Goal: Task Accomplishment & Management: Manage account settings

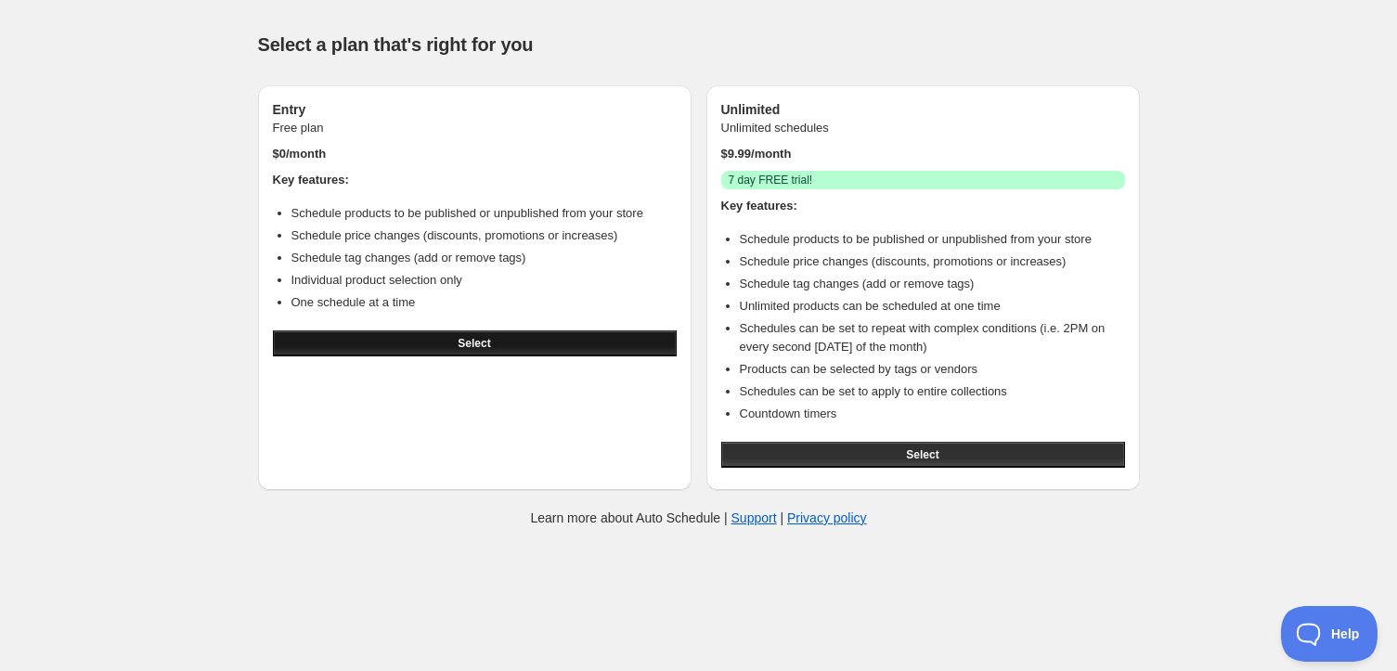
click at [528, 347] on button "Select" at bounding box center [475, 343] width 404 height 26
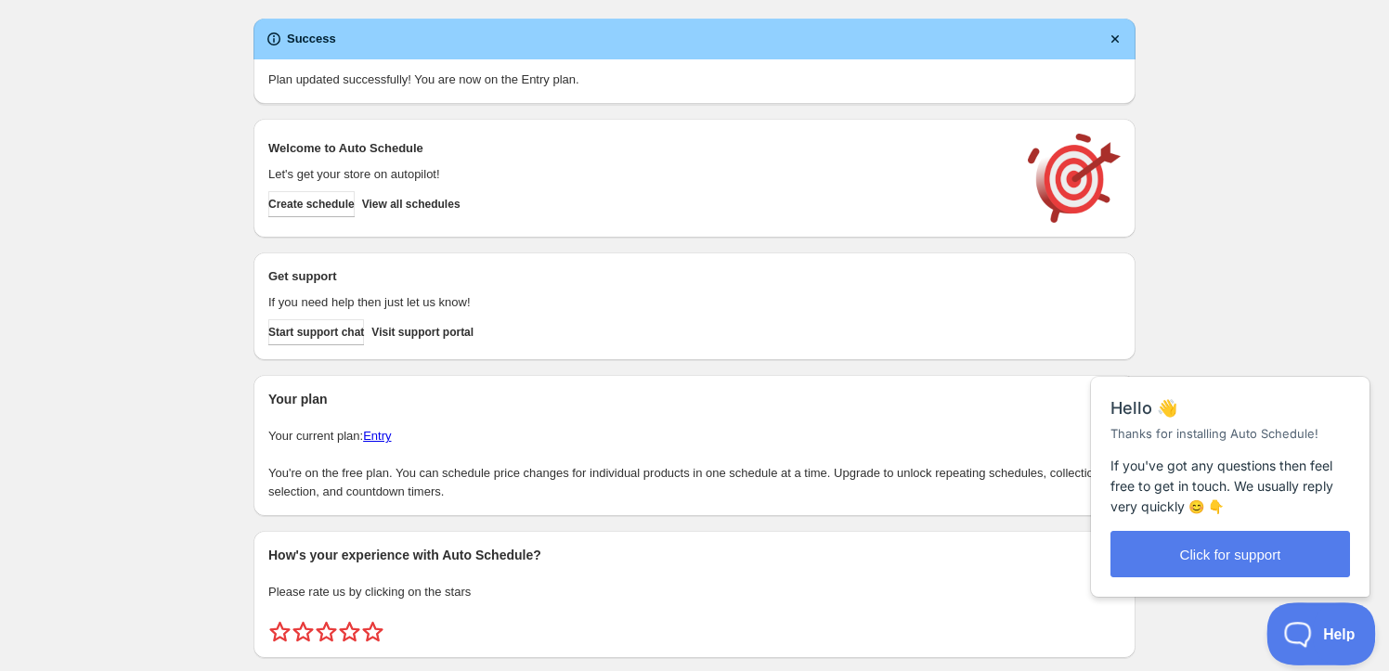
click at [1322, 630] on span "Help" at bounding box center [1314, 630] width 97 height 13
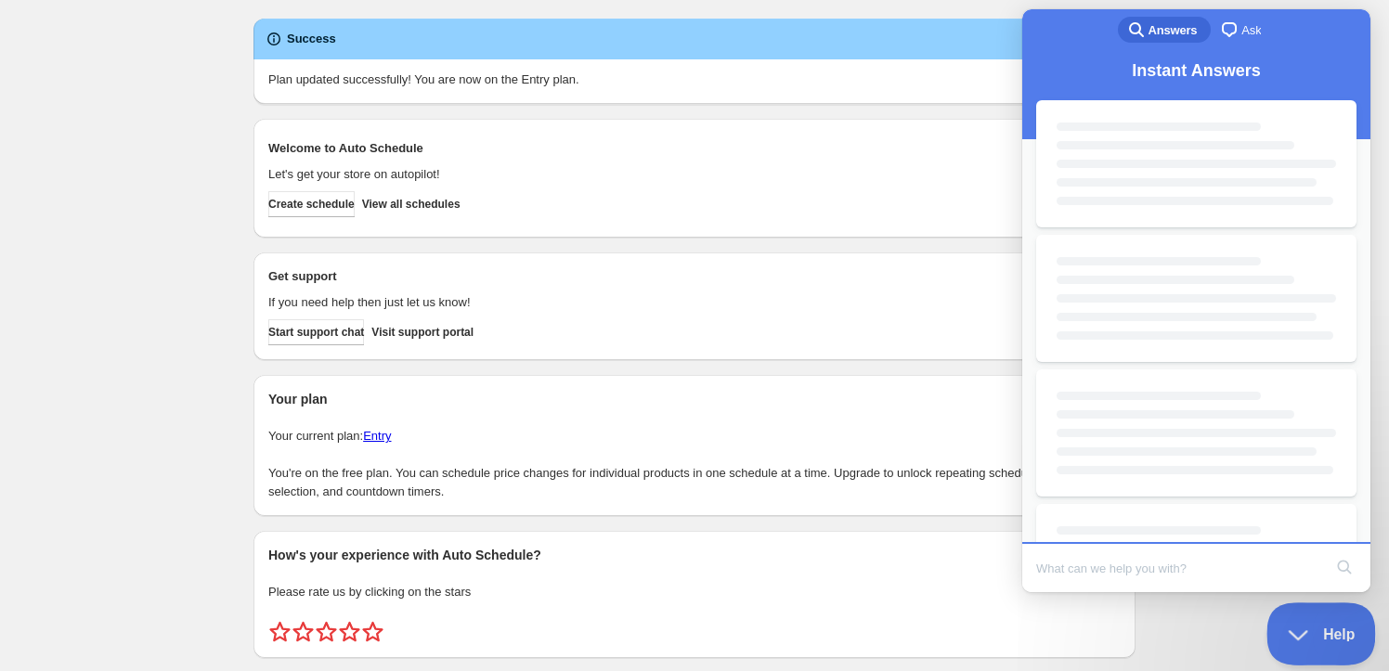
click at [1320, 637] on button "Help" at bounding box center [1314, 631] width 97 height 56
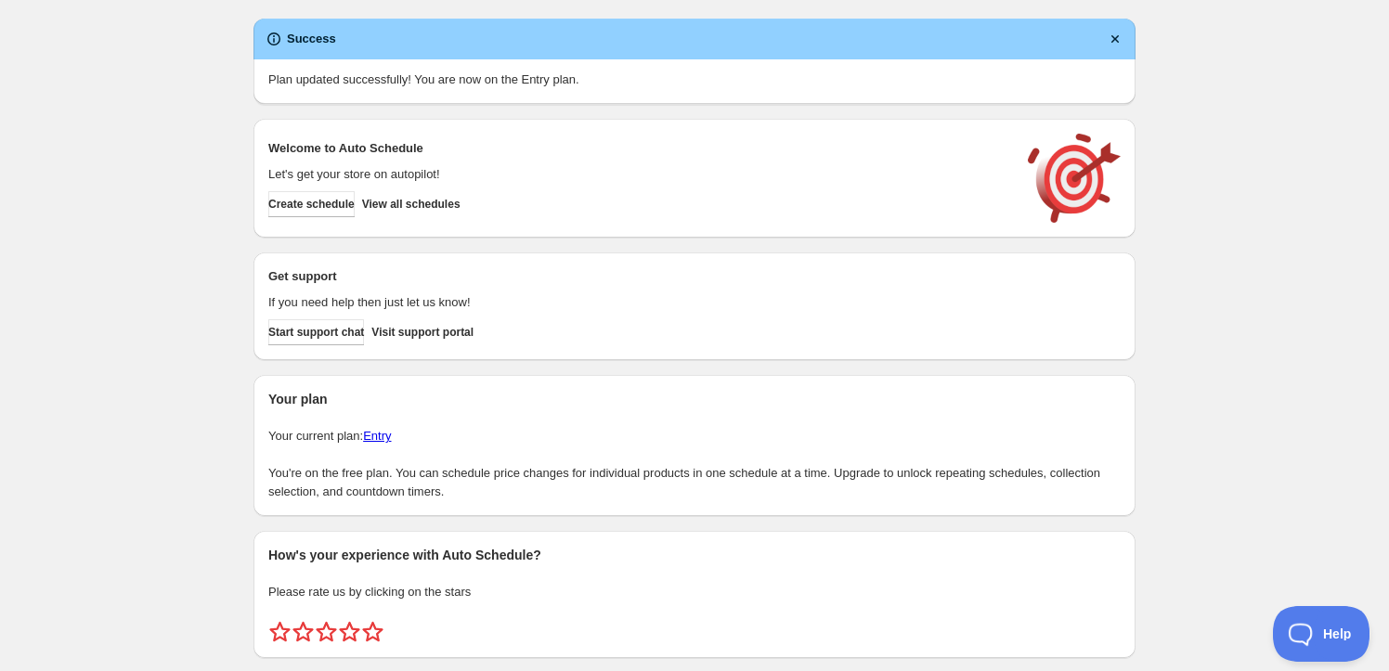
drag, startPoint x: 12, startPoint y: 31, endPoint x: 1247, endPoint y: 629, distance: 1372.2
click at [1247, 629] on div "Create schedule Help & support Cancel Discount prices Schedule a discount, sale…" at bounding box center [694, 360] width 1389 height 721
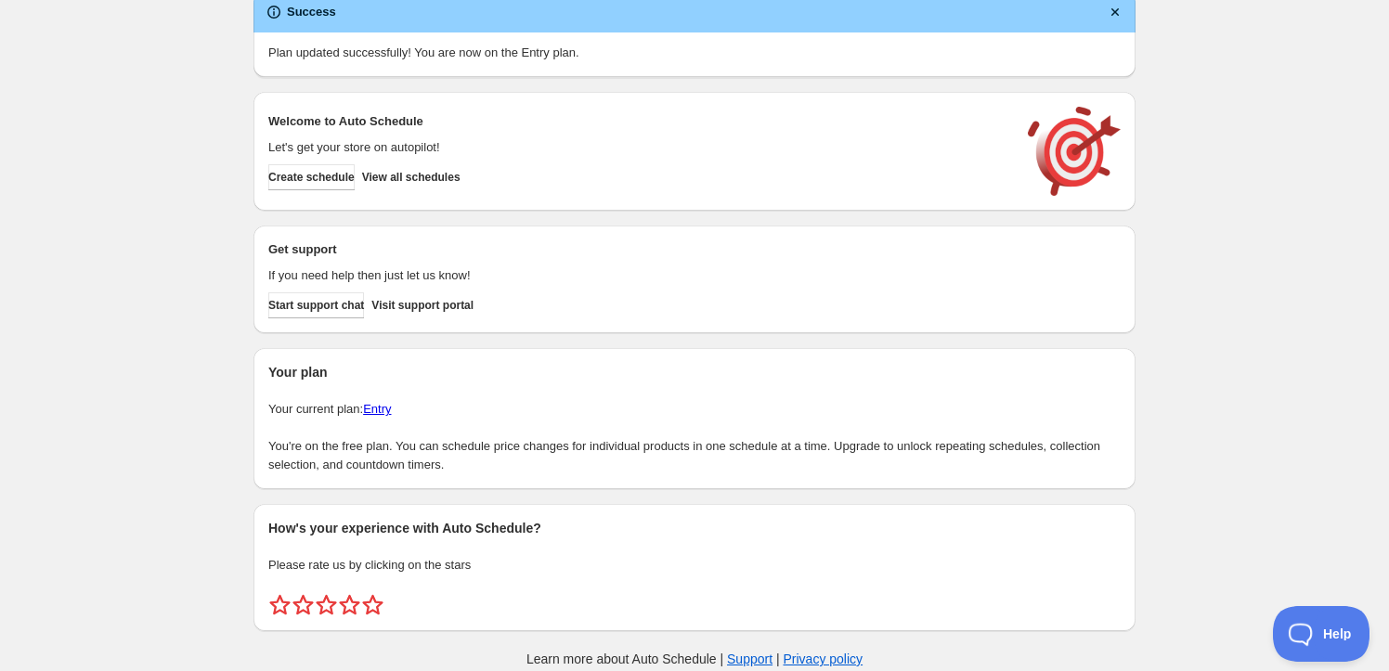
scroll to position [50, 0]
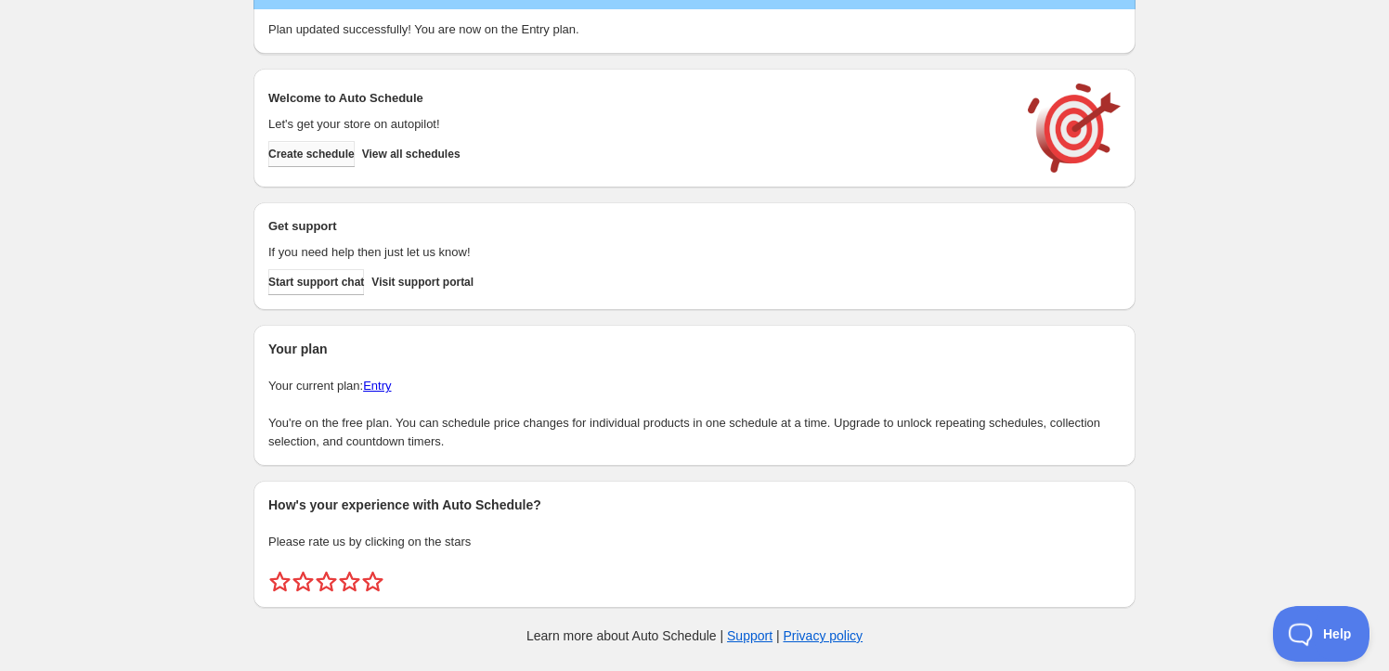
click at [330, 151] on span "Create schedule" at bounding box center [311, 154] width 86 height 15
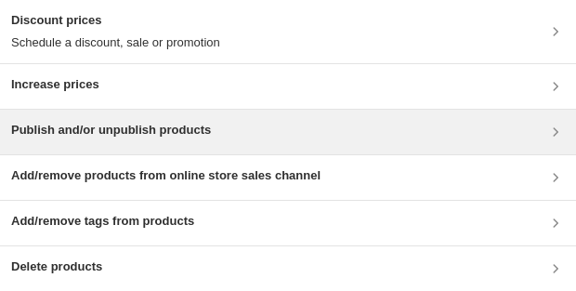
click at [274, 141] on div "Publish and/or unpublish products" at bounding box center [287, 132] width 553 height 22
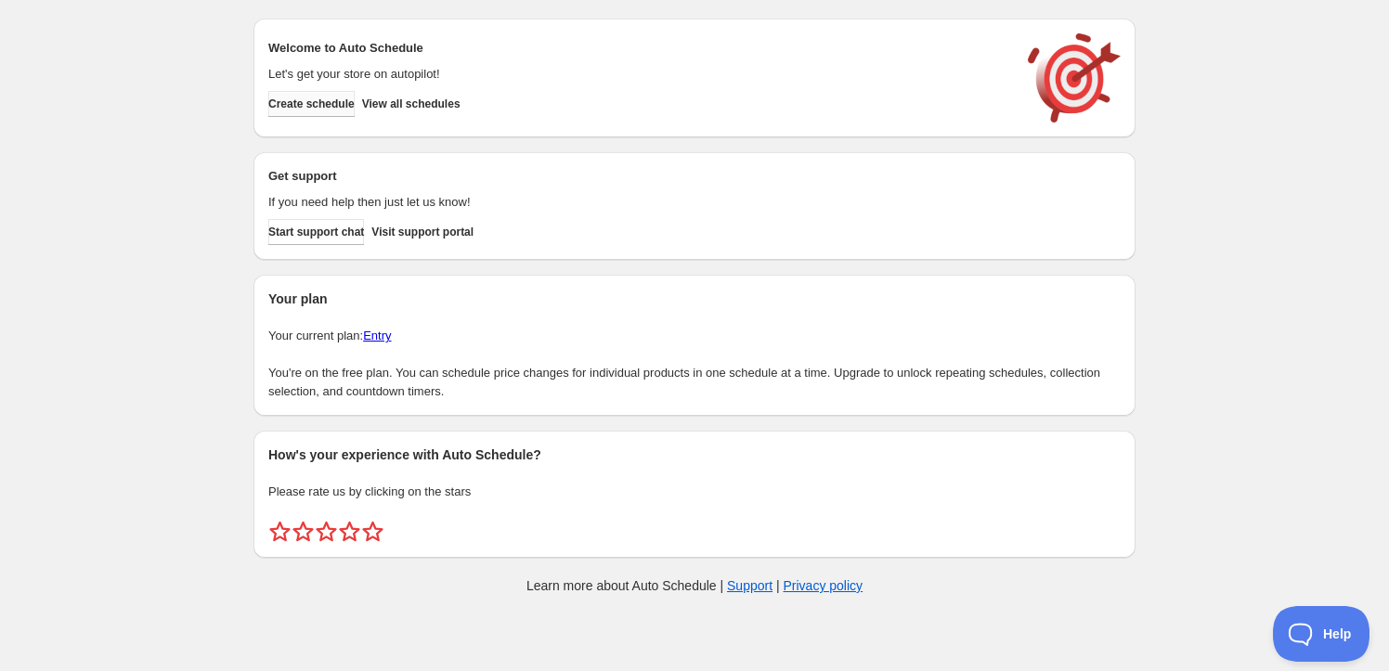
click at [319, 110] on span "Create schedule" at bounding box center [311, 104] width 86 height 15
click at [323, 107] on span "Create schedule" at bounding box center [311, 104] width 86 height 15
click at [350, 105] on span "Create schedule" at bounding box center [311, 104] width 86 height 15
click at [319, 99] on span "Create schedule" at bounding box center [316, 104] width 86 height 15
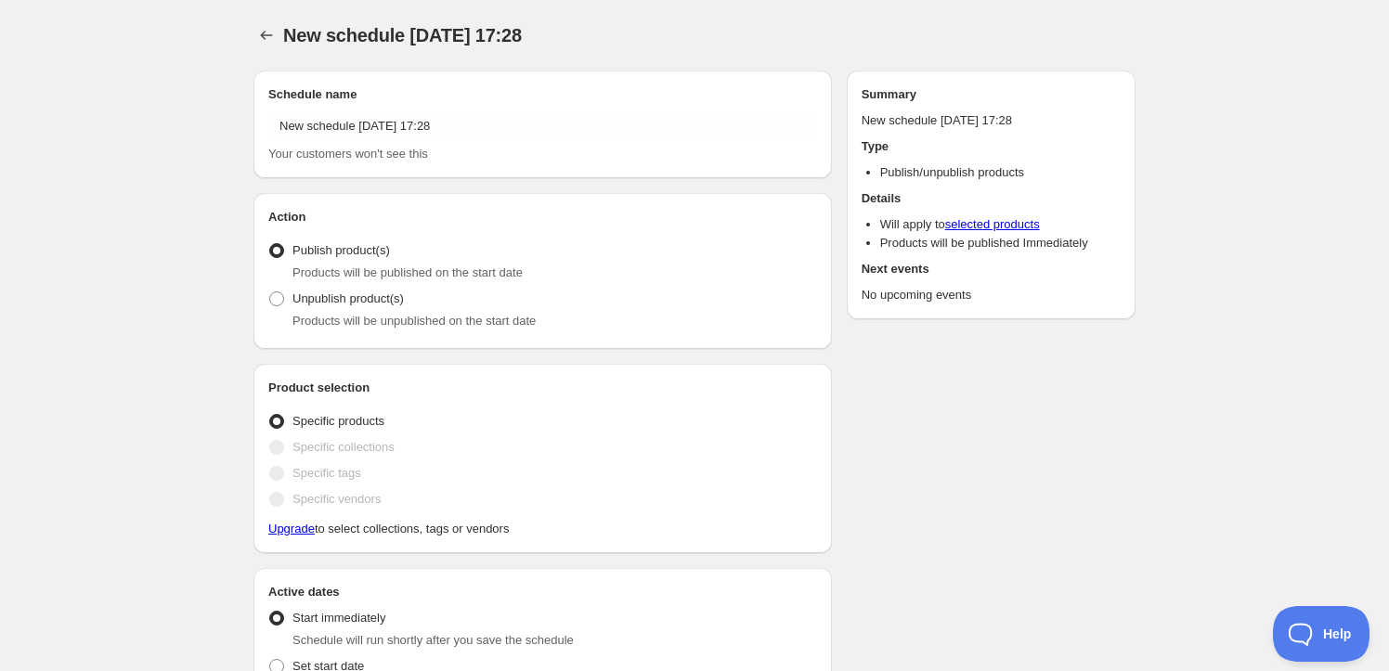
radio input "true"
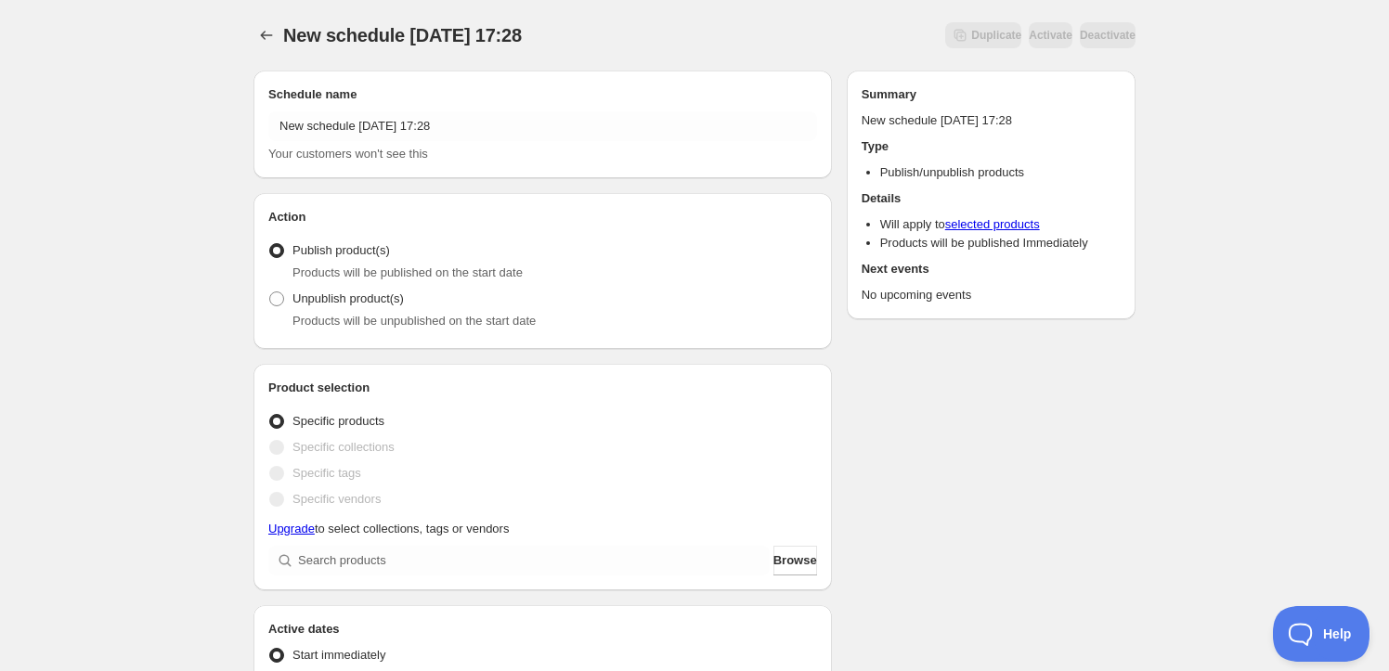
click at [387, 147] on span "Your customers won't see this" at bounding box center [348, 154] width 160 height 14
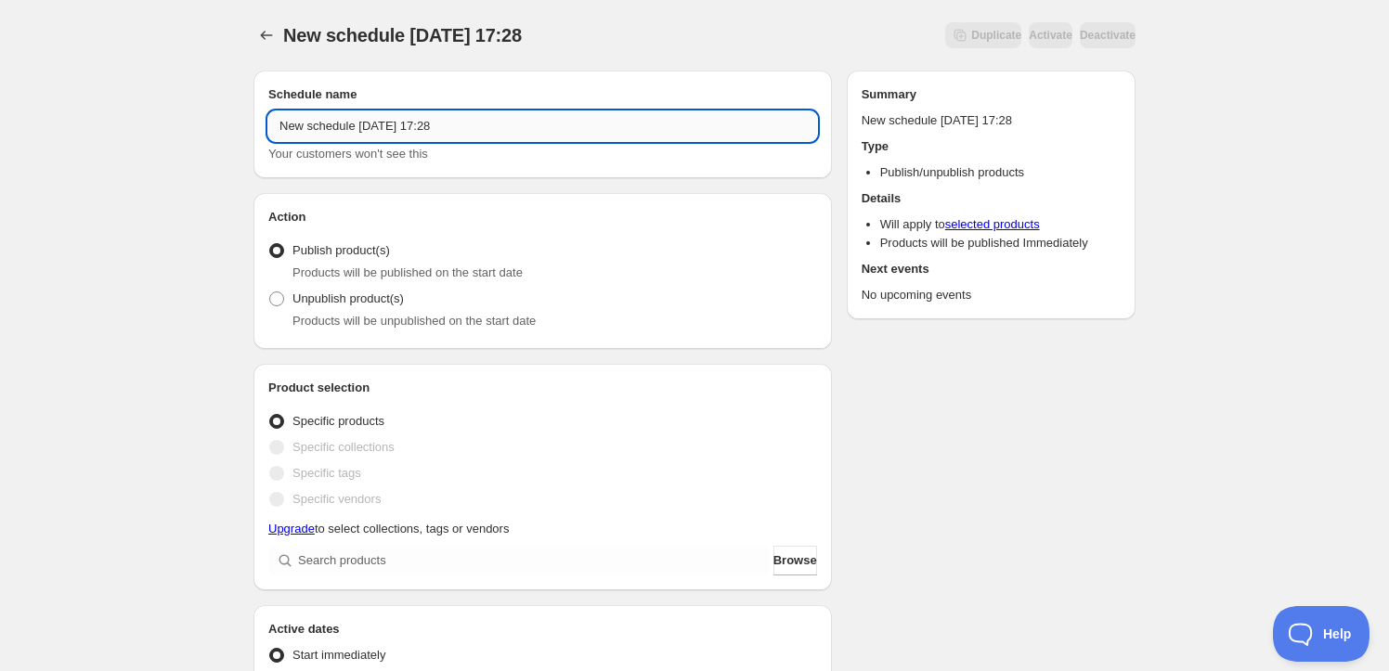
click at [395, 128] on input "New schedule Oct 01 2025 17:28" at bounding box center [542, 126] width 549 height 30
drag, startPoint x: 530, startPoint y: 130, endPoint x: 243, endPoint y: 126, distance: 286.9
click at [489, 126] on input "New schedule Oct 01 2025 17:28" at bounding box center [542, 126] width 549 height 30
type input "relay_sale_251001"
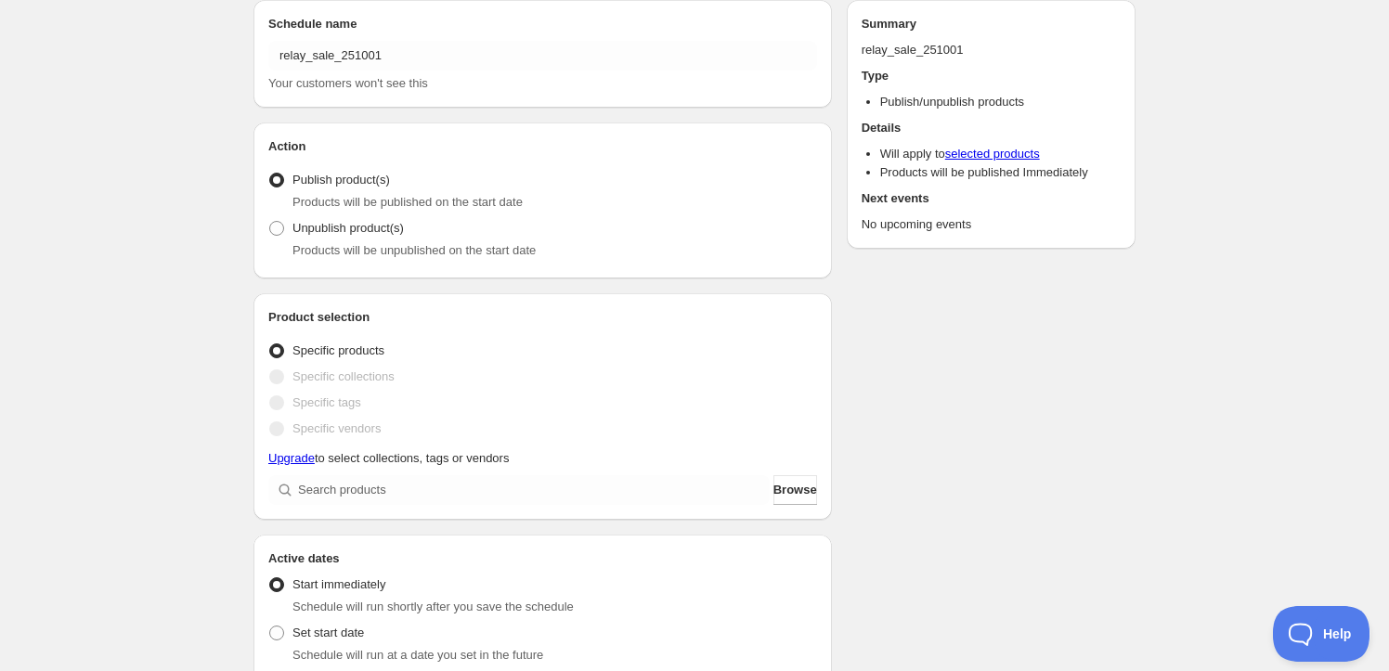
scroll to position [168, 0]
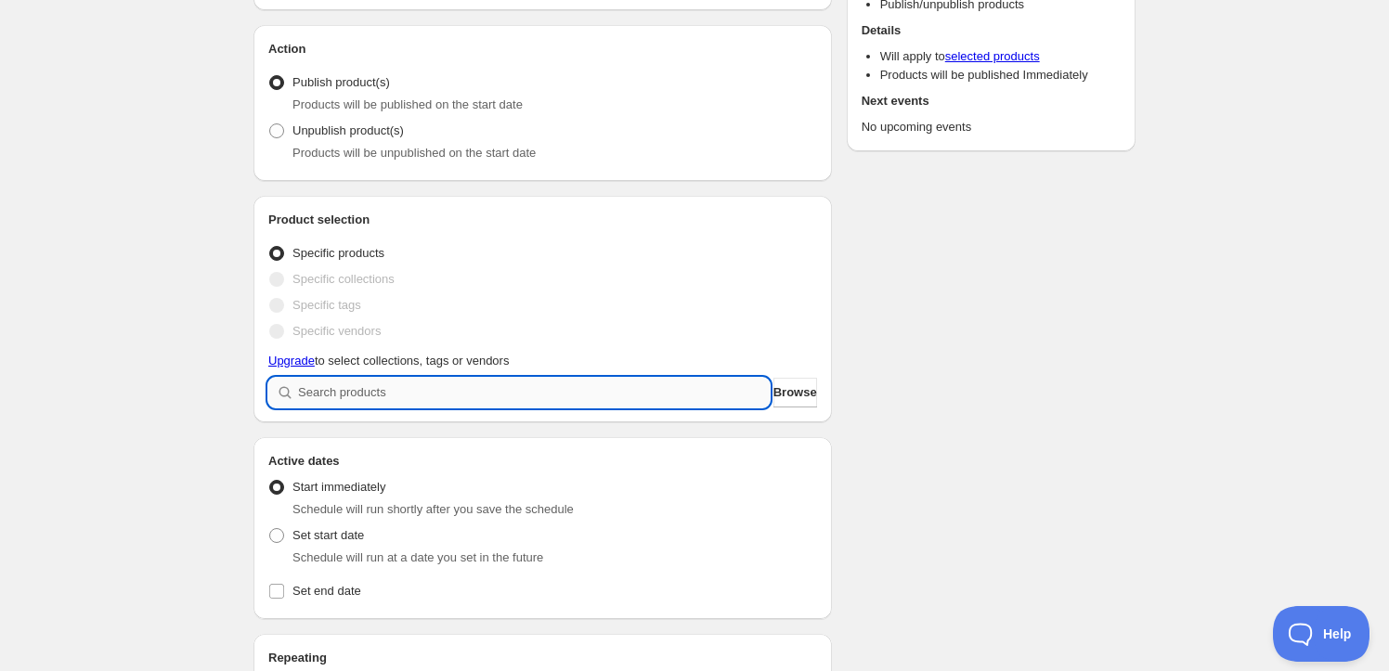
click at [310, 385] on input "search" at bounding box center [534, 393] width 472 height 30
click at [779, 386] on span "Browse" at bounding box center [795, 392] width 44 height 19
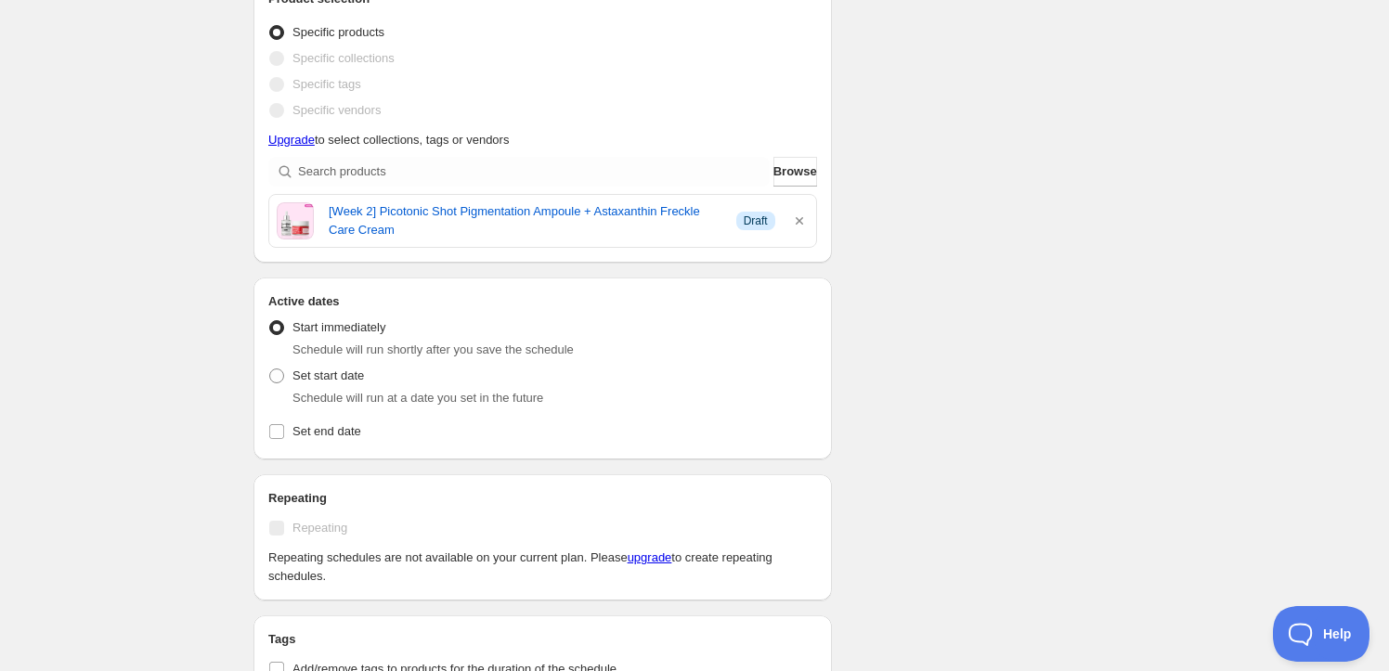
scroll to position [421, 0]
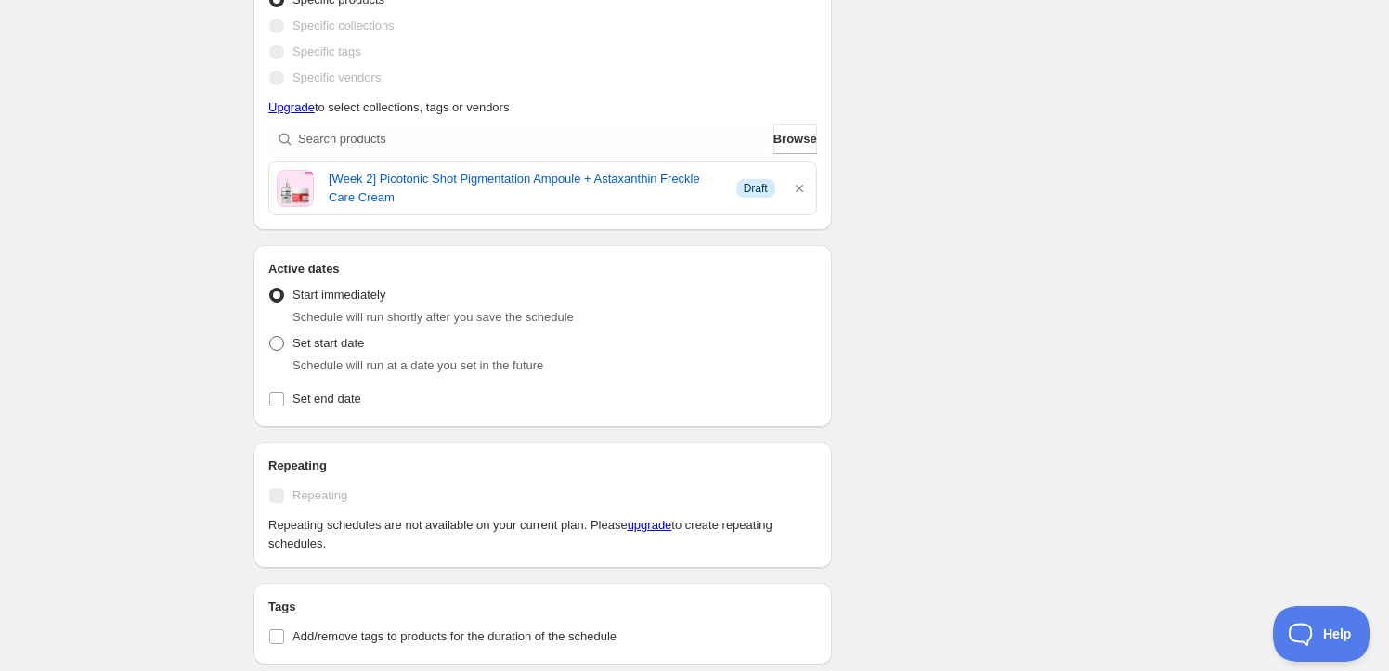
drag, startPoint x: 269, startPoint y: 341, endPoint x: 308, endPoint y: 350, distance: 40.1
click at [269, 341] on span at bounding box center [276, 343] width 15 height 15
click at [269, 337] on input "Set start date" at bounding box center [269, 336] width 1 height 1
radio input "true"
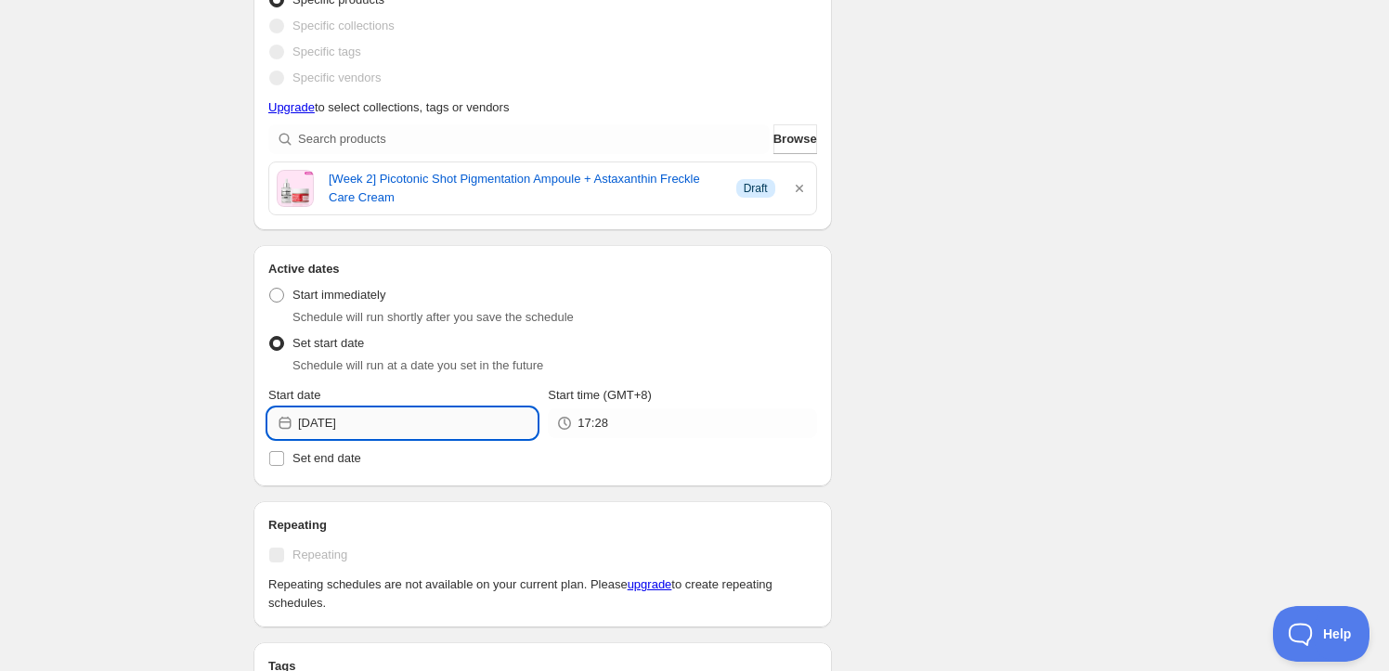
click at [377, 415] on input "2025-10-01" at bounding box center [417, 423] width 239 height 30
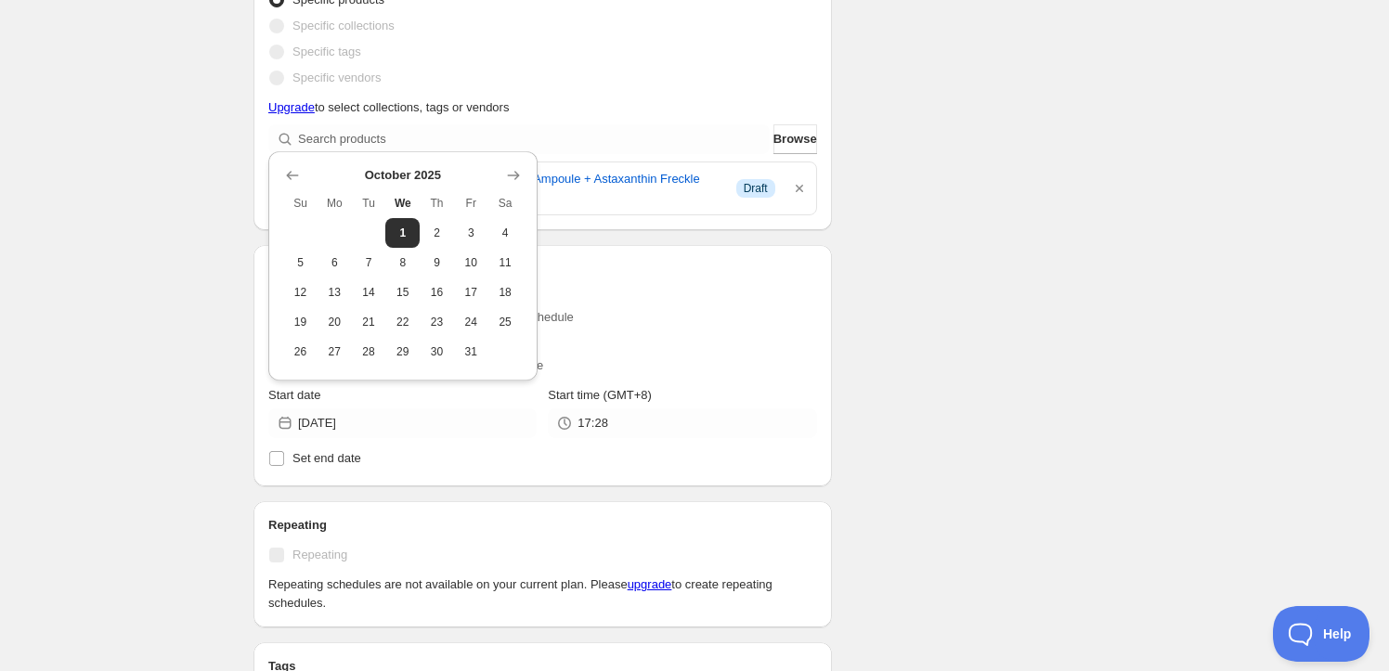
click at [398, 258] on span "8" at bounding box center [402, 262] width 19 height 15
type input "2025-10-08"
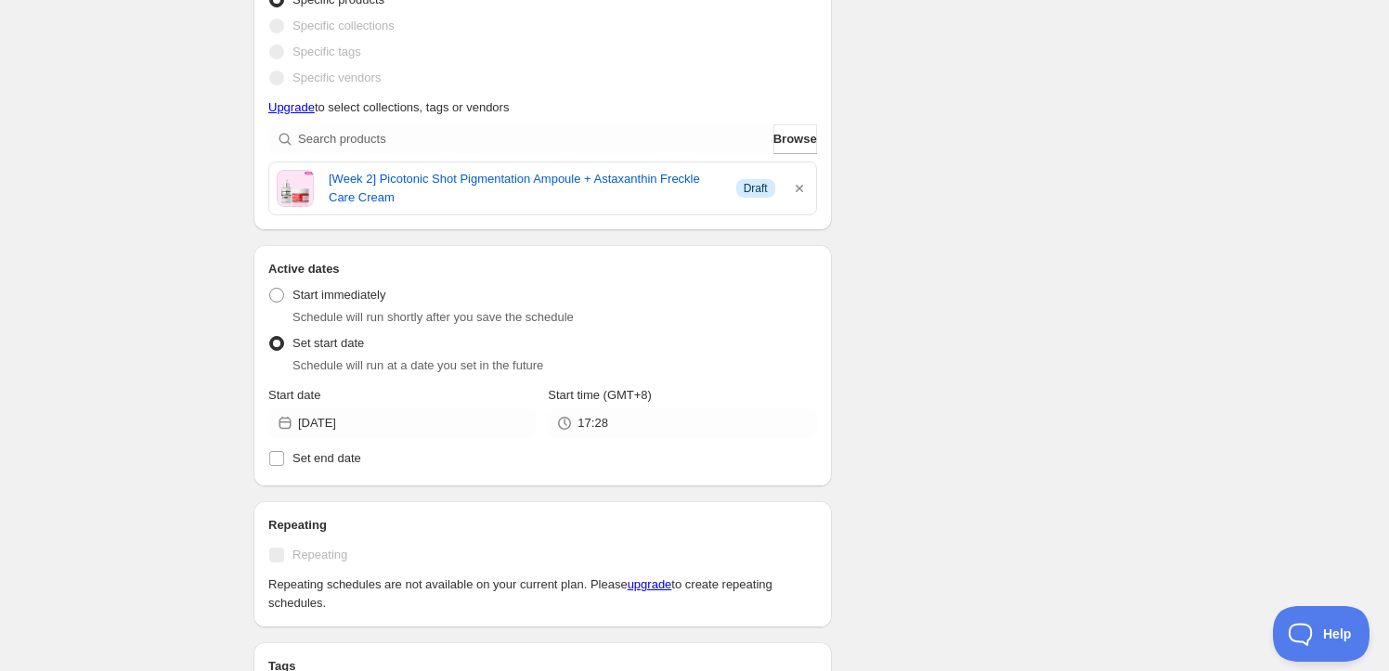
click at [741, 437] on div "Active Date Type Start immediately Schedule will run shortly after you save the…" at bounding box center [542, 375] width 549 height 193
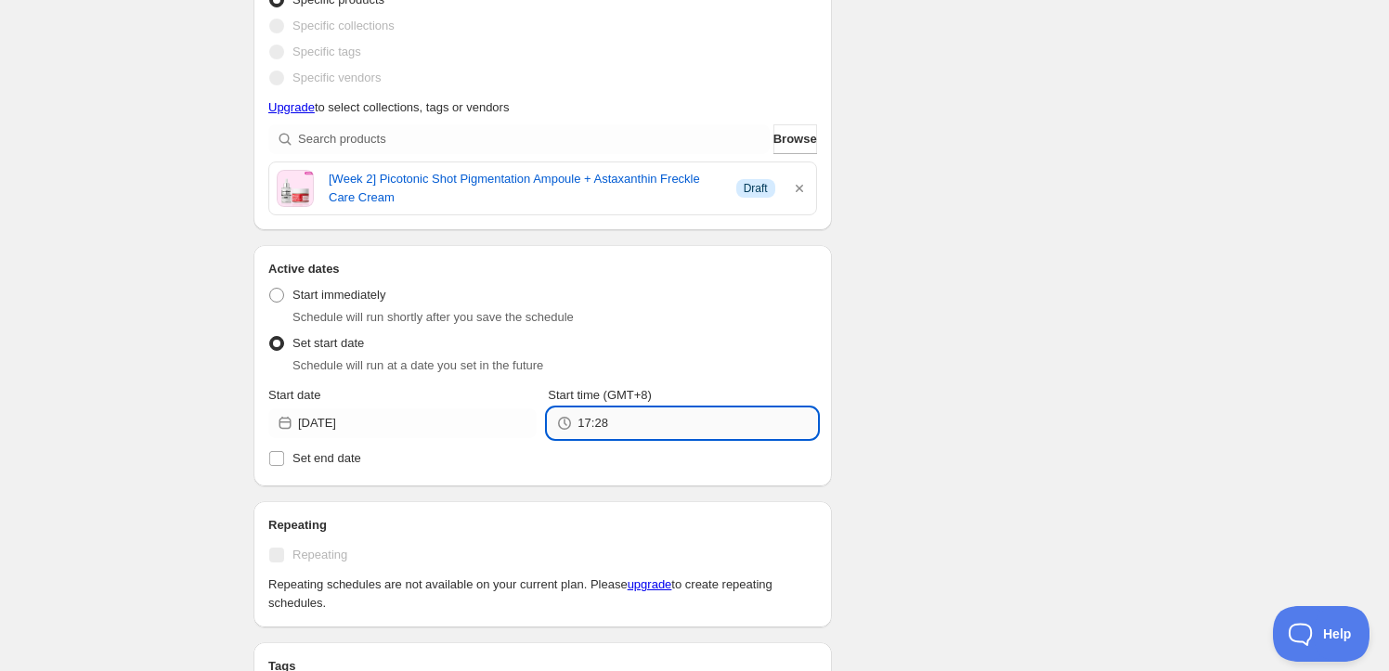
click at [745, 430] on input "17:28" at bounding box center [696, 423] width 239 height 30
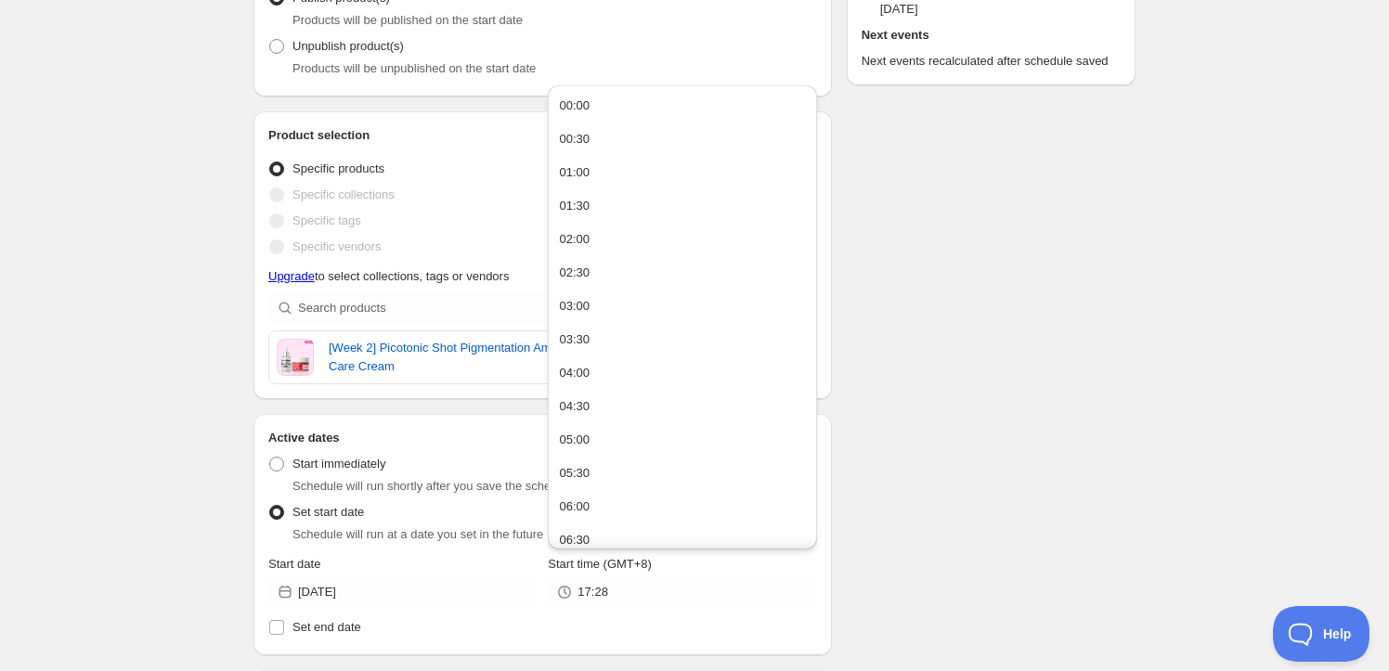
drag, startPoint x: 653, startPoint y: 102, endPoint x: 652, endPoint y: 115, distance: 13.0
click at [652, 102] on button "00:00" at bounding box center [681, 106] width 257 height 30
type input "00:00"
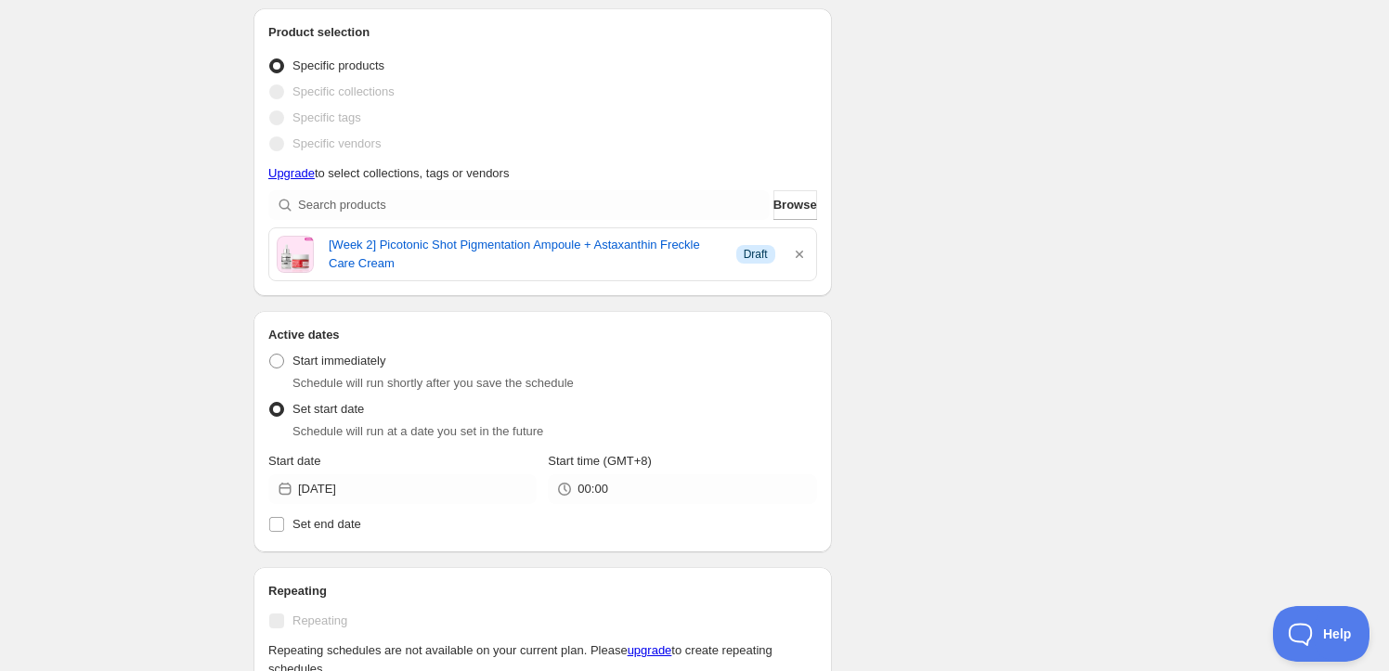
scroll to position [675, 0]
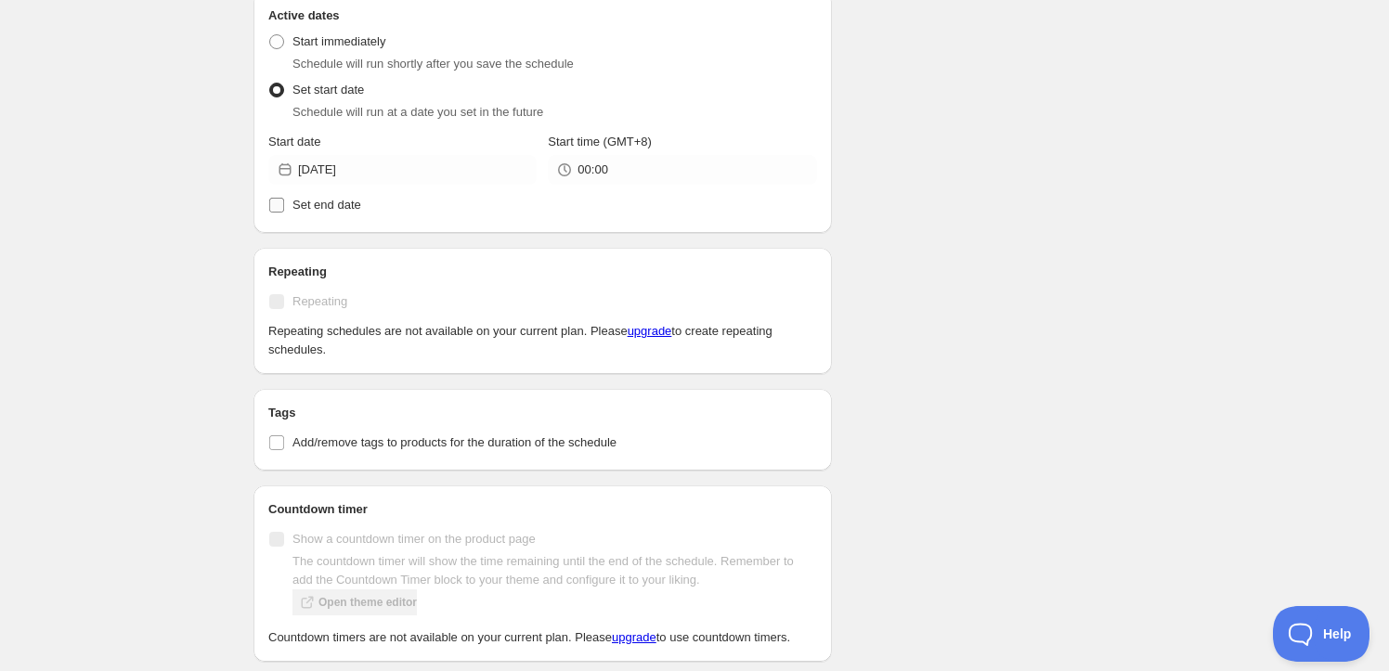
drag, startPoint x: 183, startPoint y: 434, endPoint x: 529, endPoint y: 202, distance: 416.9
click at [600, 202] on label "Set end date" at bounding box center [542, 205] width 549 height 26
click at [284, 202] on input "Set end date" at bounding box center [276, 205] width 15 height 15
checkbox input "true"
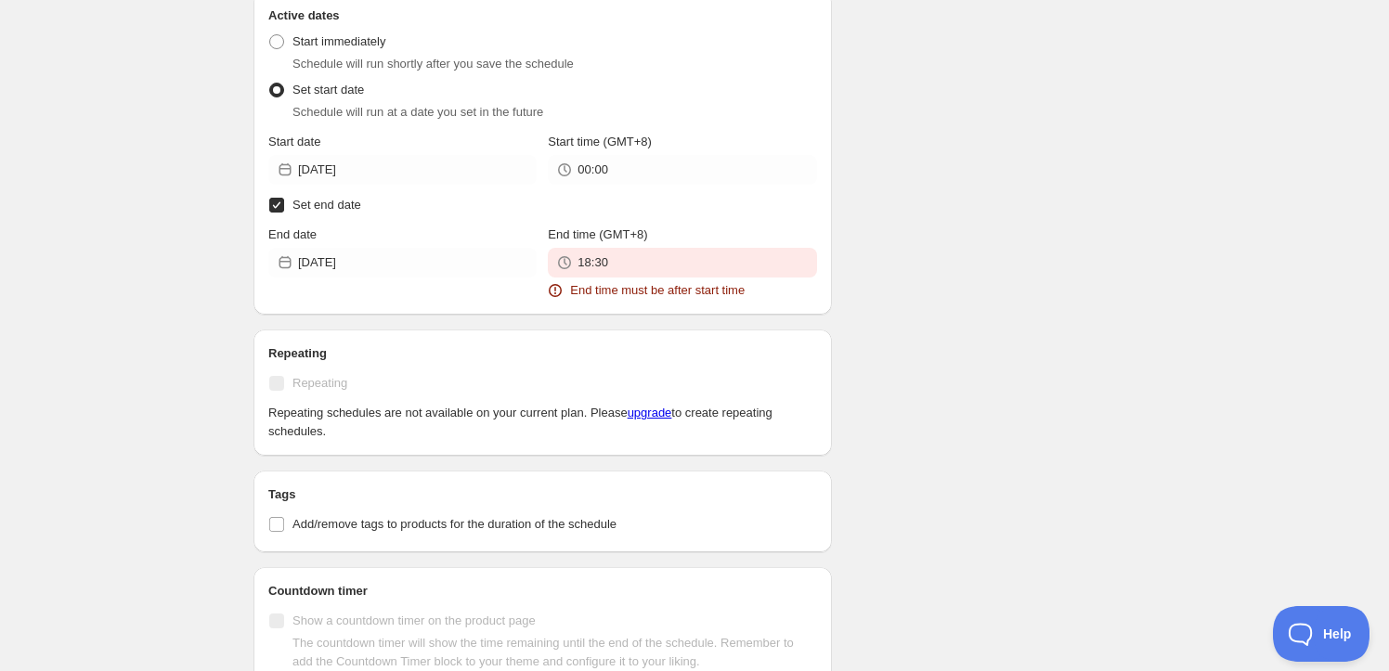
scroll to position [506, 0]
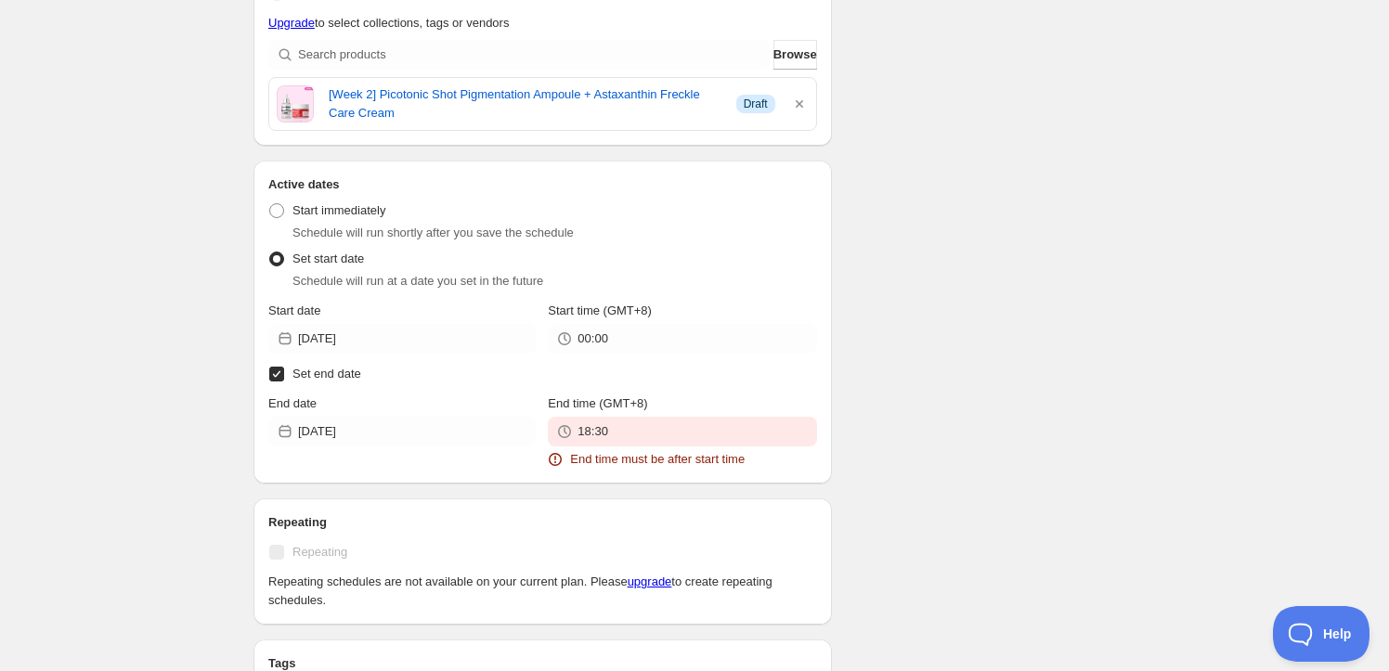
click at [1043, 190] on div "Schedule name relay_sale_251001 Your customers won't see this Action Action Pub…" at bounding box center [687, 405] width 897 height 1710
click at [536, 433] on input "2025-10-01" at bounding box center [417, 432] width 239 height 30
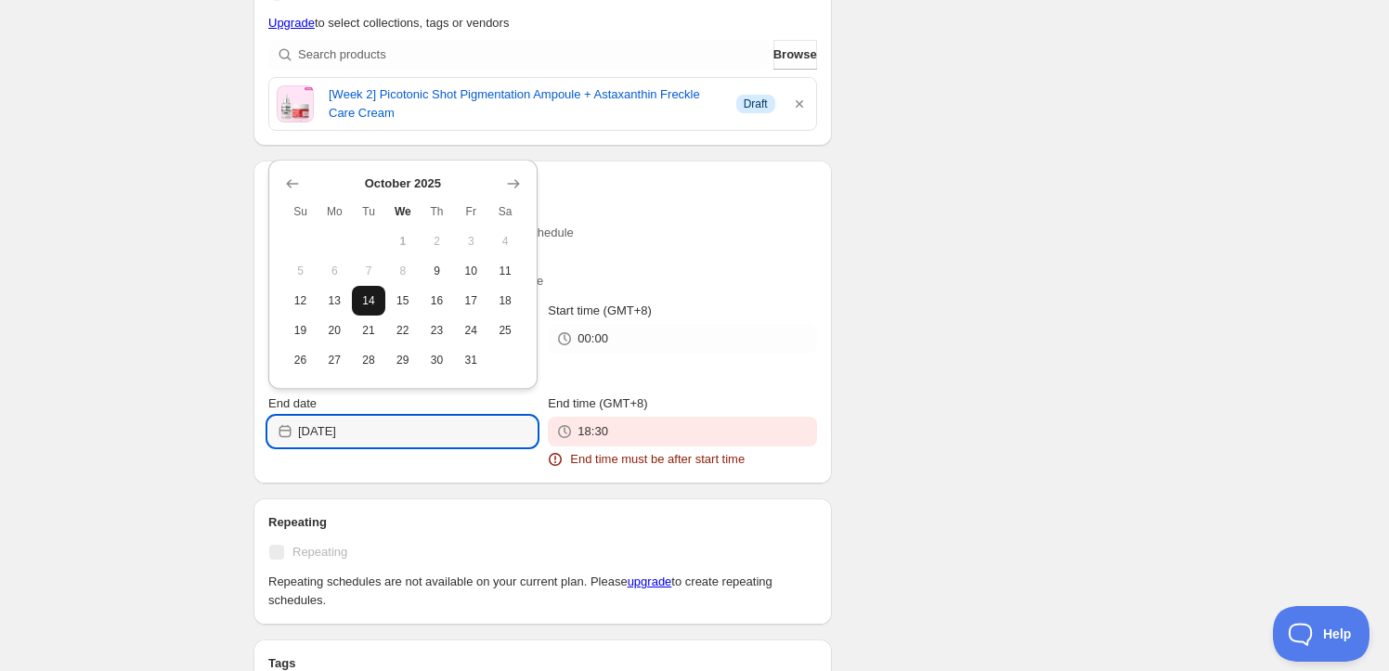
click at [378, 305] on span "14" at bounding box center [368, 300] width 19 height 15
type input "2025-10-14"
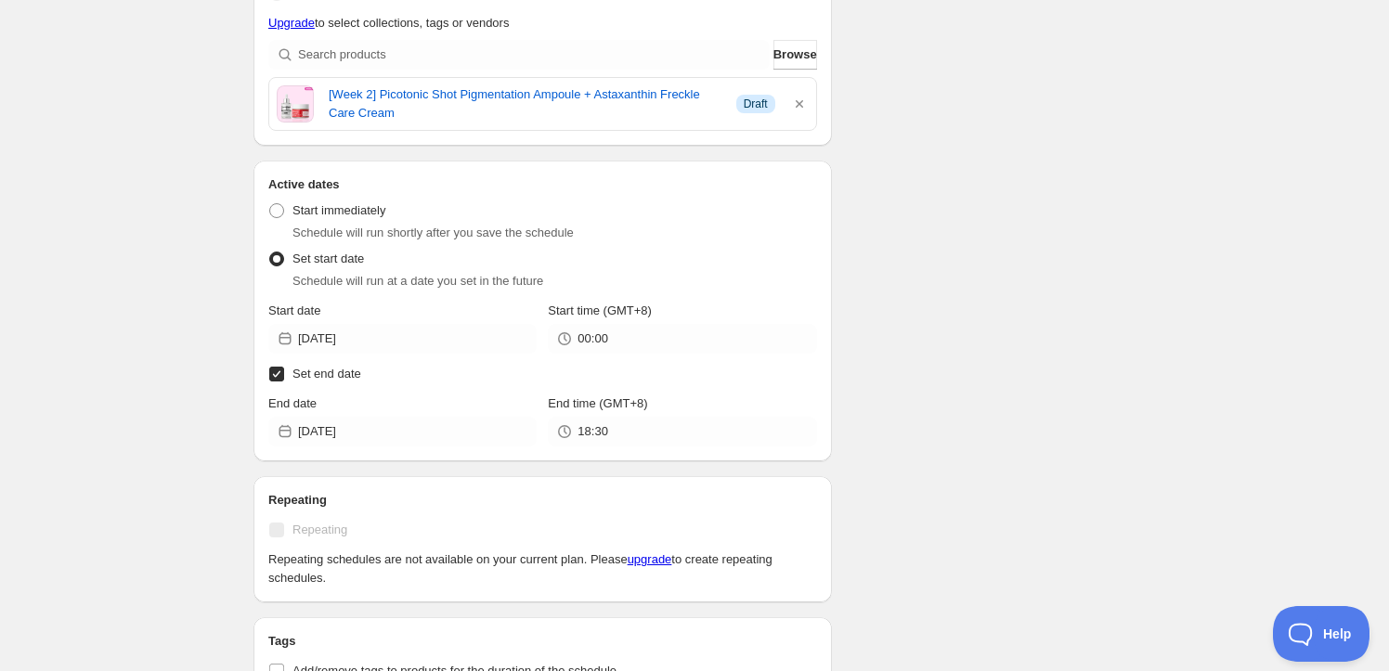
click at [573, 420] on div "18:30" at bounding box center [682, 432] width 268 height 30
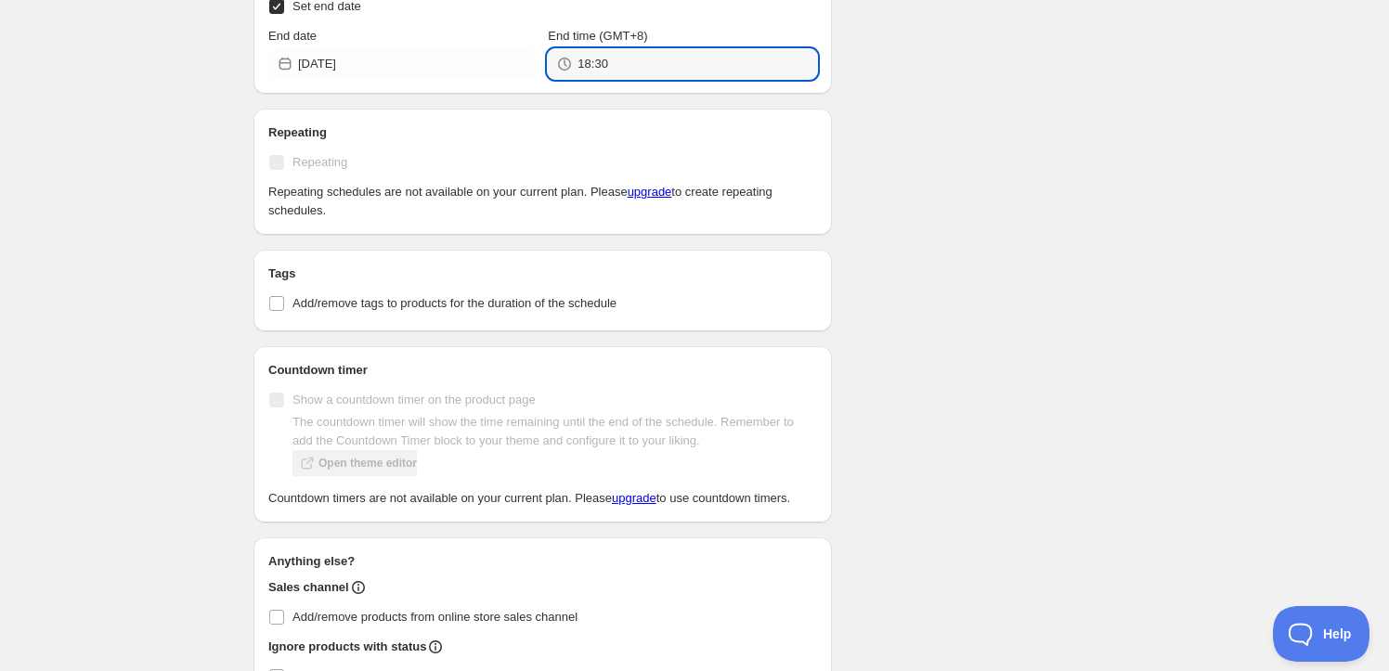
scroll to position [602, 0]
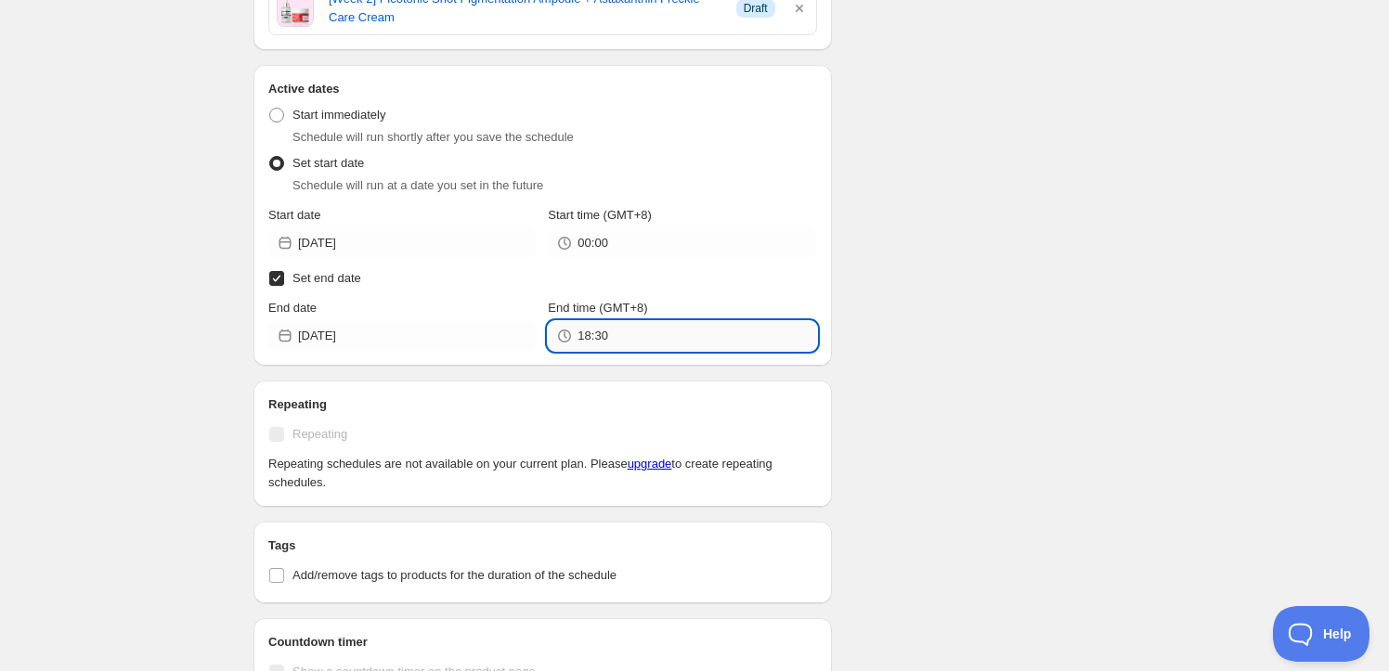
click at [654, 342] on input "18:30" at bounding box center [696, 336] width 239 height 30
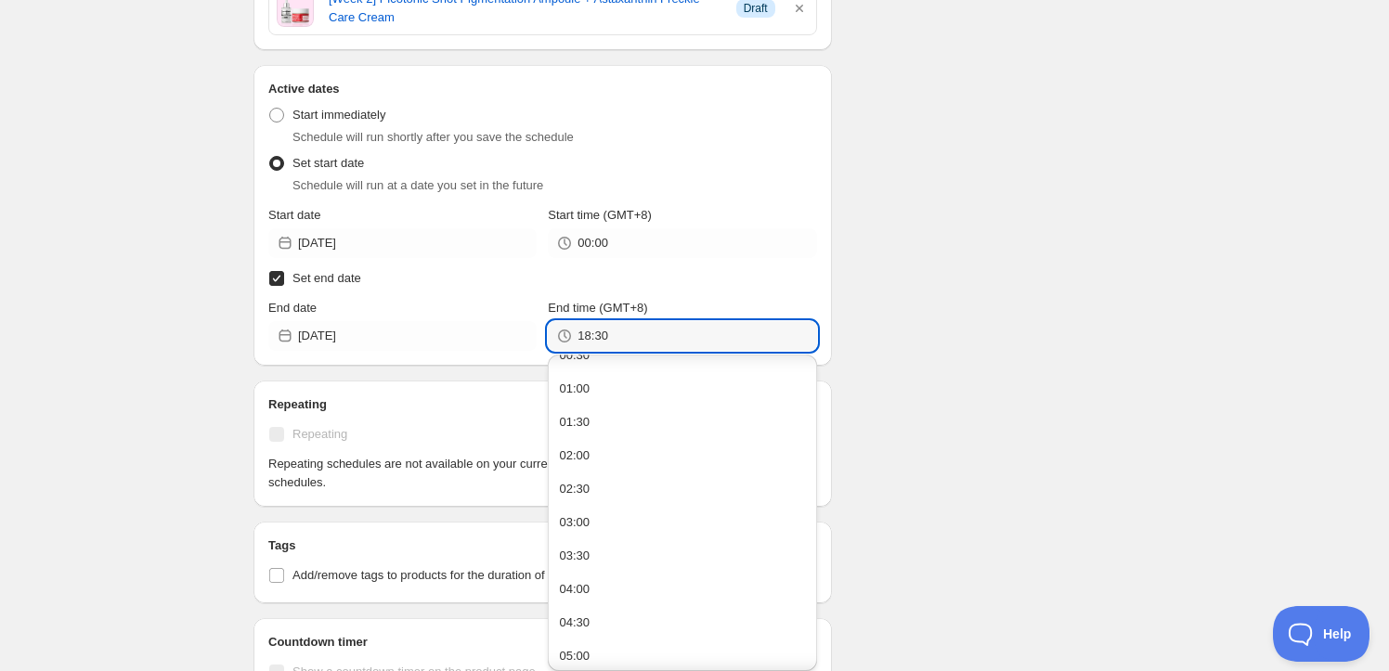
scroll to position [0, 0]
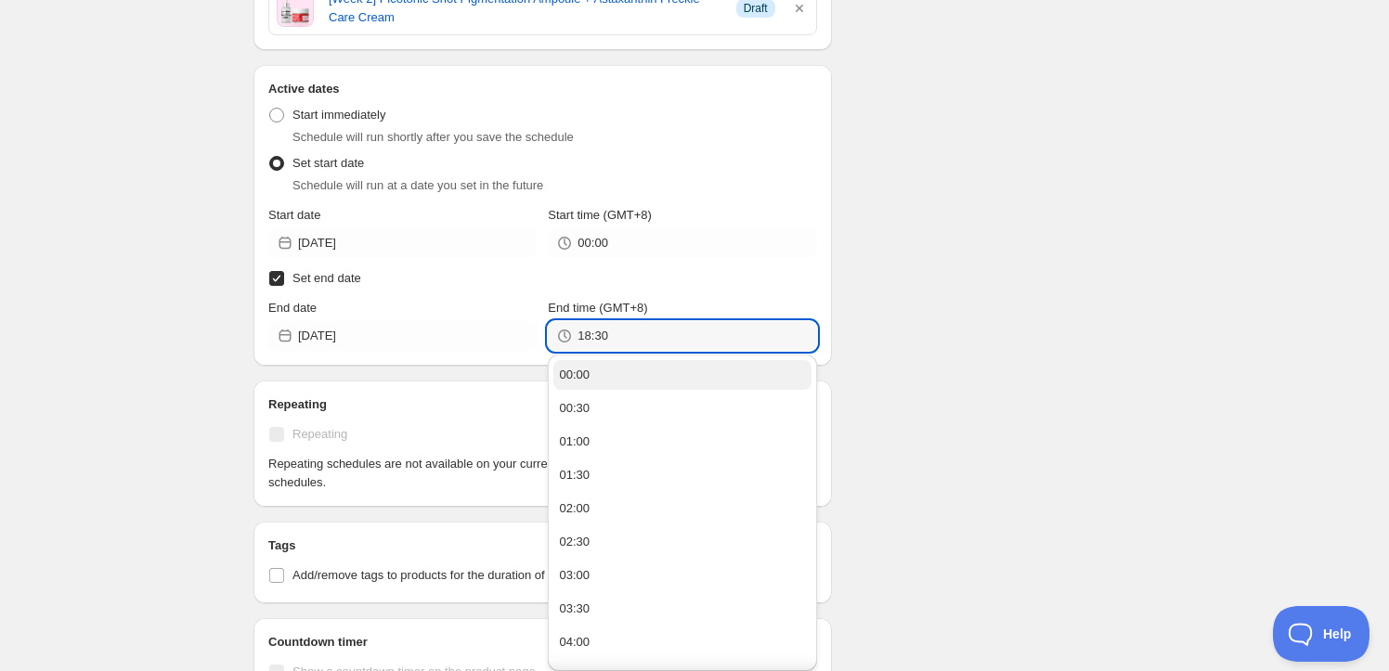
click at [657, 380] on button "00:00" at bounding box center [681, 375] width 257 height 30
type input "00:00"
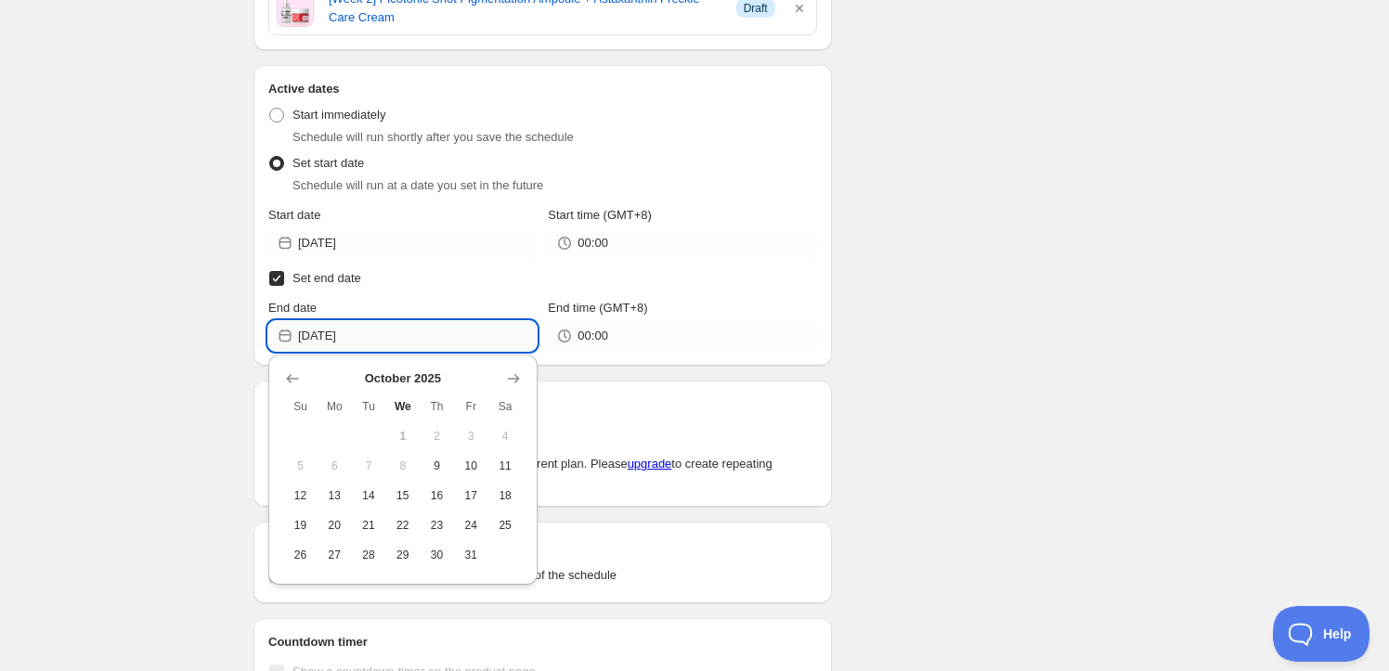
click at [415, 324] on input "2025-10-14" at bounding box center [417, 336] width 239 height 30
click at [410, 498] on span "15" at bounding box center [402, 495] width 19 height 15
type input "2025-10-15"
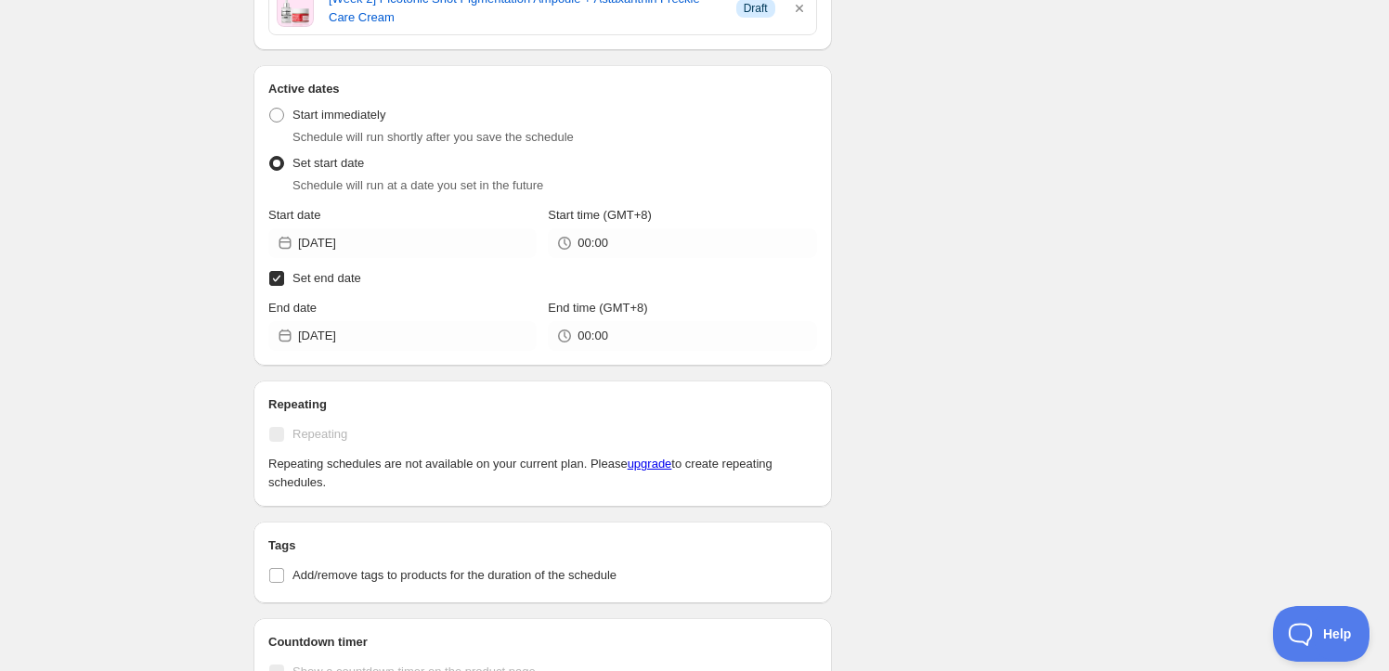
click at [1062, 408] on div "Schedule name relay_sale_251001 Your customers won't see this Action Action Pub…" at bounding box center [687, 298] width 897 height 1688
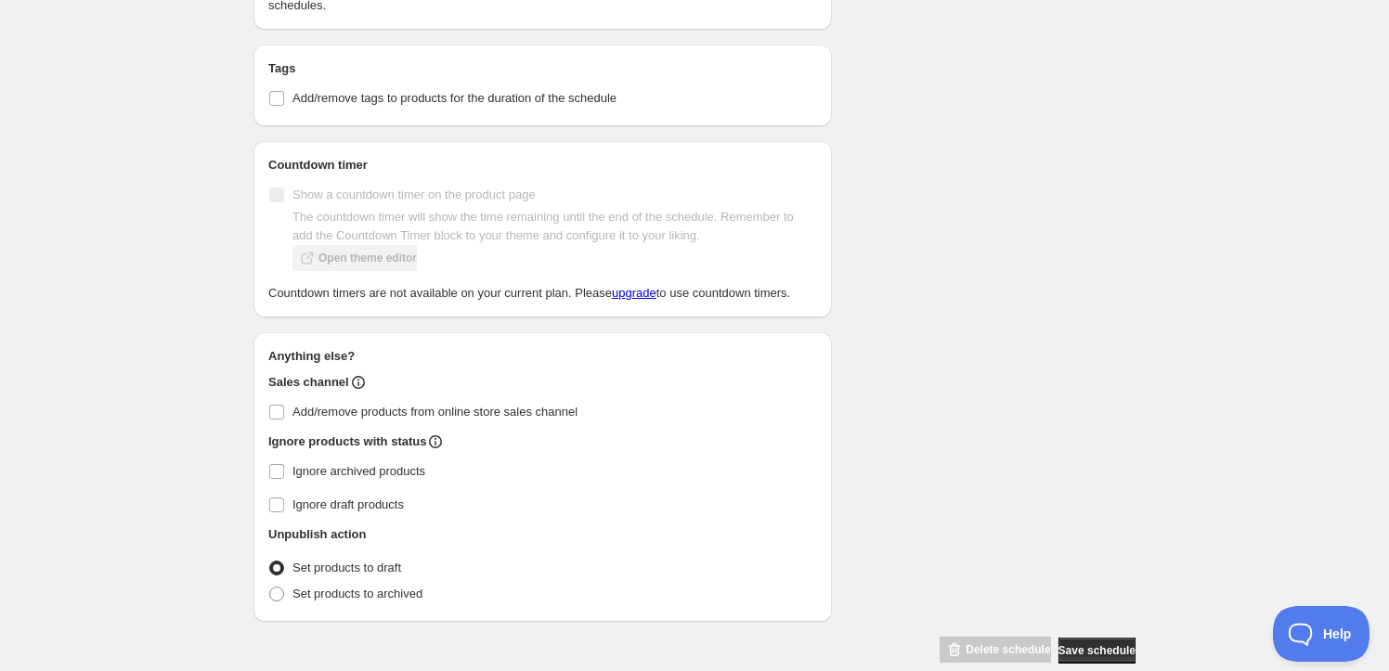
scroll to position [1108, 0]
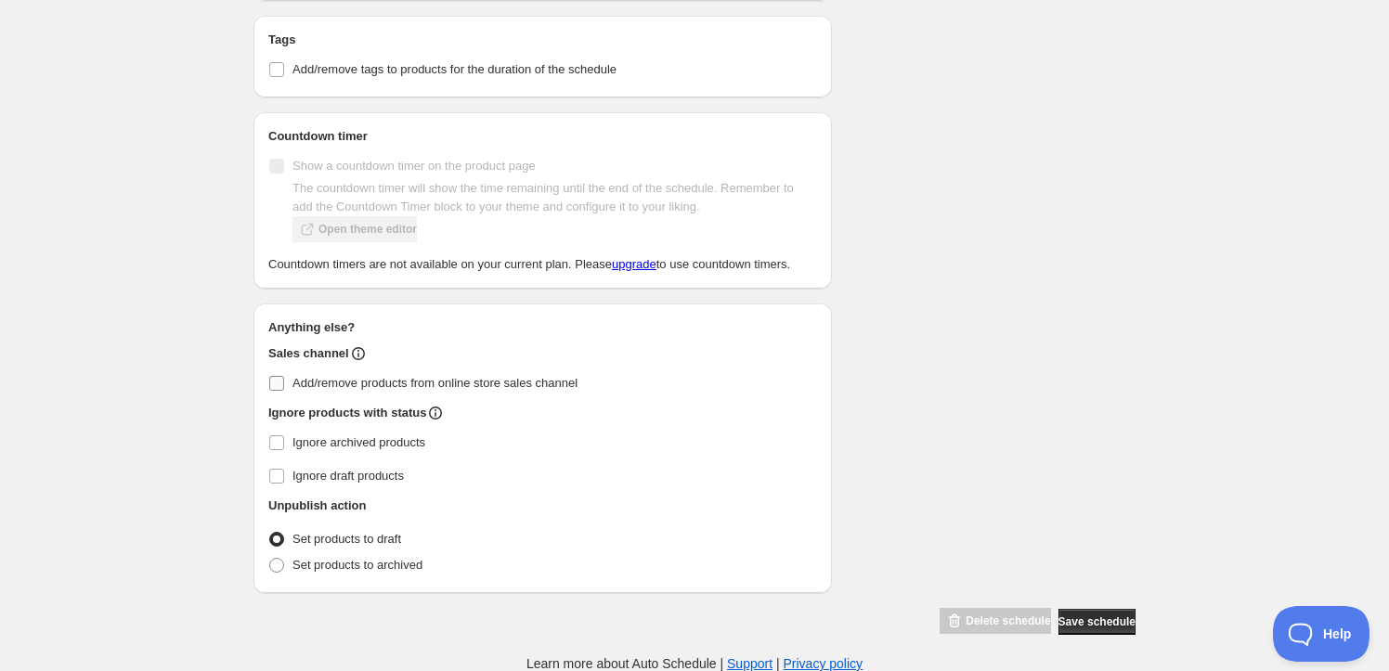
click at [279, 391] on label "Add/remove products from online store sales channel" at bounding box center [542, 383] width 549 height 26
click at [279, 391] on input "Add/remove products from online store sales channel" at bounding box center [276, 383] width 15 height 15
click at [278, 380] on input "Add/remove products from online store sales channel" at bounding box center [276, 383] width 15 height 15
checkbox input "false"
drag, startPoint x: 975, startPoint y: 328, endPoint x: 799, endPoint y: 371, distance: 180.8
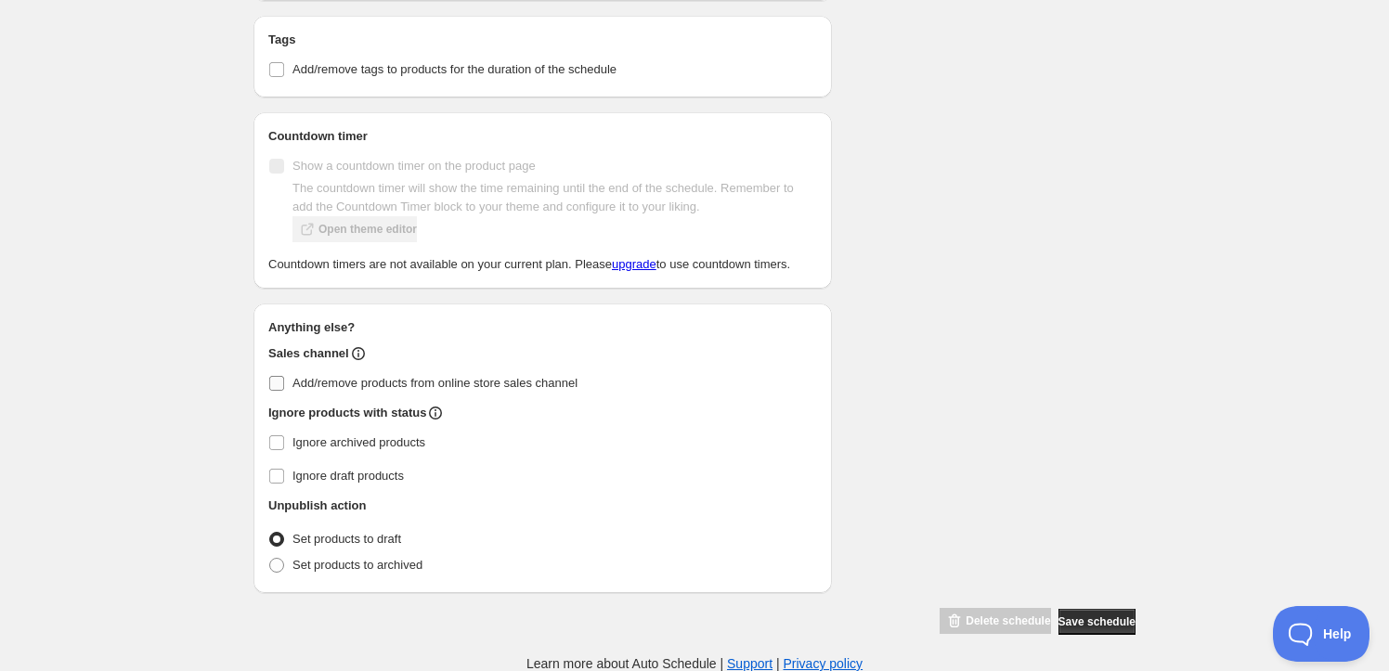
click at [274, 561] on span at bounding box center [276, 565] width 15 height 15
click at [270, 559] on input "Set products to archived" at bounding box center [269, 558] width 1 height 1
radio input "true"
click at [1120, 620] on span "Save schedule" at bounding box center [1096, 622] width 77 height 15
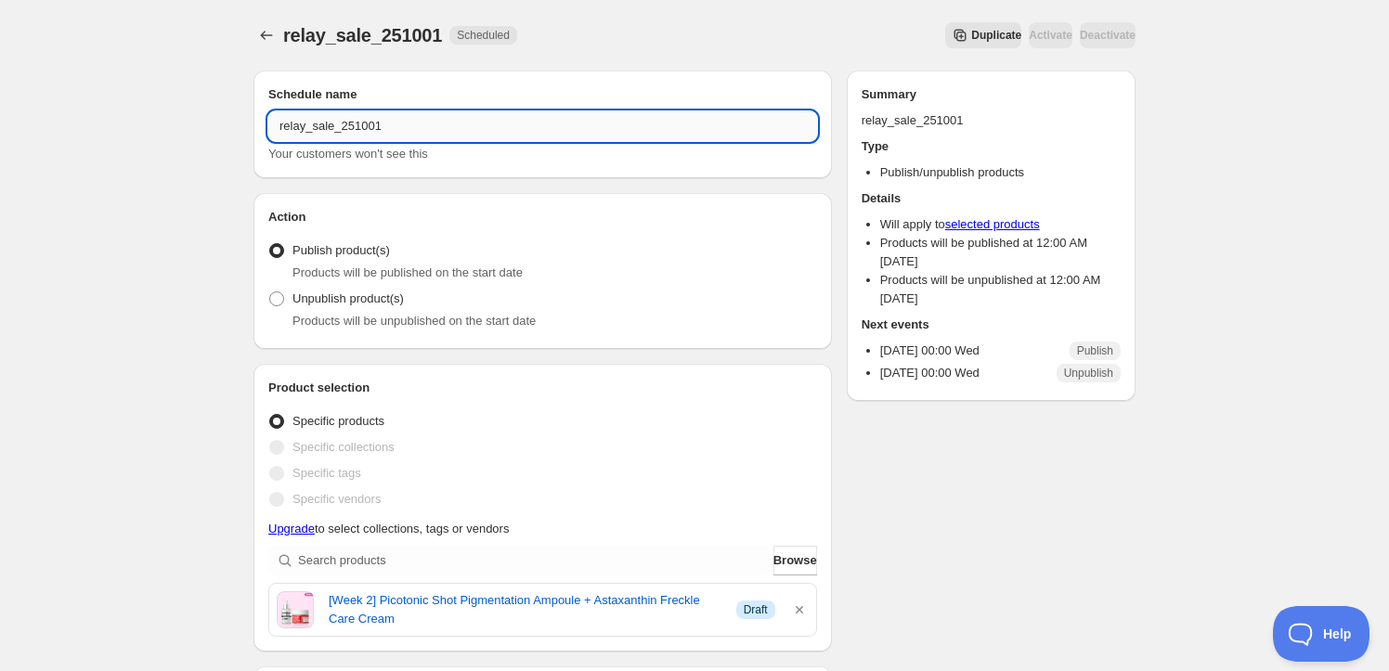
click at [331, 123] on input "relay_sale_251001" at bounding box center [542, 126] width 549 height 30
click at [335, 123] on input "relay_sale_251001" at bounding box center [542, 126] width 549 height 30
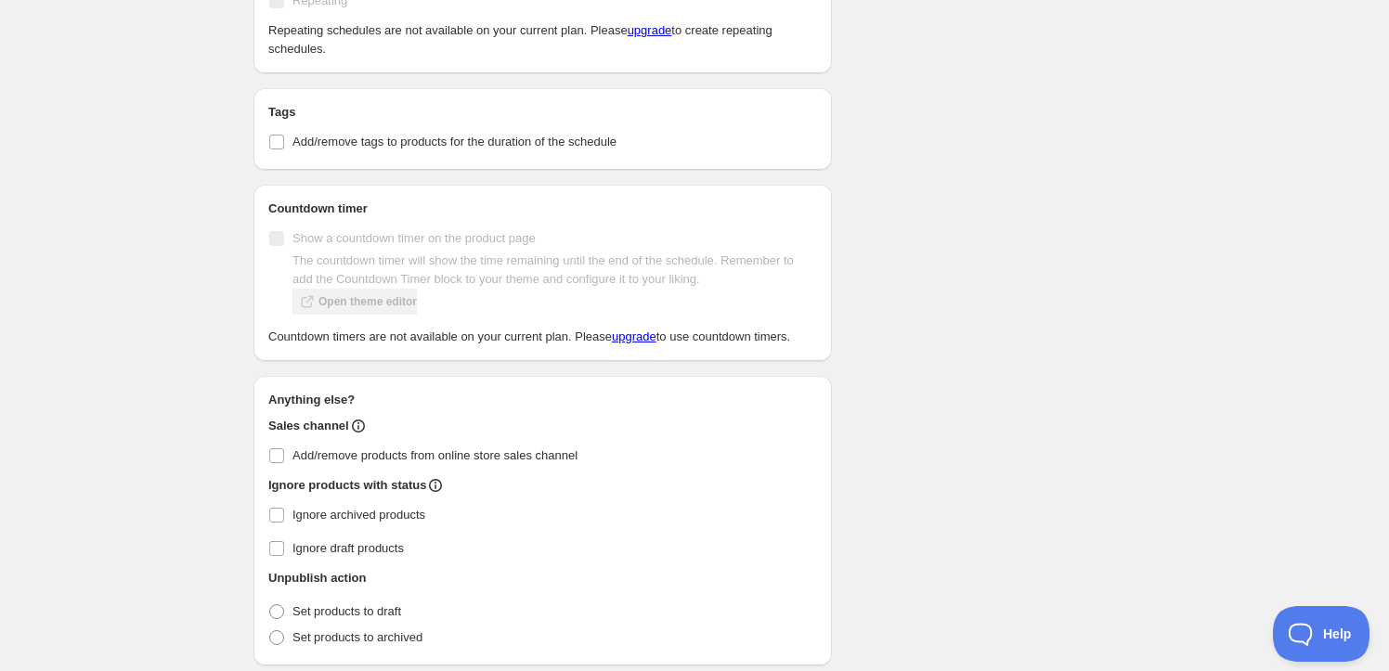
scroll to position [1000, 0]
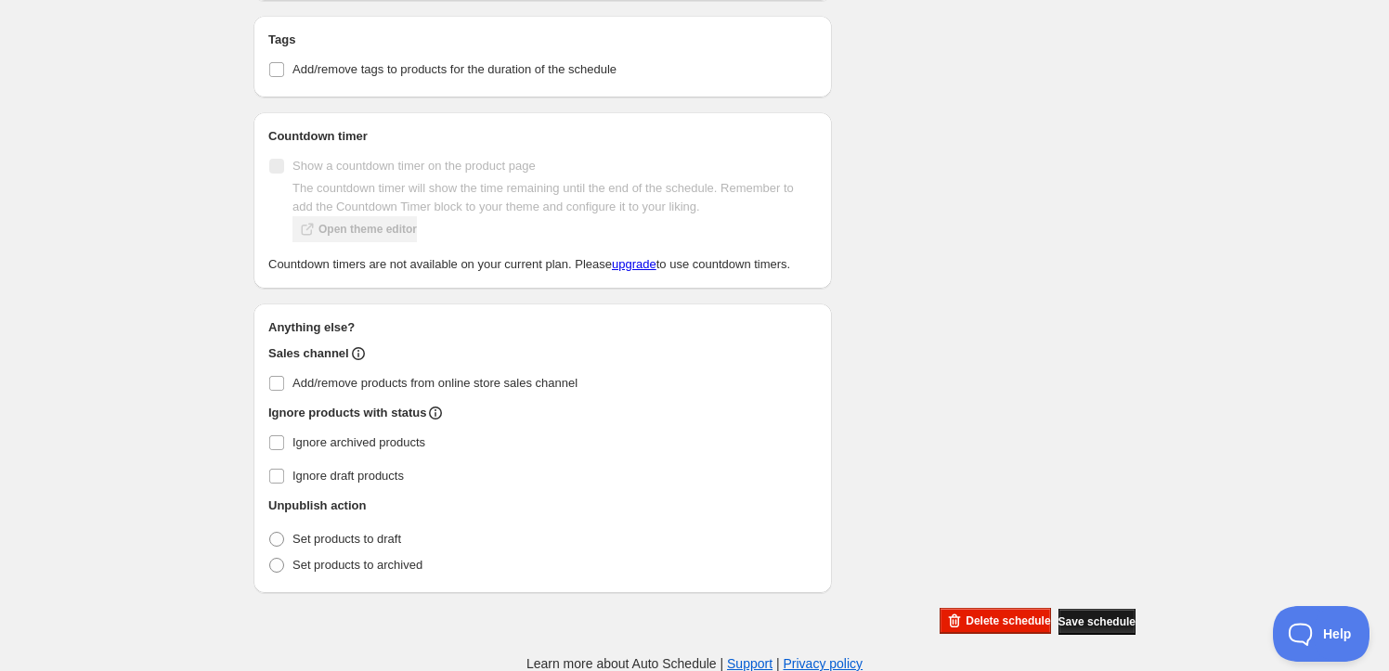
type input "week2_251008"
click at [1090, 620] on span "Save schedule" at bounding box center [1096, 622] width 77 height 15
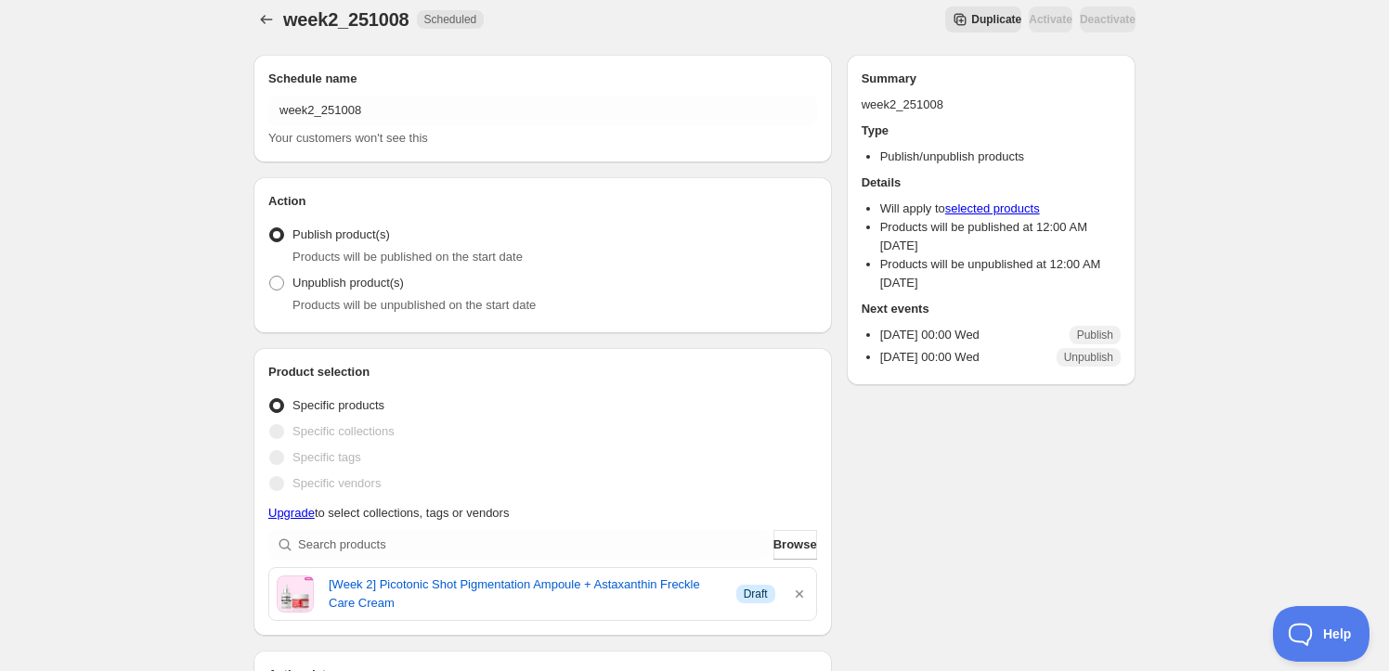
scroll to position [0, 0]
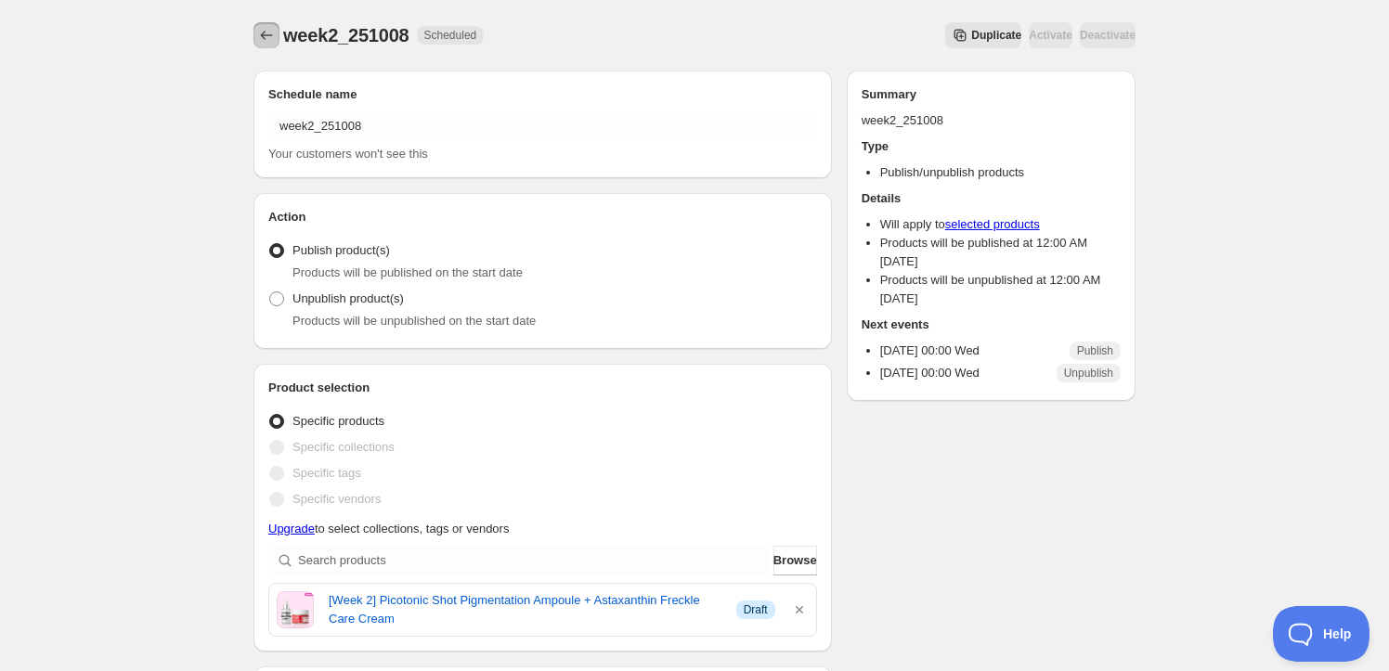
click at [273, 32] on icon "Schedules" at bounding box center [266, 35] width 19 height 19
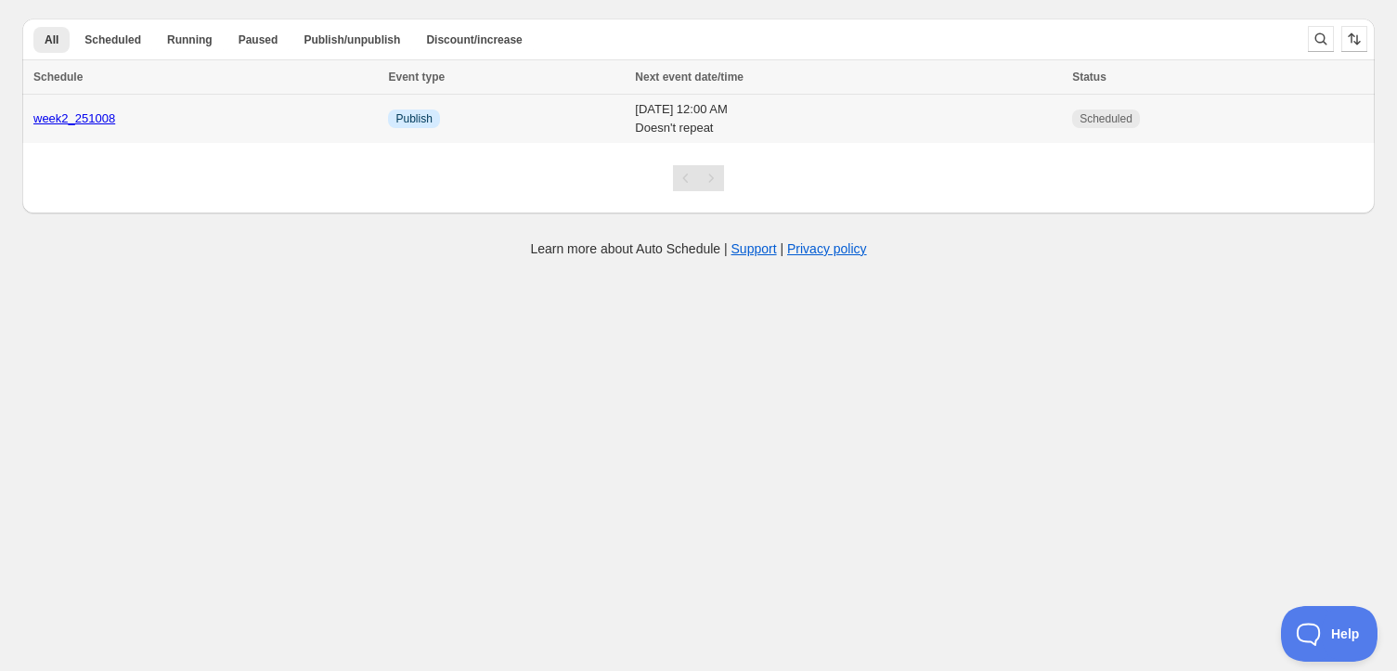
click at [108, 120] on link "week2_251008" at bounding box center [74, 118] width 82 height 14
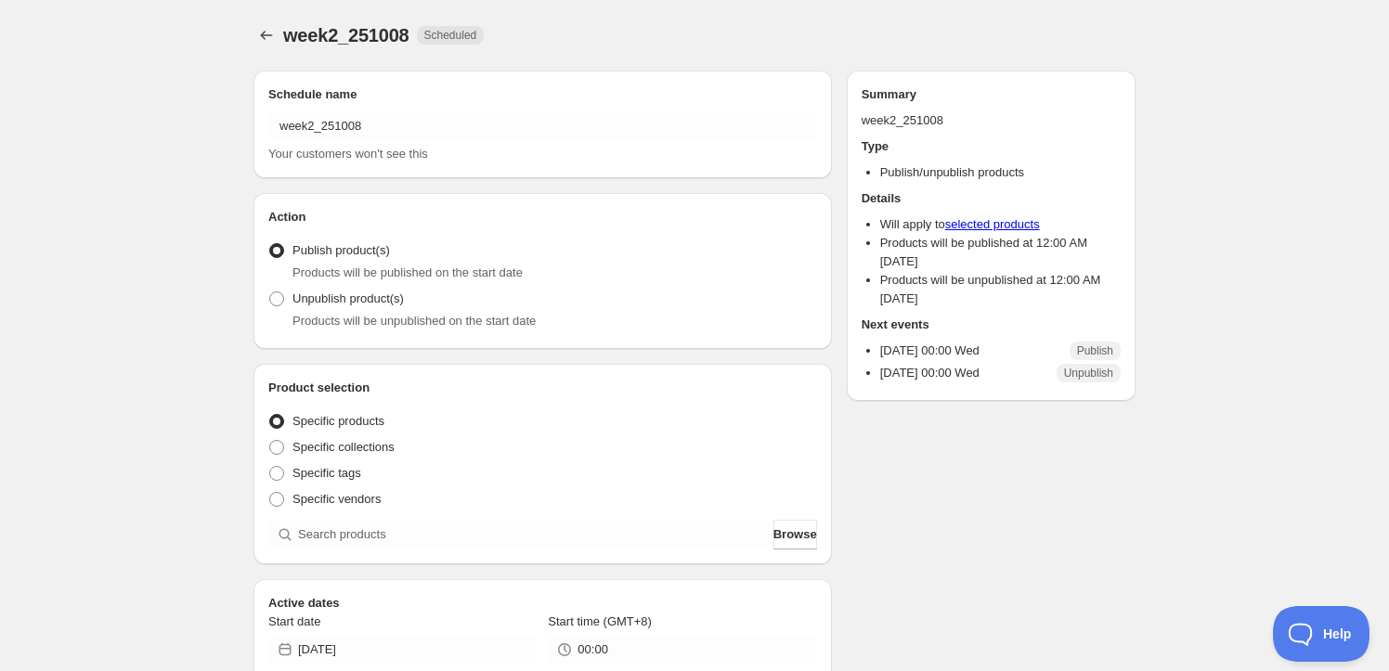
radio input "true"
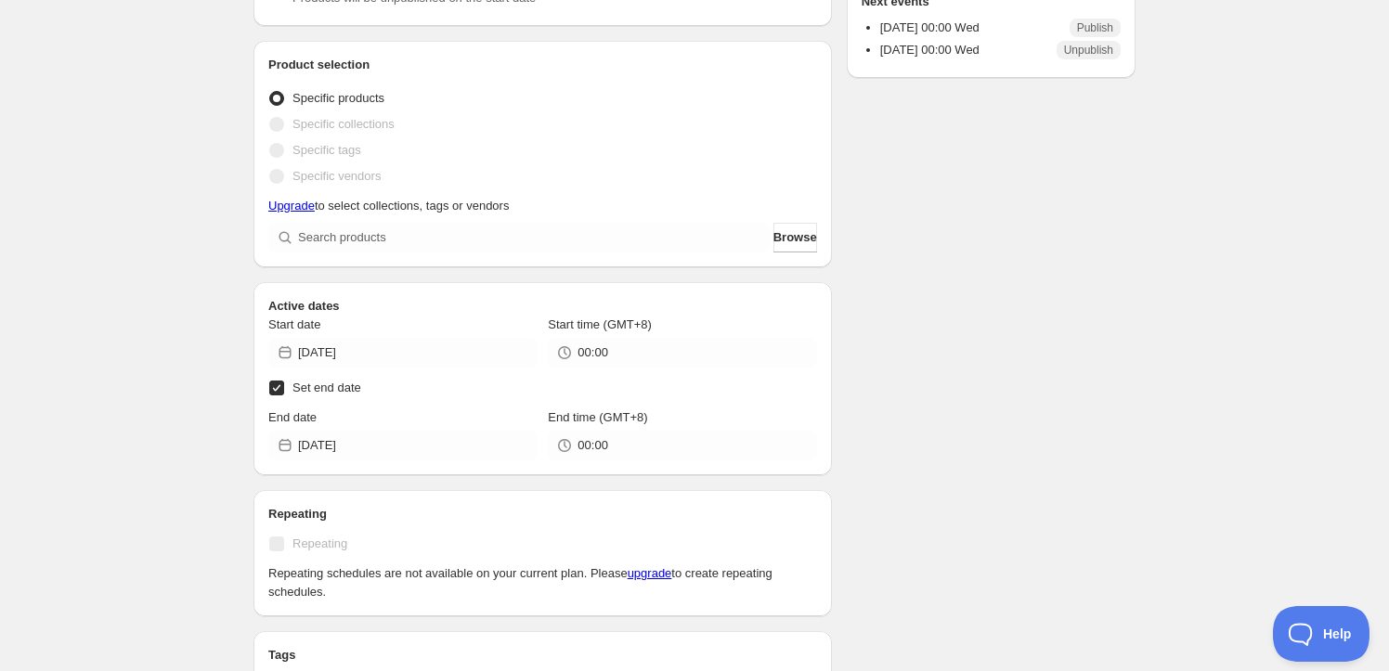
scroll to position [337, 0]
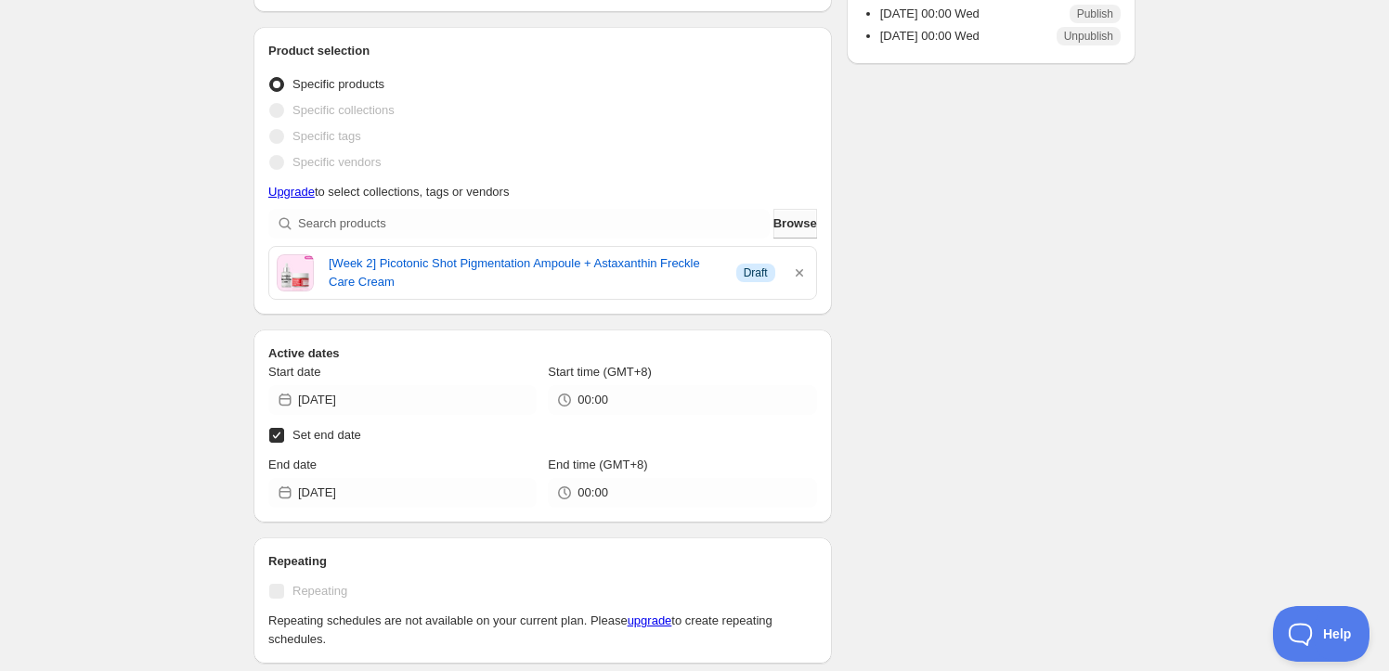
click at [784, 225] on span "Browse" at bounding box center [795, 223] width 44 height 19
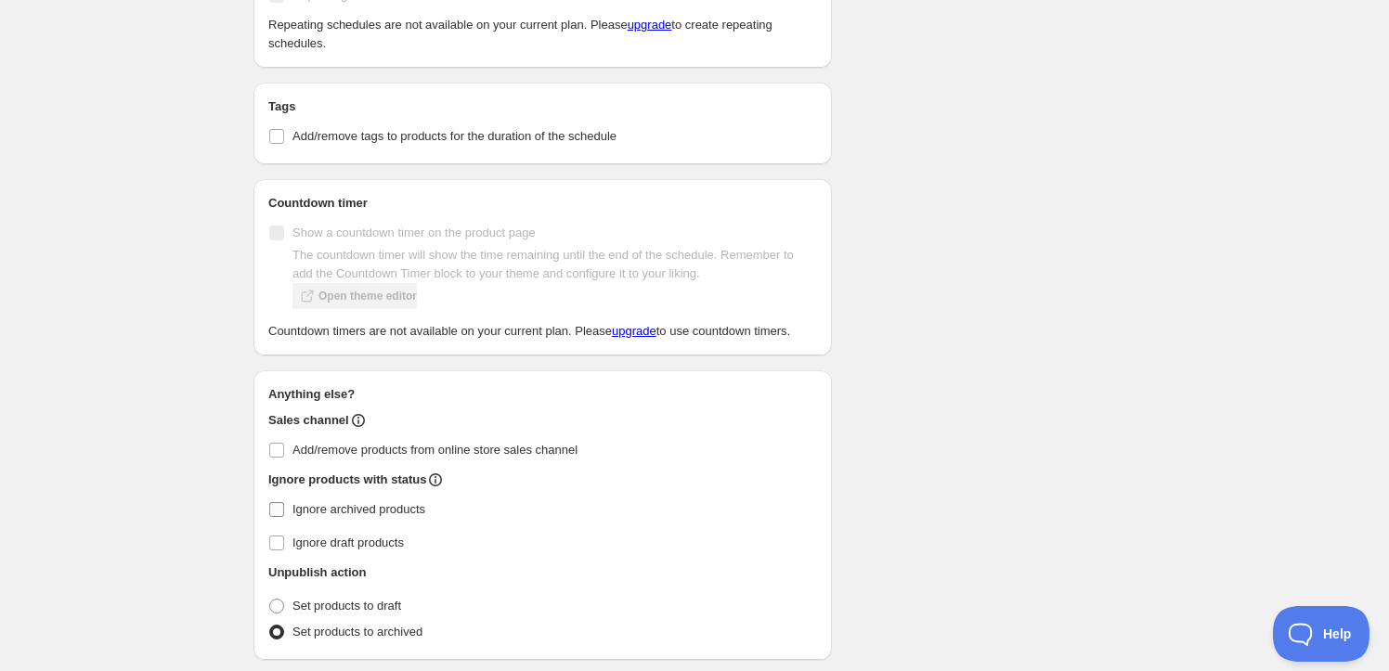
scroll to position [1053, 0]
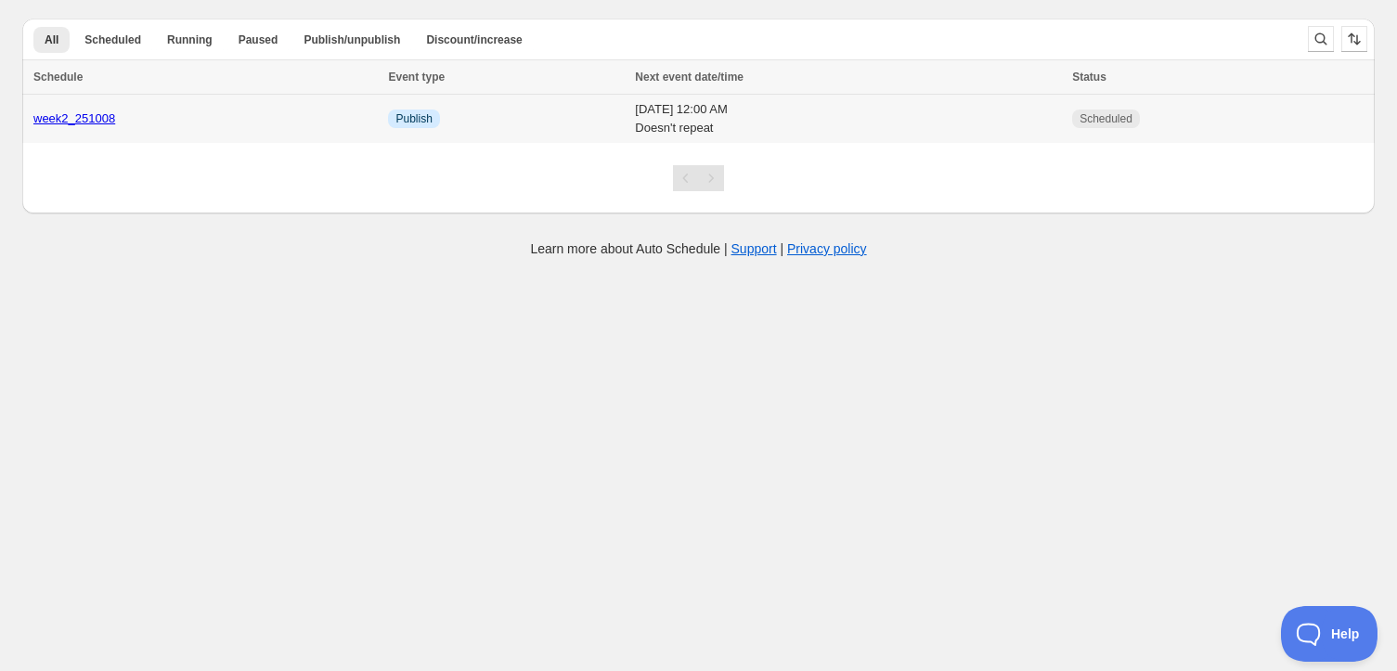
click at [211, 126] on div "week2_251008" at bounding box center [204, 119] width 343 height 19
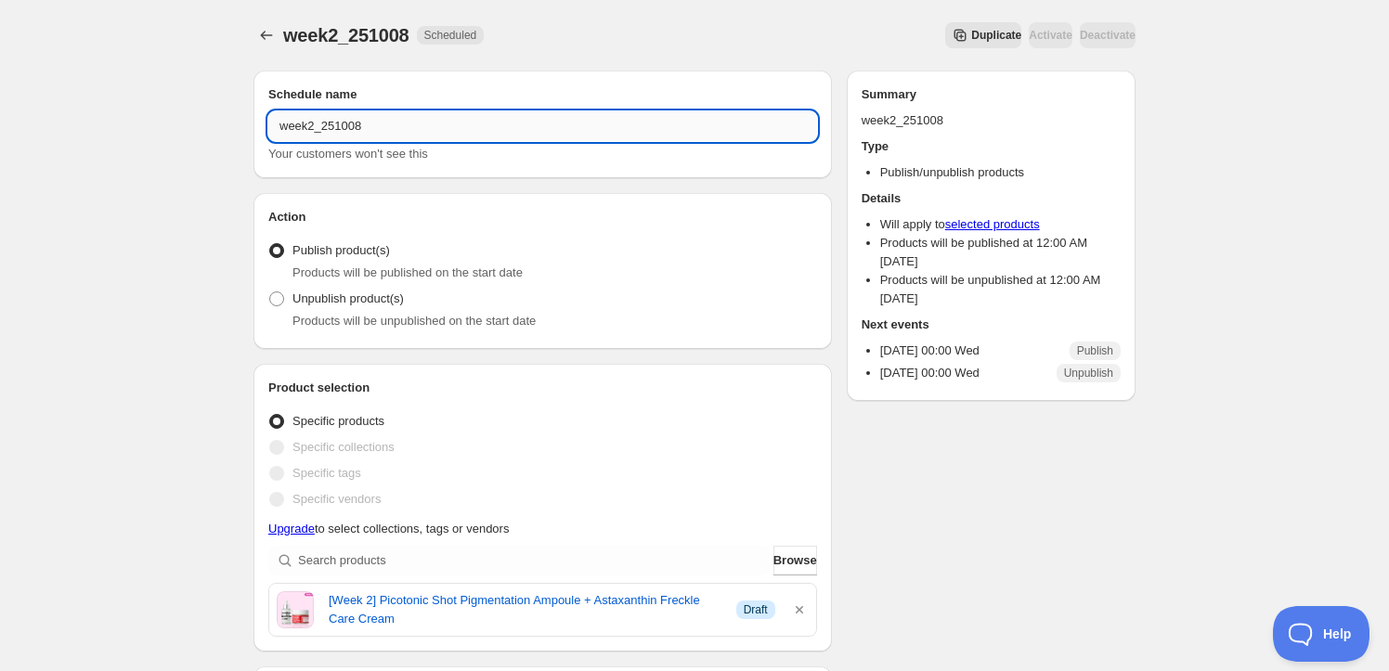
click at [305, 127] on input "week2_251008" at bounding box center [542, 126] width 549 height 30
click at [340, 123] on input "week1_251008" at bounding box center [542, 126] width 549 height 30
drag, startPoint x: 343, startPoint y: 126, endPoint x: 569, endPoint y: 171, distance: 230.9
click at [515, 137] on input "week1_251008" at bounding box center [542, 126] width 549 height 30
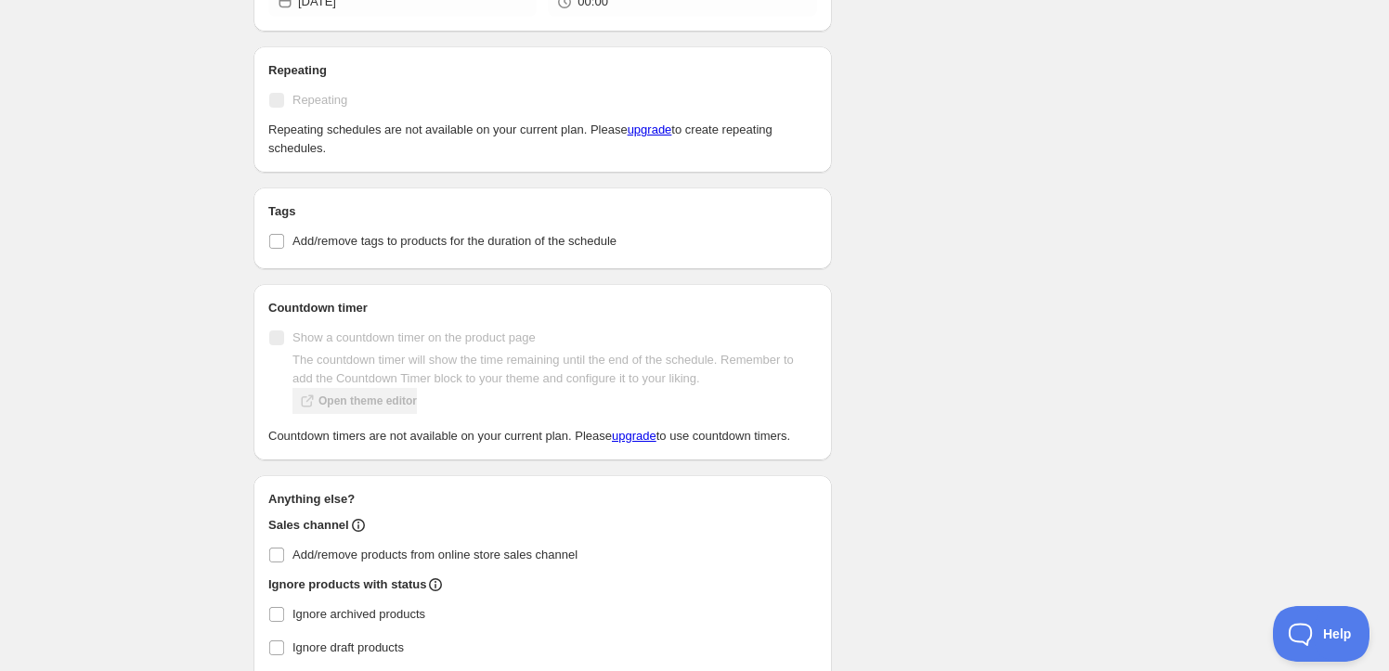
scroll to position [577, 0]
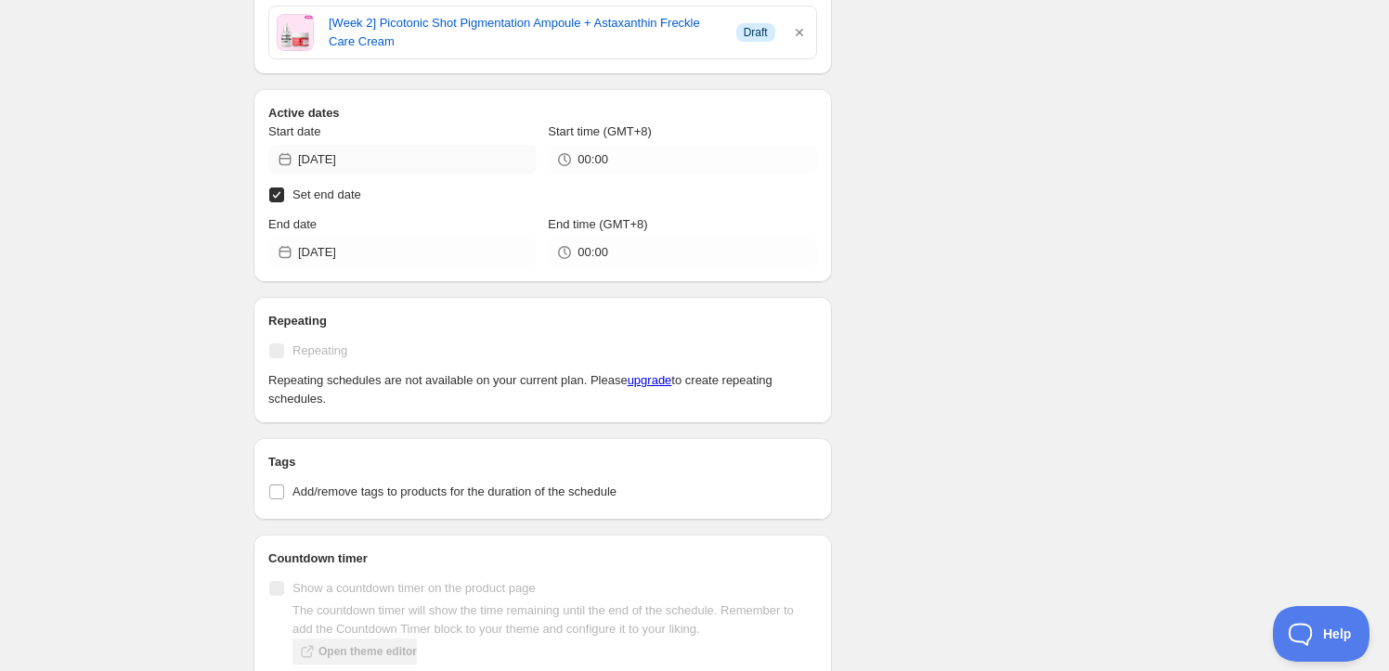
type input "week1_251001"
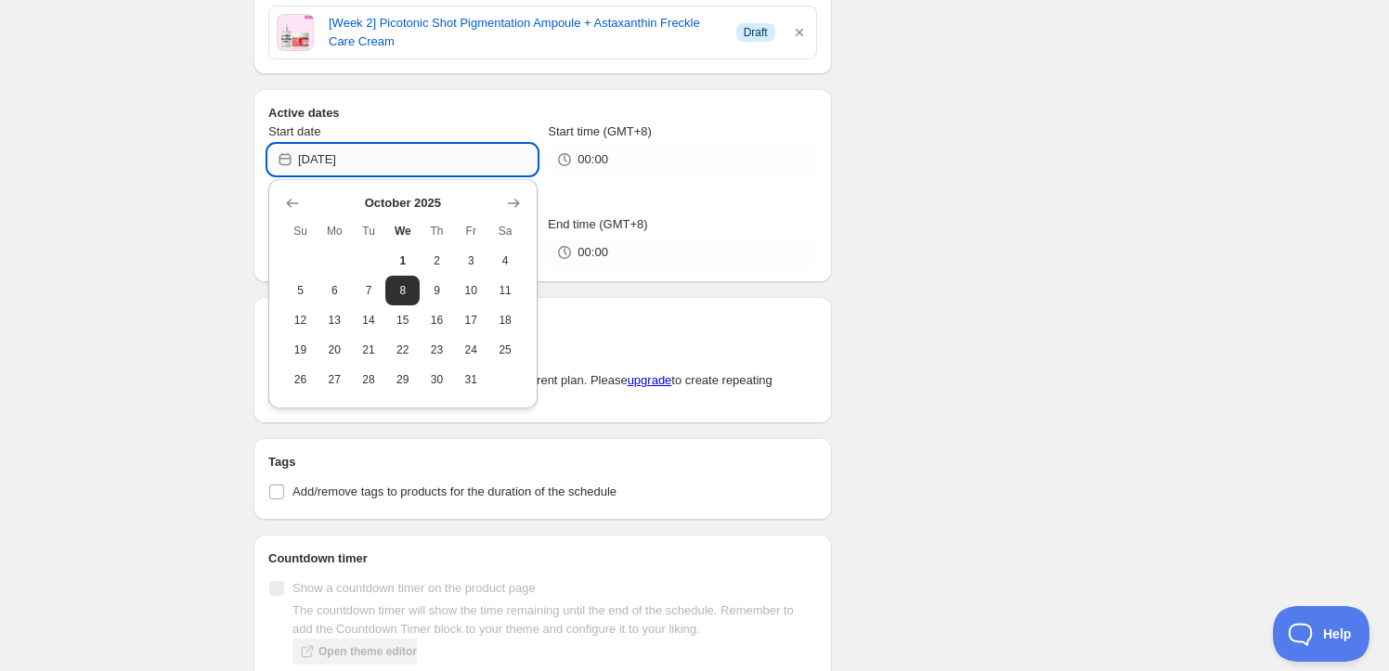
click at [408, 163] on input "2025-10-08" at bounding box center [417, 160] width 239 height 30
click at [1040, 201] on div "Schedule name week1_251001 Your customers won't see this Action Action Publish …" at bounding box center [687, 268] width 897 height 1580
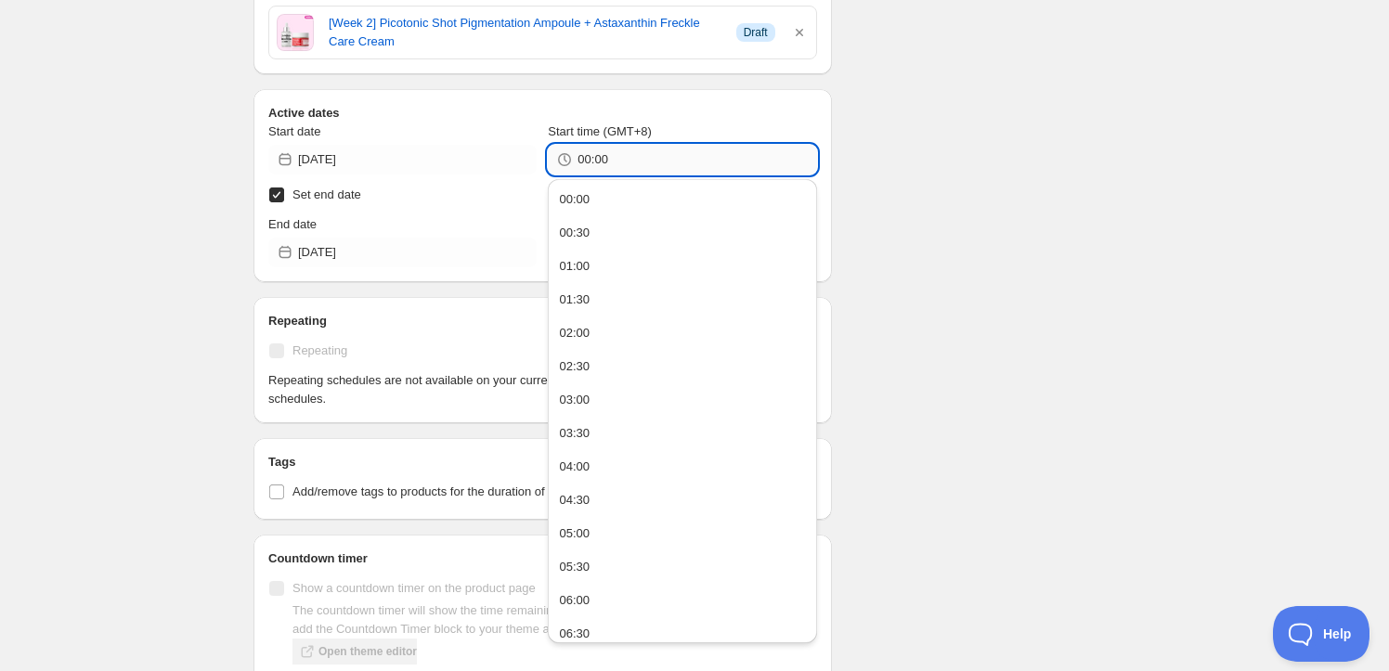
click at [633, 162] on input "00:00" at bounding box center [696, 160] width 239 height 30
click at [593, 155] on input "00:00" at bounding box center [696, 160] width 239 height 30
click at [588, 156] on input "00:00" at bounding box center [696, 160] width 239 height 30
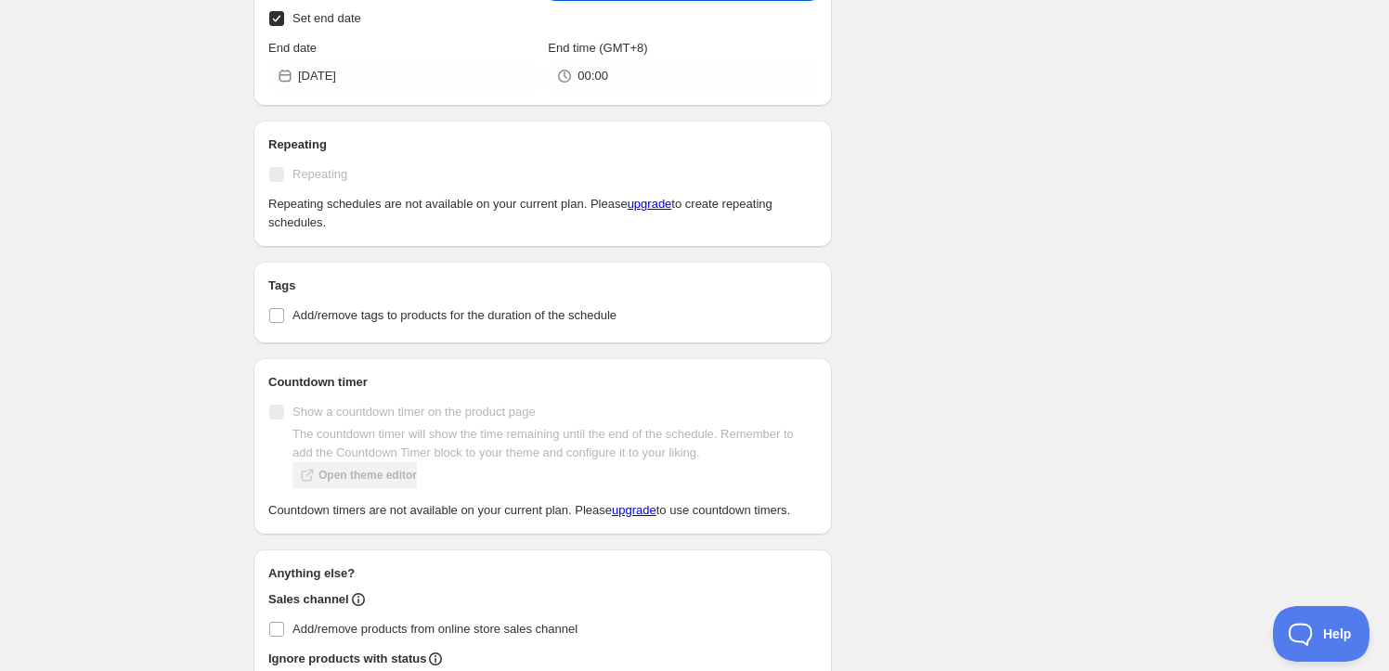
scroll to position [493, 0]
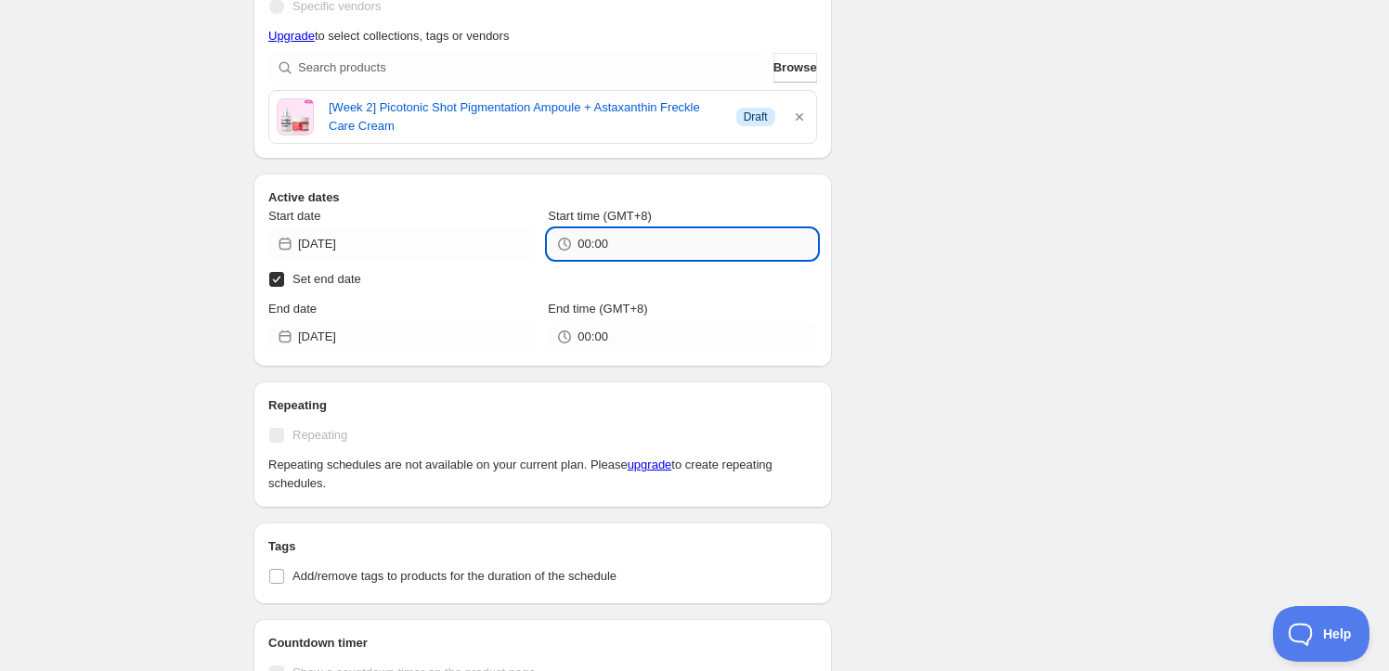
click at [582, 230] on input "00:00" at bounding box center [696, 244] width 239 height 30
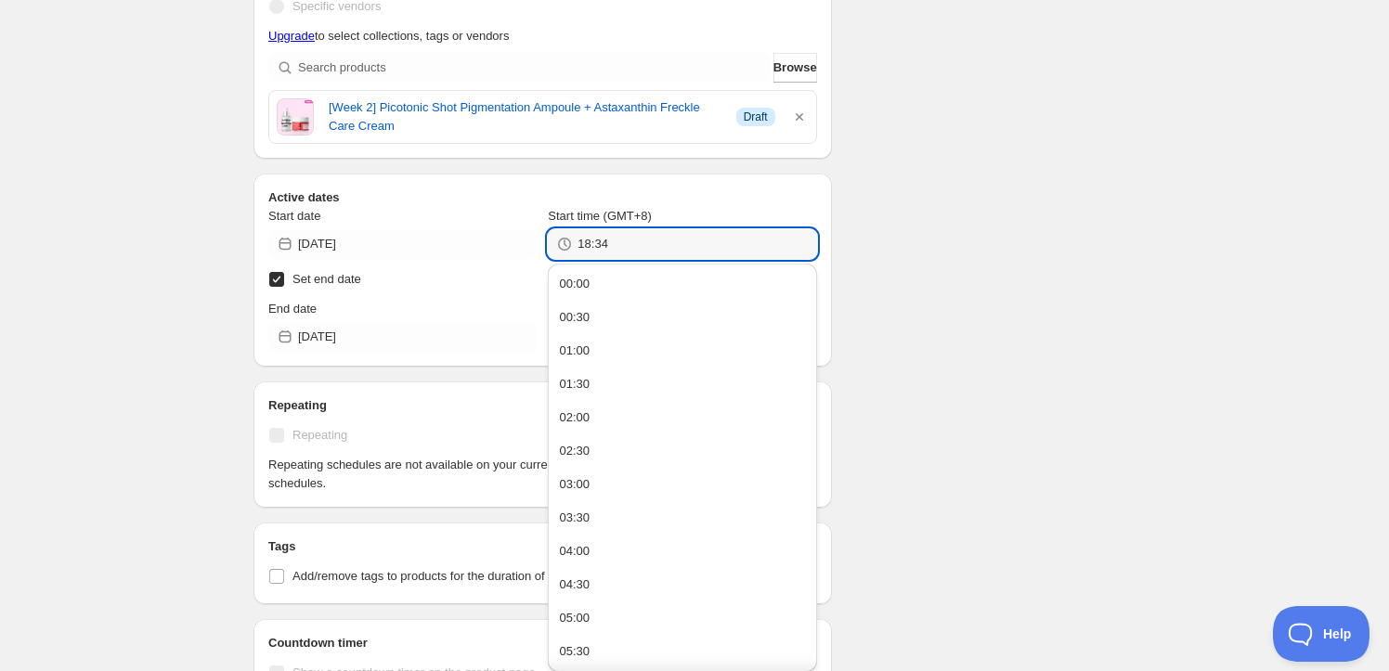
type input "18:34"
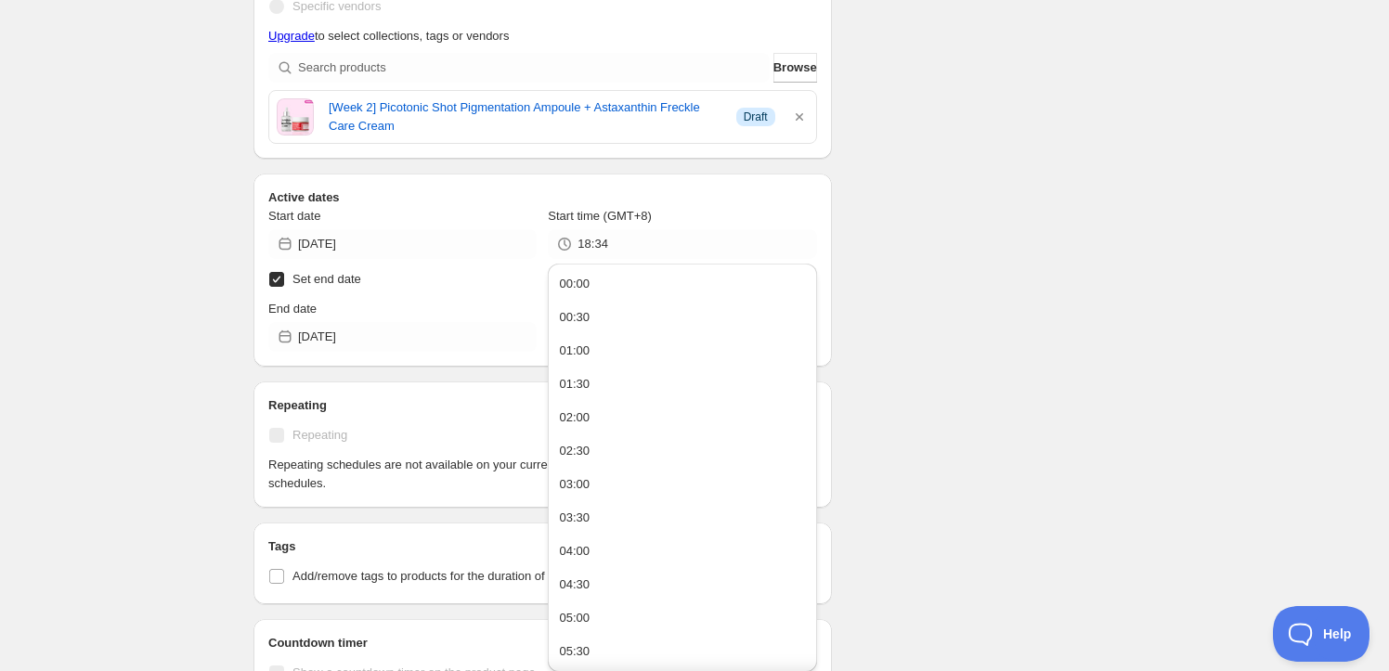
click at [855, 252] on div "Schedule name week1_251001 Your customers won't see this Action Action Publish …" at bounding box center [687, 353] width 897 height 1580
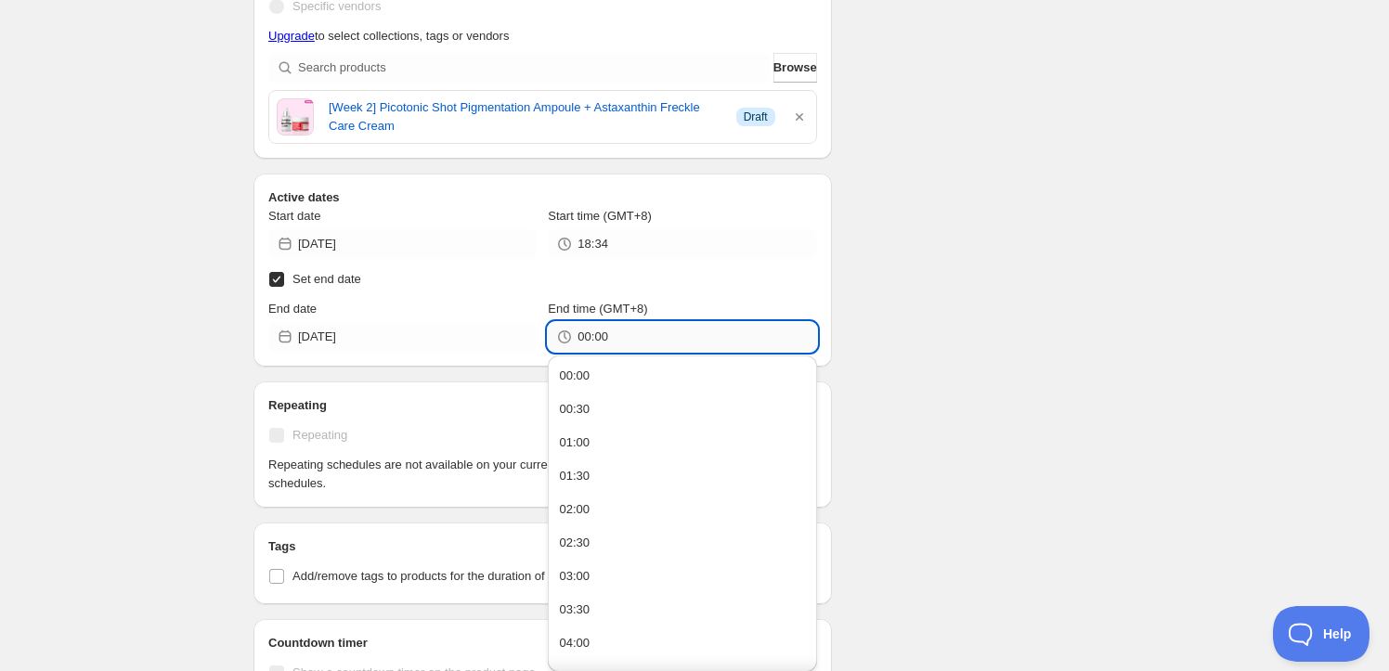
click at [682, 328] on input "00:00" at bounding box center [696, 337] width 239 height 30
click at [587, 335] on input "00:00" at bounding box center [696, 337] width 239 height 30
type input "18:35"
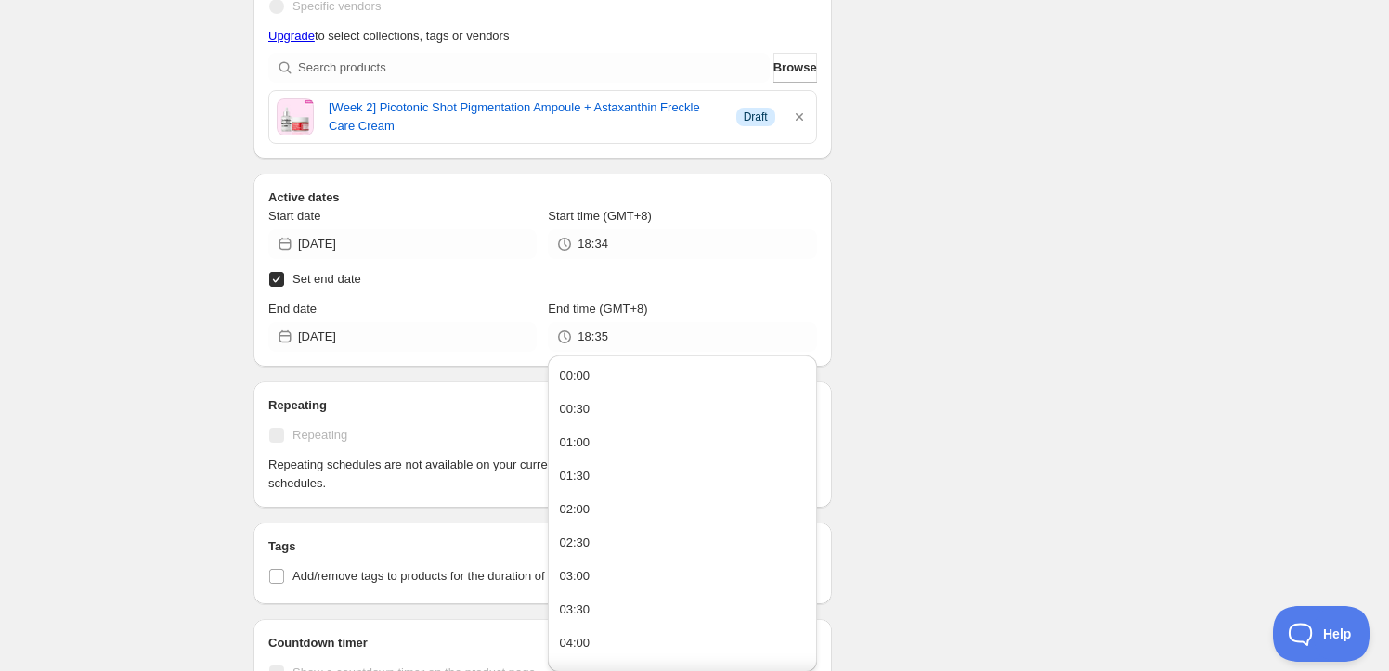
click at [956, 288] on div "Schedule name week1_251001 Your customers won't see this Action Action Publish …" at bounding box center [687, 353] width 897 height 1580
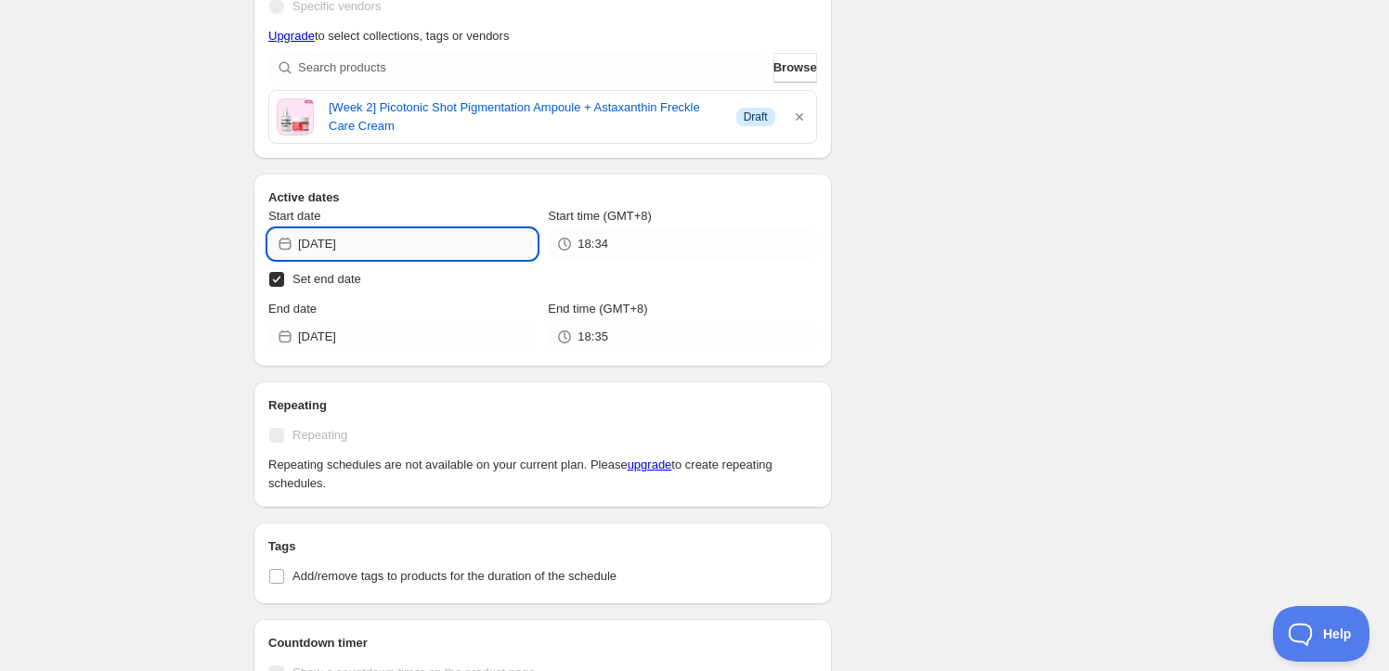
click at [475, 242] on input "2025-10-08" at bounding box center [417, 244] width 239 height 30
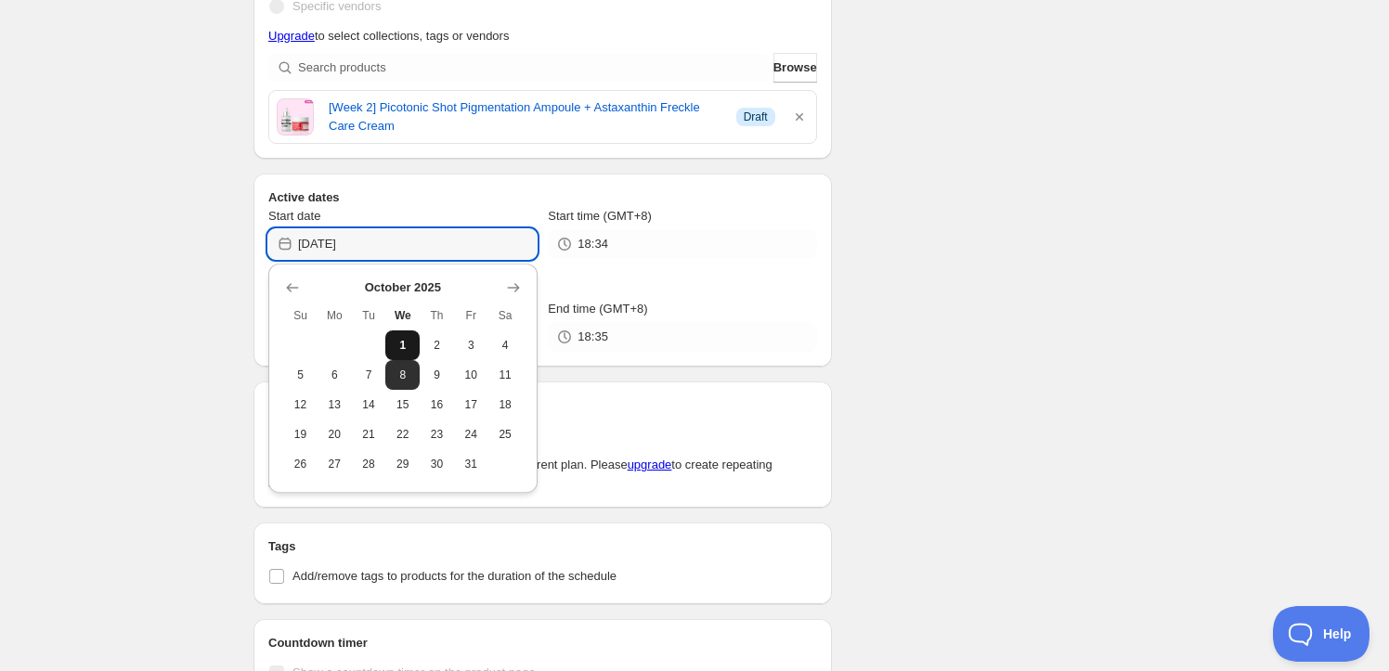
click at [409, 345] on span "1" at bounding box center [402, 345] width 19 height 15
type input "2025-10-01"
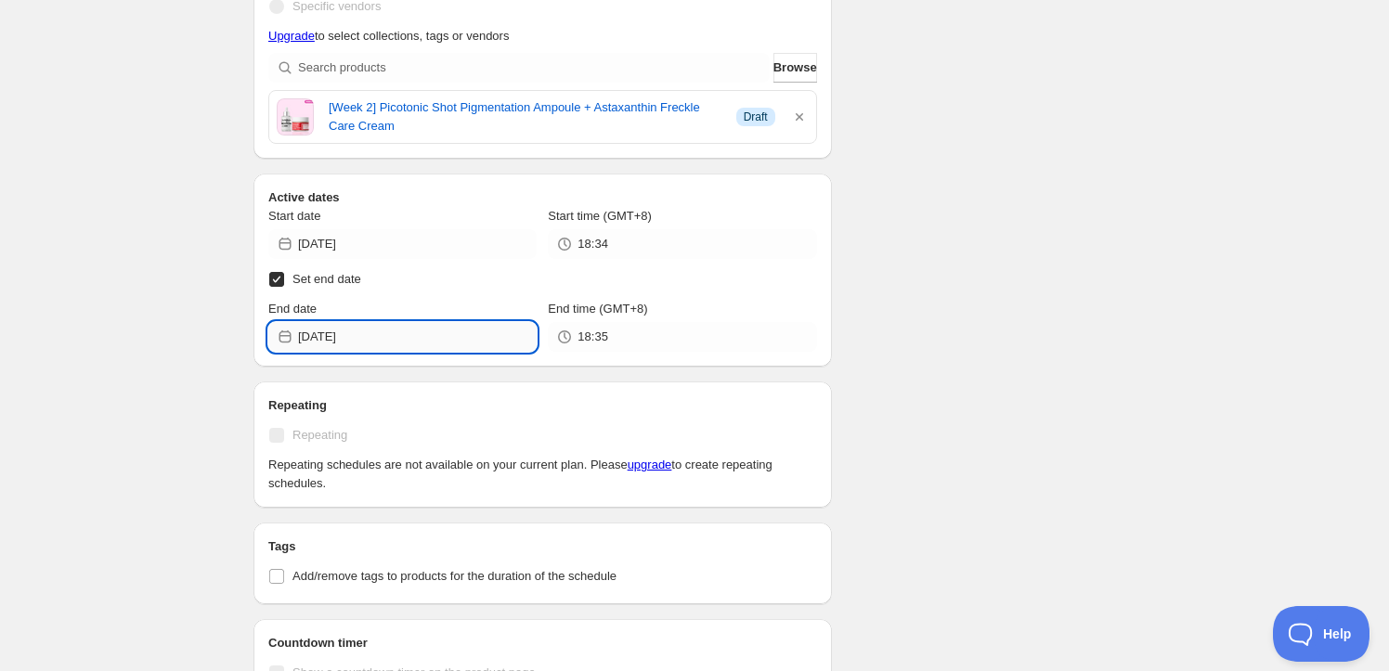
click at [408, 346] on input "2025-10-15" at bounding box center [417, 337] width 239 height 30
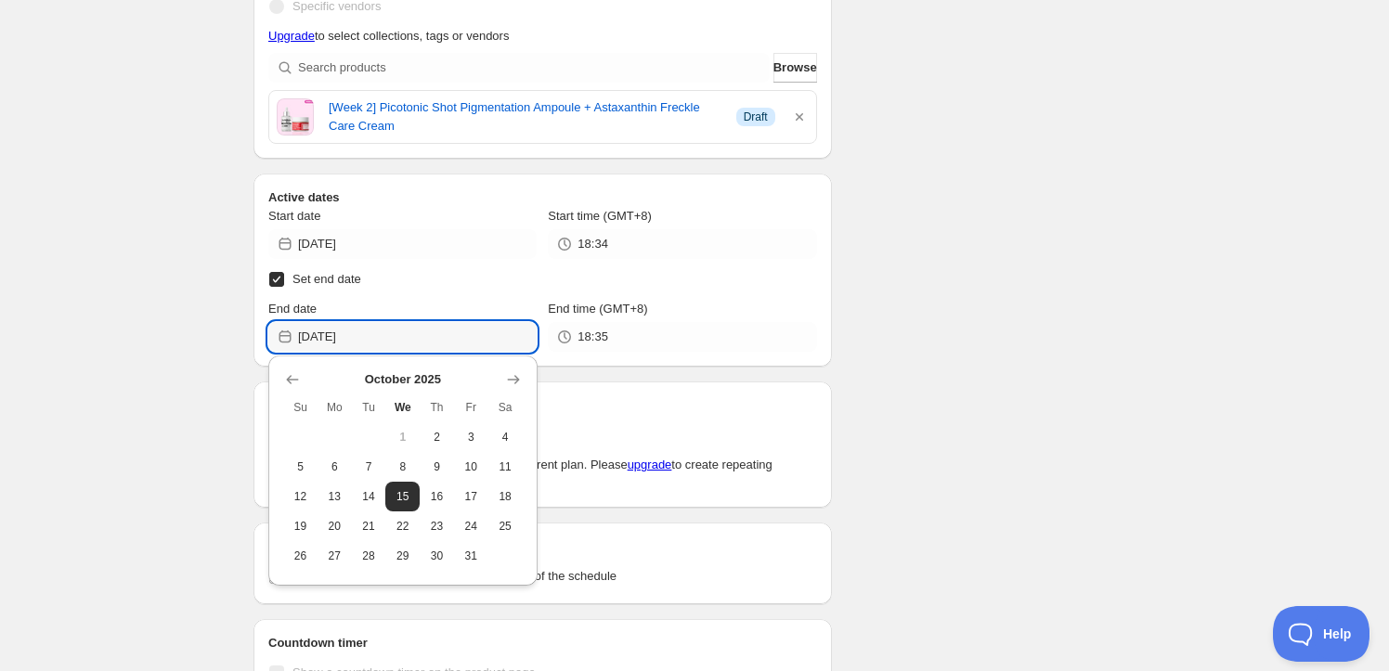
click at [408, 442] on span "1" at bounding box center [402, 437] width 19 height 15
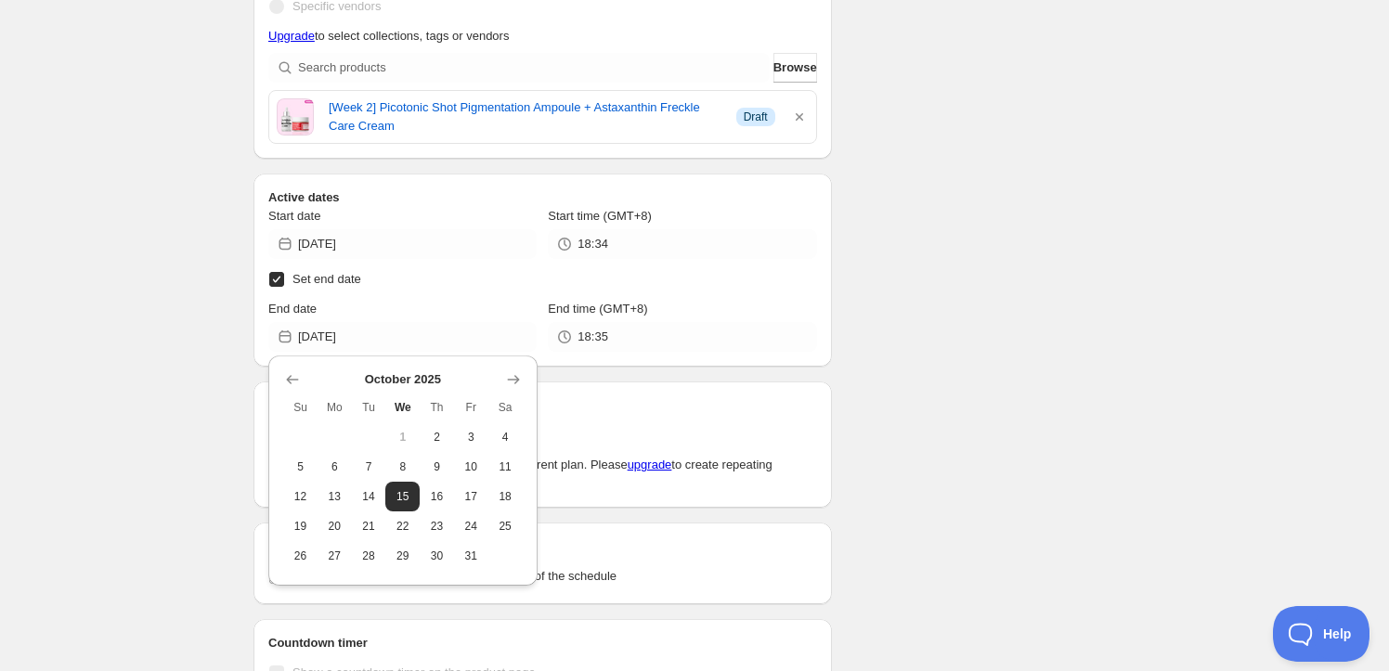
click at [412, 441] on button "1" at bounding box center [402, 437] width 34 height 30
click at [414, 433] on button "1" at bounding box center [402, 437] width 34 height 30
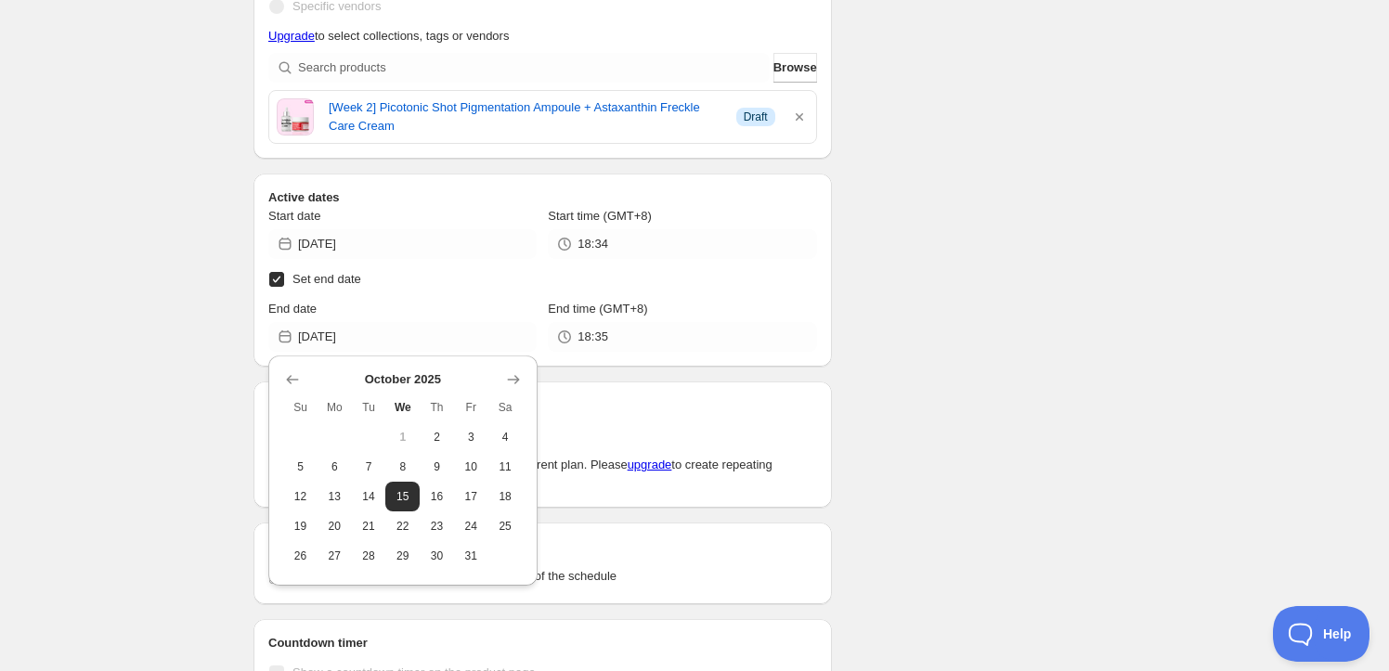
click at [414, 433] on button "1" at bounding box center [402, 437] width 34 height 30
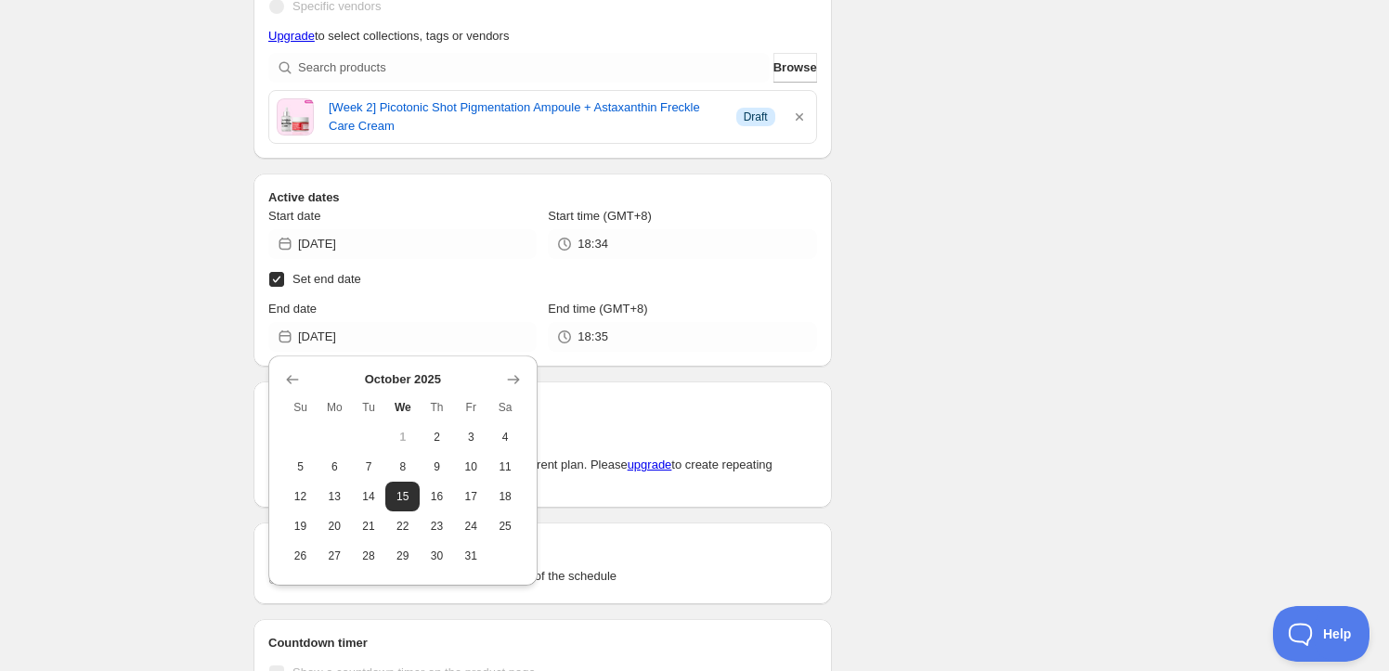
click at [412, 433] on button "1" at bounding box center [402, 437] width 34 height 30
click at [1159, 349] on div "week1_251001. This page is ready week1_251001 Scheduled Duplicate Activate Deac…" at bounding box center [694, 343] width 1389 height 1673
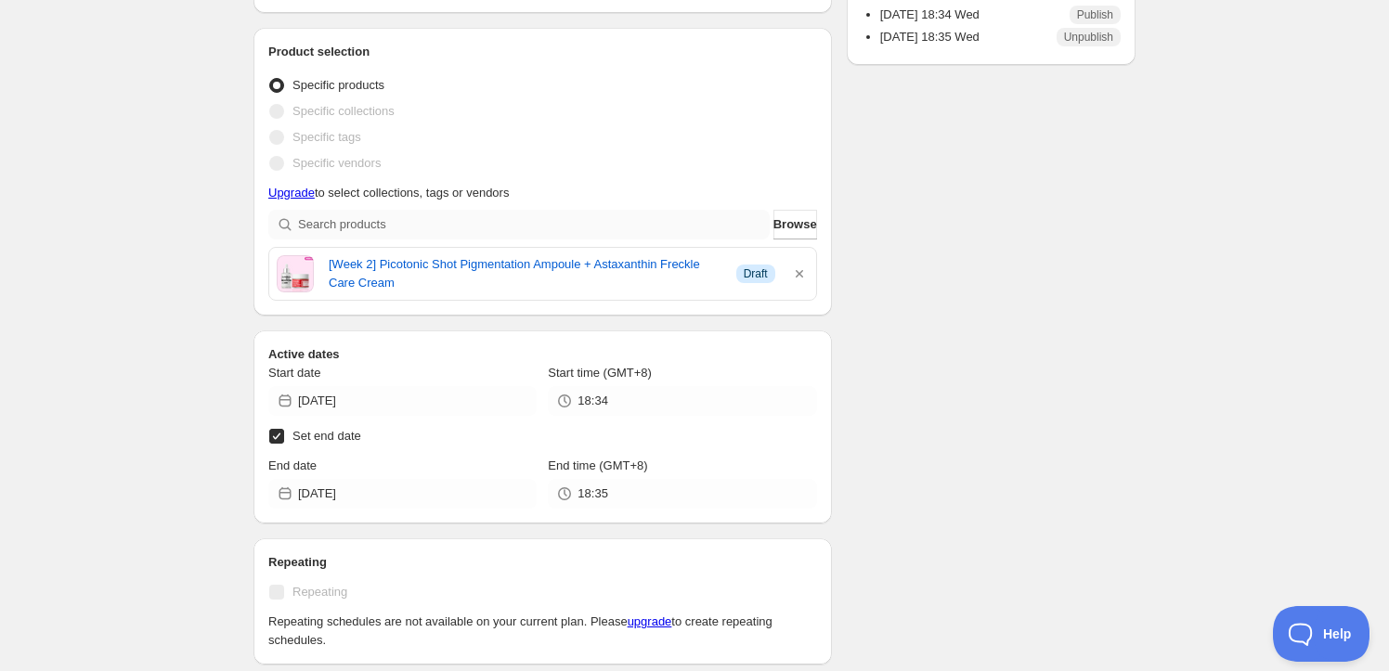
scroll to position [337, 0]
drag, startPoint x: 797, startPoint y: 272, endPoint x: 774, endPoint y: 272, distance: 23.2
click at [797, 272] on icon "button" at bounding box center [799, 273] width 19 height 19
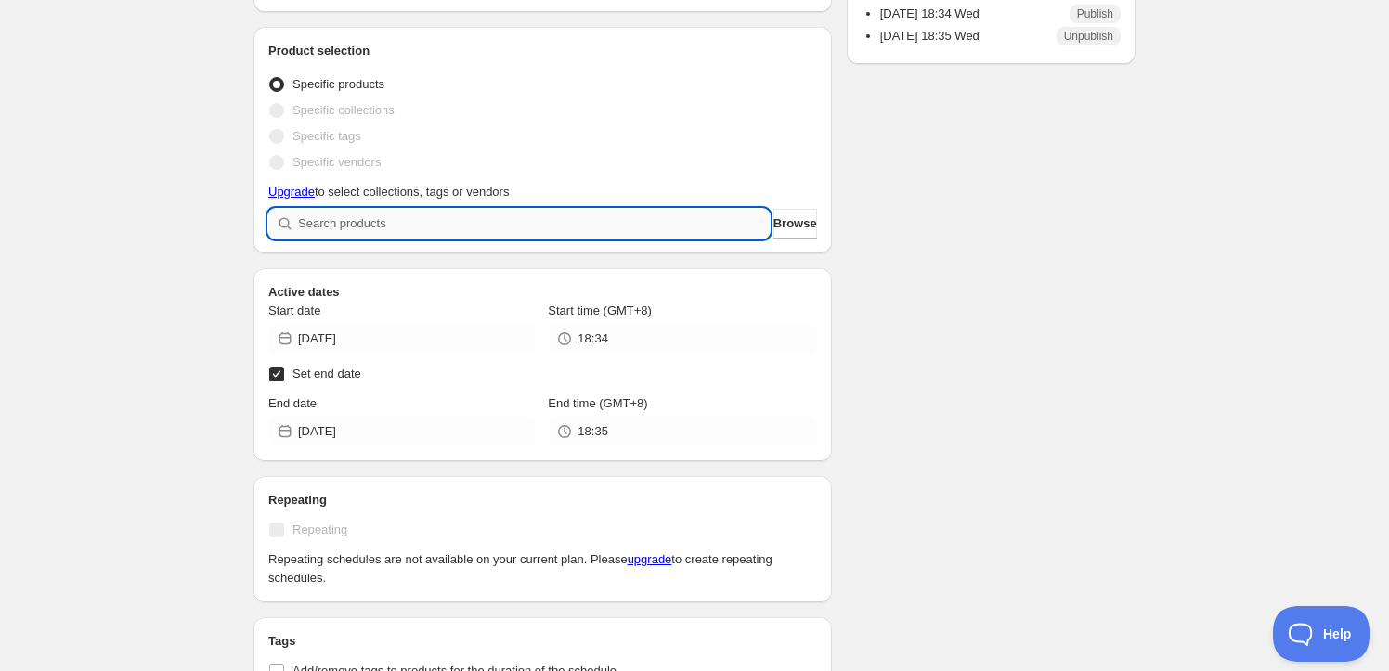
click at [536, 220] on input "search" at bounding box center [534, 224] width 472 height 30
click at [574, 232] on input "search" at bounding box center [534, 224] width 472 height 30
type input "w"
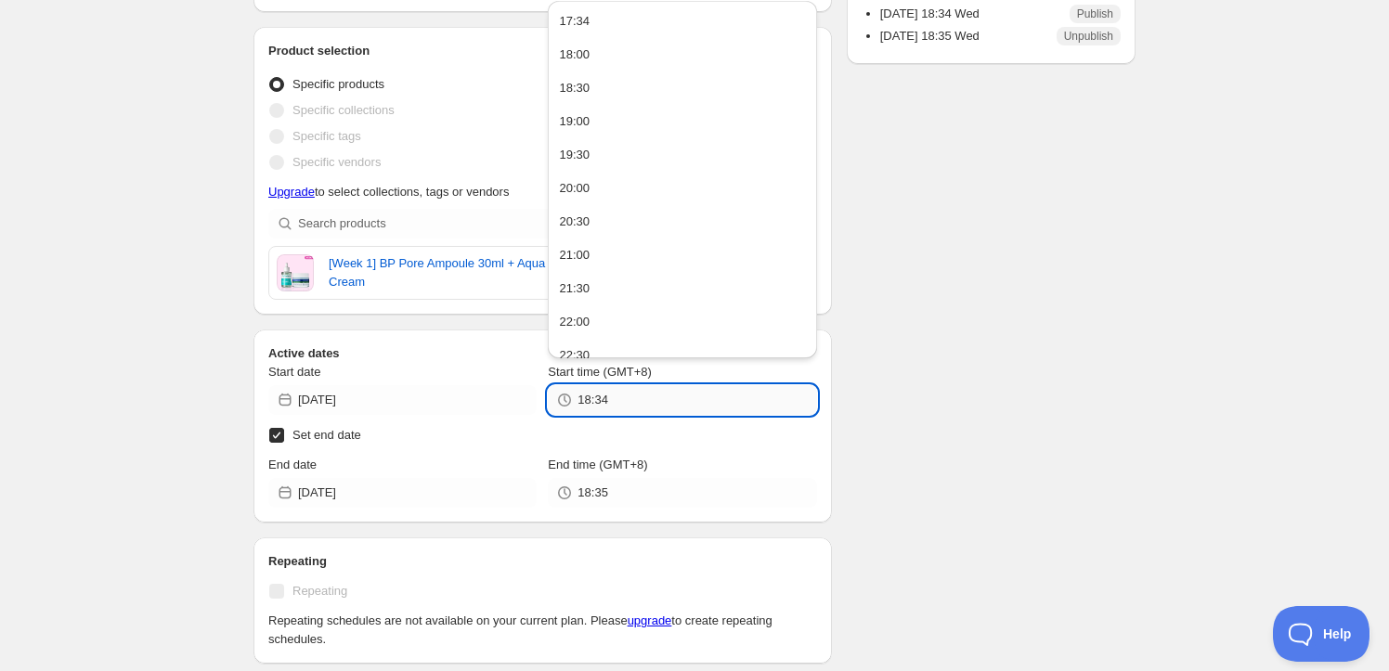
click at [654, 400] on input "18:34" at bounding box center [696, 400] width 239 height 30
type input "18:35"
click at [1171, 529] on div "week1_251001. This page is ready week1_251001 Scheduled Duplicate Activate Deac…" at bounding box center [694, 499] width 1389 height 1673
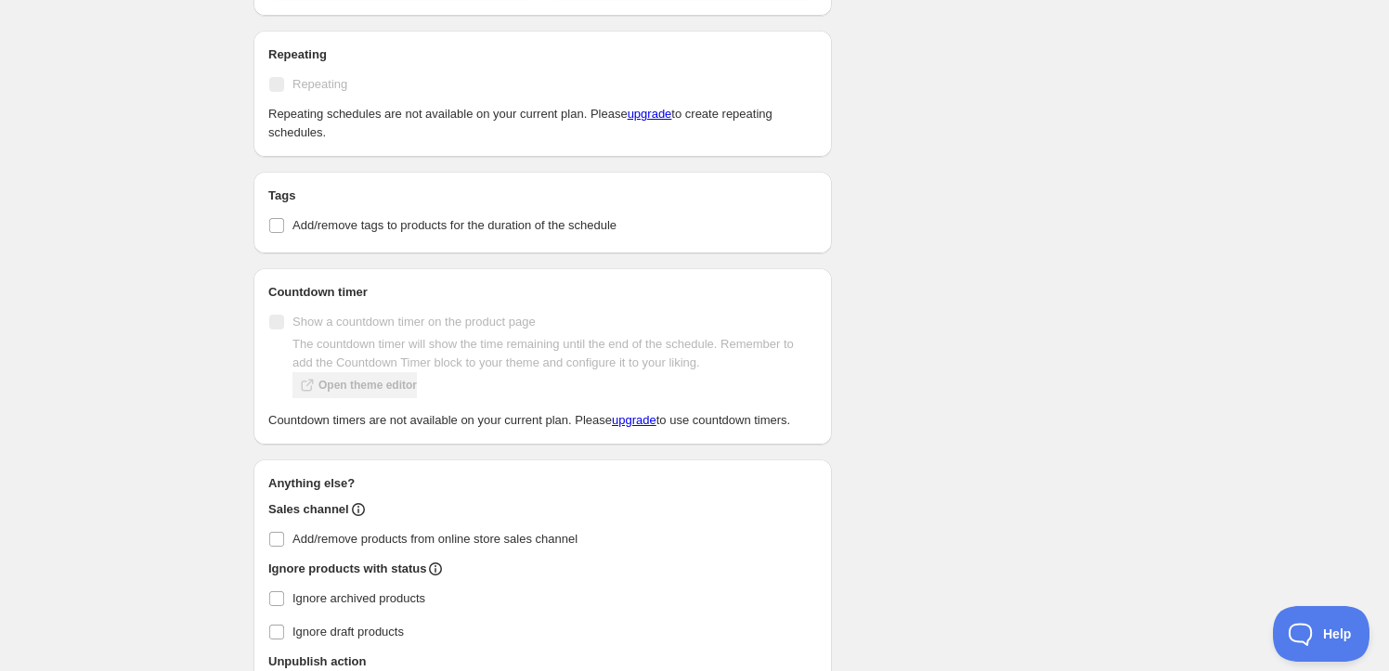
scroll to position [1000, 0]
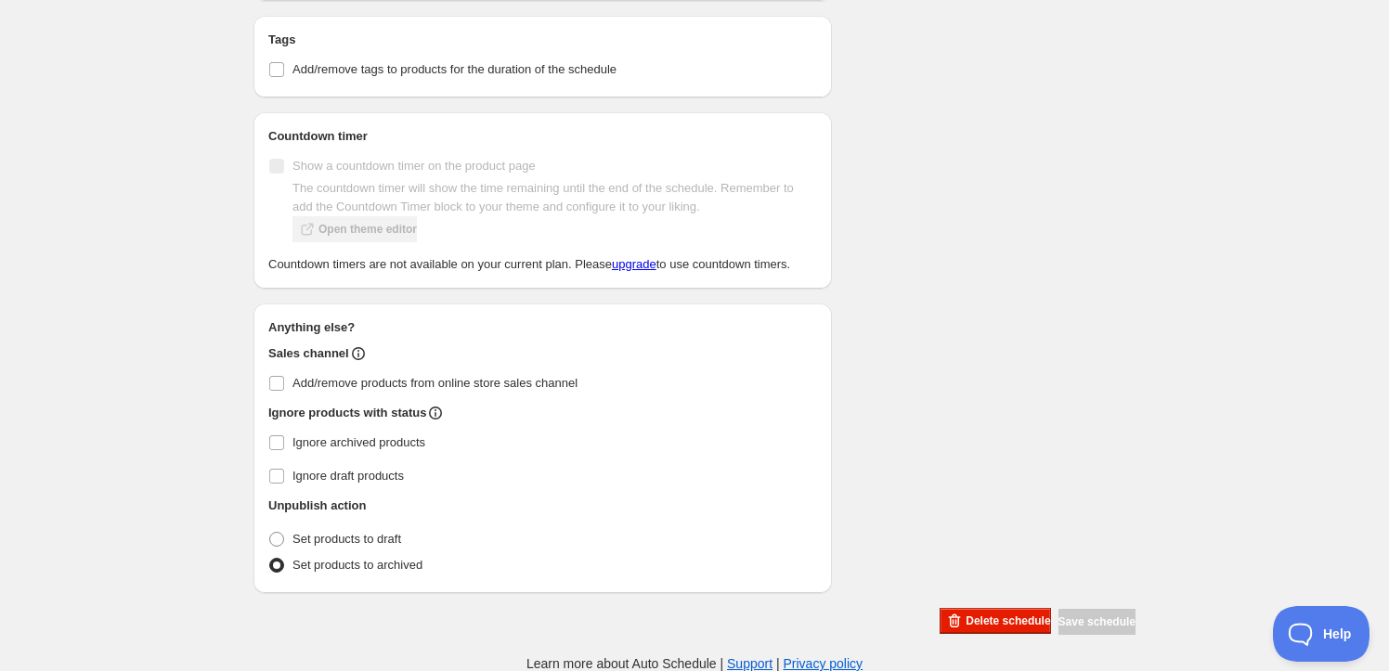
click at [434, 417] on icon at bounding box center [435, 413] width 13 height 13
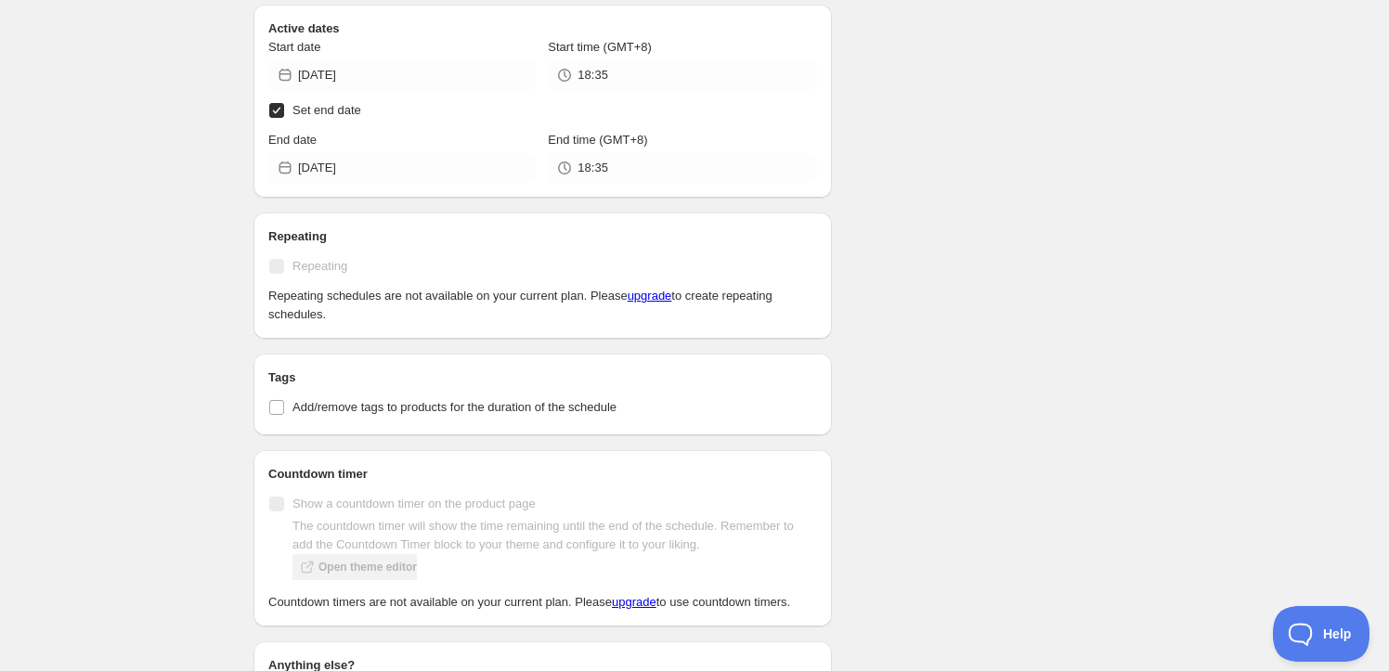
click at [1093, 249] on div "Schedule name week1_251001 Your customers won't see this Action Action Publish …" at bounding box center [687, 184] width 897 height 1580
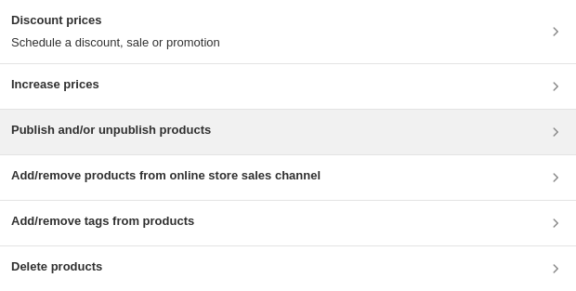
click at [142, 58] on h3 "Publish and/or unpublish products" at bounding box center [111, 130] width 200 height 19
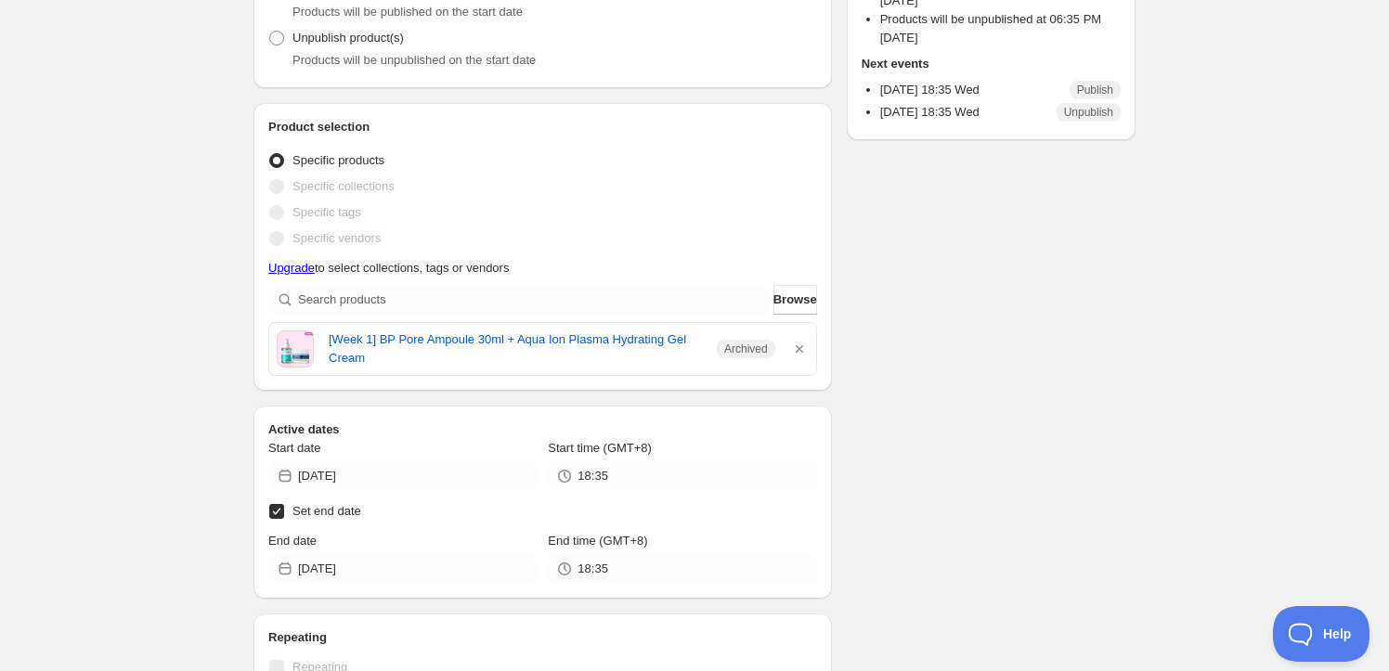
scroll to position [337, 0]
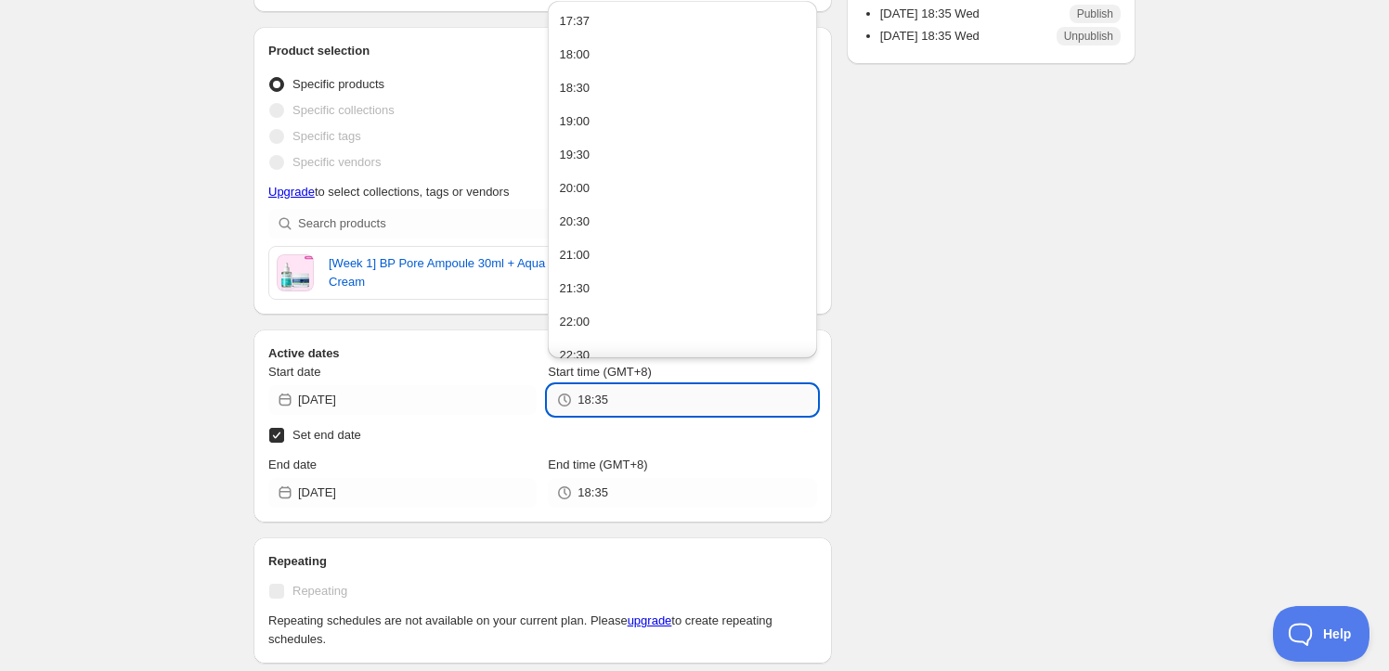
drag, startPoint x: 620, startPoint y: 399, endPoint x: 599, endPoint y: 398, distance: 21.4
click at [599, 398] on input "18:35" at bounding box center [696, 400] width 239 height 30
type input "18:38"
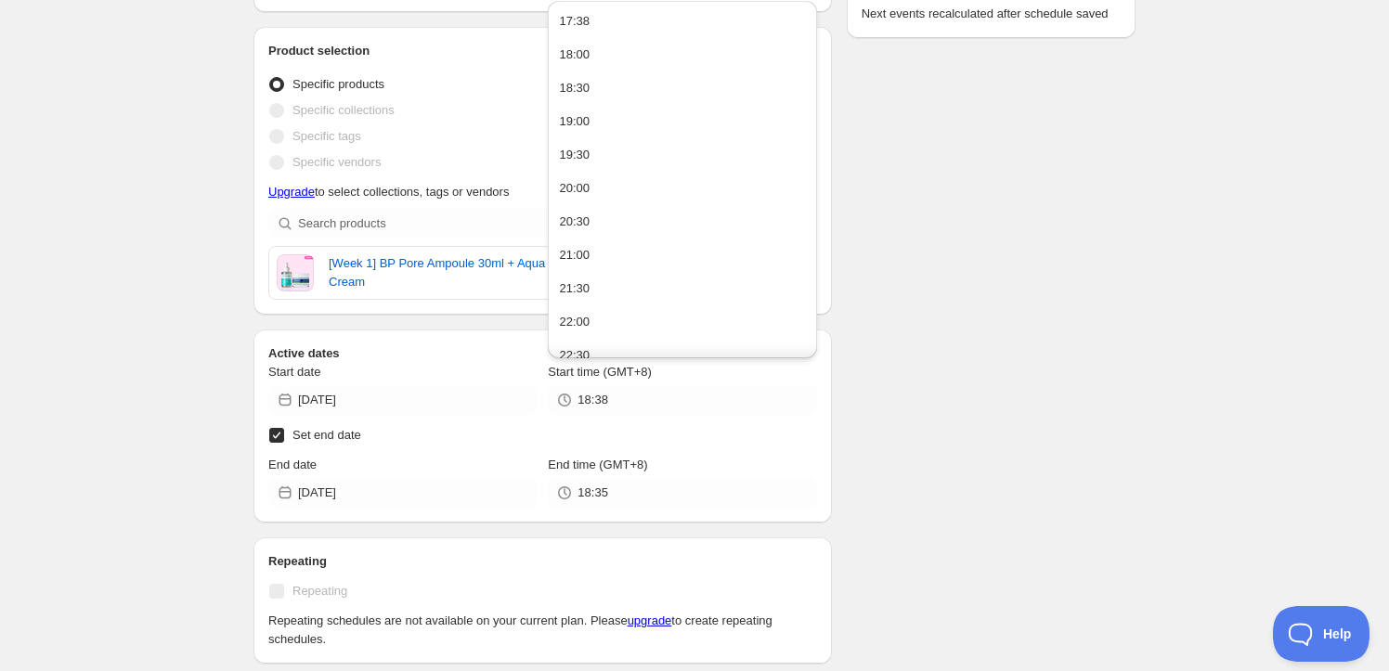
click at [954, 425] on div "Schedule name week1_251001 Your customers won't see this Action Action Publish …" at bounding box center [687, 509] width 897 height 1580
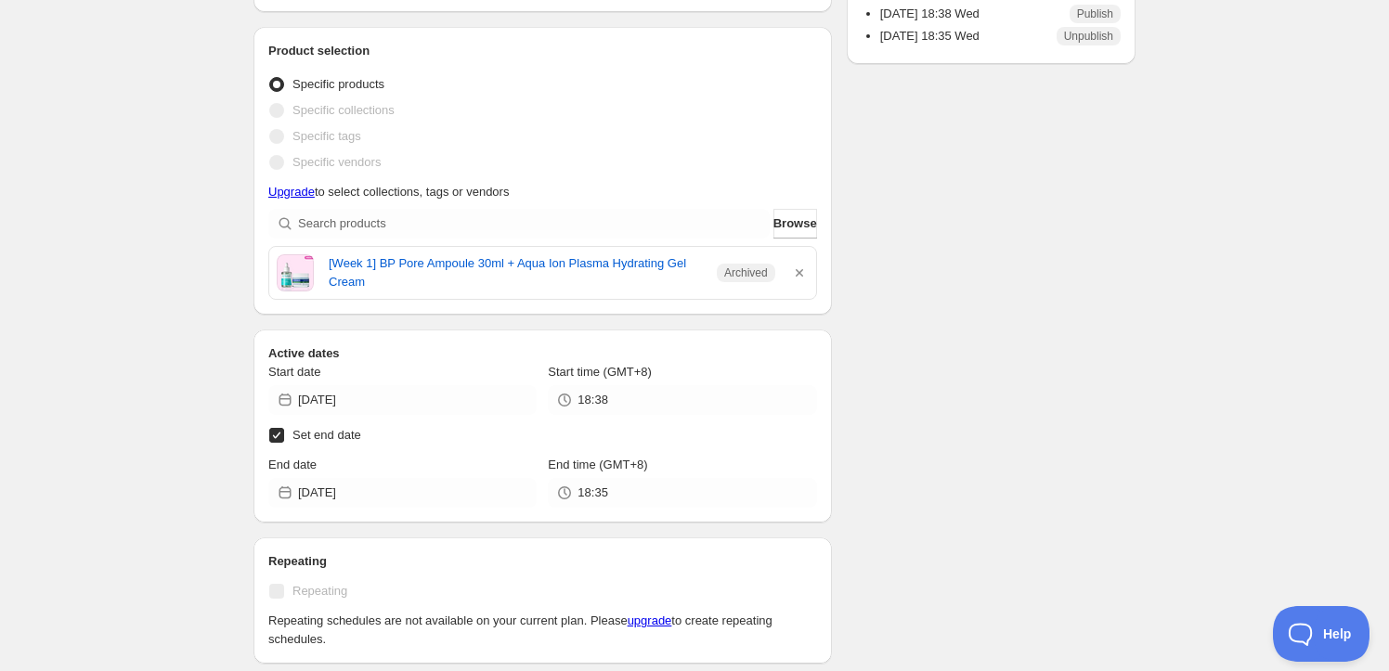
click at [1103, 297] on div "Schedule name week1_251001 Your customers won't see this Action Action Publish …" at bounding box center [687, 509] width 897 height 1580
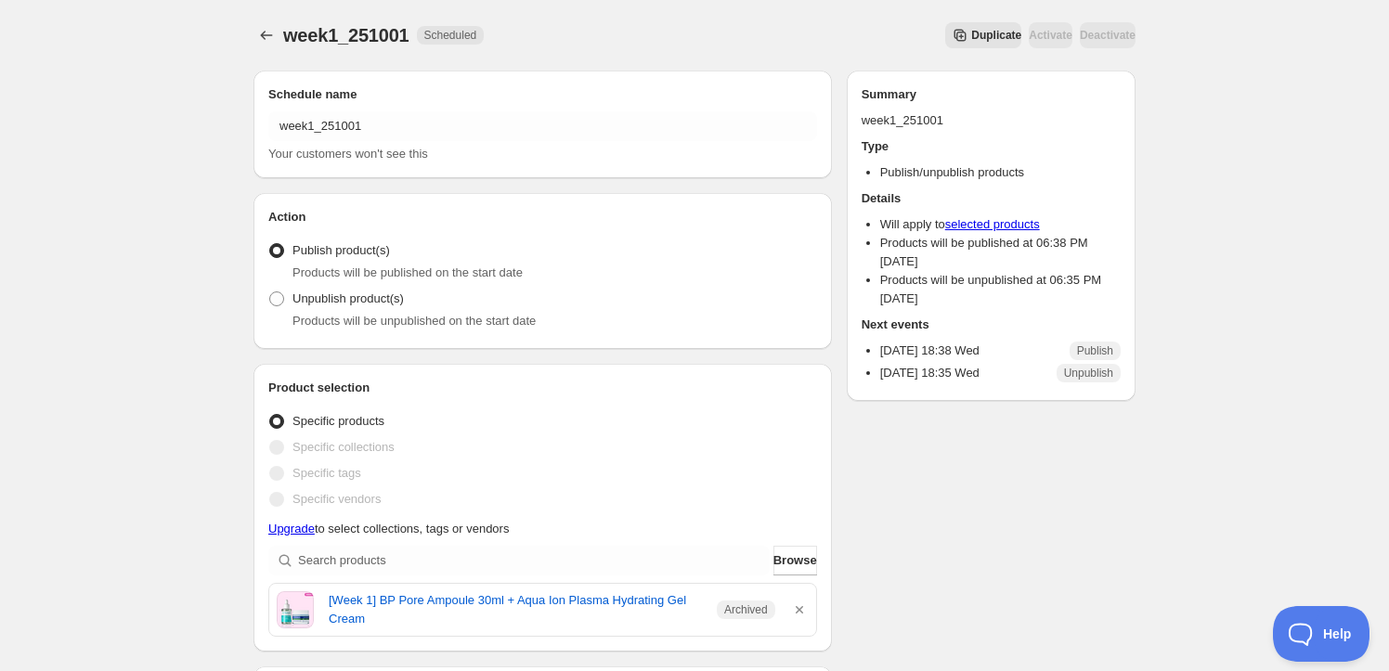
scroll to position [84, 0]
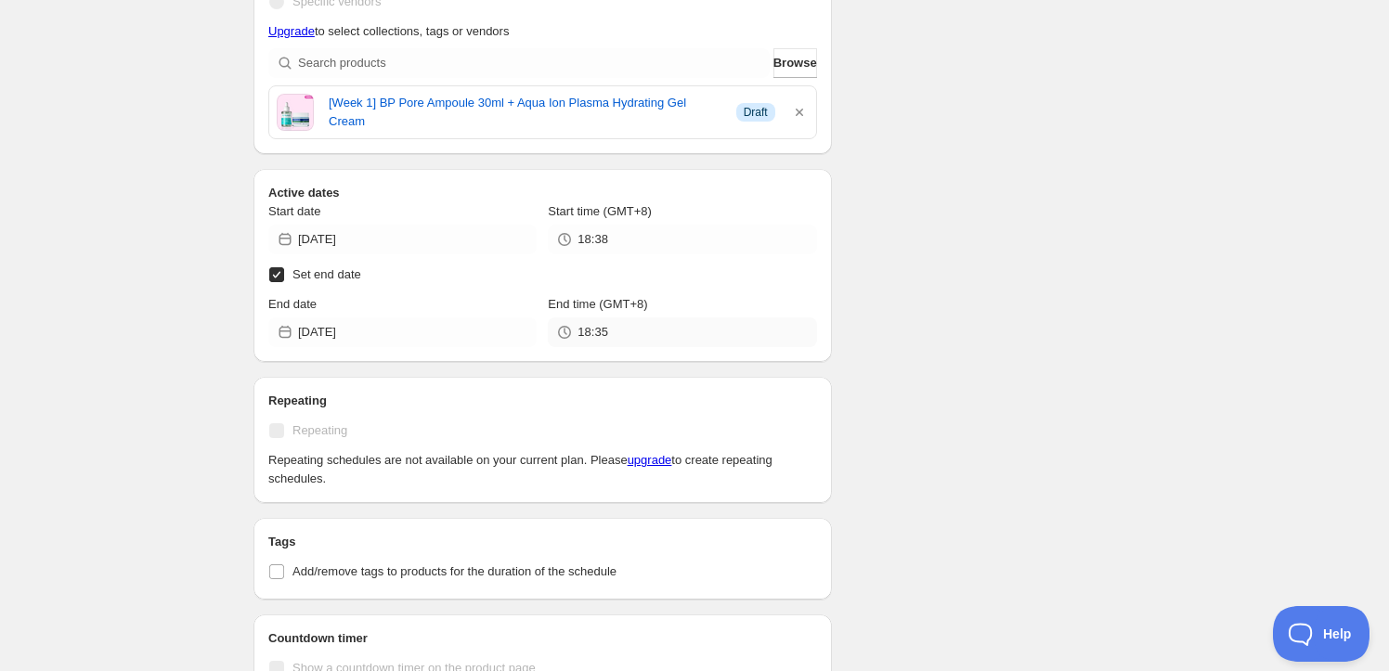
scroll to position [483, 0]
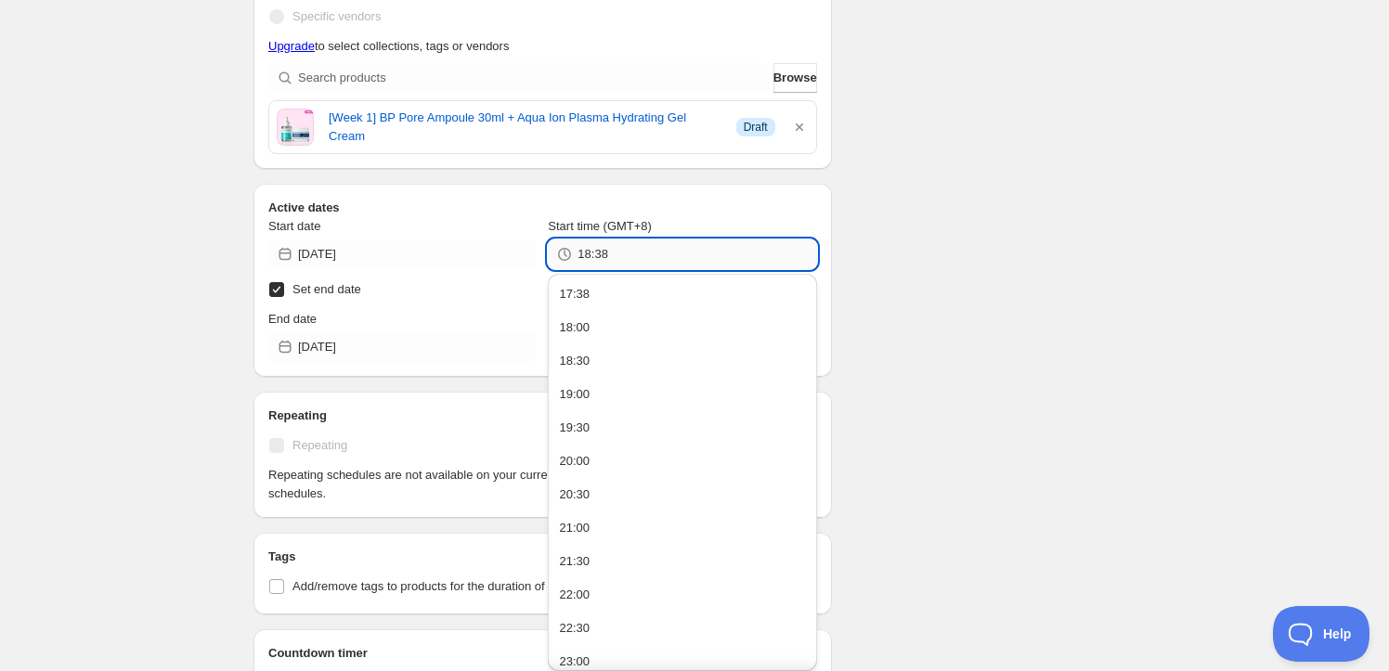
click at [582, 253] on input "18:38" at bounding box center [696, 255] width 239 height 30
click at [956, 311] on div "Schedule name week1_251001 Your customers won't see this Action Action Publish …" at bounding box center [687, 363] width 897 height 1580
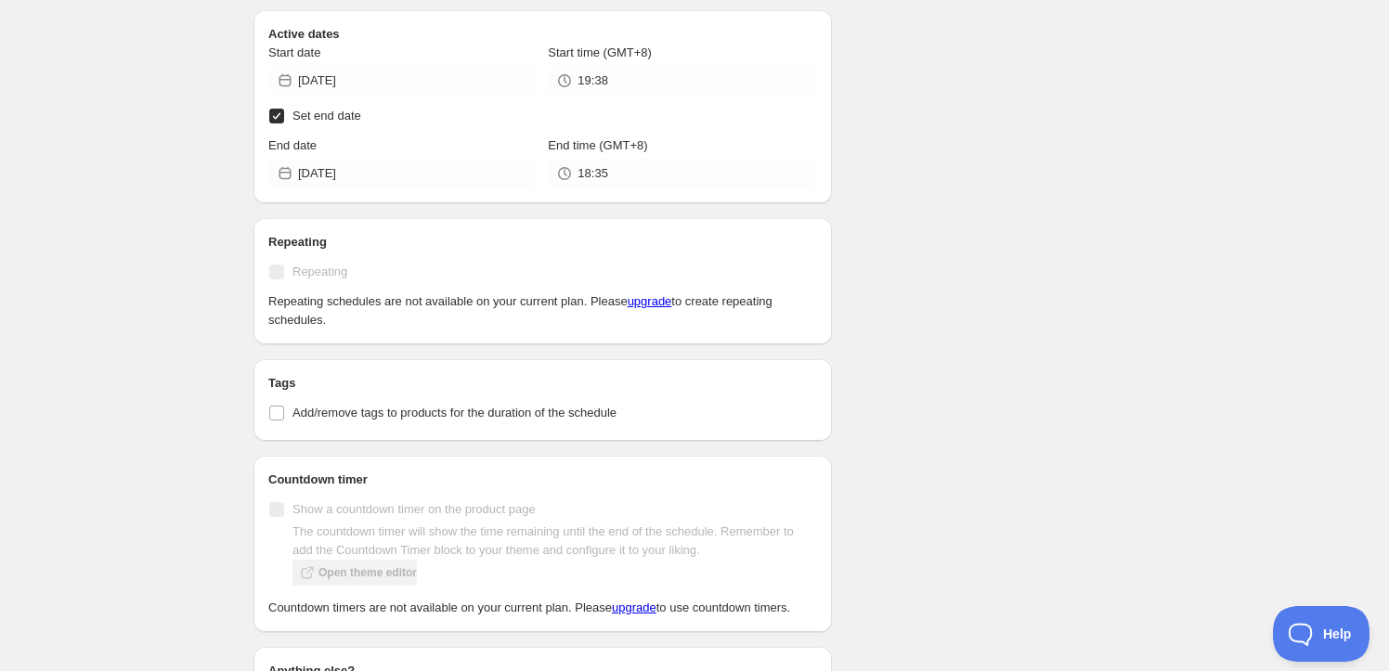
scroll to position [651, 0]
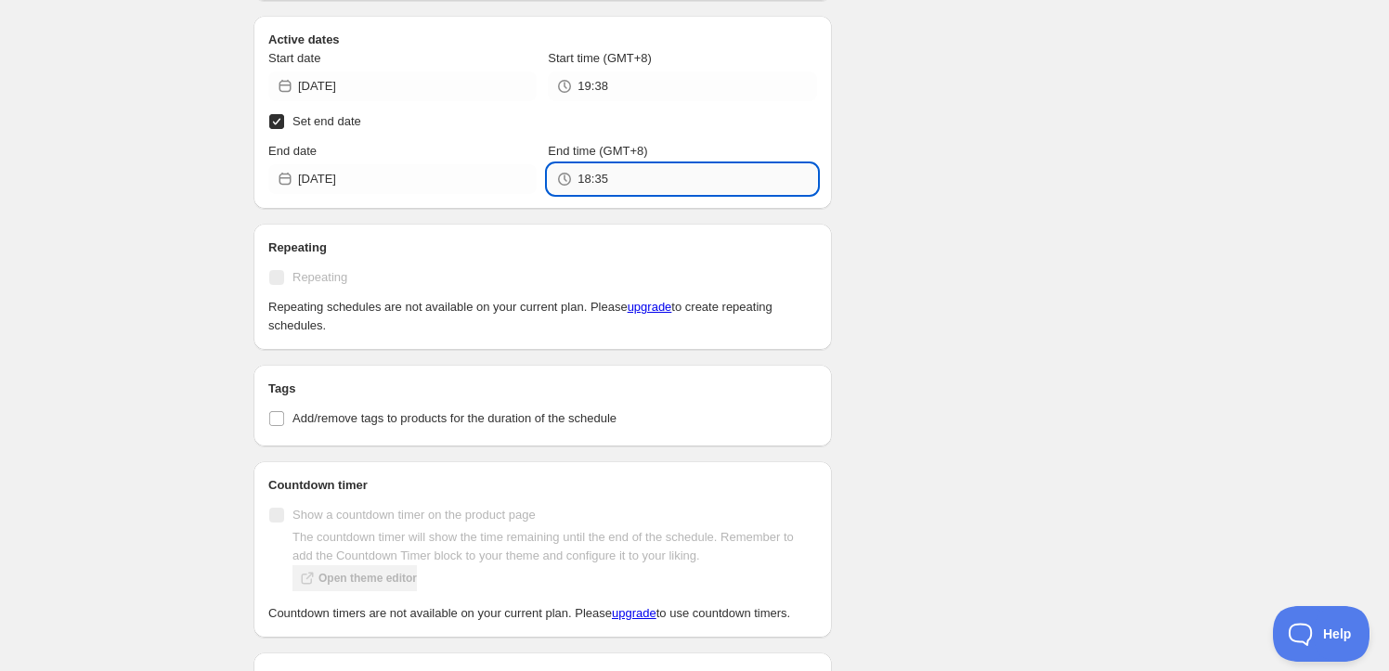
click at [659, 192] on div "week1_251001. This page is ready week1_251001 Scheduled Duplicate Activate Deac…" at bounding box center [694, 185] width 1389 height 1673
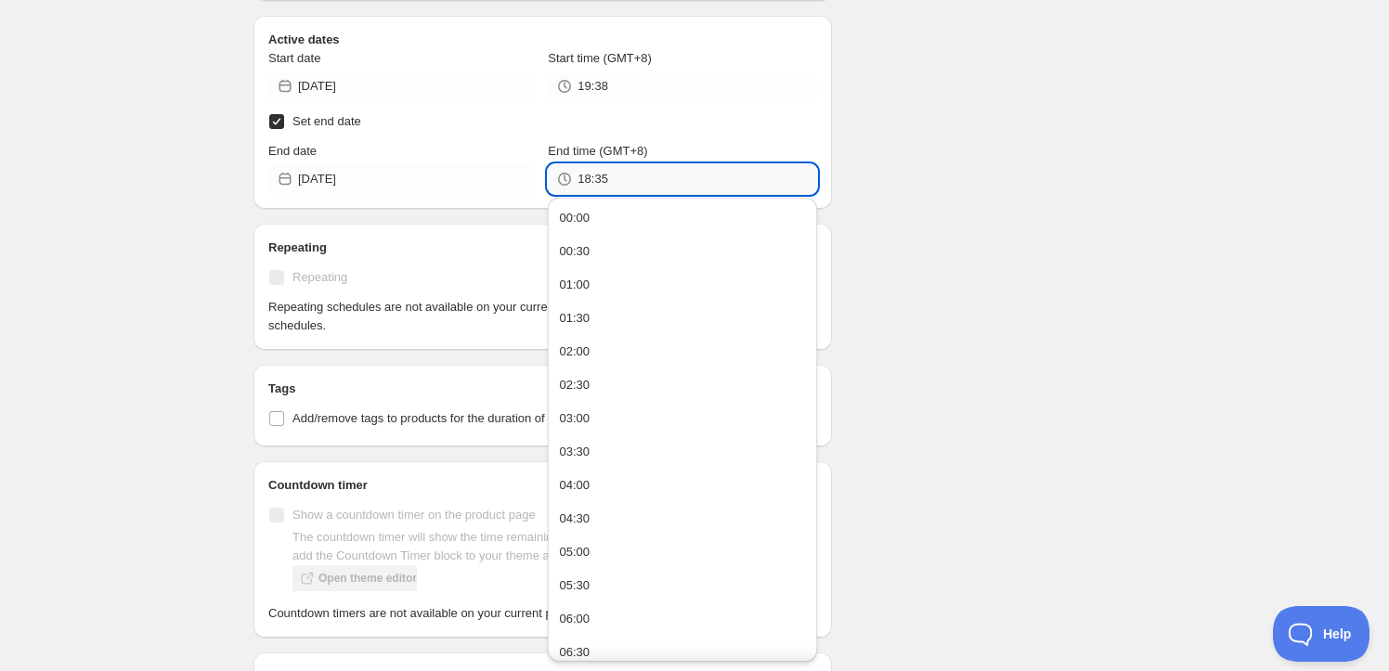
click at [586, 175] on input "18:35" at bounding box center [696, 179] width 239 height 30
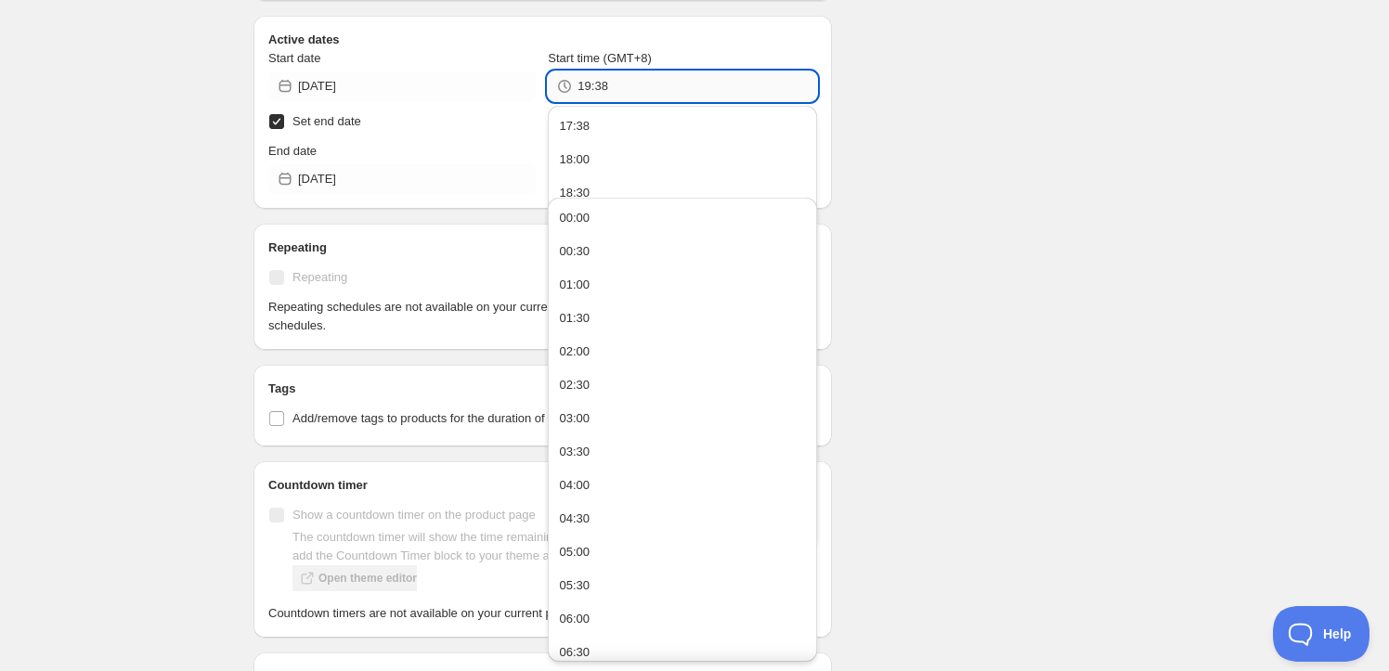
click at [586, 81] on input "19:38" at bounding box center [696, 86] width 239 height 30
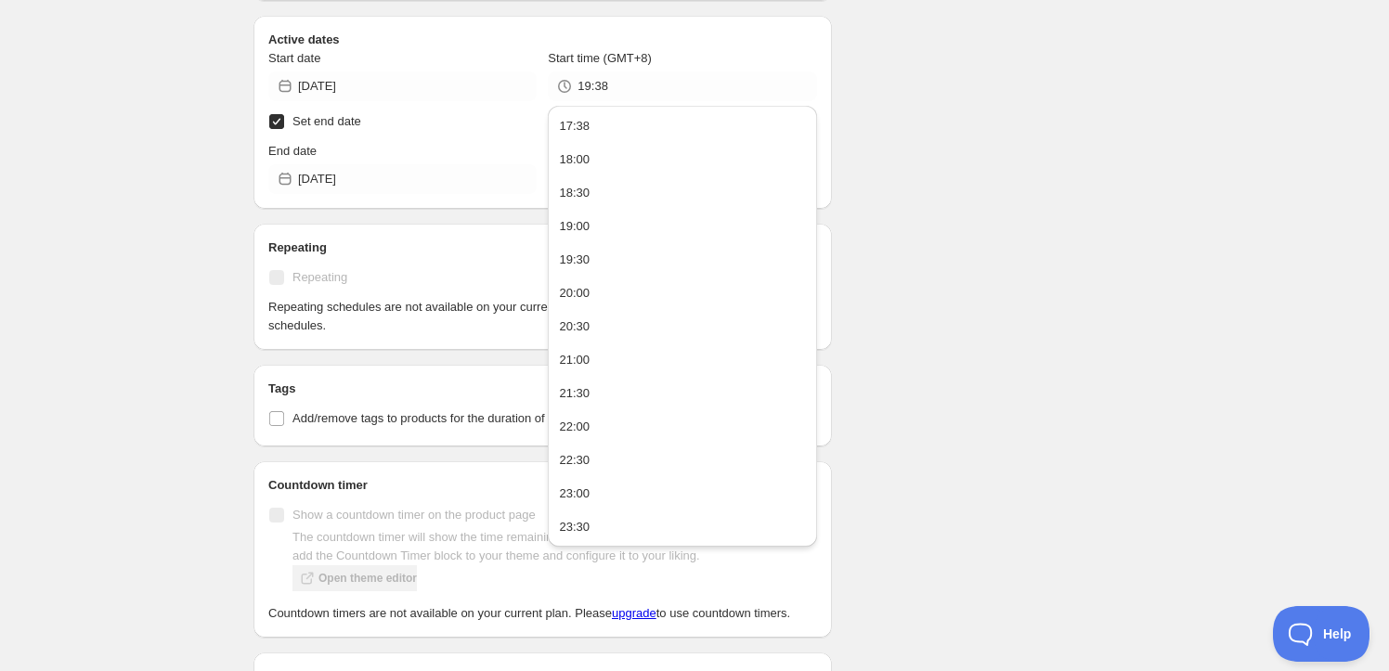
click at [904, 149] on div "Schedule name week1_251001 Your customers won't see this Action Action Publish …" at bounding box center [687, 195] width 897 height 1580
click at [582, 88] on input "19:38" at bounding box center [696, 86] width 239 height 30
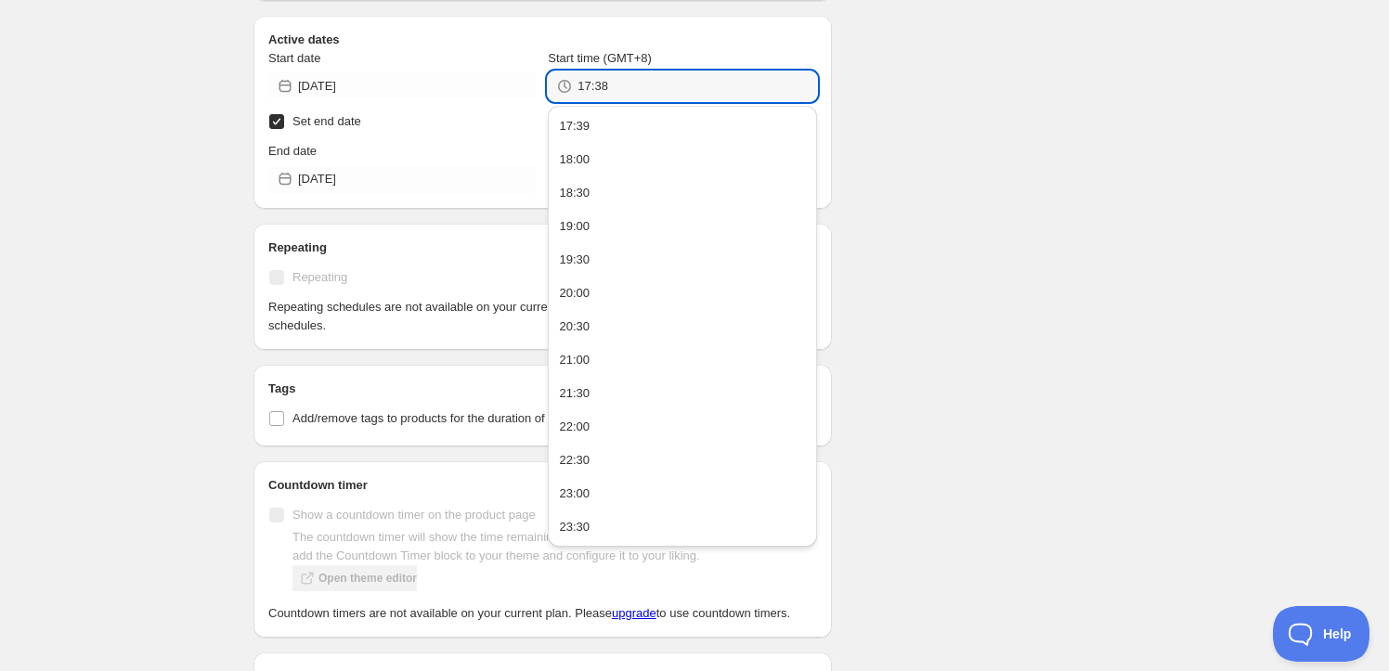
click at [1283, 189] on div "week1_251001. This page is ready week1_251001 Scheduled Duplicate Activate Deac…" at bounding box center [694, 185] width 1389 height 1673
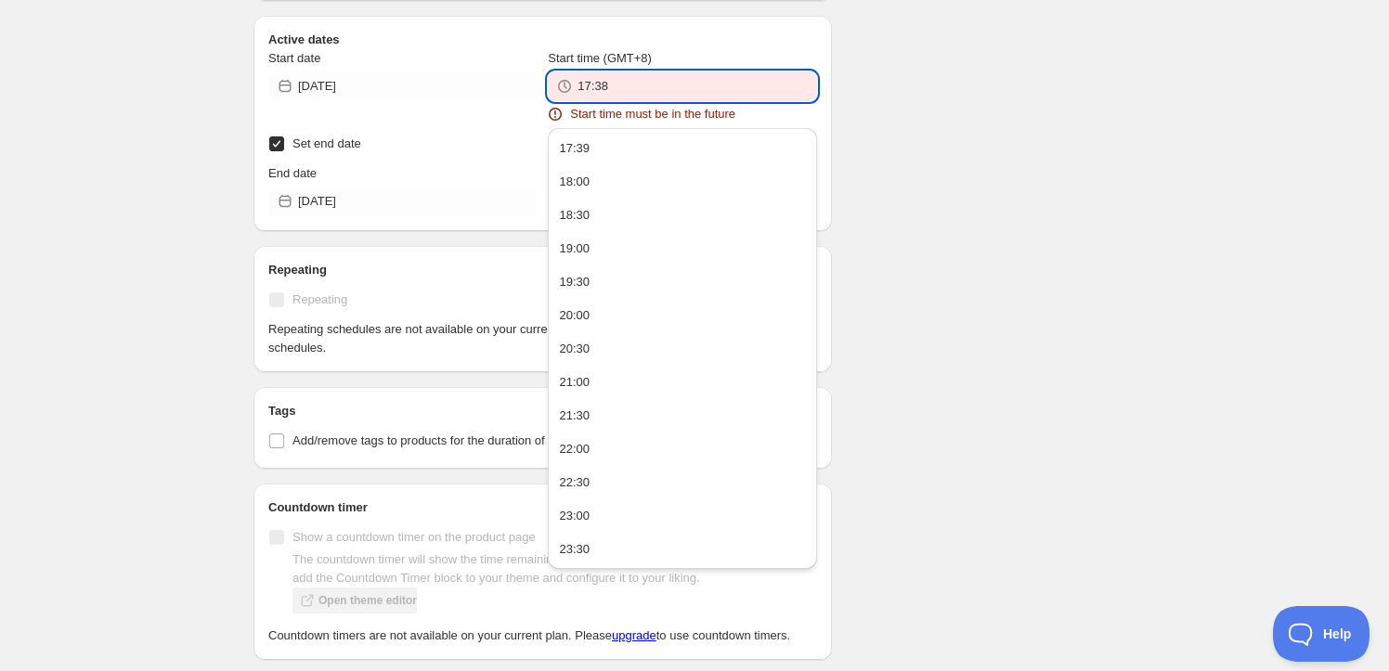
drag, startPoint x: 623, startPoint y: 76, endPoint x: 601, endPoint y: 84, distance: 23.8
click at [601, 84] on input "17:38" at bounding box center [696, 86] width 239 height 30
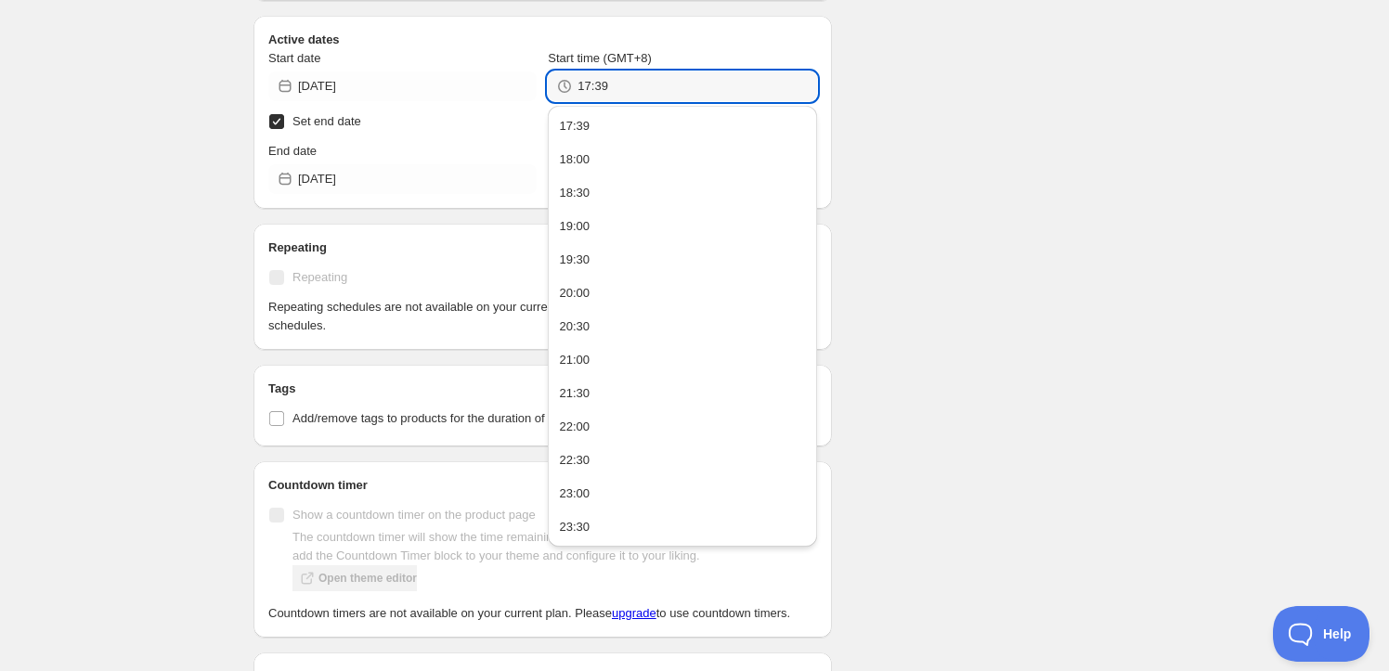
type input "17:39"
click at [991, 138] on div "Schedule name week1_251001 Your customers won't see this Action Action Publish …" at bounding box center [687, 195] width 897 height 1580
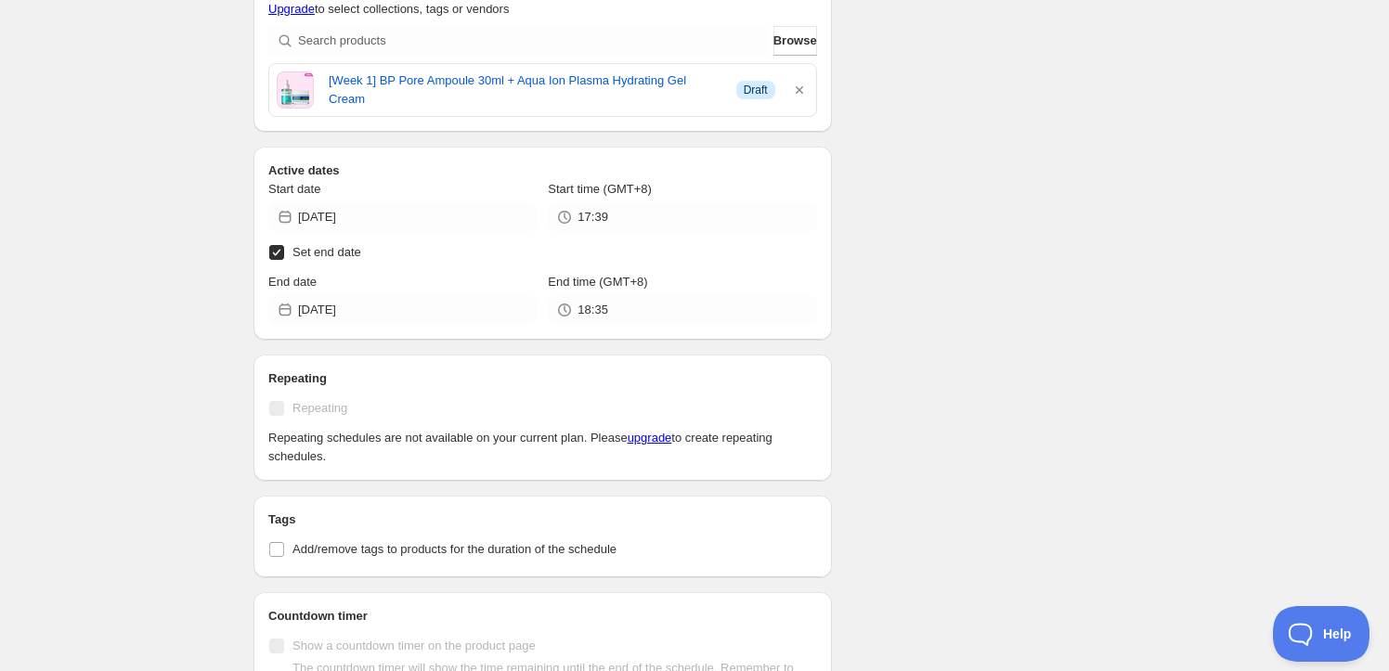
scroll to position [493, 0]
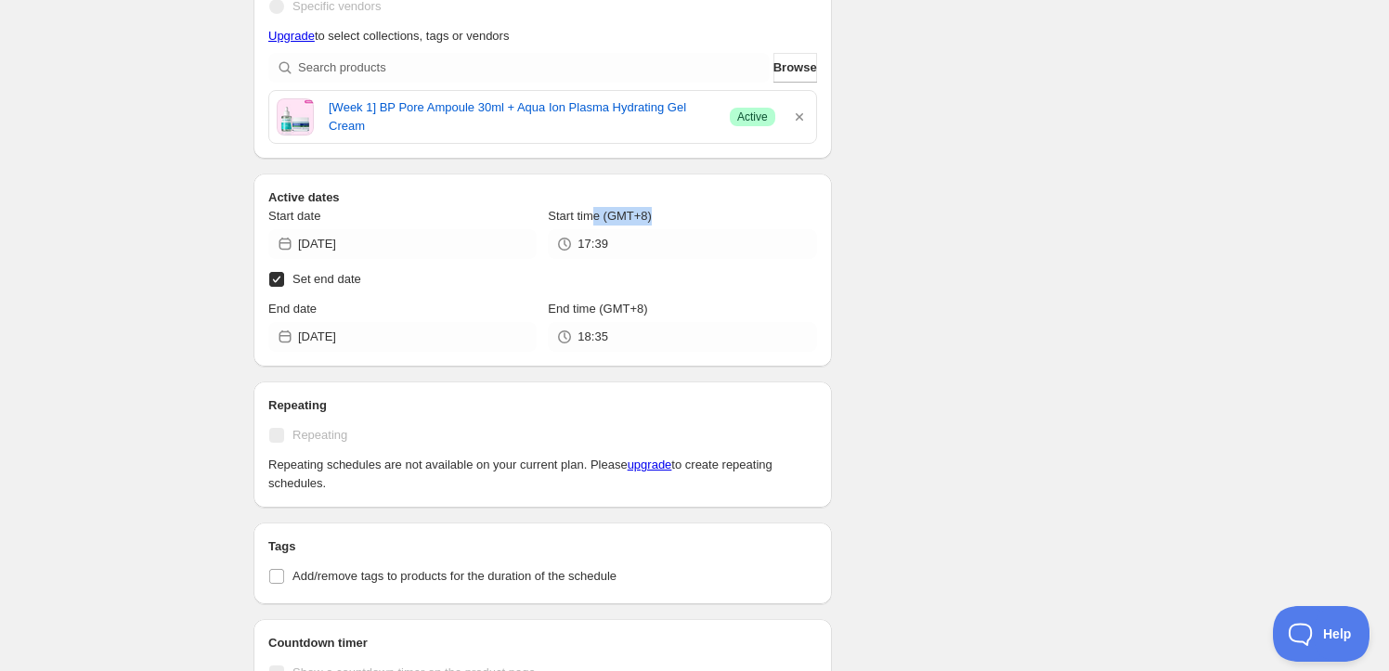
drag, startPoint x: 662, startPoint y: 221, endPoint x: 595, endPoint y: 222, distance: 66.8
click at [595, 222] on div "Start time (GMT+8)" at bounding box center [682, 216] width 268 height 19
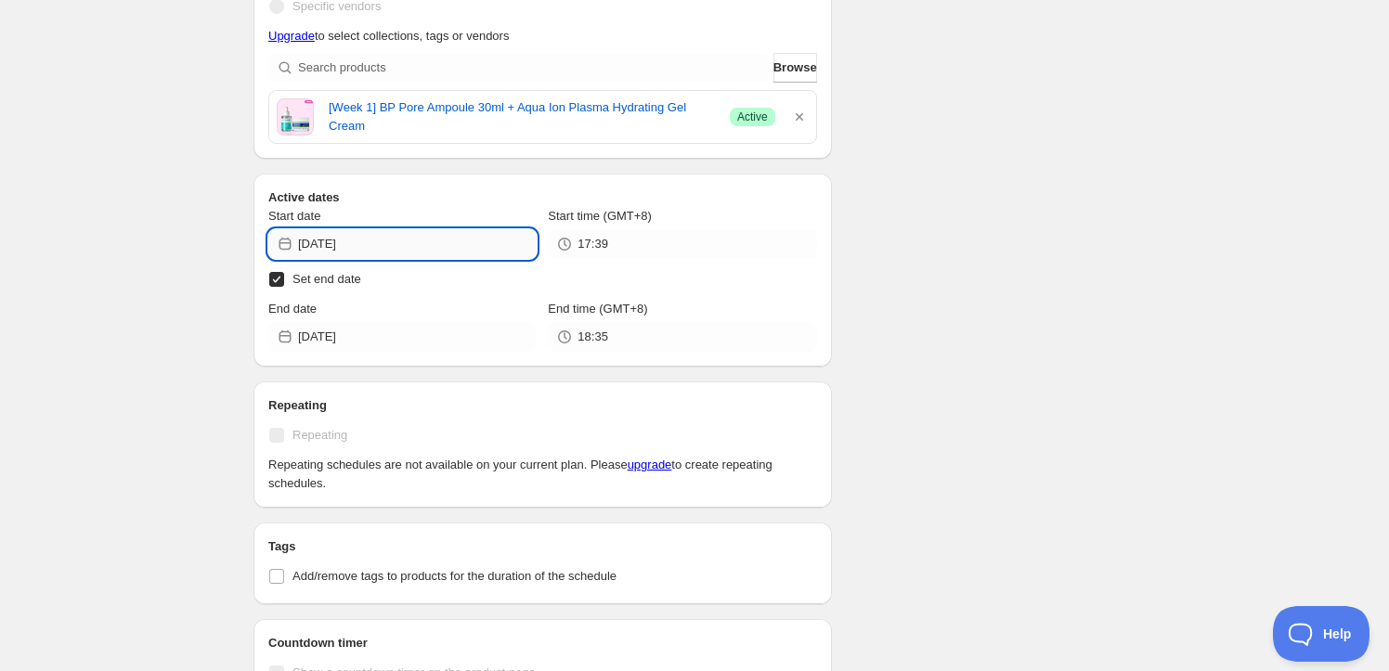
click at [372, 245] on input "2025-10-01" at bounding box center [417, 244] width 239 height 30
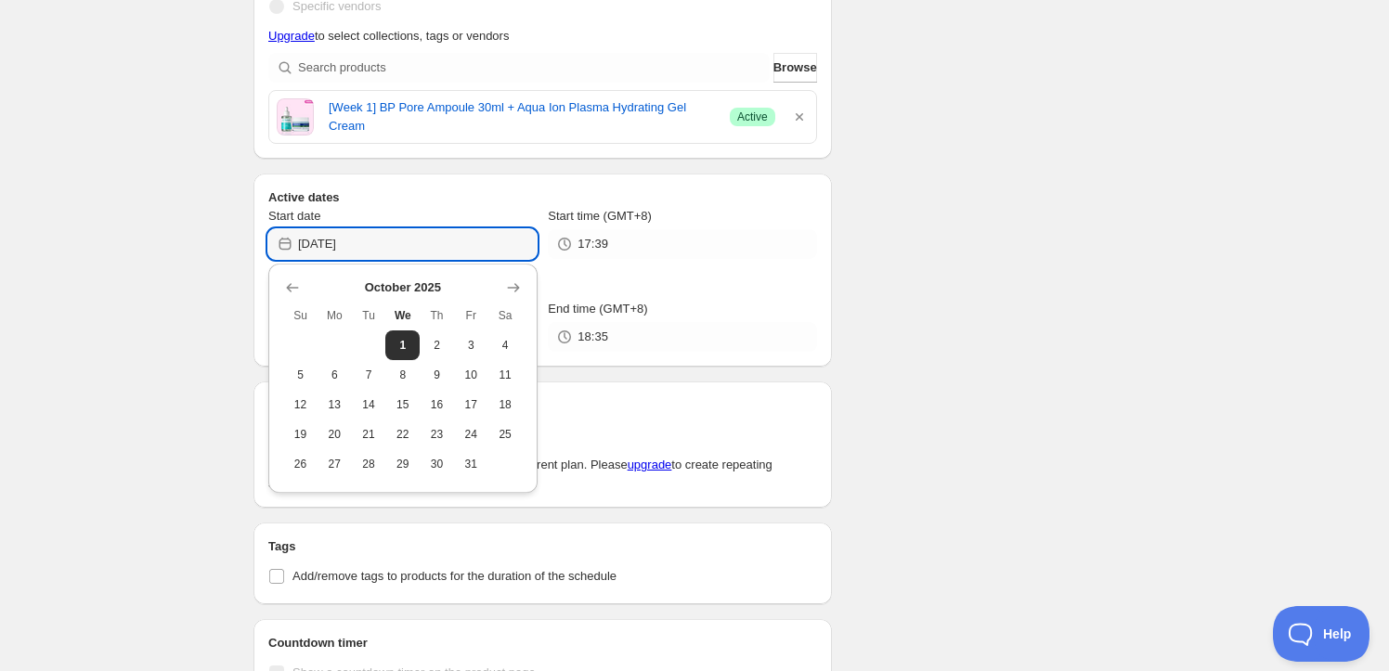
click at [415, 373] on button "8" at bounding box center [402, 375] width 34 height 30
type input "2025-10-08"
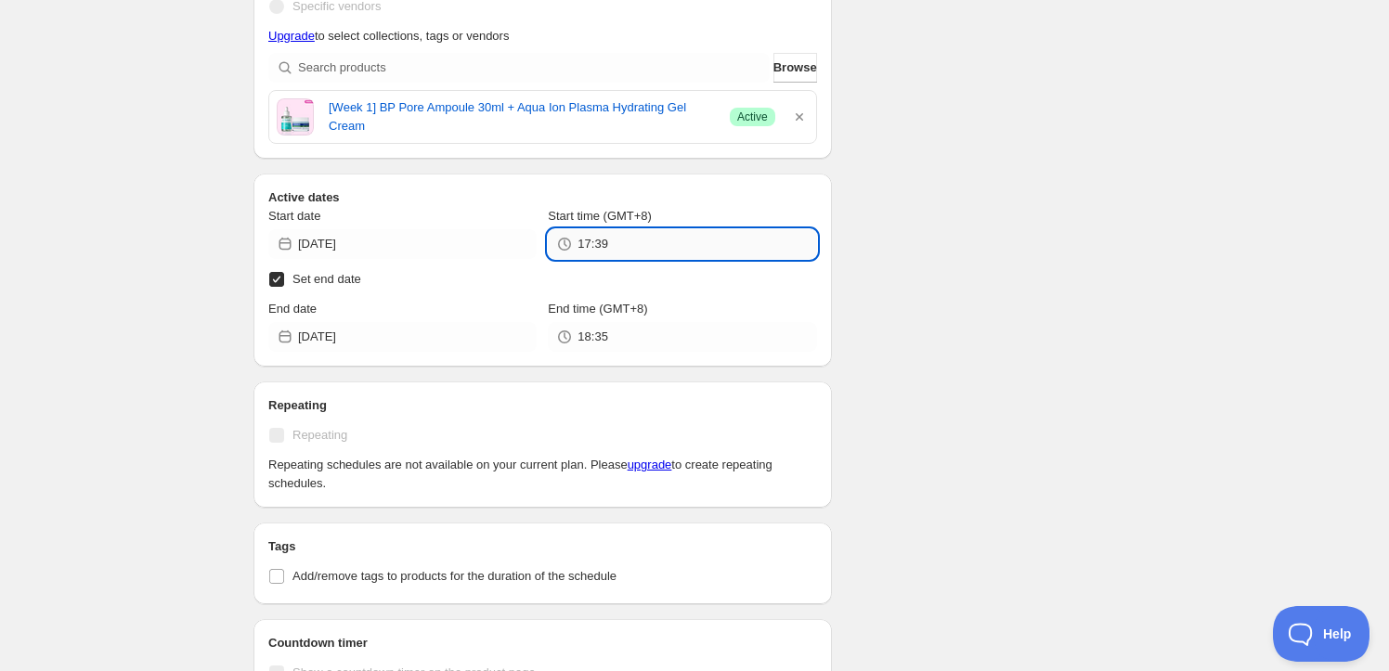
click at [655, 251] on input "17:39" at bounding box center [696, 244] width 239 height 30
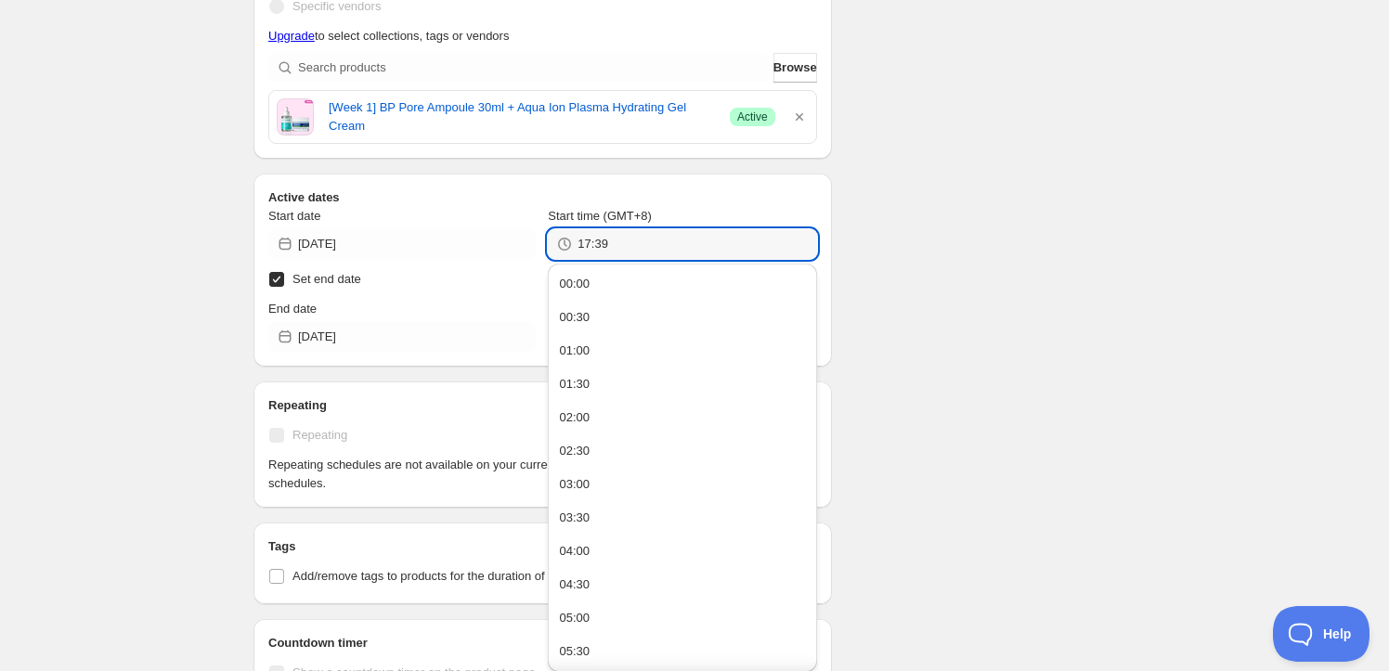
click at [677, 278] on button "00:00" at bounding box center [681, 284] width 257 height 30
type input "00:00"
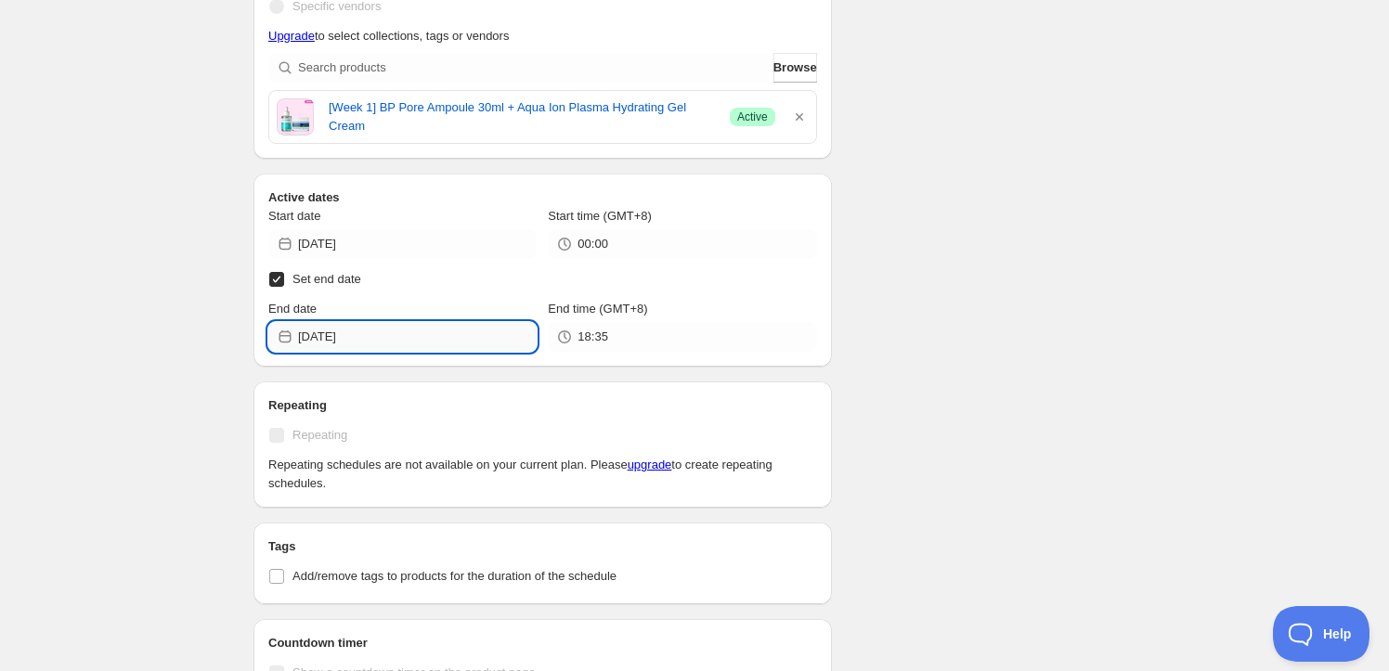
click at [454, 340] on input "2025-10-15" at bounding box center [417, 337] width 239 height 30
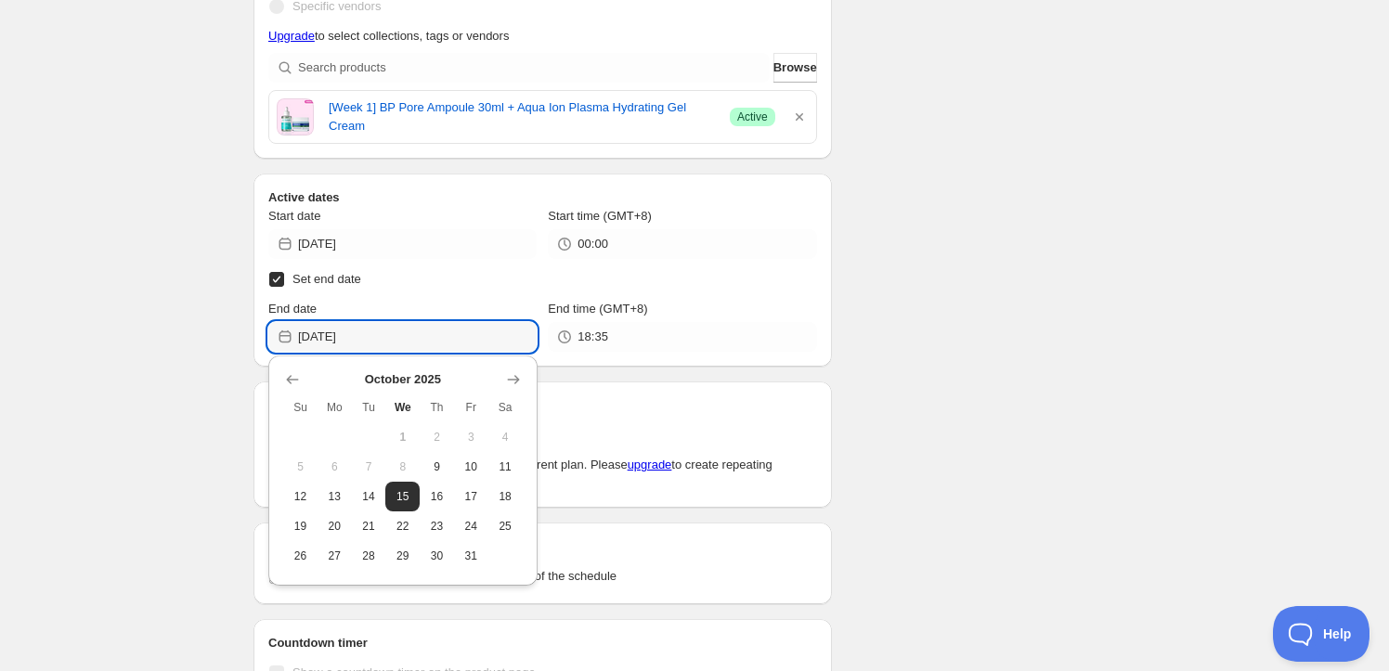
click at [1177, 353] on div "week1_251001. This page is ready week1_251001 Running Duplicate Activate Deacti…" at bounding box center [694, 378] width 1389 height 1743
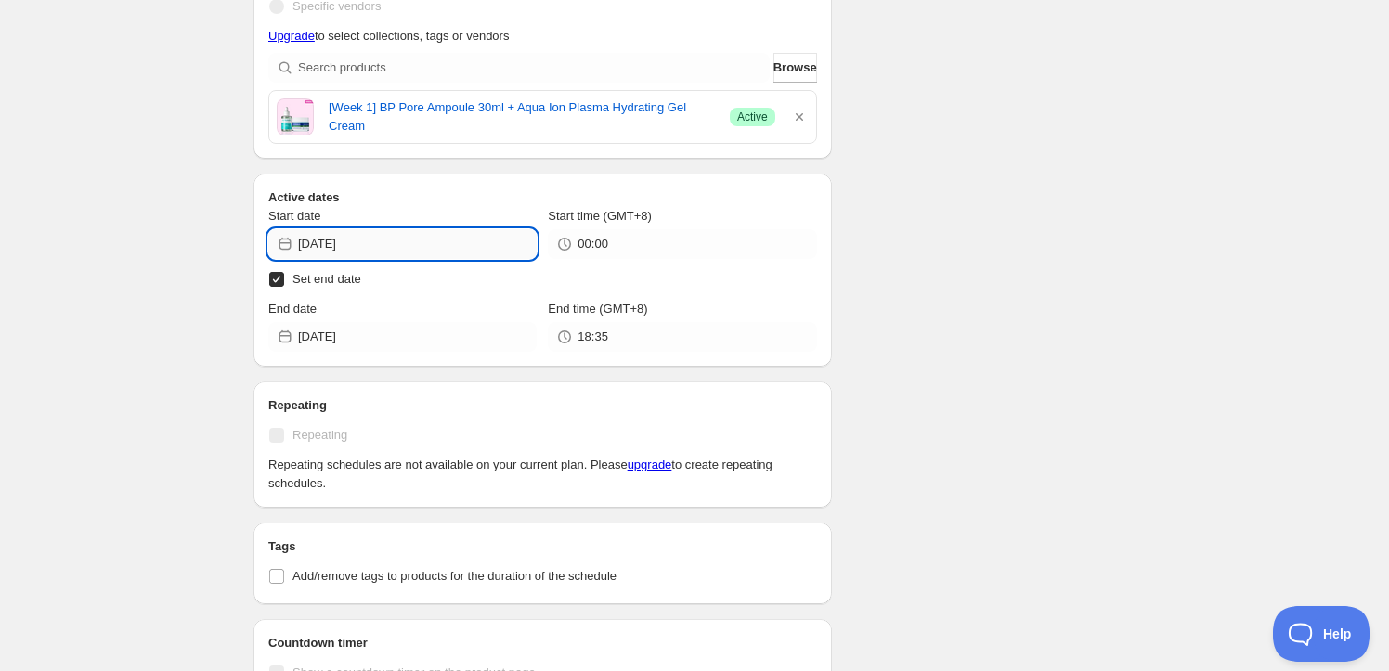
click at [407, 247] on input "2025-10-08" at bounding box center [417, 244] width 239 height 30
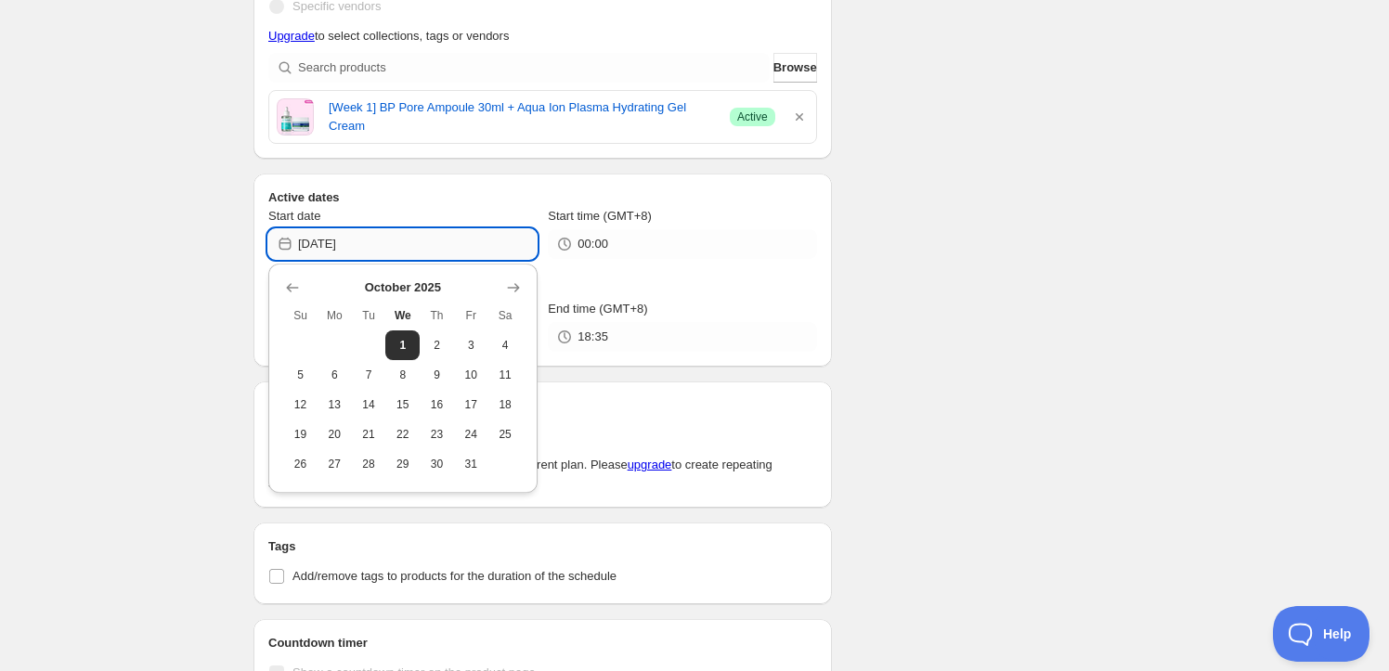
click at [398, 252] on input "2025-10-08" at bounding box center [417, 244] width 239 height 30
click at [402, 240] on input "2025-10-08" at bounding box center [417, 244] width 239 height 30
click at [1055, 255] on div "Schedule name week1_251001 Your customers won't see this Action Action Publish …" at bounding box center [687, 388] width 897 height 1651
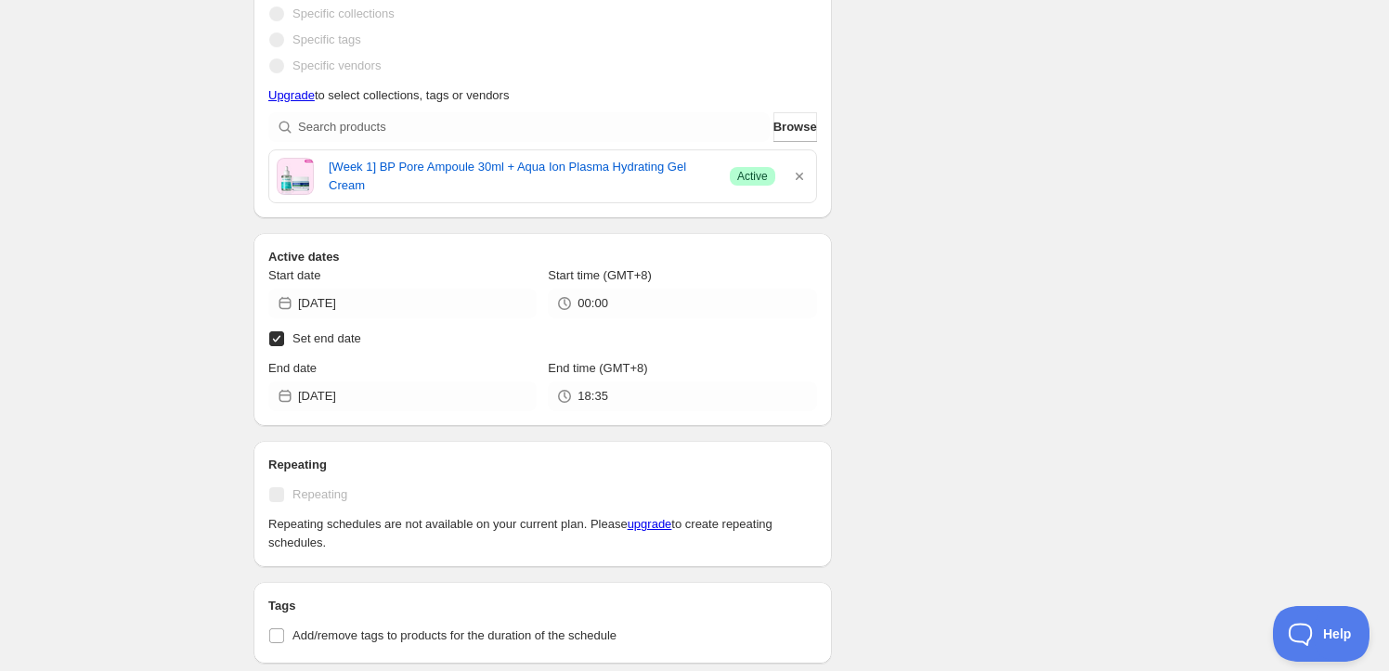
scroll to position [408, 0]
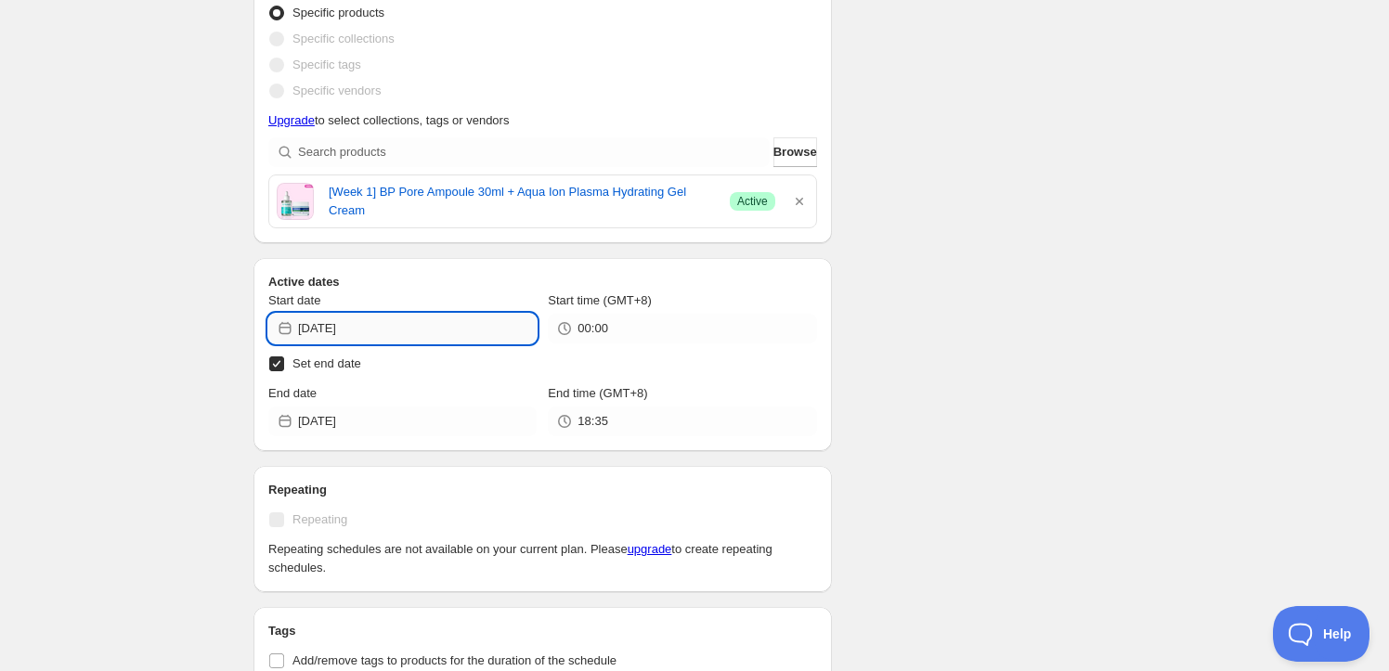
click at [441, 314] on input "2025-10-08" at bounding box center [417, 329] width 239 height 30
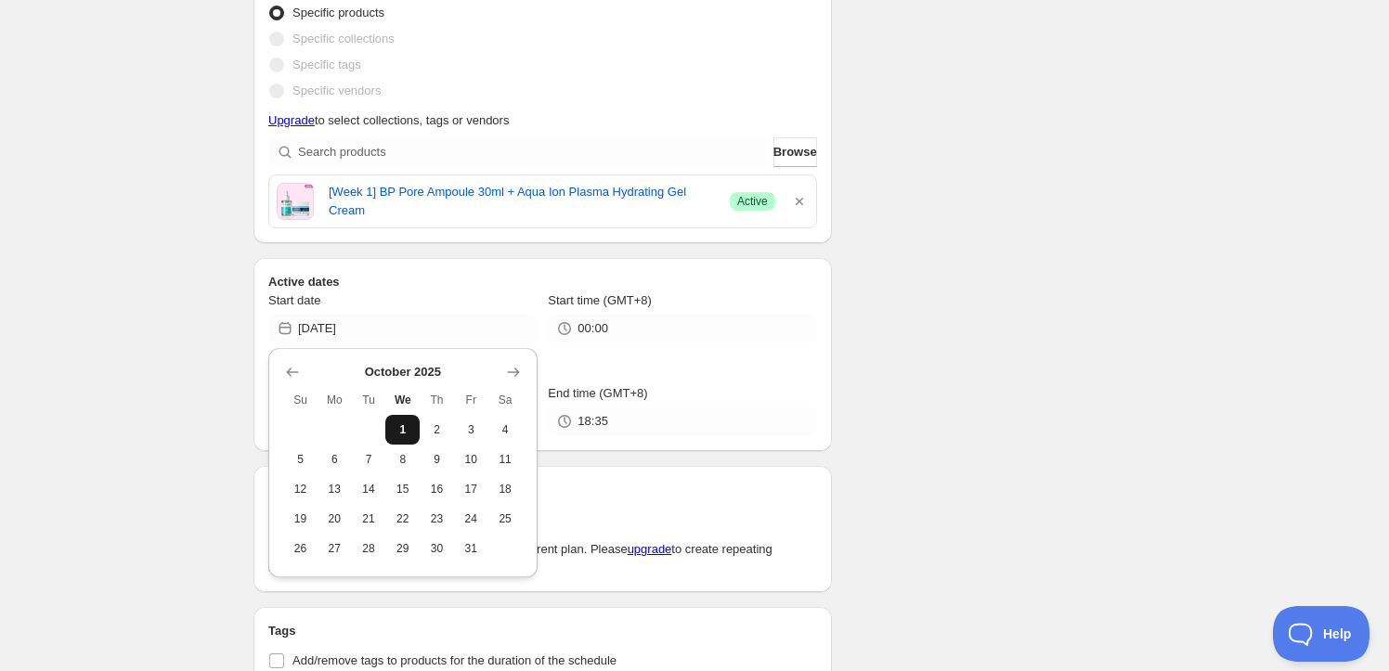
click at [408, 429] on span "1" at bounding box center [402, 429] width 19 height 15
type input "2025-10-01"
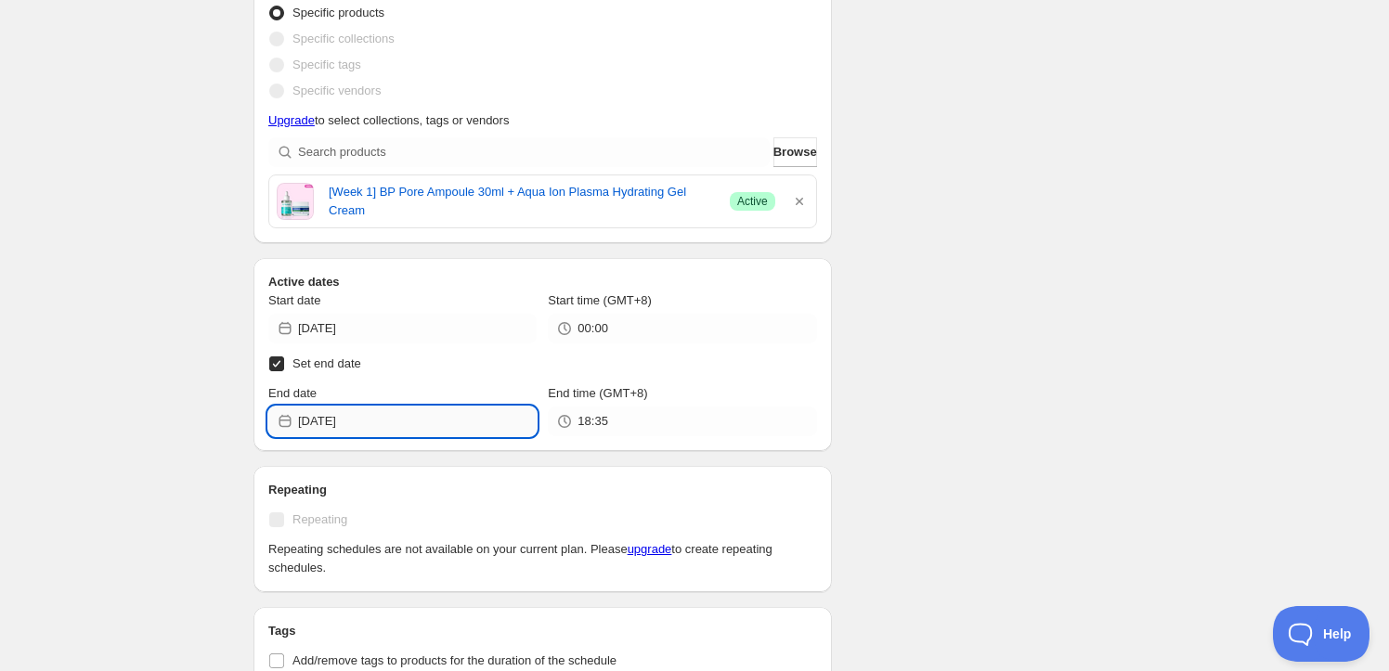
click at [419, 424] on input "2025-10-15" at bounding box center [417, 422] width 239 height 30
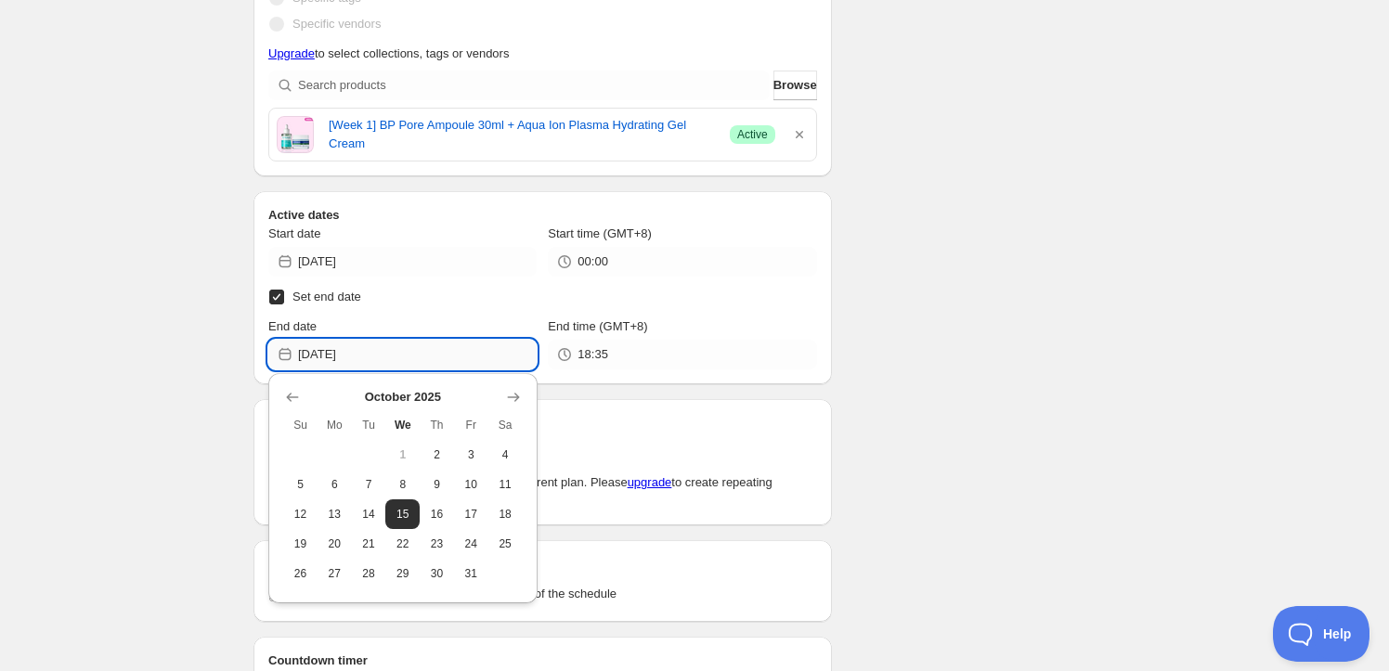
scroll to position [493, 0]
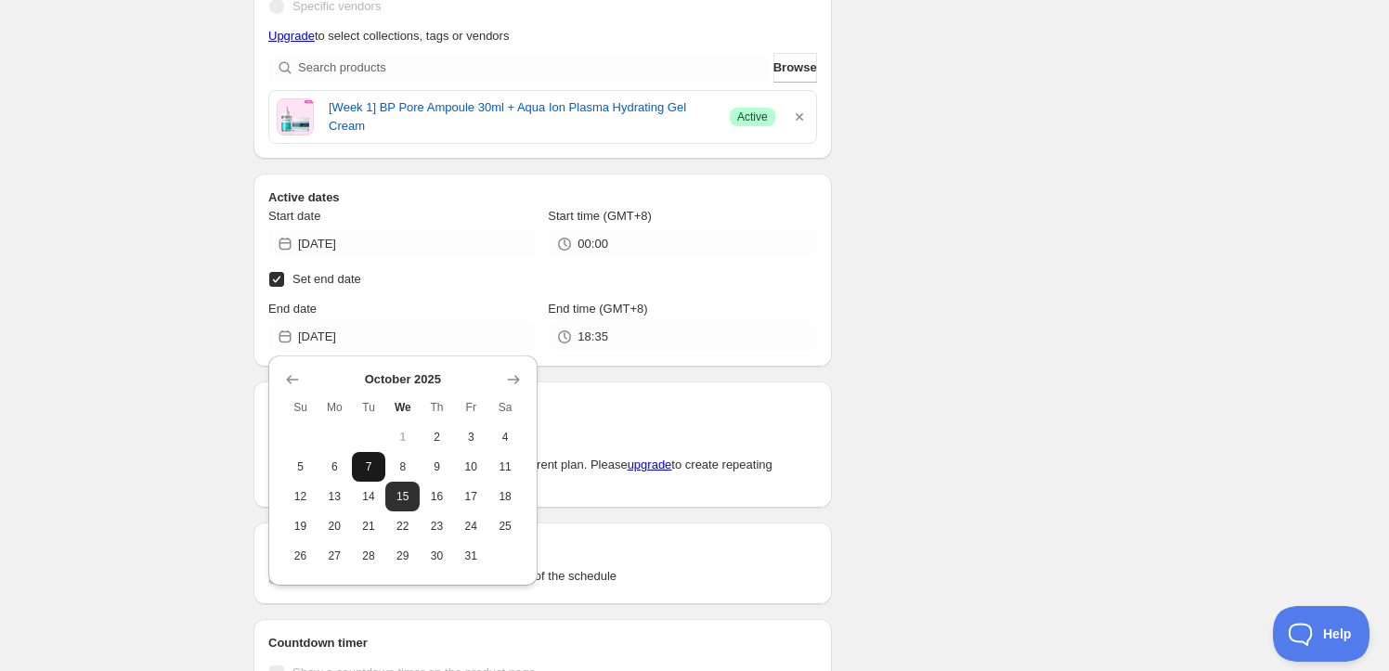
click at [380, 469] on button "7" at bounding box center [369, 467] width 34 height 30
type input "2025-10-07"
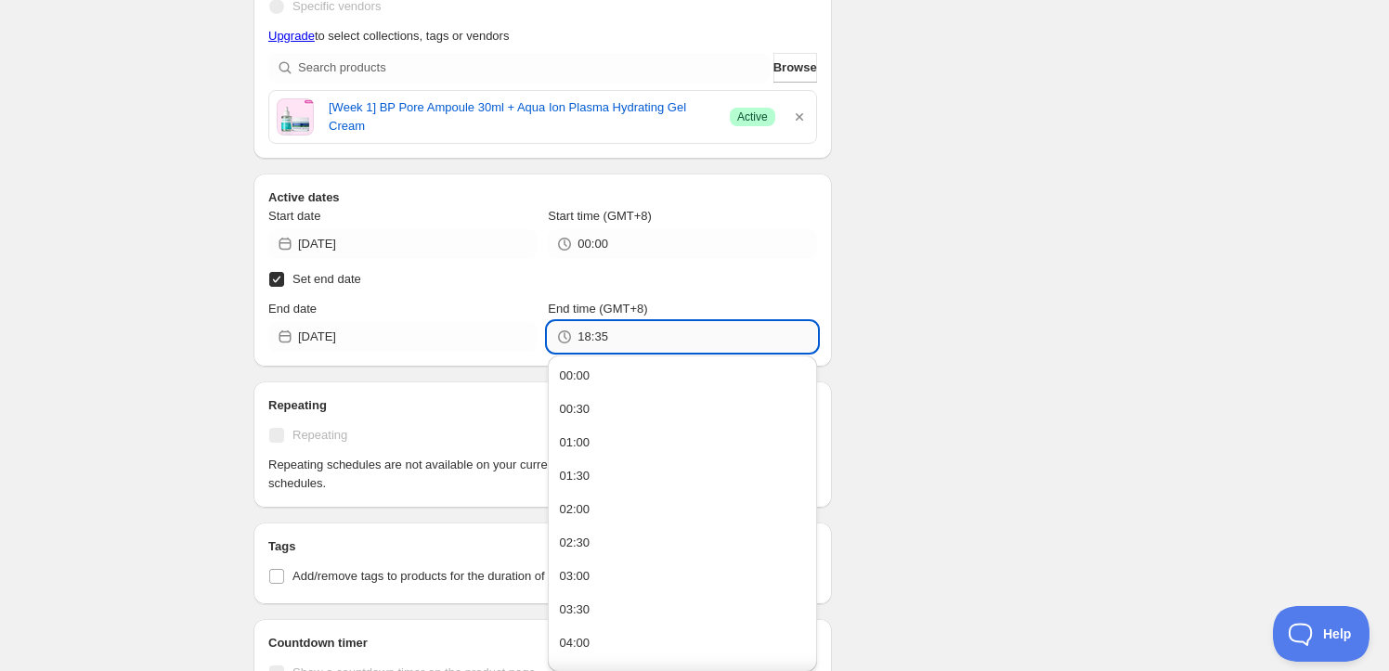
click at [594, 338] on input "18:35" at bounding box center [696, 337] width 239 height 30
click at [586, 341] on input "18:35" at bounding box center [696, 337] width 239 height 30
click at [586, 338] on input "11:59" at bounding box center [696, 337] width 239 height 30
click at [589, 335] on input "11:59" at bounding box center [696, 337] width 239 height 30
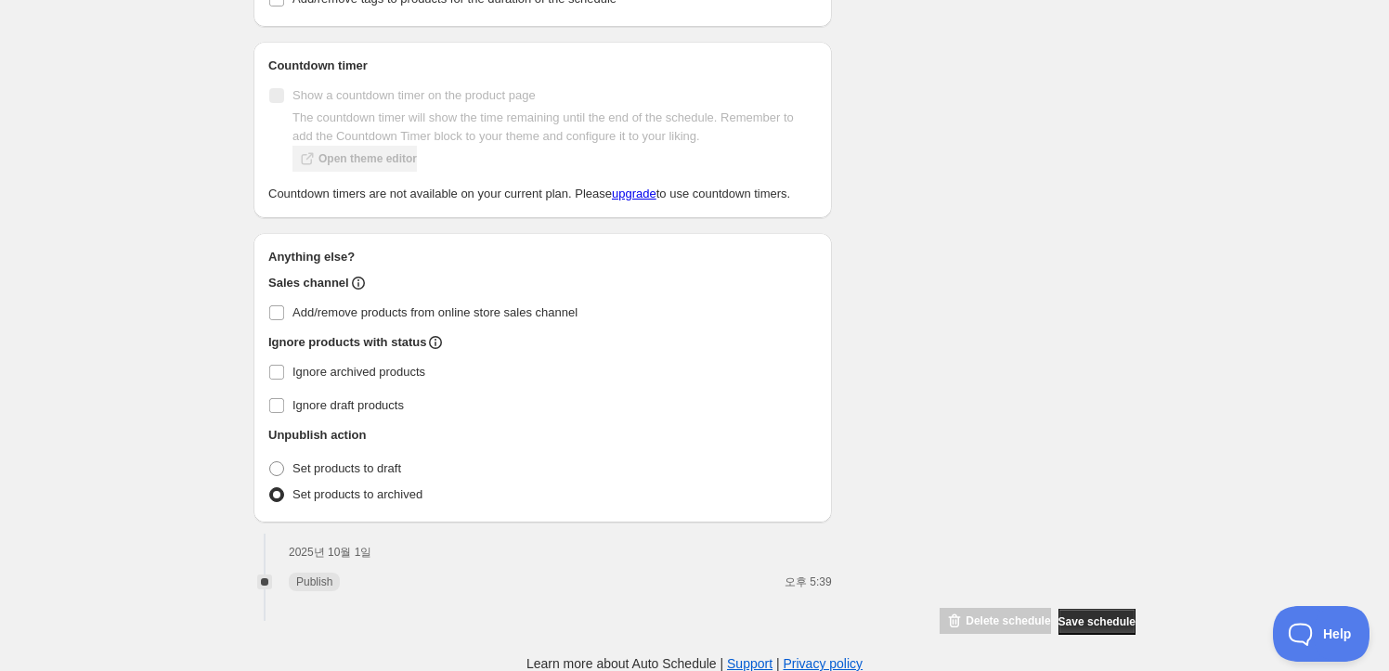
type input "23:59"
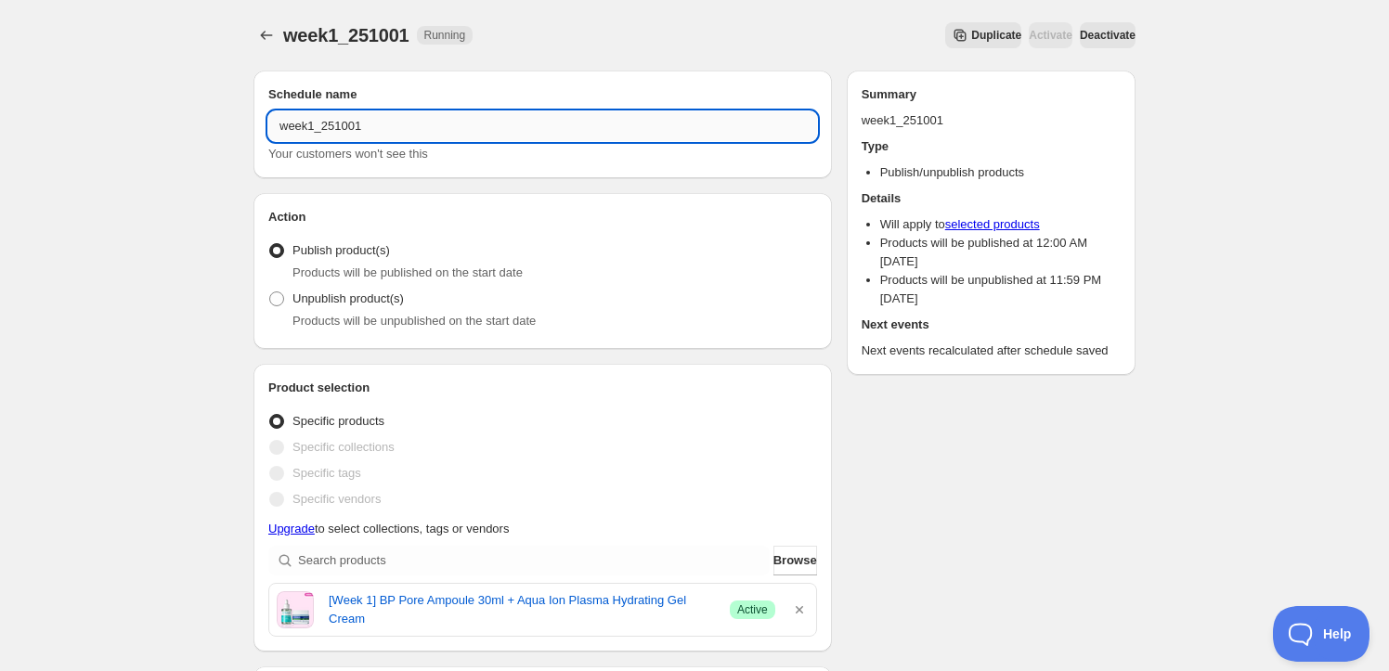
click at [315, 125] on input "week1_251001" at bounding box center [542, 126] width 549 height 30
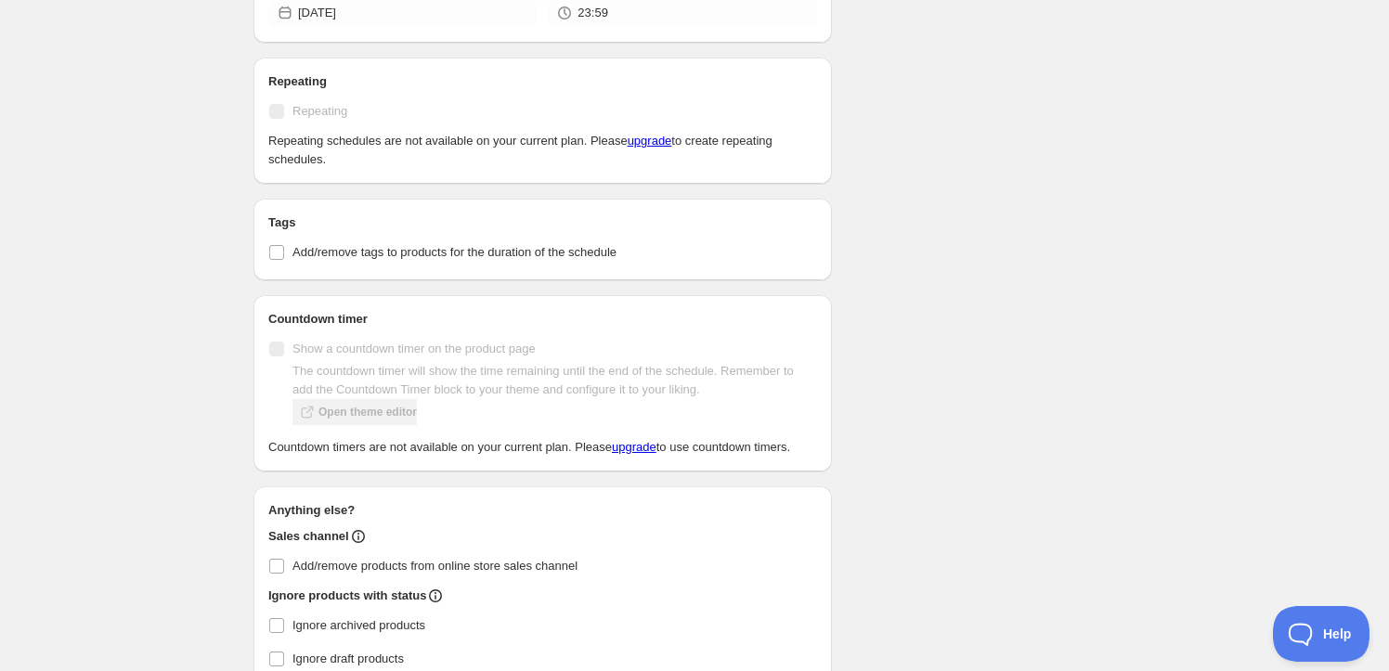
scroll to position [844, 0]
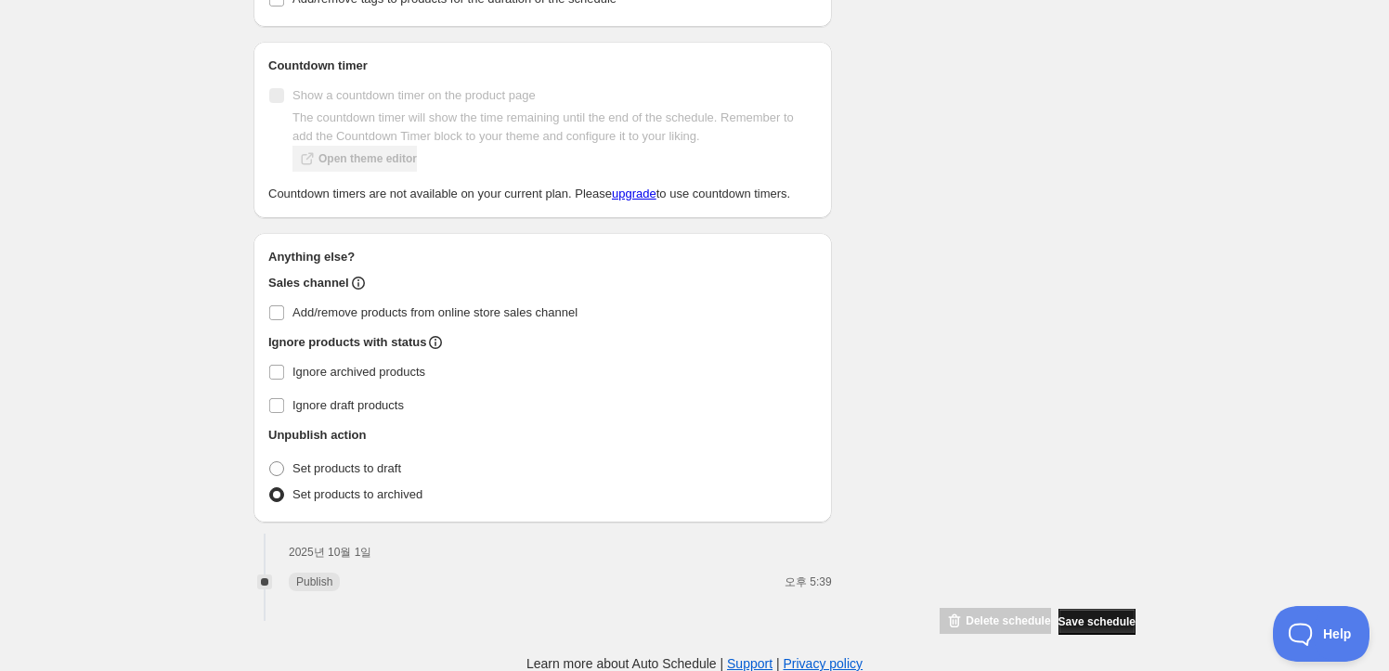
type input "week1_off_251001"
click at [1101, 628] on button "Save schedule" at bounding box center [1096, 622] width 77 height 26
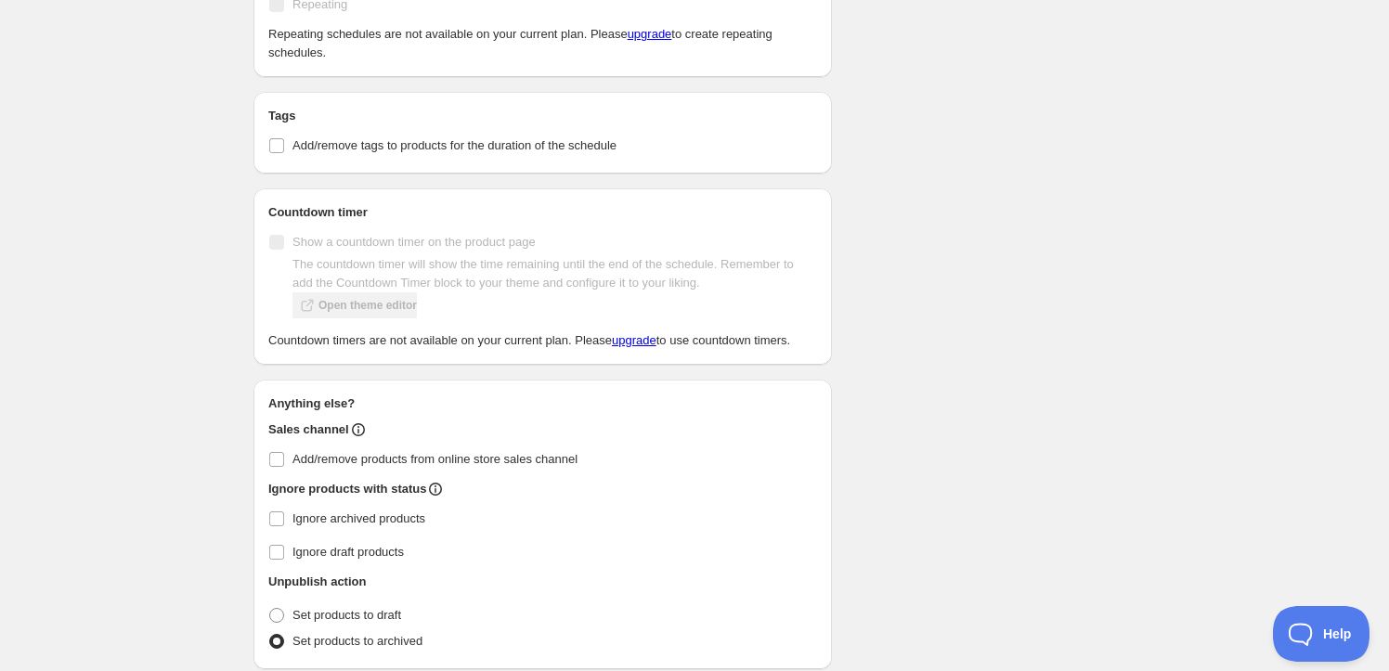
scroll to position [1216, 0]
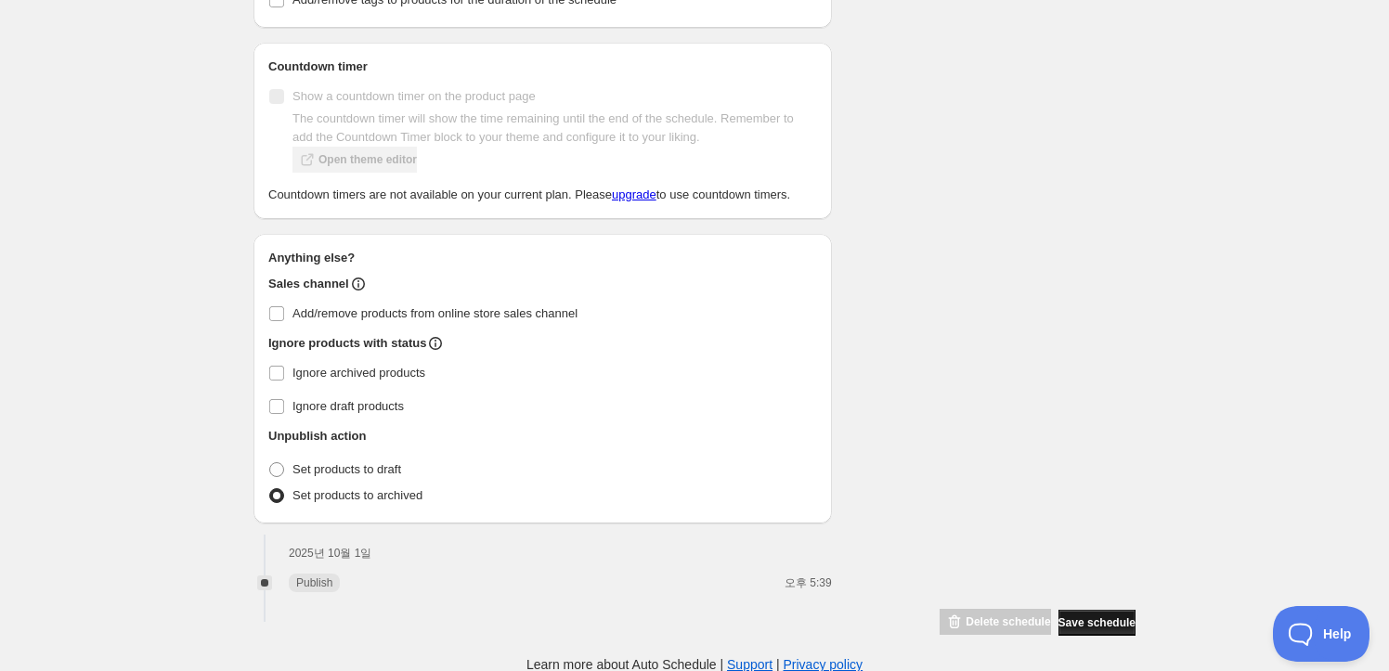
click at [1102, 621] on span "Save schedule" at bounding box center [1096, 623] width 77 height 15
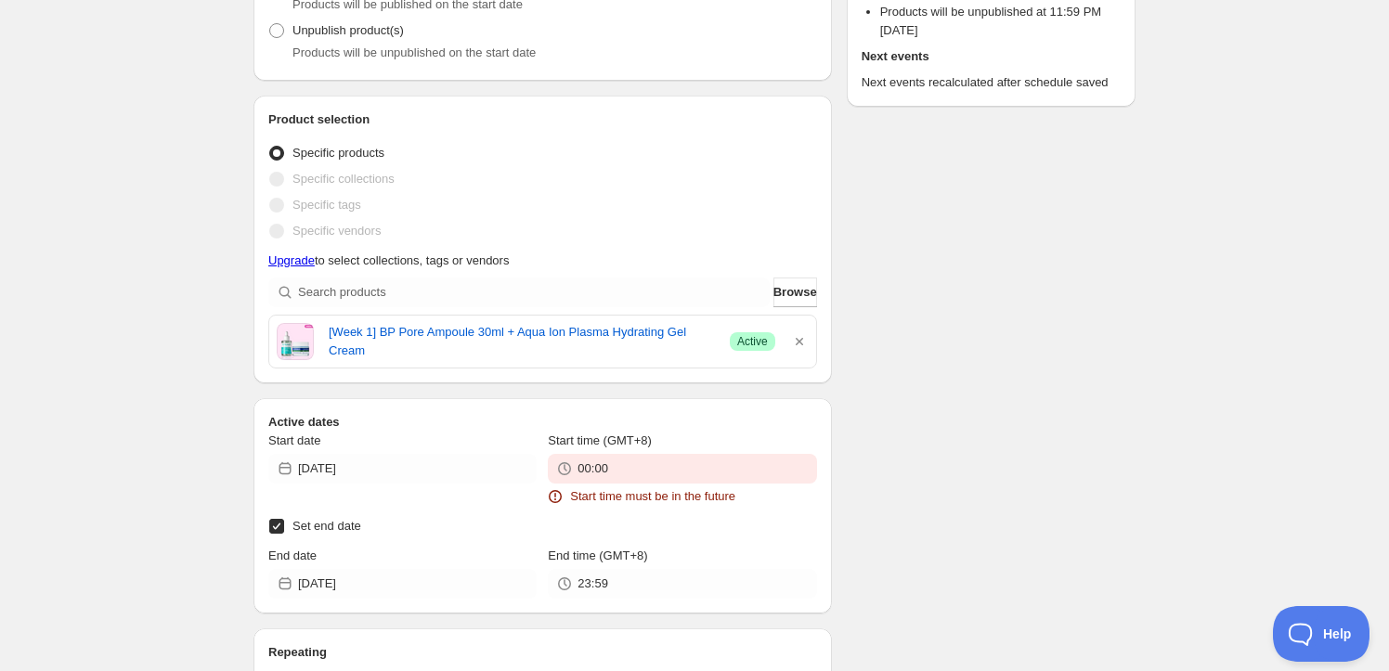
scroll to position [626, 0]
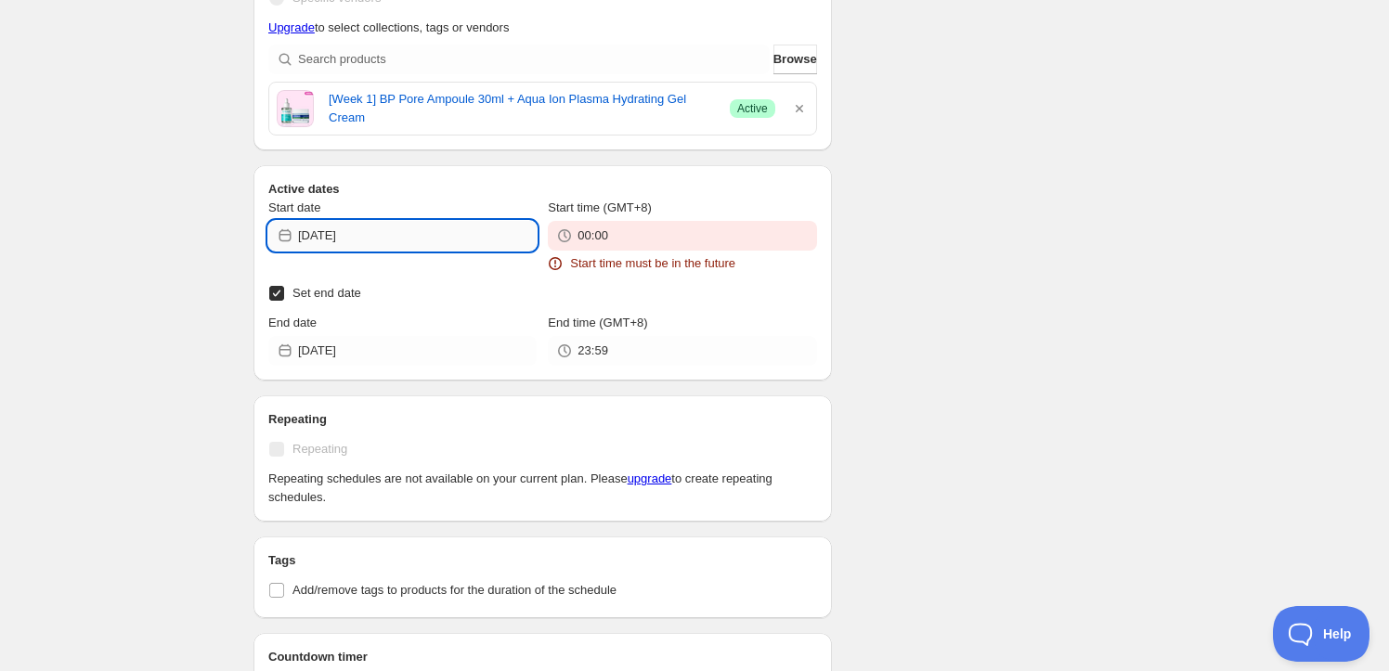
click at [484, 231] on input "2025-10-01" at bounding box center [417, 236] width 239 height 30
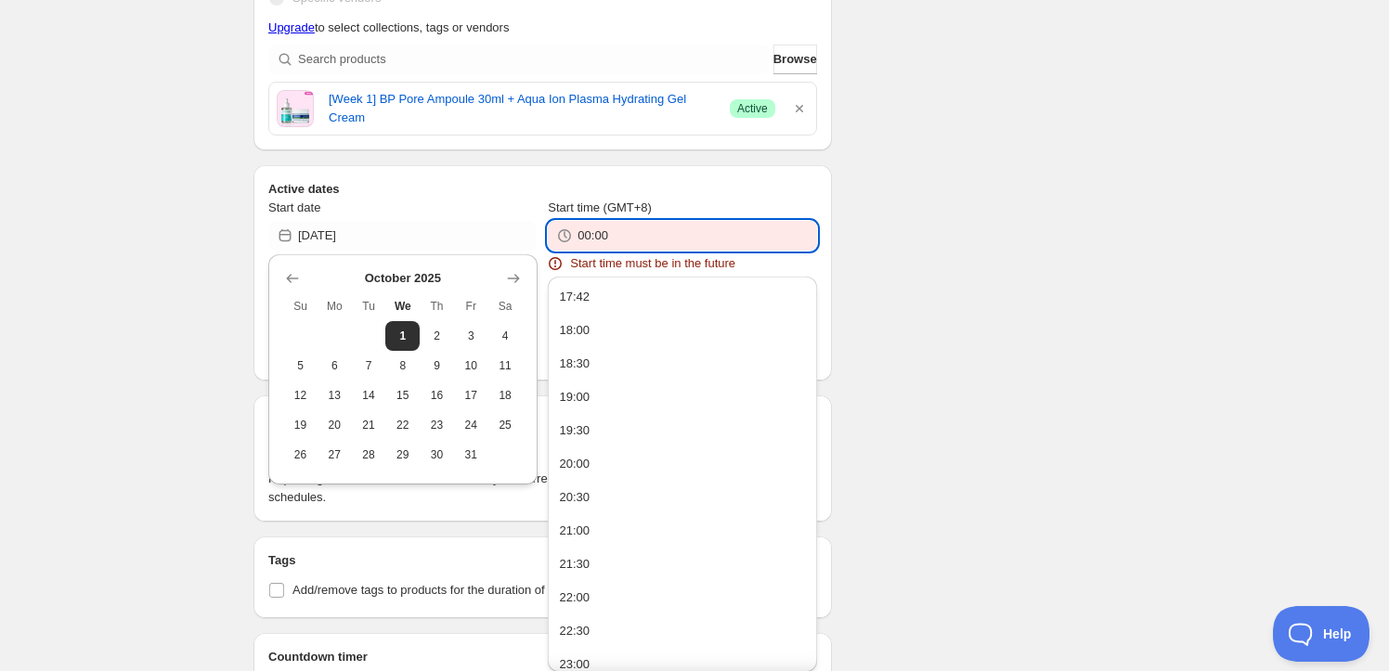
click at [587, 236] on input "00:00" at bounding box center [696, 236] width 239 height 30
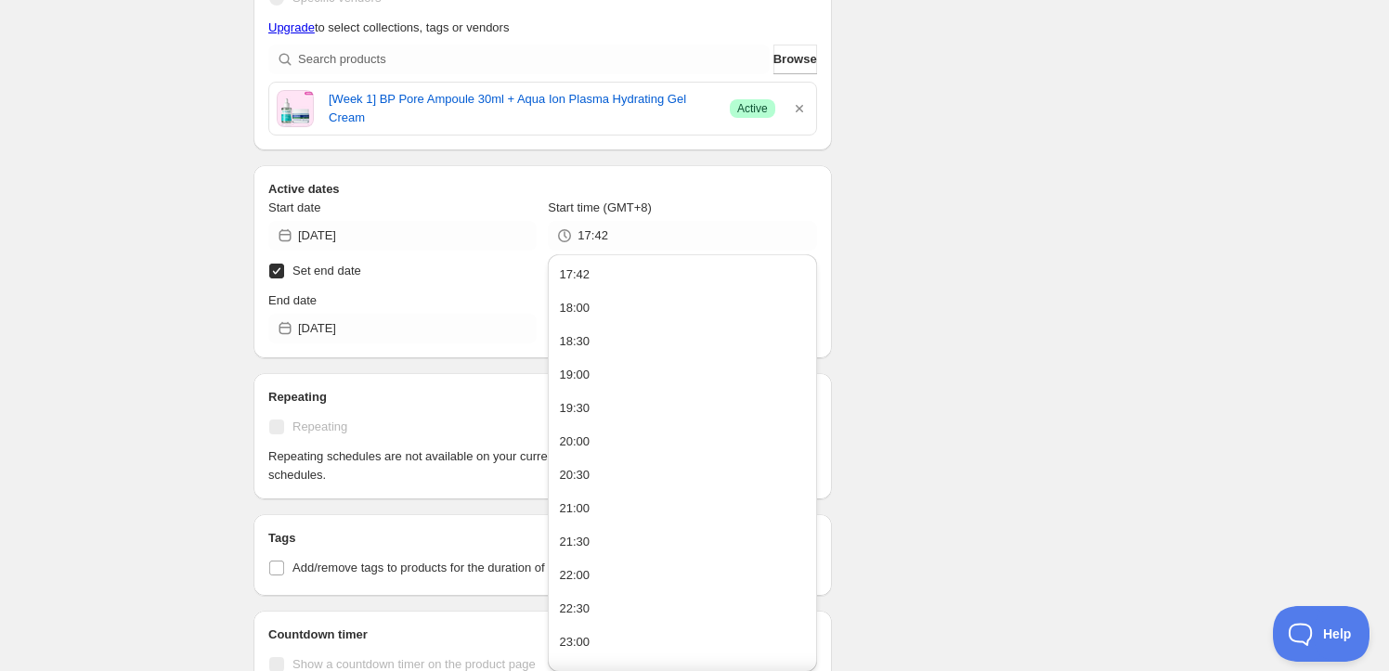
click at [965, 132] on div "There were some issues with your form submission Start time must be in the futu…" at bounding box center [687, 317] width 897 height 1775
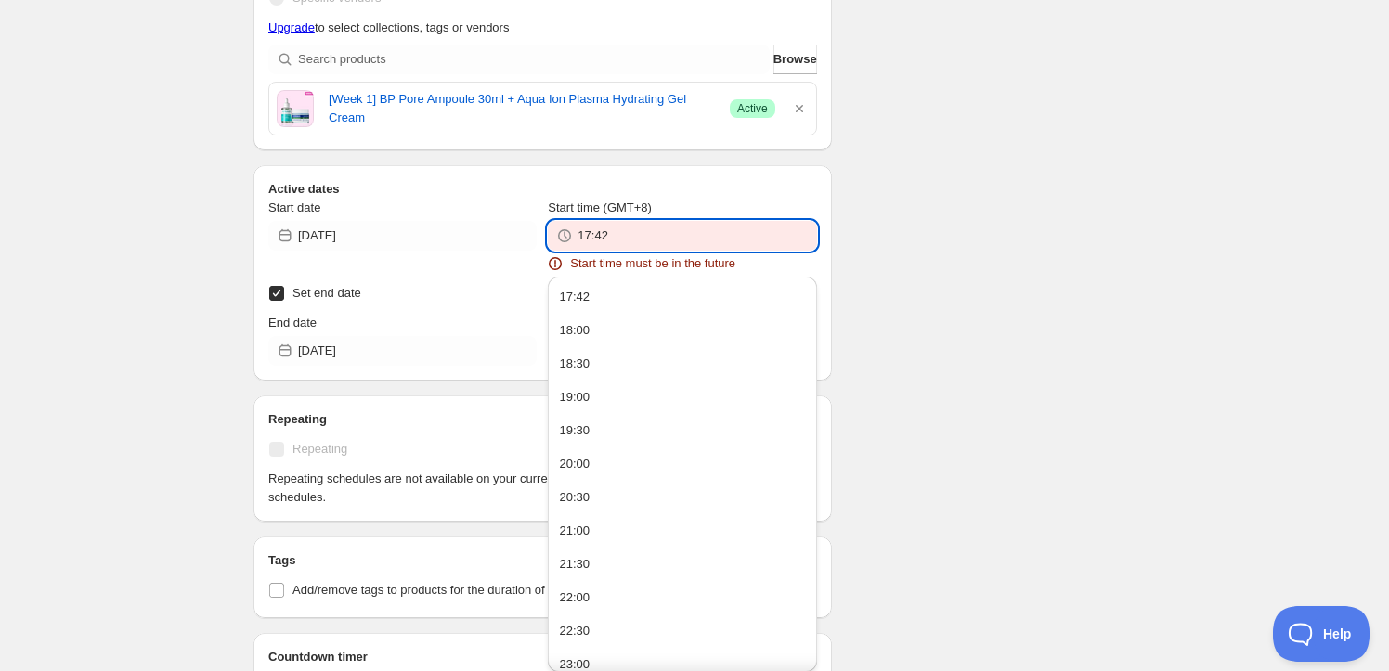
click at [613, 240] on input "17:42" at bounding box center [696, 236] width 239 height 30
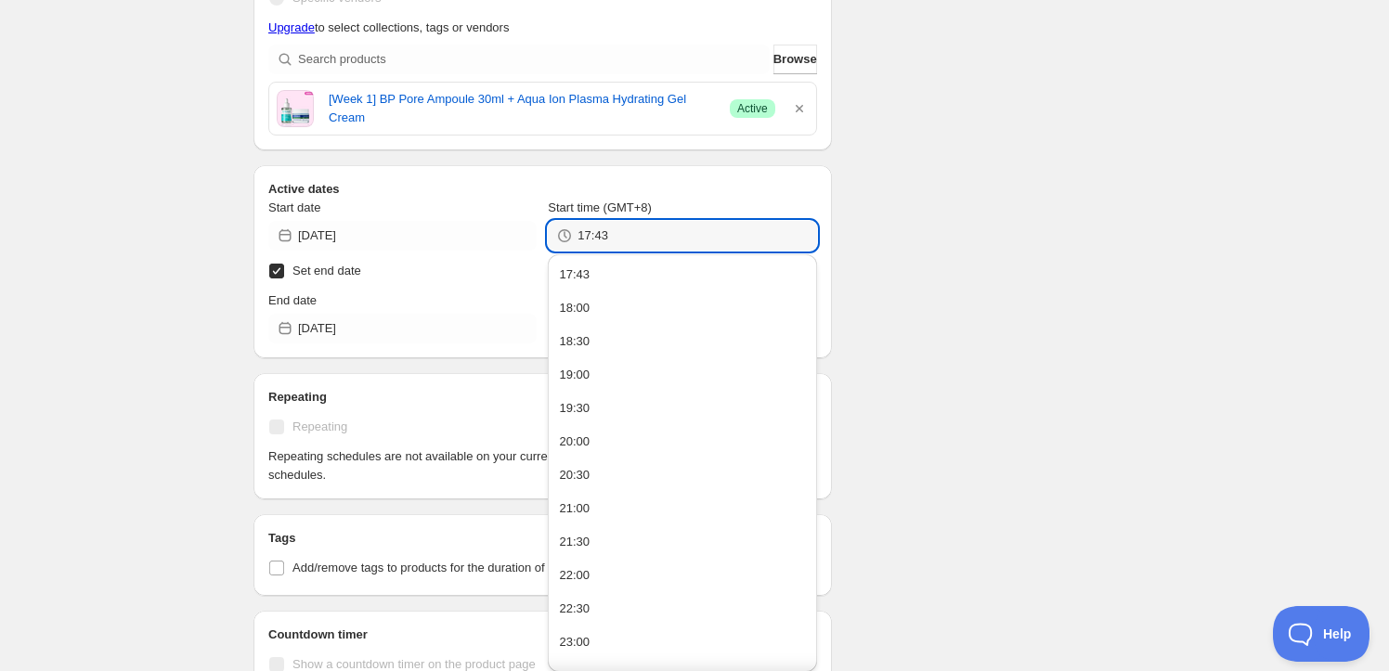
drag, startPoint x: 907, startPoint y: 178, endPoint x: 890, endPoint y: 152, distance: 30.9
click at [906, 178] on div "There were some issues with your form submission Start time must be in the futu…" at bounding box center [687, 317] width 897 height 1775
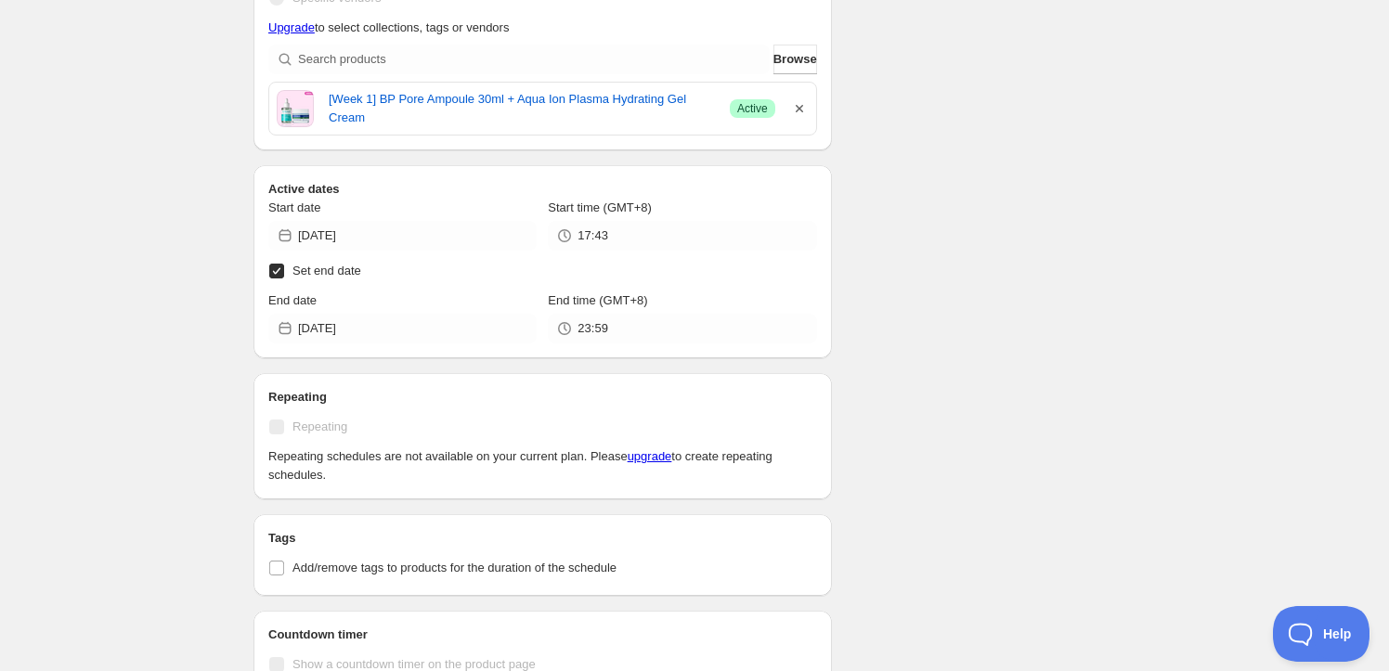
click at [803, 114] on icon "button" at bounding box center [799, 108] width 19 height 19
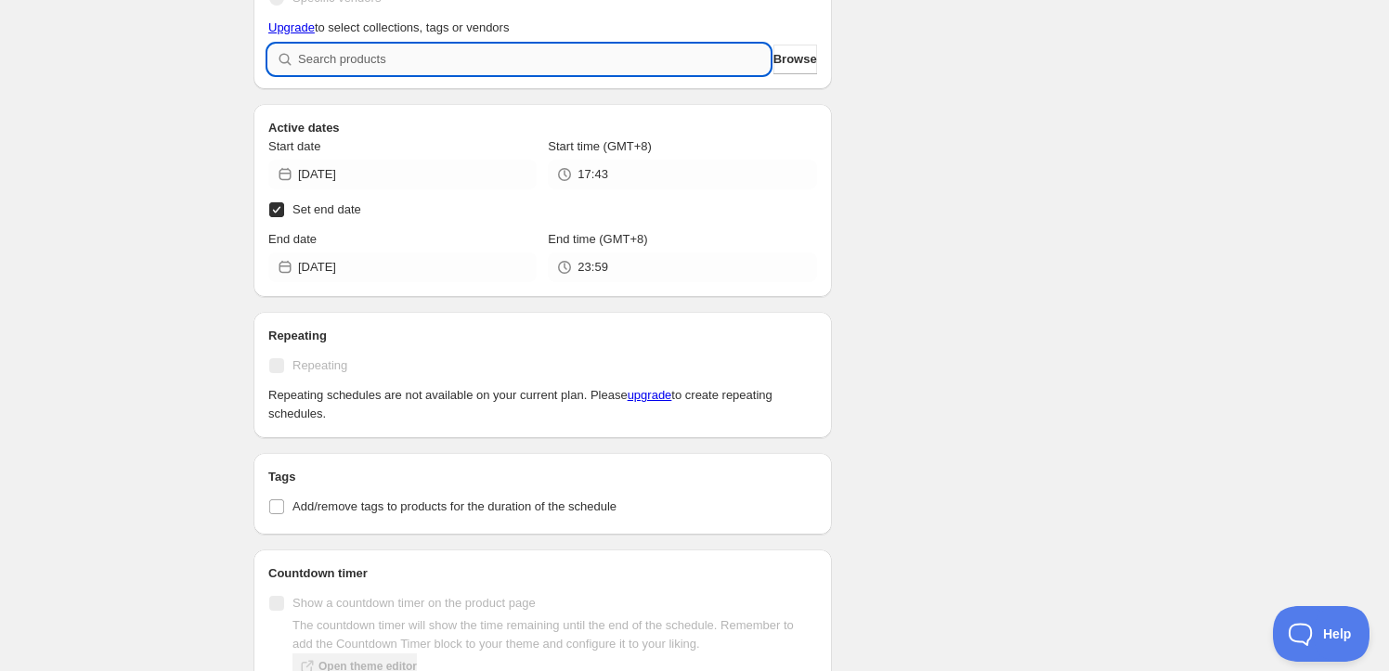
click at [603, 72] on input "search" at bounding box center [534, 60] width 472 height 30
click at [784, 64] on span "Browse" at bounding box center [795, 59] width 44 height 19
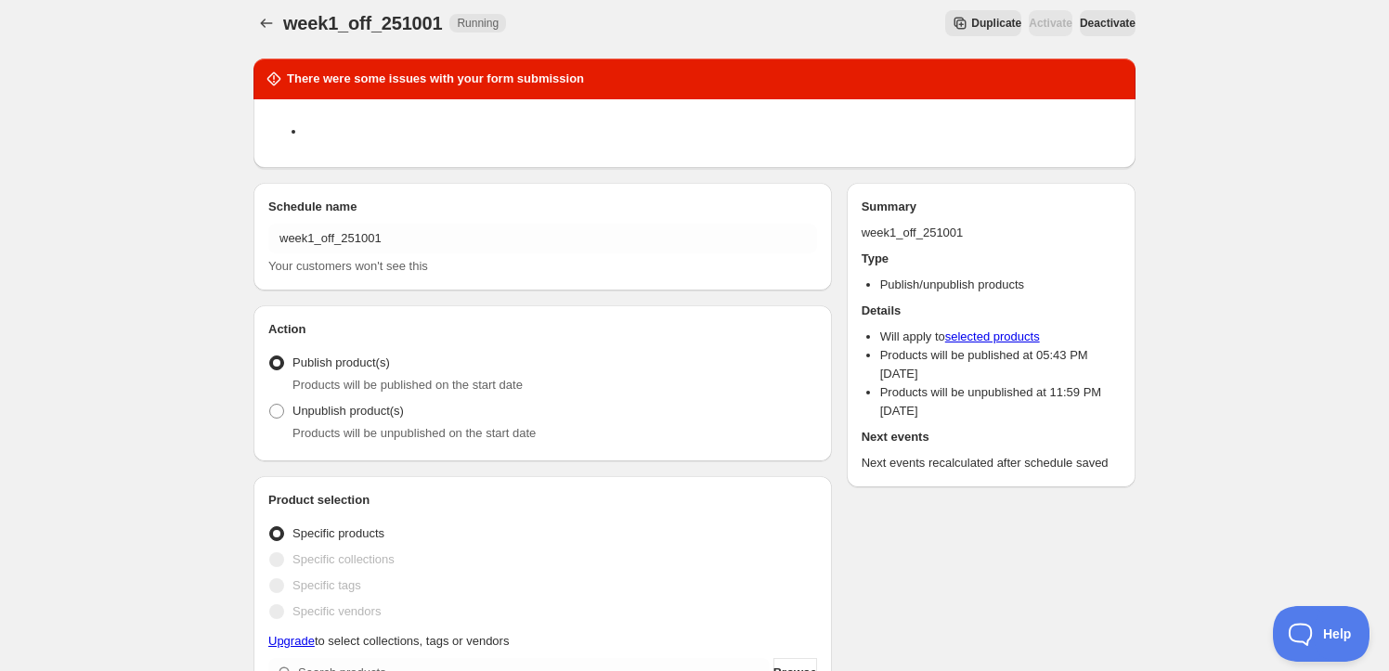
scroll to position [0, 0]
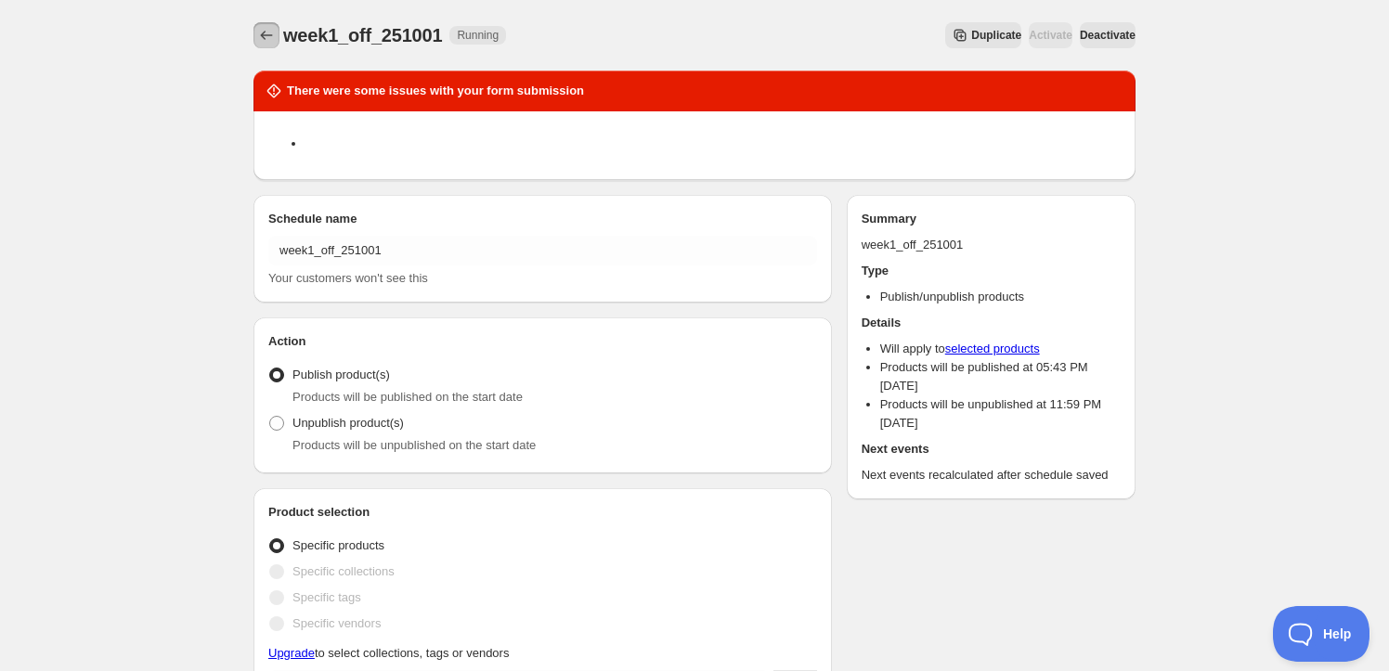
click at [266, 32] on icon "Schedules" at bounding box center [266, 35] width 19 height 19
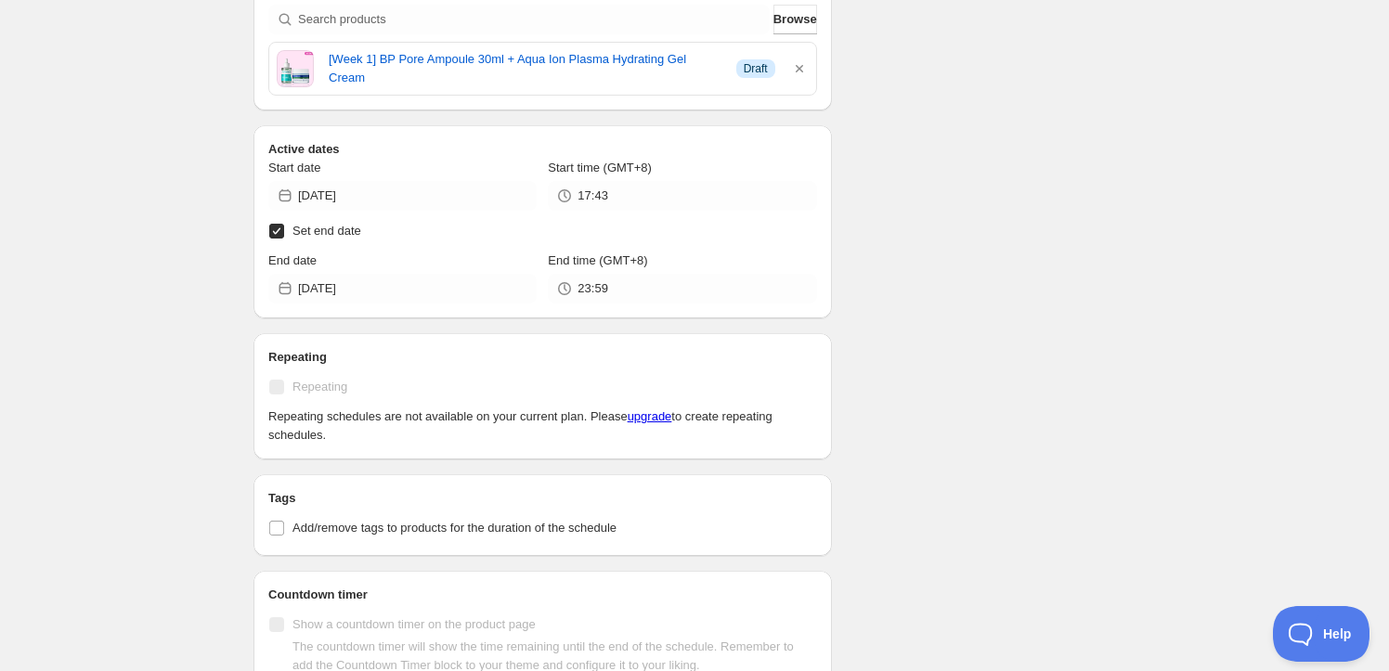
scroll to position [675, 0]
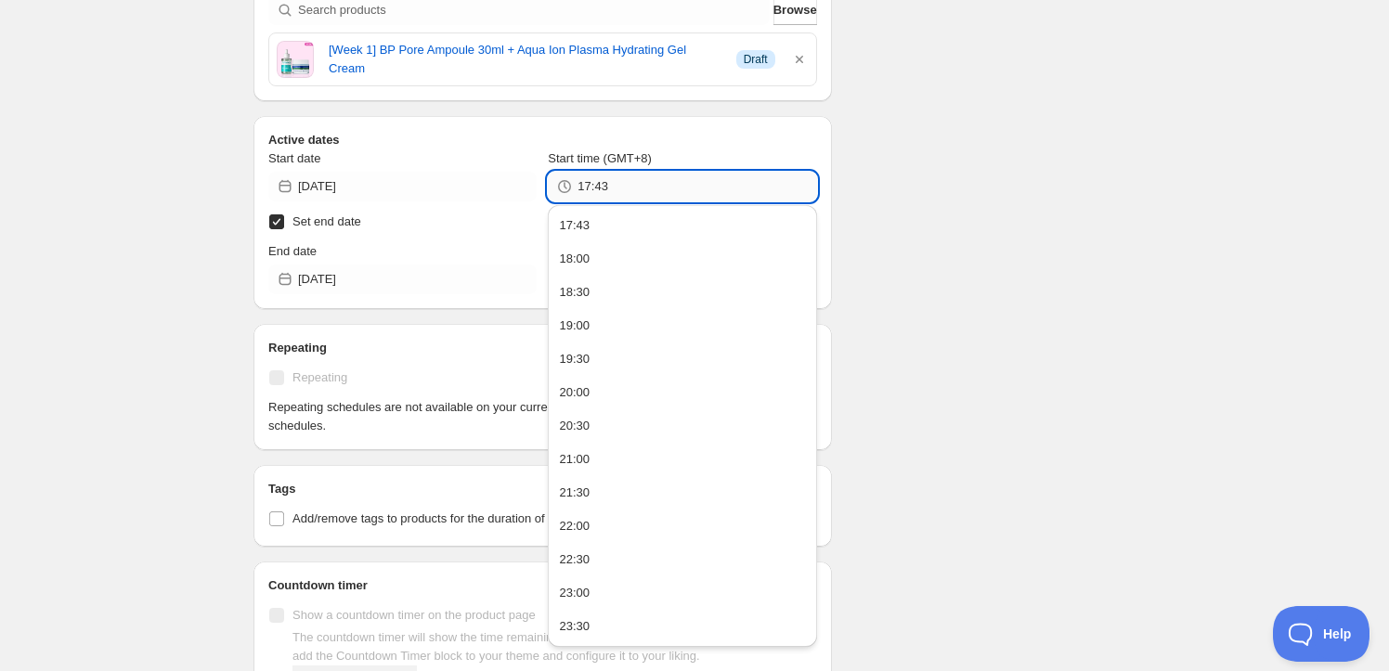
click at [599, 180] on input "17:43" at bounding box center [696, 187] width 239 height 30
click at [1085, 251] on div "There were some issues with your form submission Schedule name week1_off_251001…" at bounding box center [687, 268] width 897 height 1775
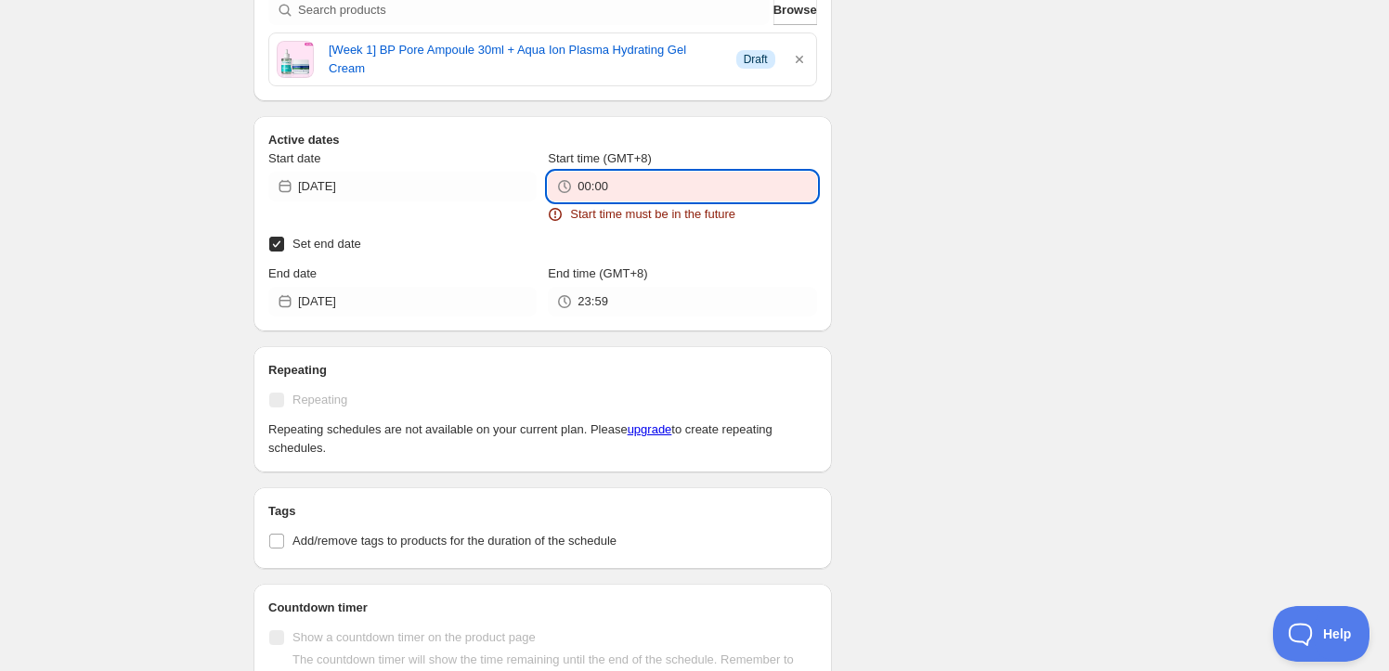
click at [730, 197] on input "00:00" at bounding box center [696, 187] width 239 height 30
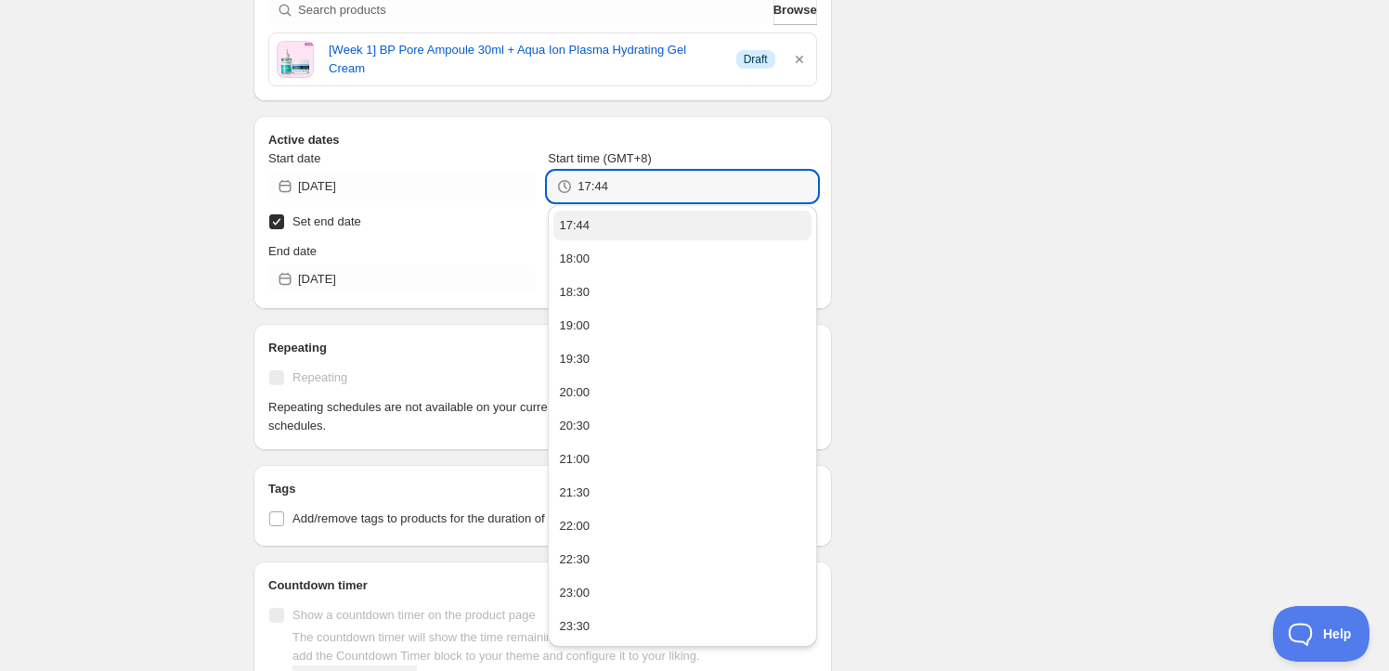
type input "17:44"
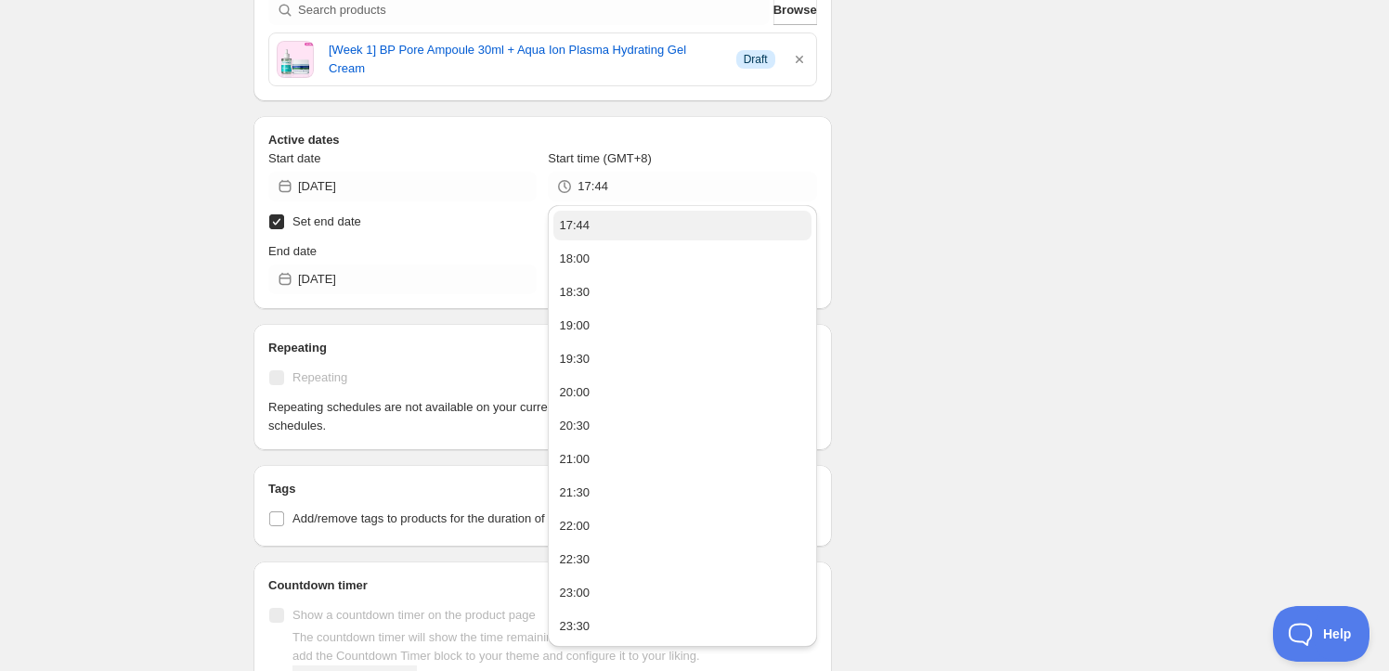
click at [706, 226] on button "17:44" at bounding box center [681, 226] width 257 height 30
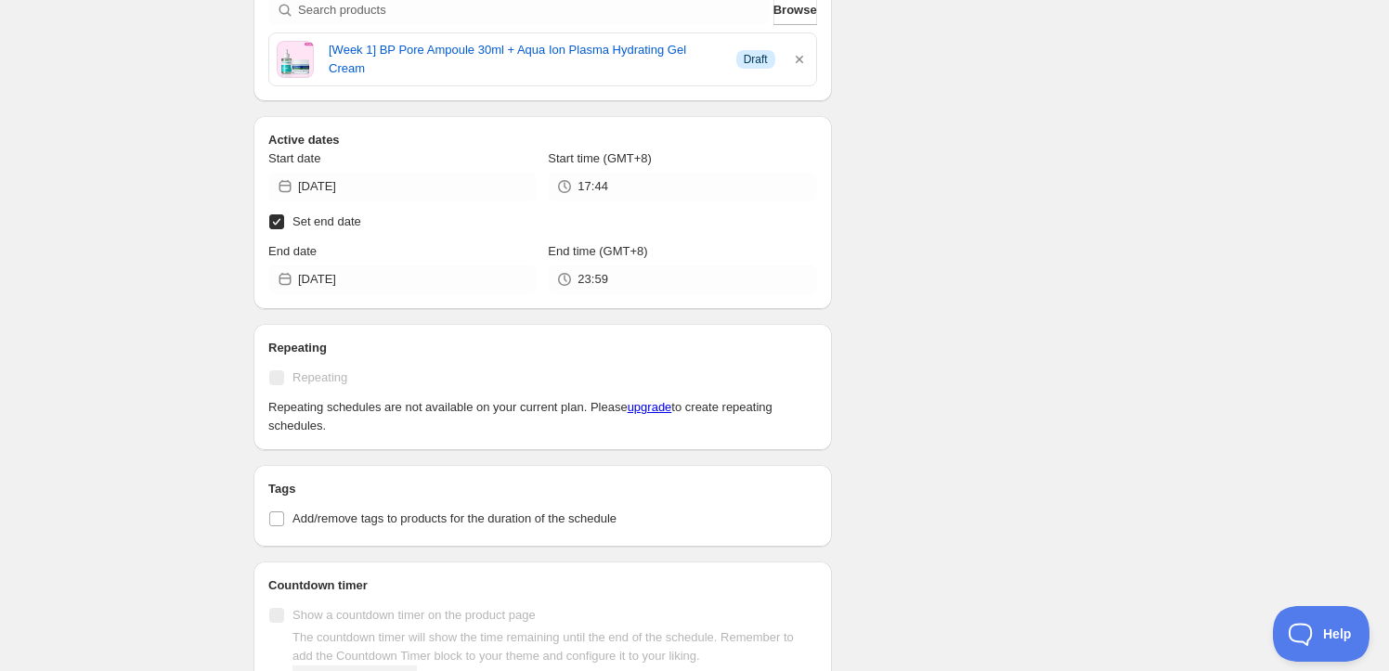
click at [1089, 324] on div "There were some issues with your form submission Schedule name week1_off_251001…" at bounding box center [687, 268] width 897 height 1775
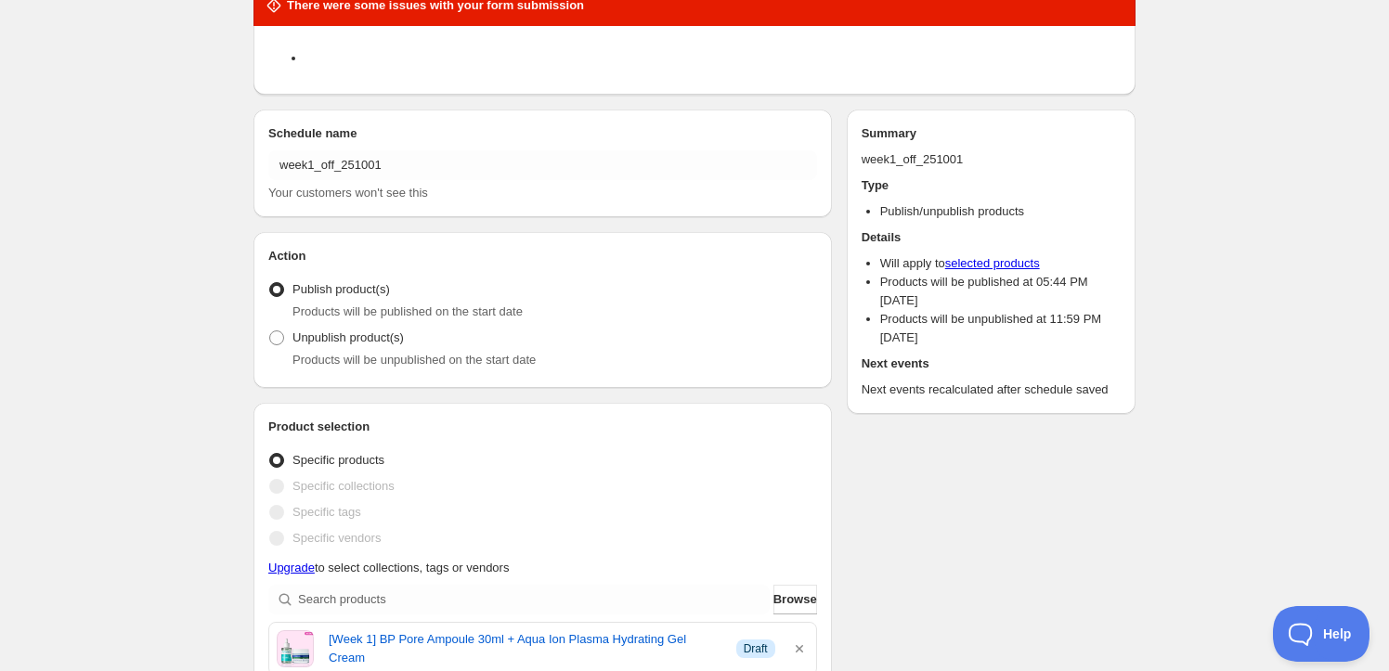
scroll to position [0, 0]
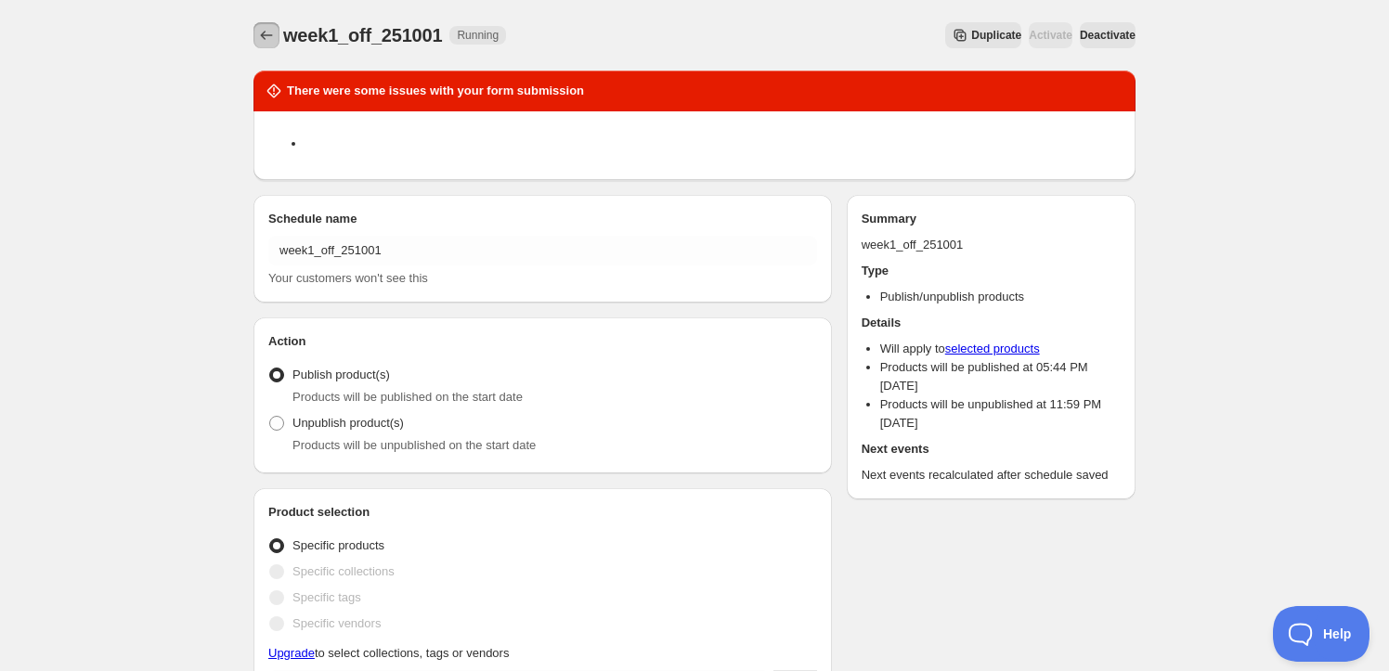
click at [253, 34] on button "Schedules" at bounding box center [266, 35] width 26 height 26
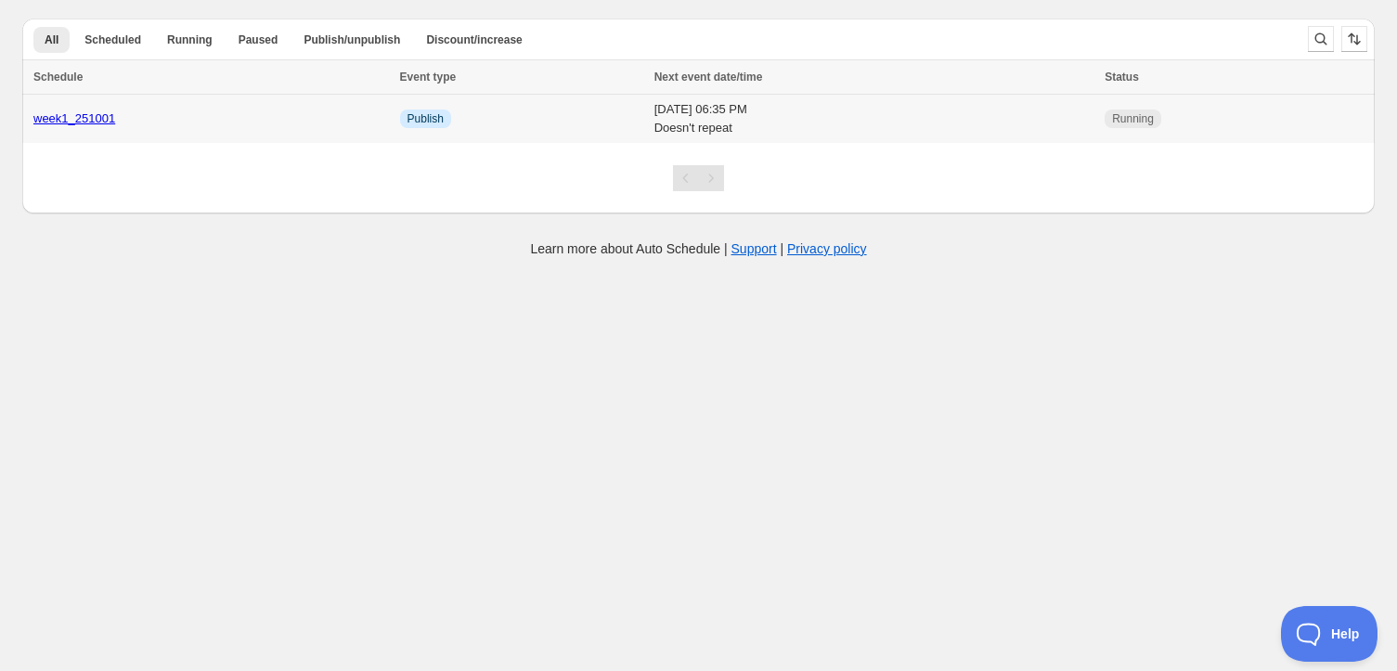
click at [69, 113] on link "week1_251001" at bounding box center [74, 118] width 82 height 14
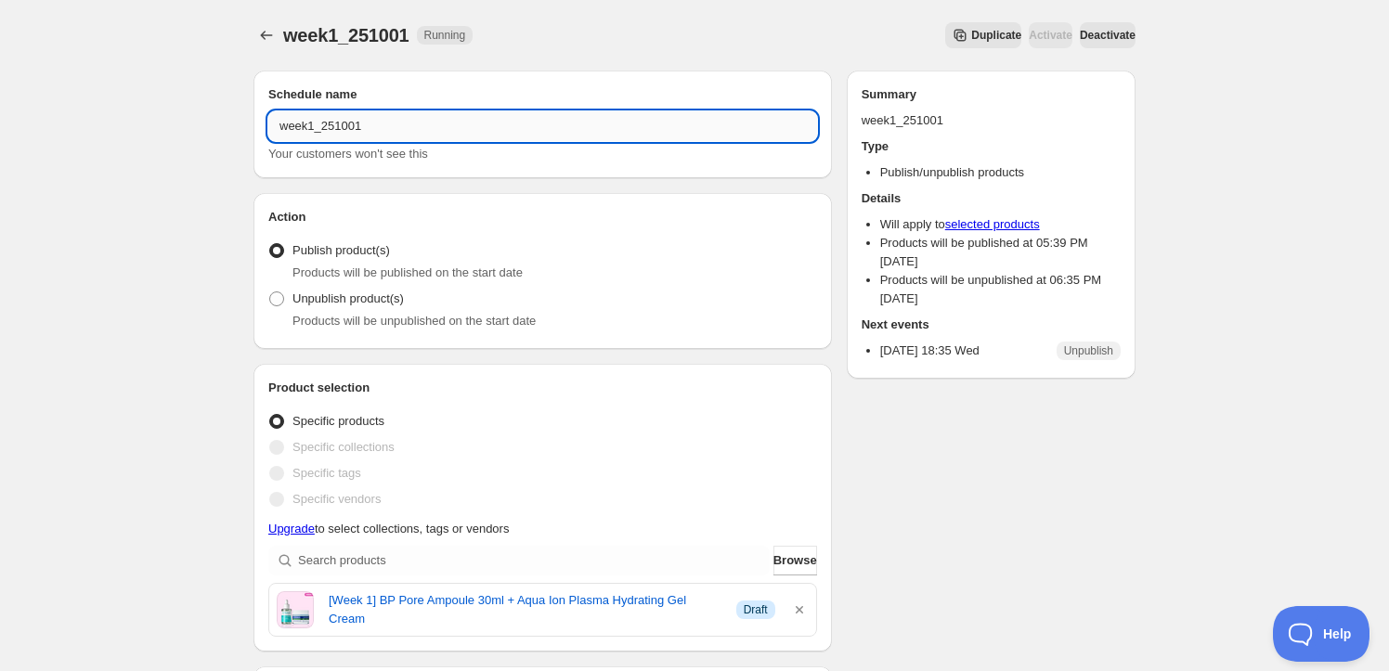
click at [318, 125] on input "week1_251001" at bounding box center [542, 126] width 549 height 30
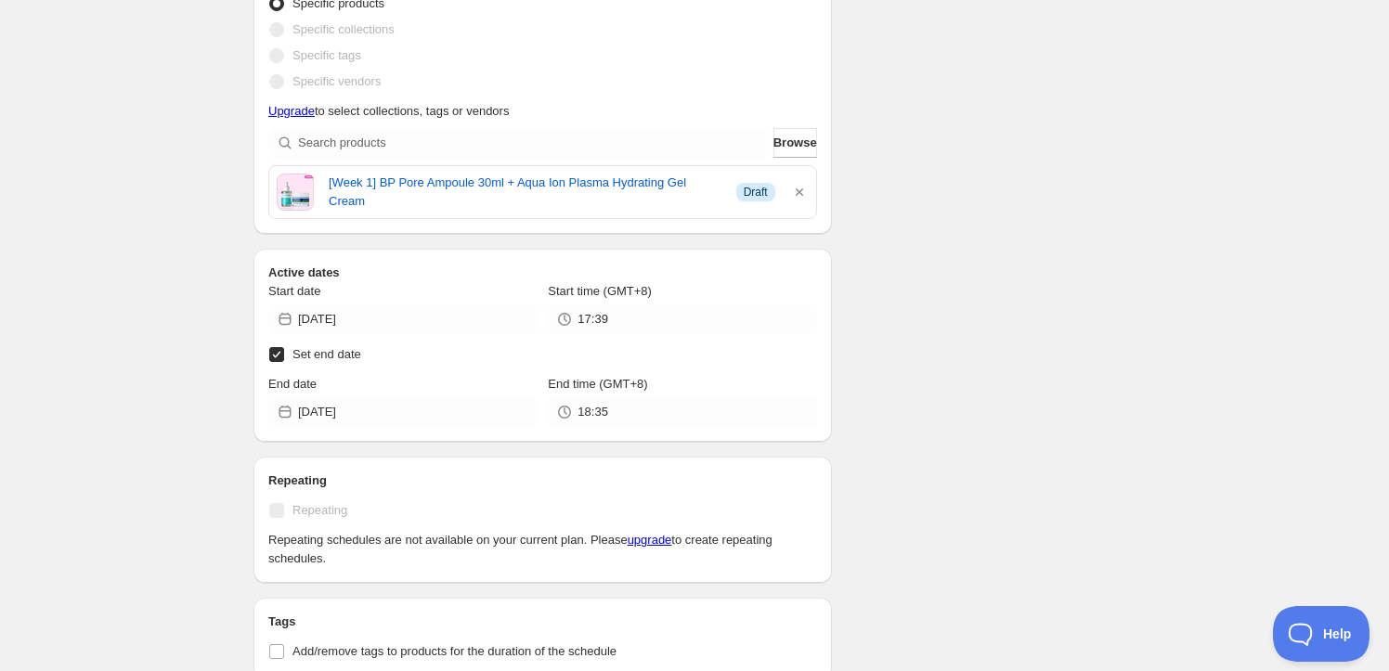
scroll to position [421, 0]
type input "week1_off_251001"
click at [806, 181] on icon "button" at bounding box center [799, 188] width 19 height 19
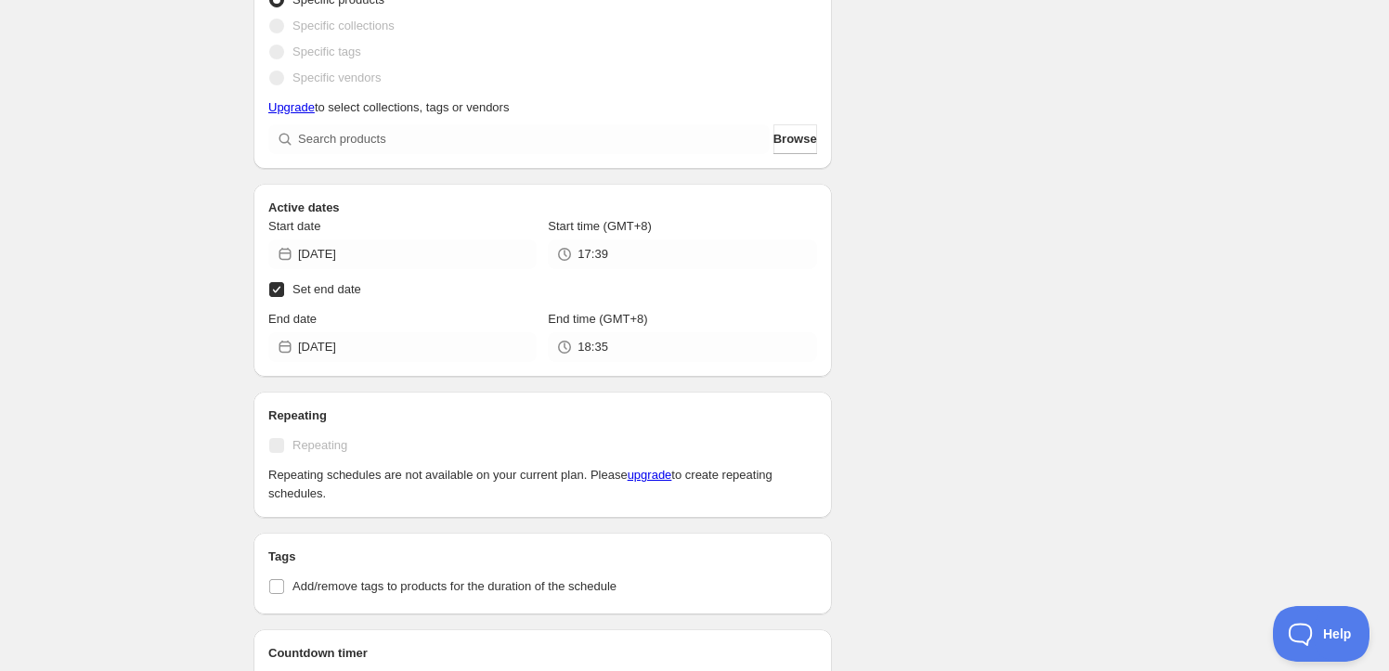
click at [670, 156] on div "Product selection Entity type Specific products Specific collections Specific t…" at bounding box center [542, 55] width 578 height 227
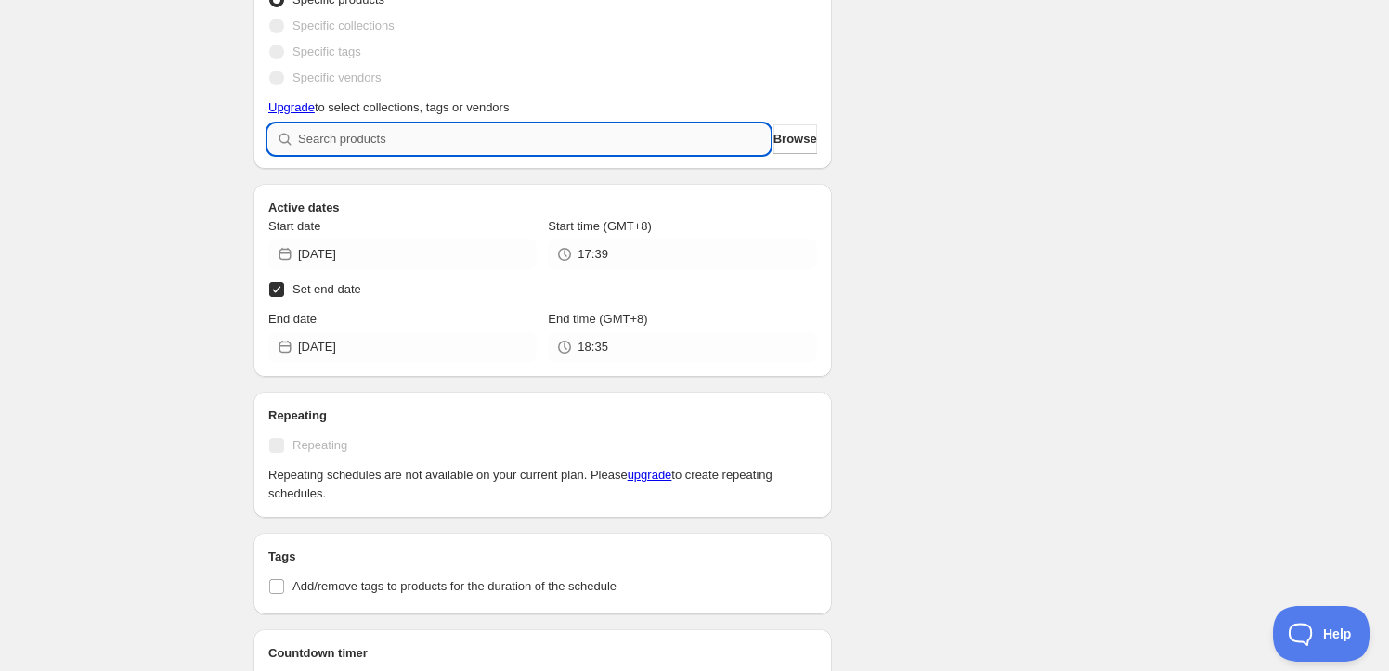
click at [673, 149] on input "search" at bounding box center [534, 139] width 472 height 30
type input "w"
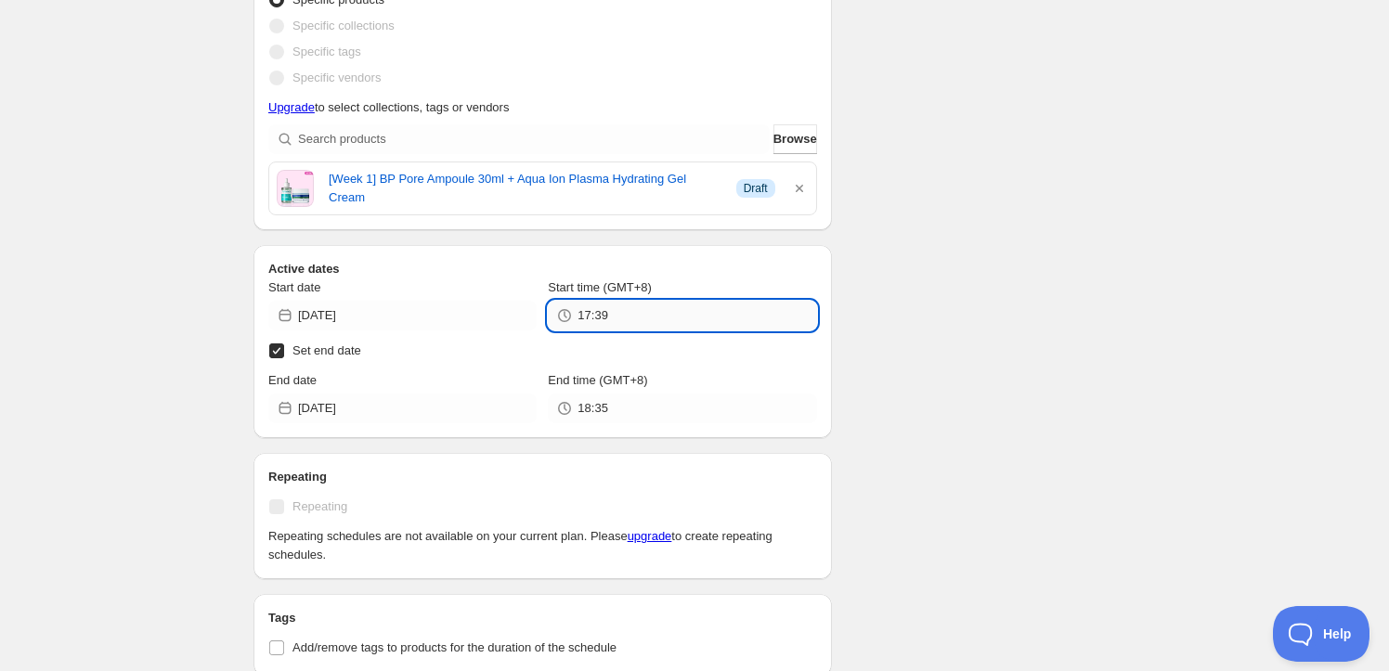
click at [665, 320] on input "17:39" at bounding box center [696, 316] width 239 height 30
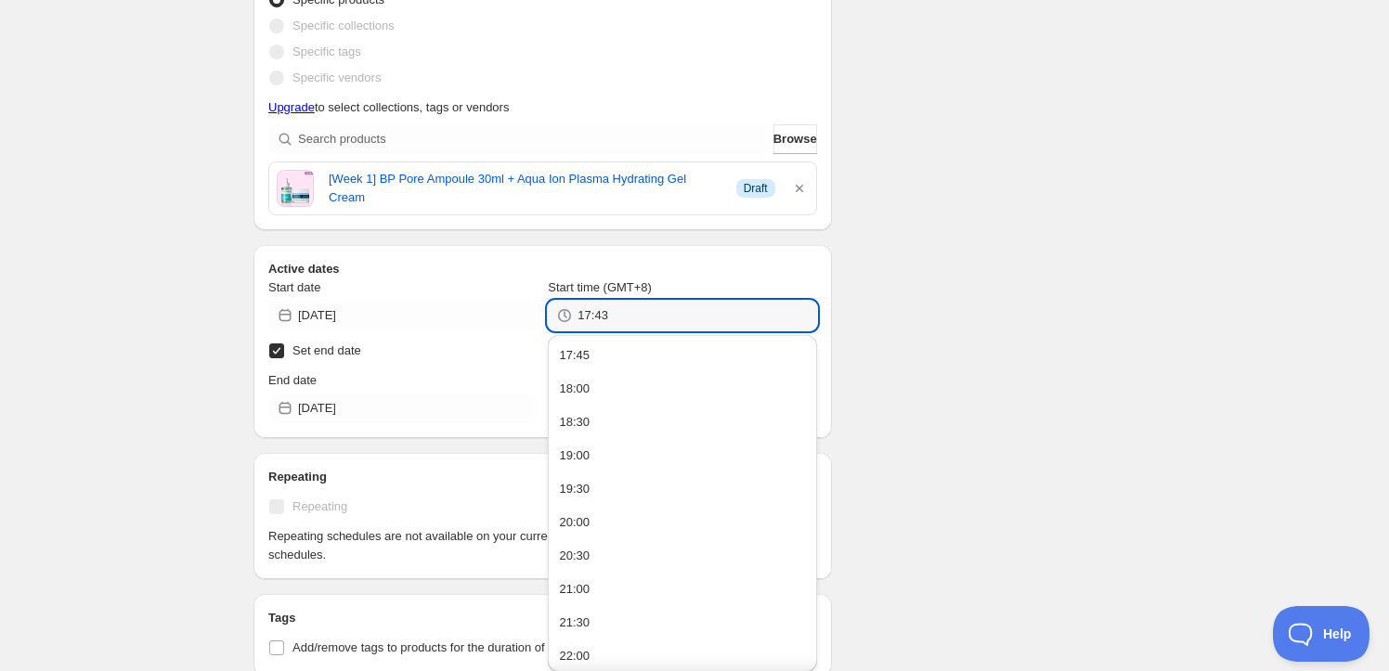
click at [1032, 376] on div "Schedule name week1_off_251001 Your customers won't see this Action Action Publ…" at bounding box center [687, 459] width 897 height 1651
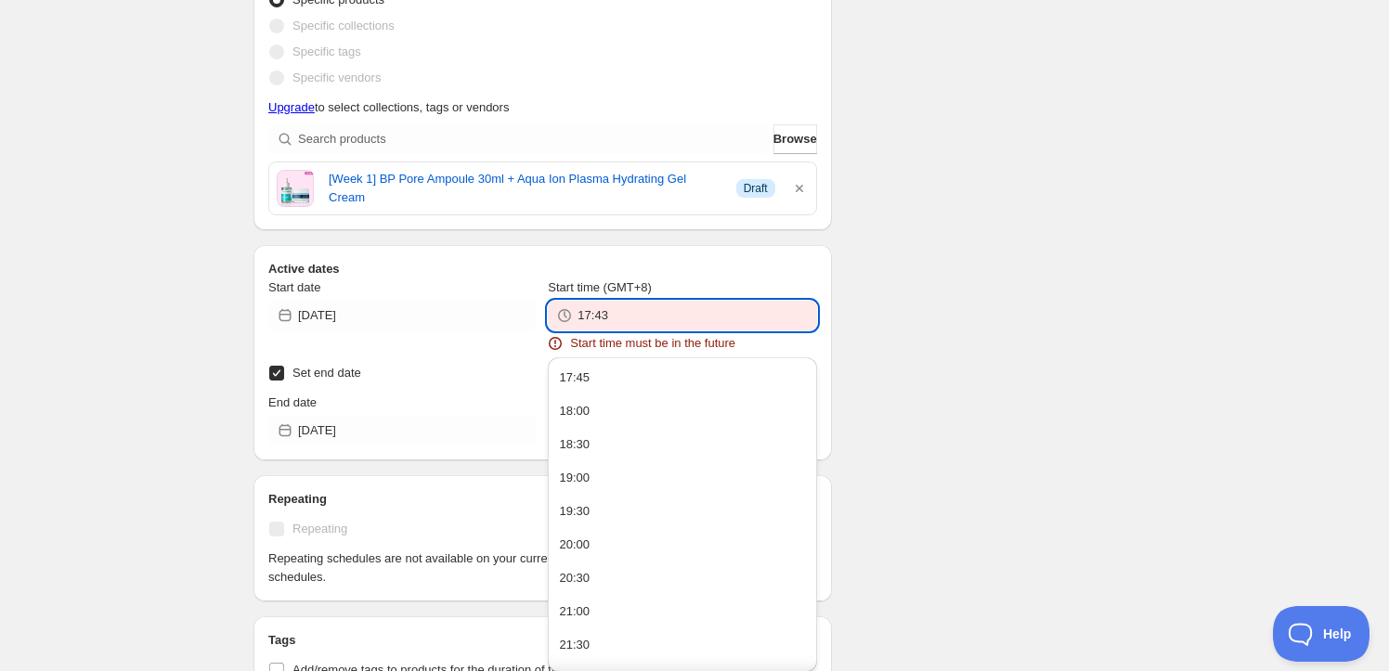
click at [649, 316] on input "17:43" at bounding box center [696, 316] width 239 height 30
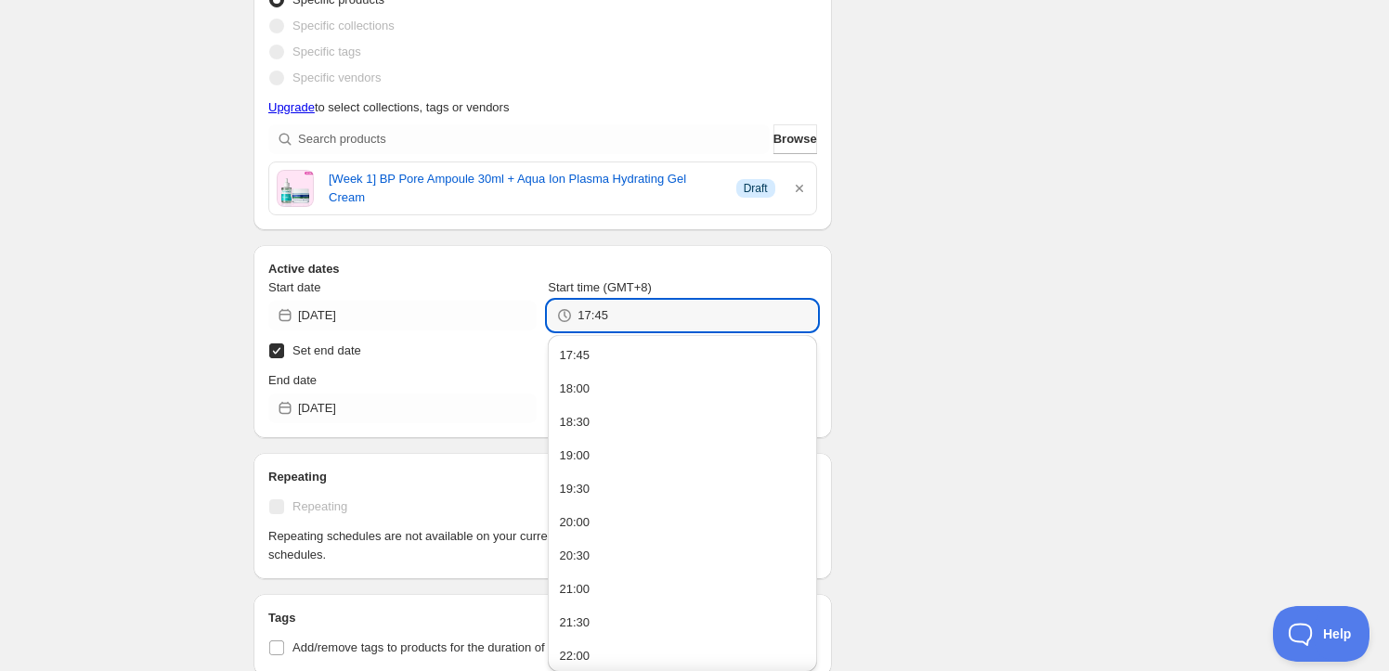
type input "17:45"
click at [937, 268] on div "Schedule name week1_off_251001 Your customers won't see this Action Action Publ…" at bounding box center [687, 459] width 897 height 1651
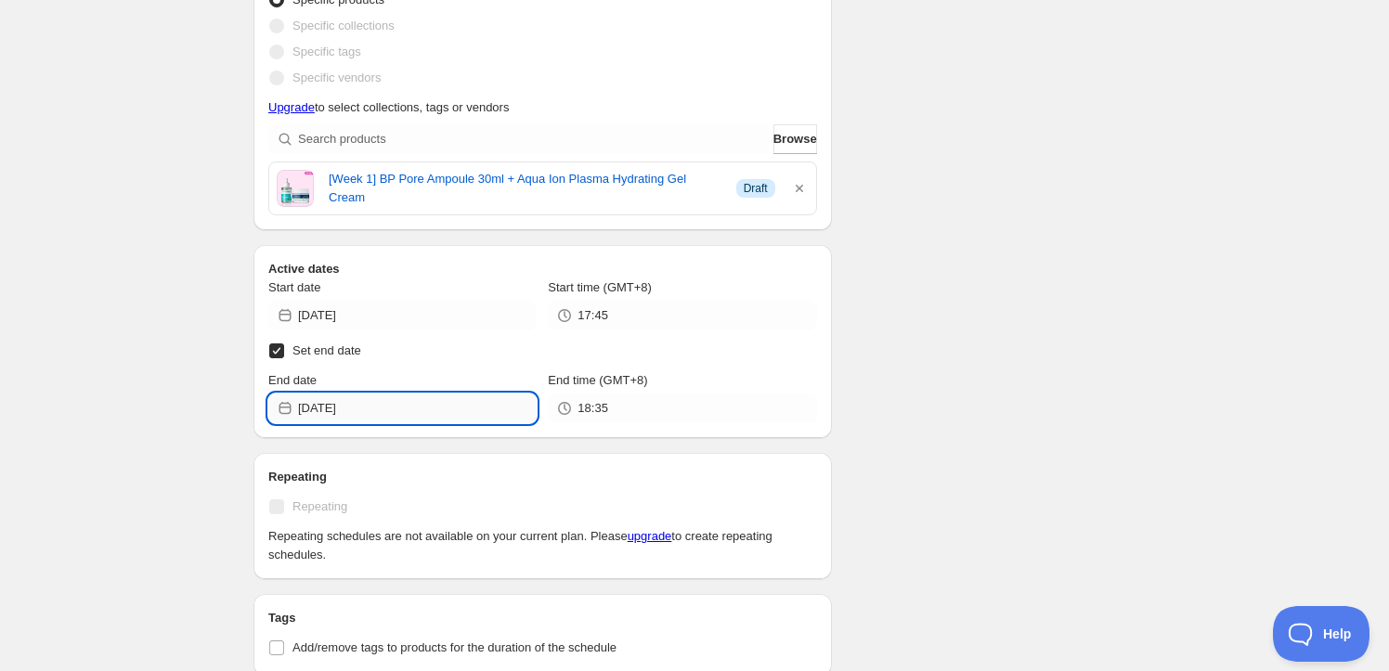
click at [385, 408] on input "2025-10-15" at bounding box center [417, 409] width 239 height 30
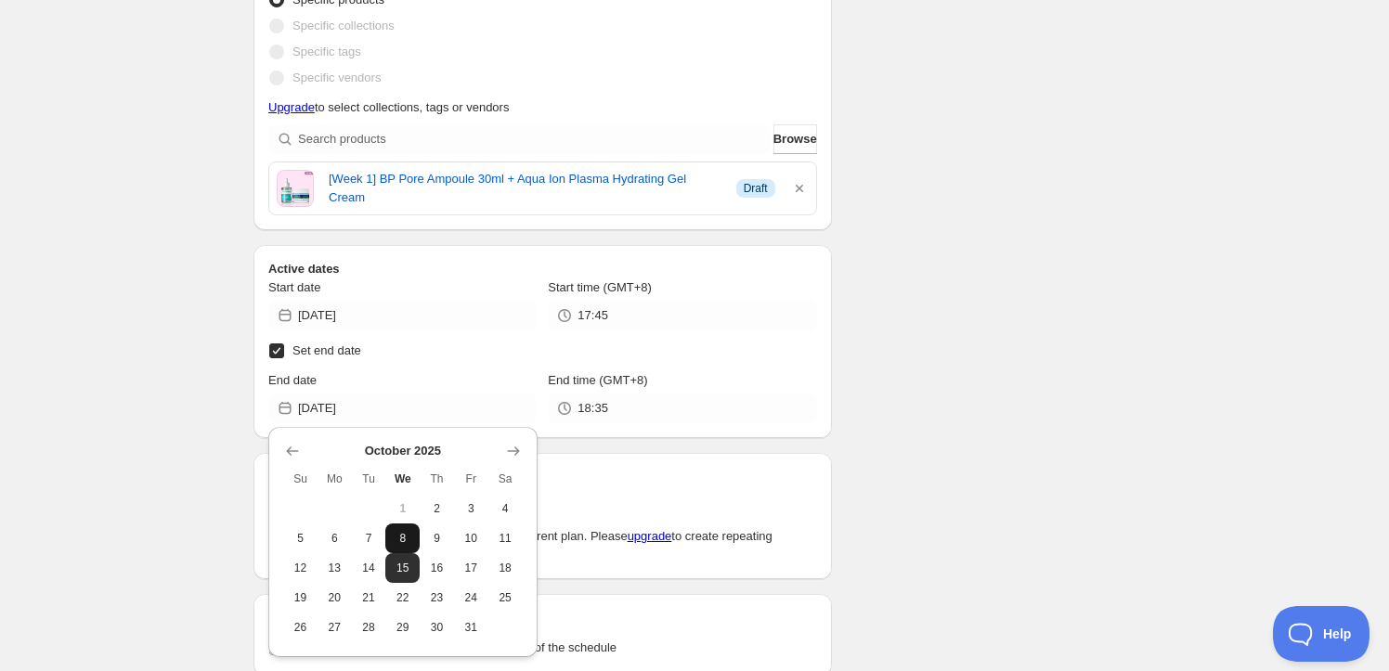
click at [400, 538] on span "8" at bounding box center [402, 538] width 19 height 15
type input "2025-10-08"
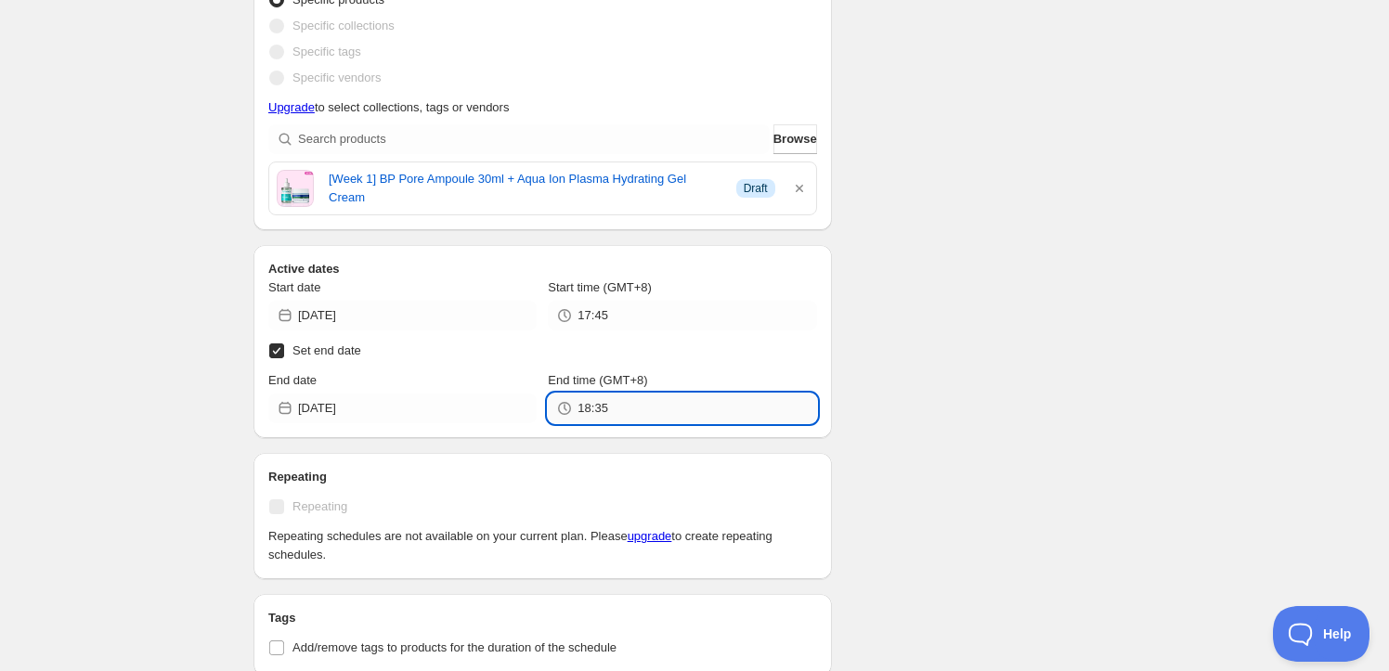
click at [674, 413] on input "18:35" at bounding box center [696, 409] width 239 height 30
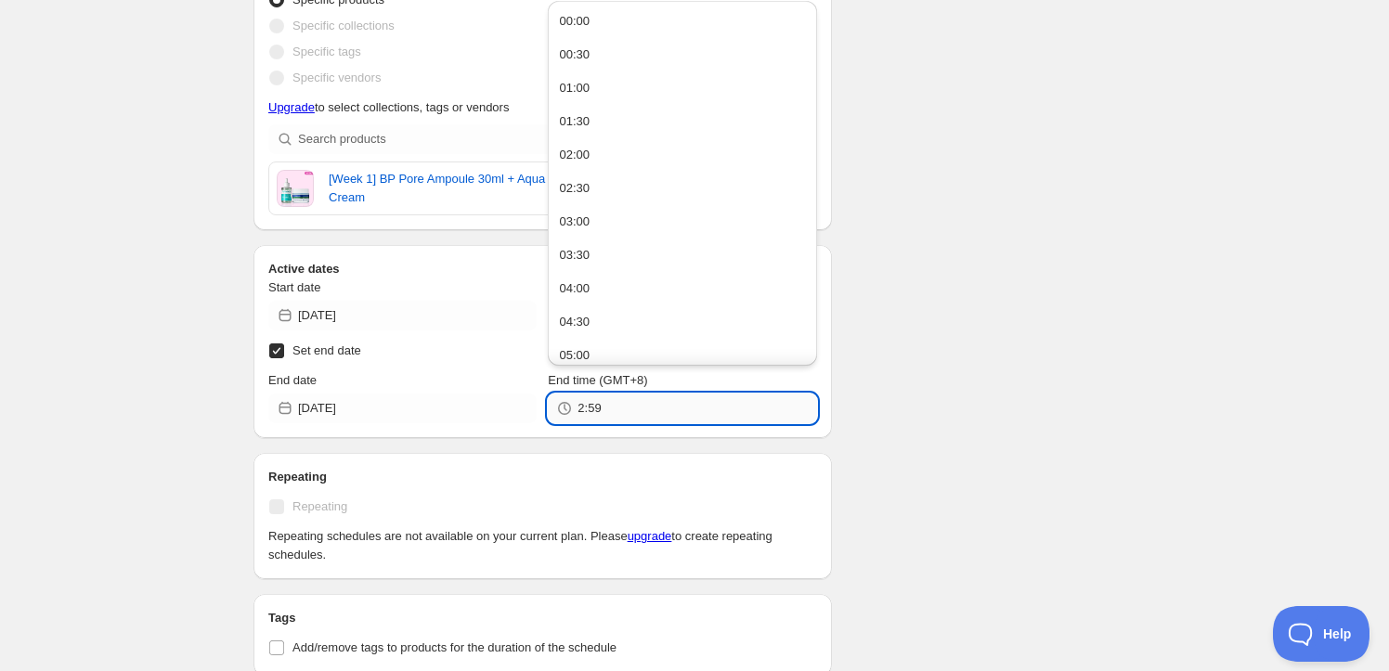
click at [583, 402] on input "2:59" at bounding box center [696, 409] width 239 height 30
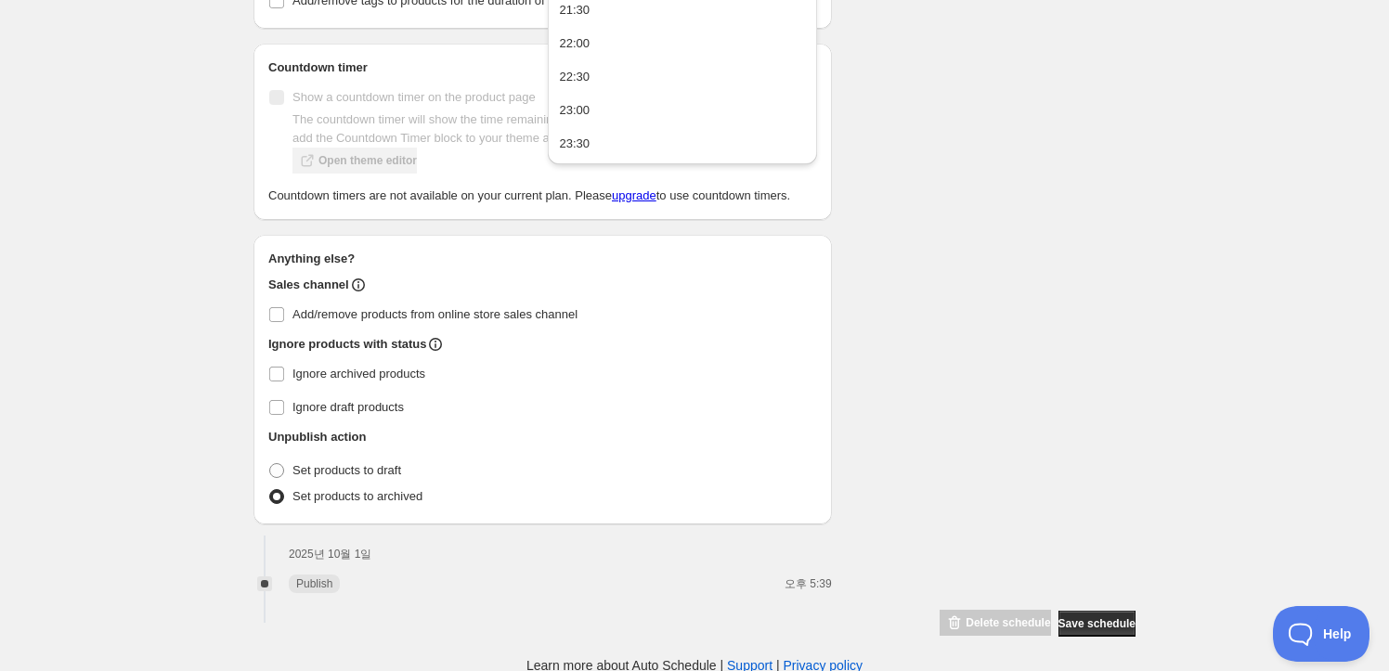
scroll to position [0, 0]
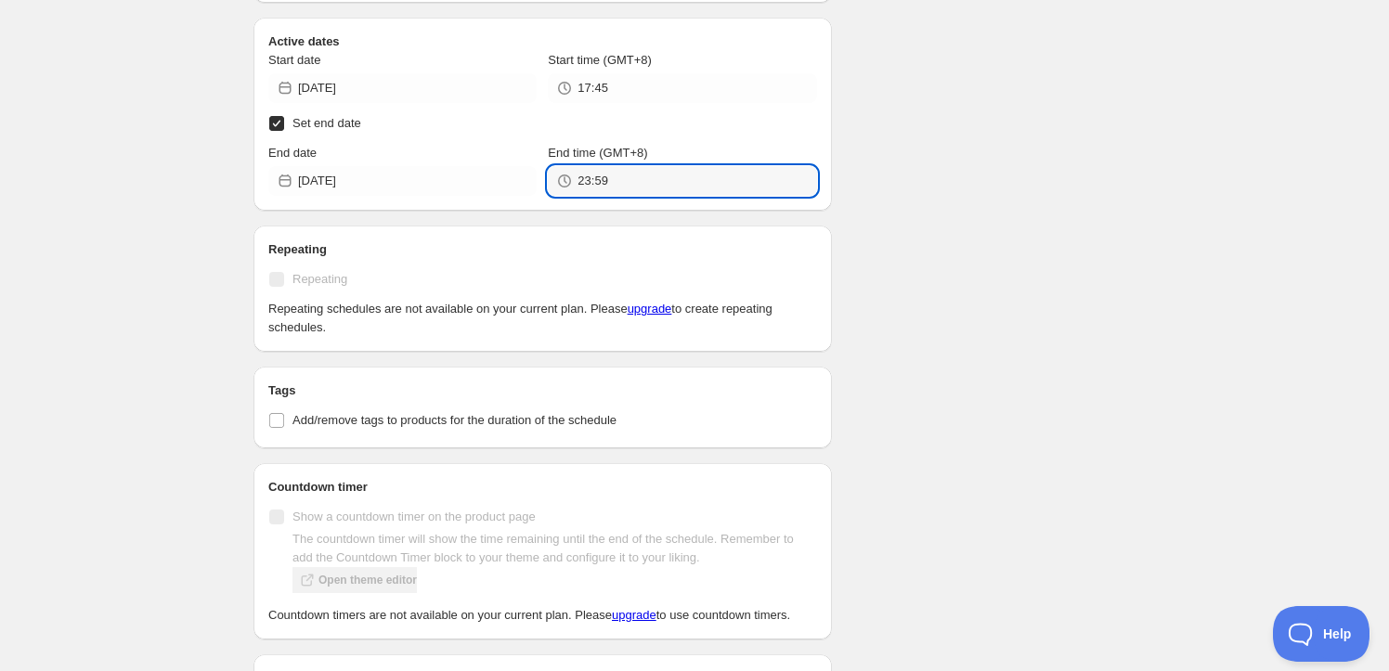
type input "23:59"
click at [1310, 355] on div "week1_off_251001. This page is ready week1_off_251001 Running Duplicate Activat…" at bounding box center [694, 222] width 1389 height 1743
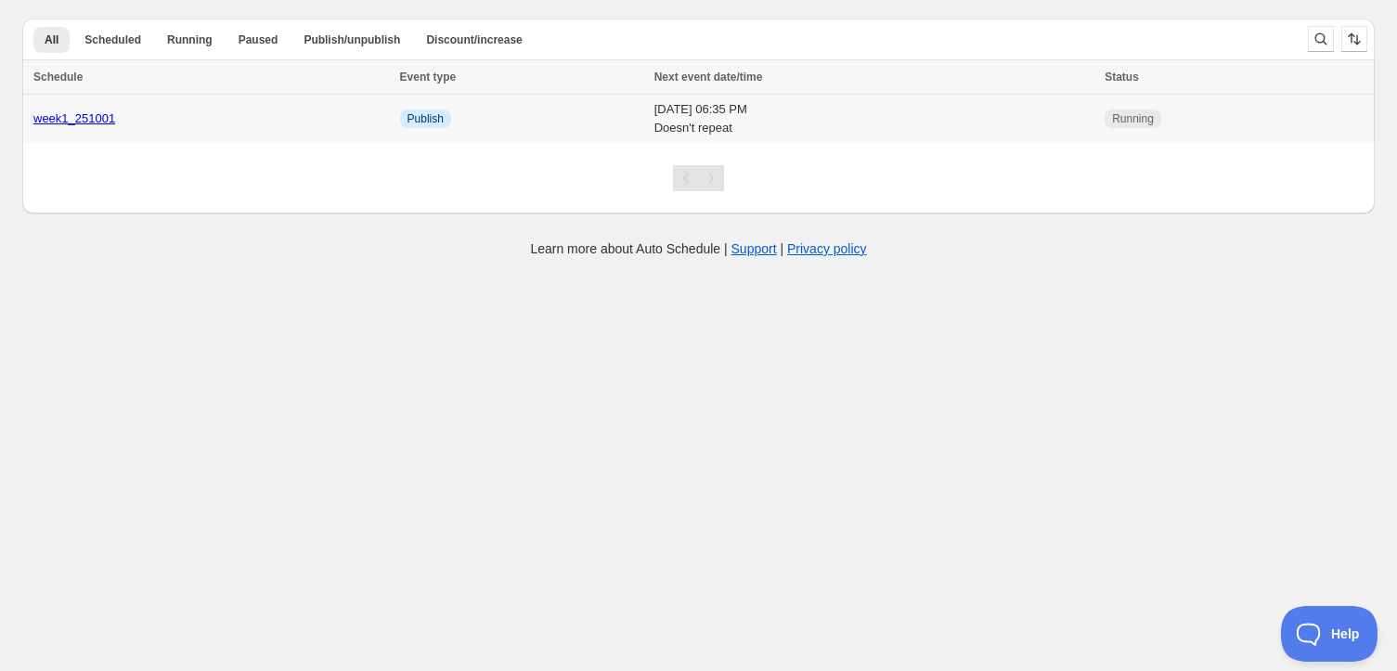
click at [401, 114] on td "Info Publish" at bounding box center [522, 119] width 254 height 49
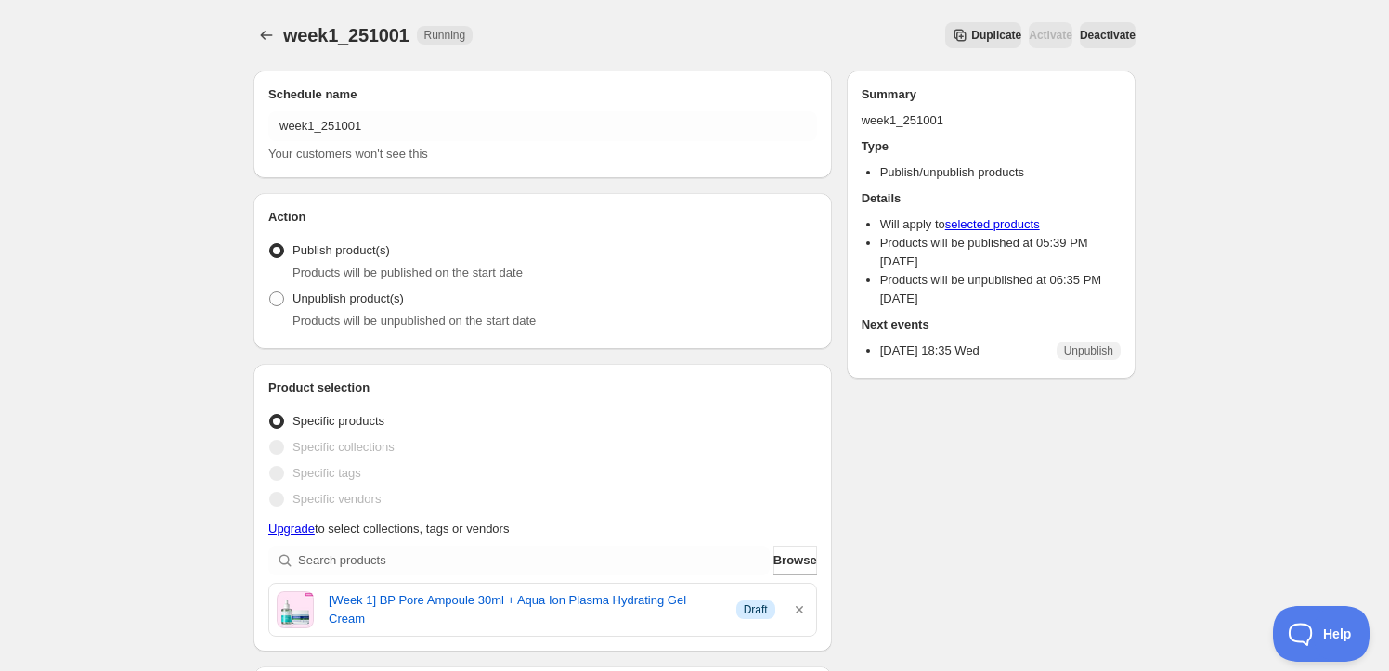
click at [1093, 39] on span "Deactivate" at bounding box center [1108, 35] width 56 height 15
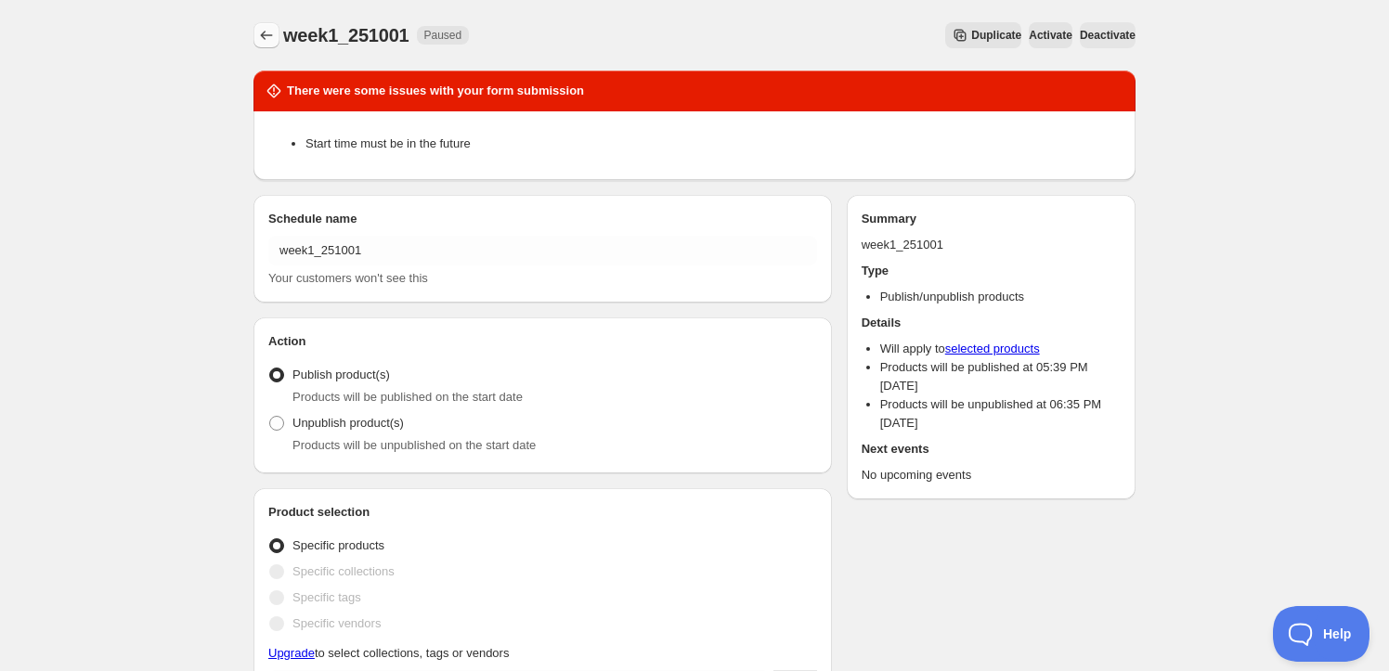
click at [279, 33] on button "Schedules" at bounding box center [266, 35] width 26 height 26
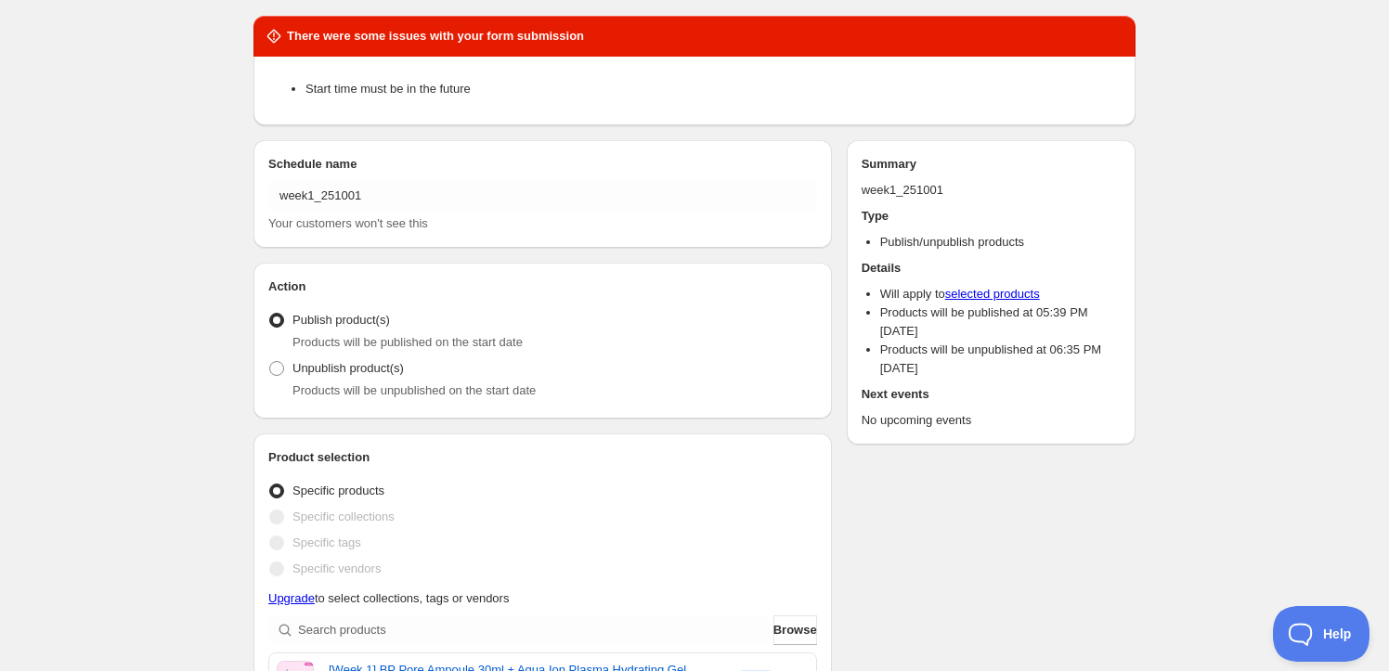
scroll to position [84, 0]
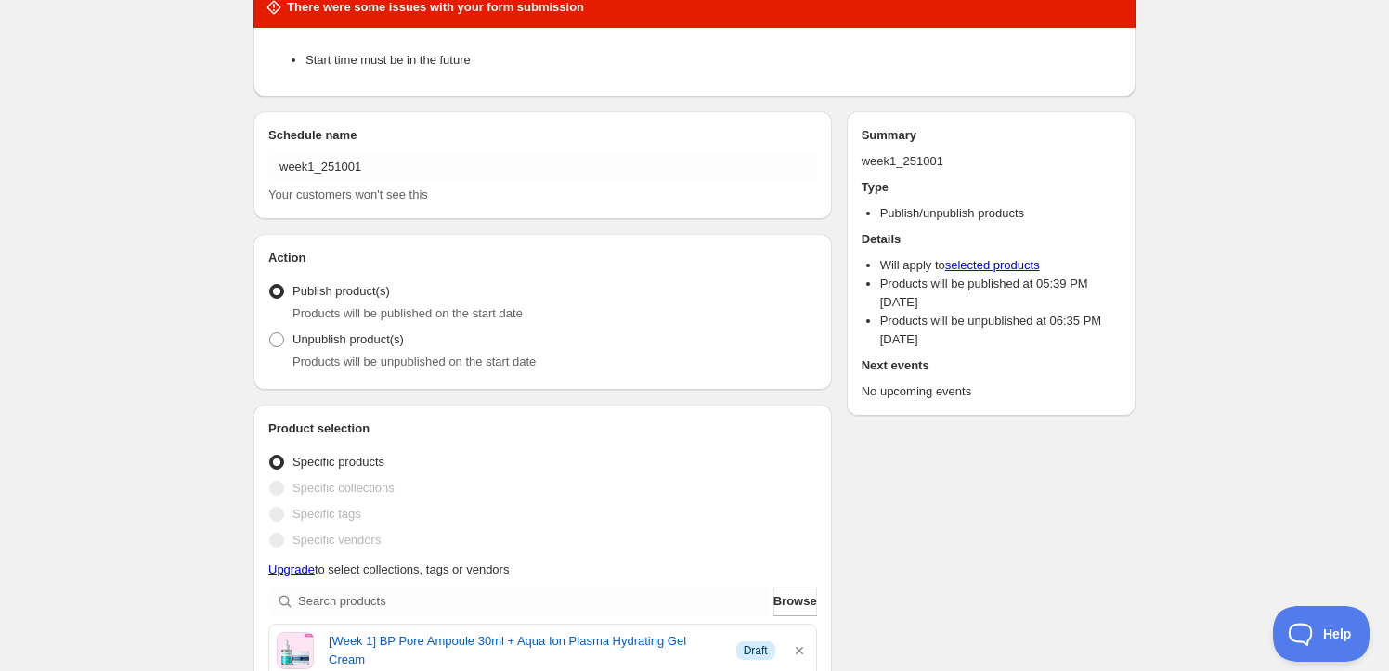
type input "2025-10-01"
type input "19:00"
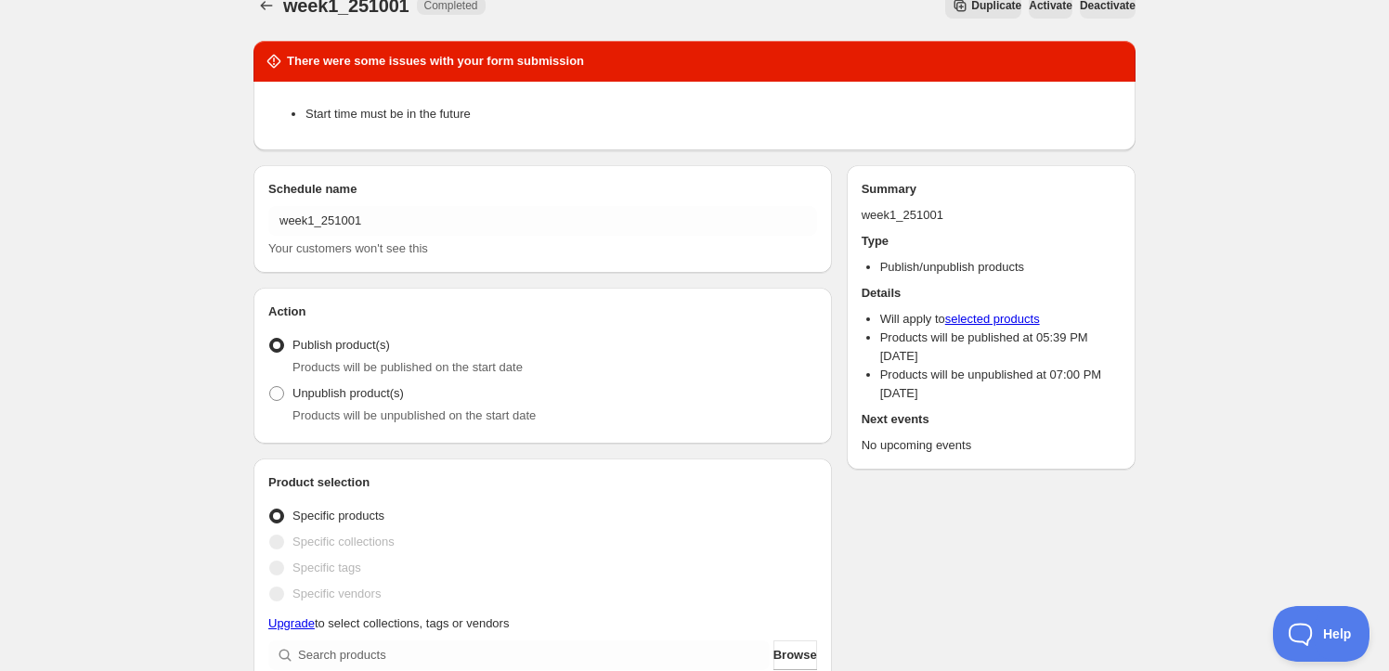
scroll to position [0, 0]
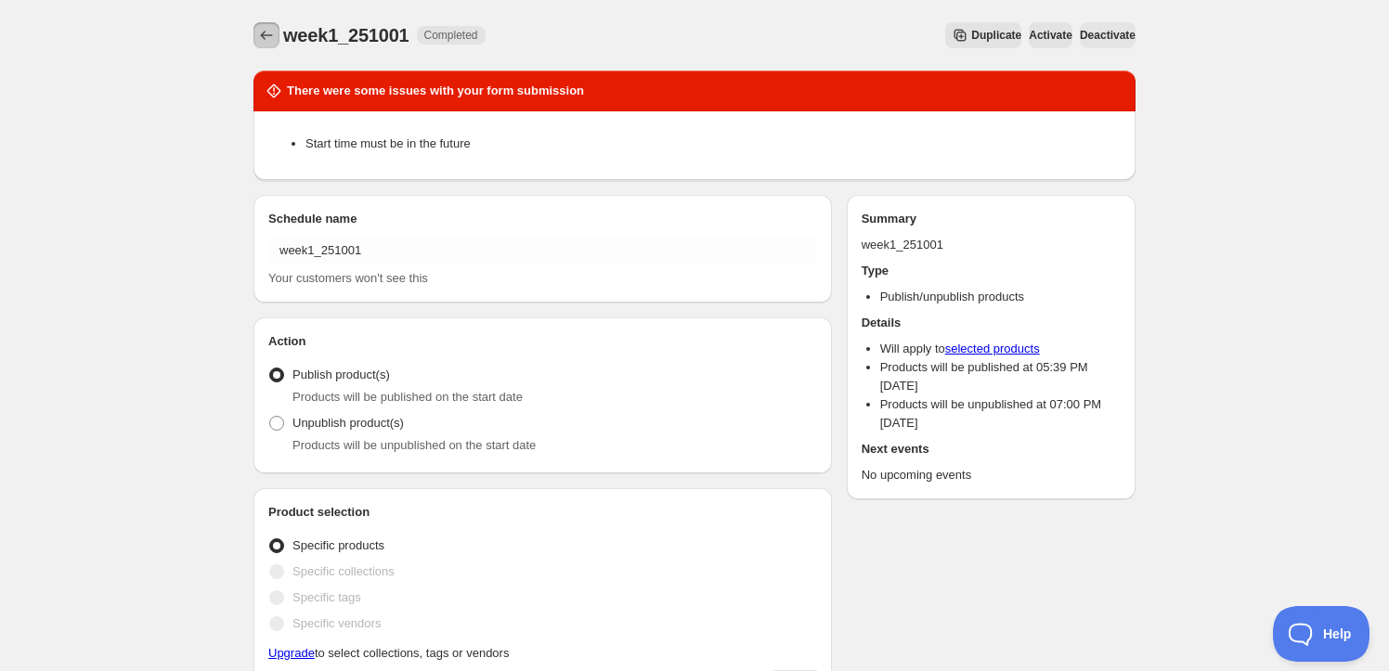
click at [266, 44] on icon "Schedules" at bounding box center [266, 35] width 19 height 19
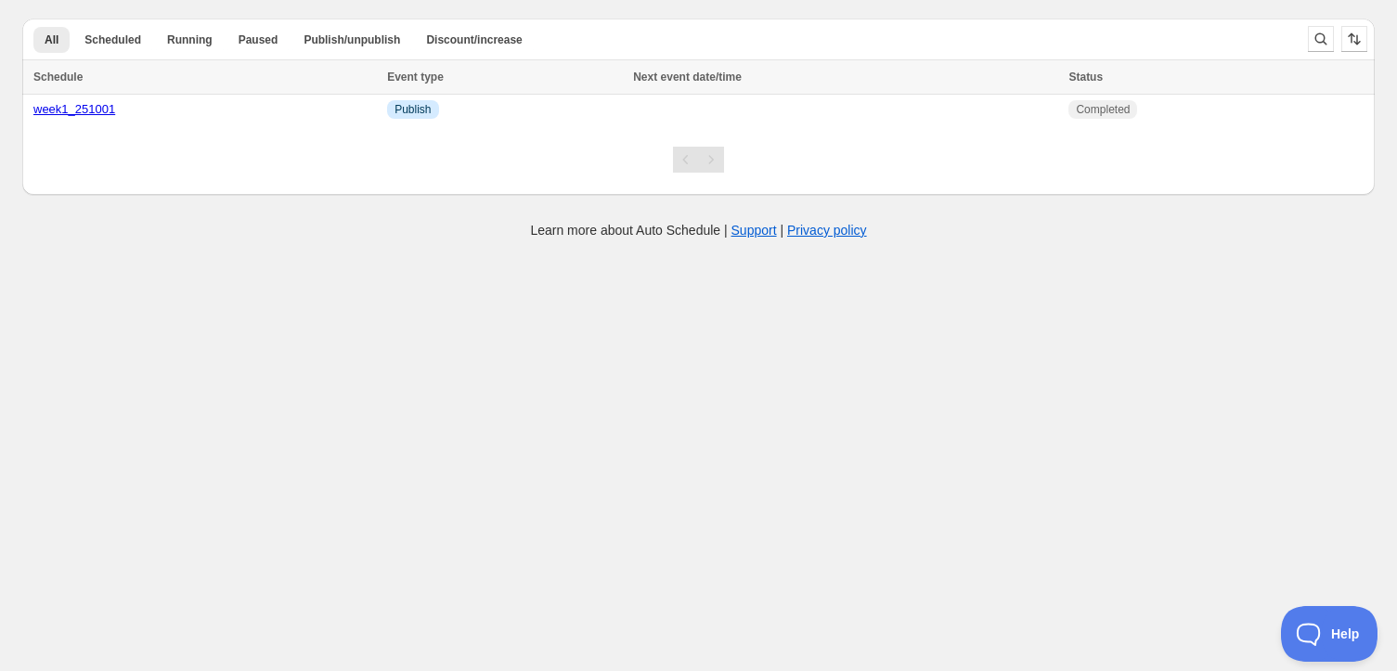
drag, startPoint x: 1220, startPoint y: 101, endPoint x: 1243, endPoint y: 172, distance: 74.3
click at [1243, 172] on div "All Scheduled Running Paused Publish/unpublish Discount/increase More views All…" at bounding box center [698, 107] width 1353 height 176
click at [1263, 110] on td "Completed" at bounding box center [1219, 110] width 312 height 31
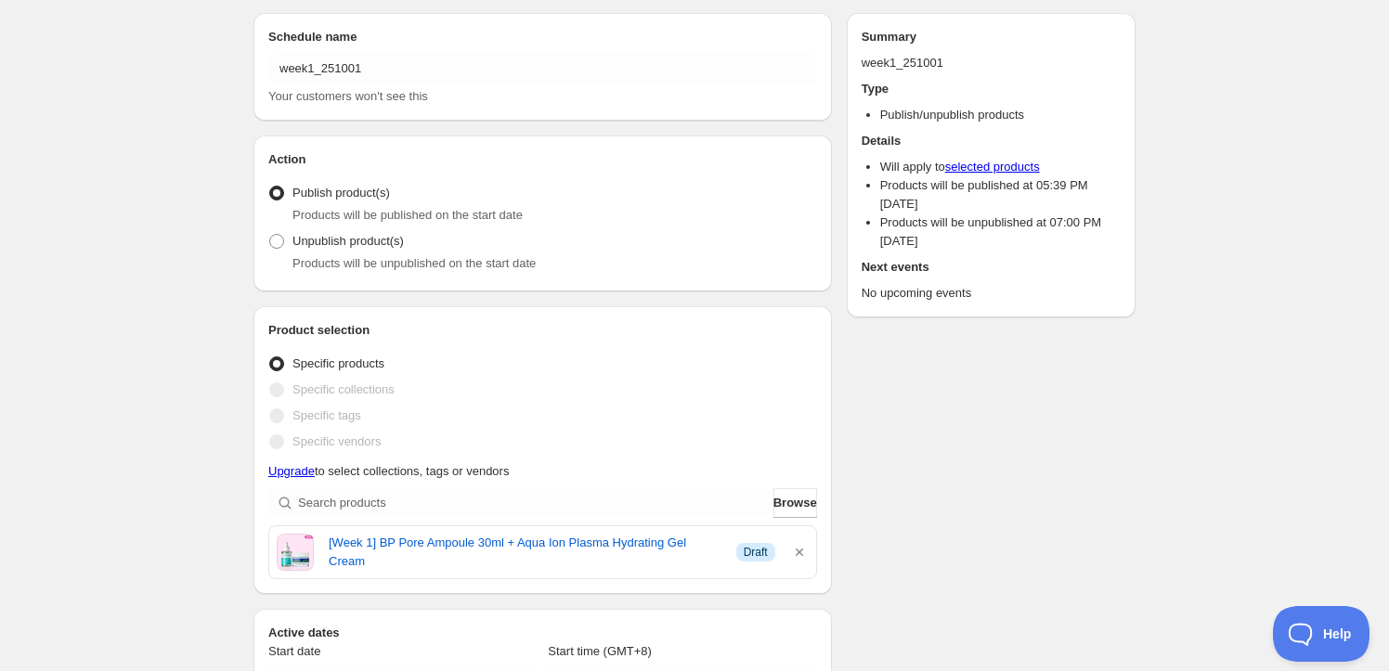
scroll to position [84, 0]
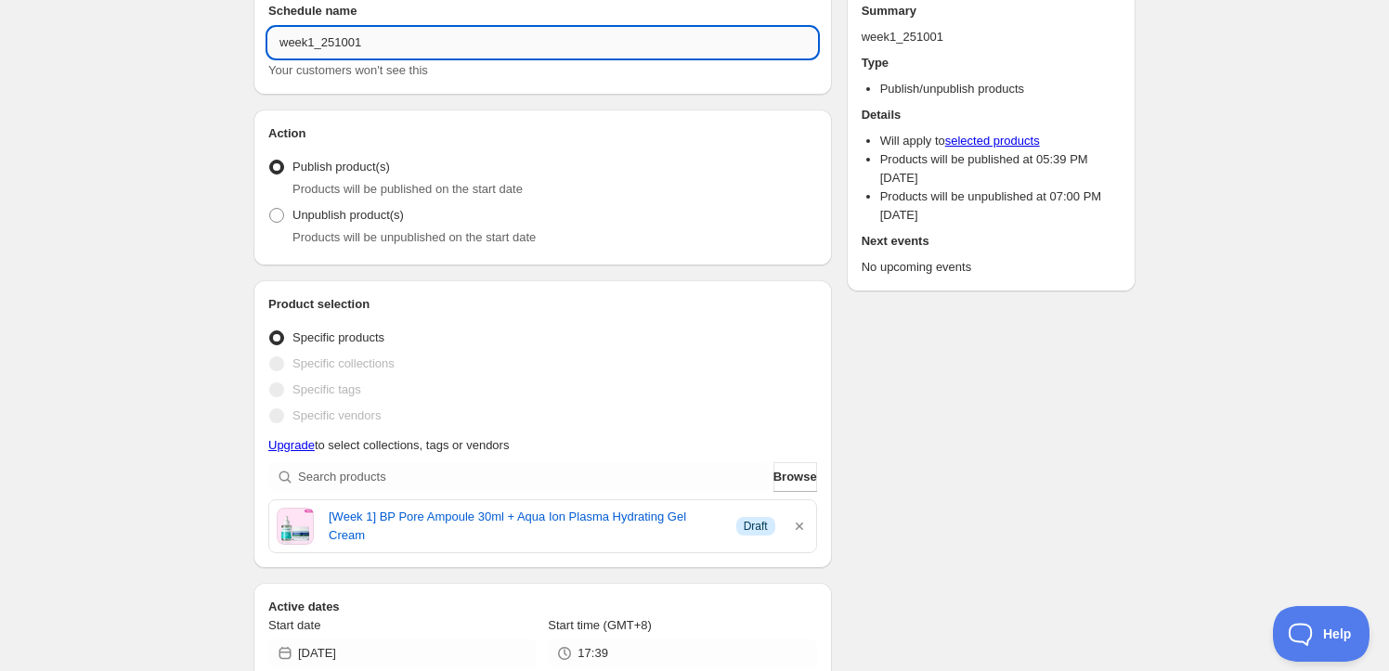
click at [321, 43] on input "week1_251001" at bounding box center [542, 43] width 549 height 30
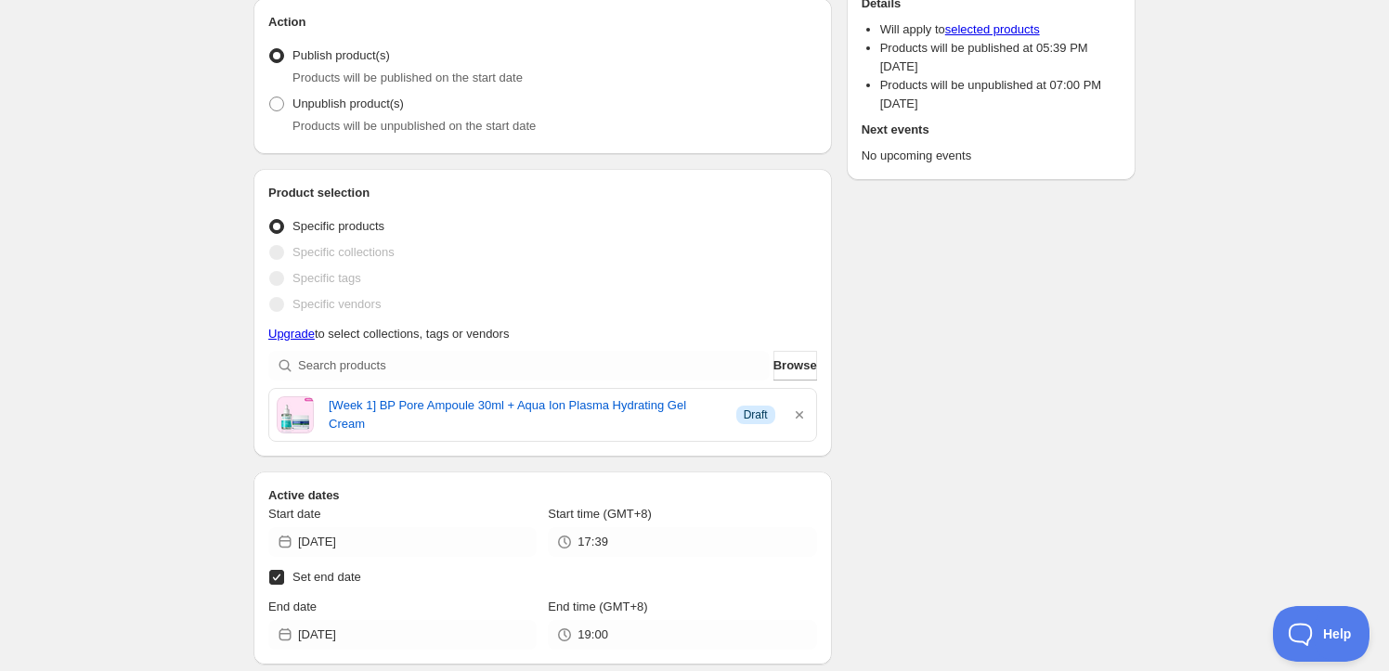
scroll to position [253, 0]
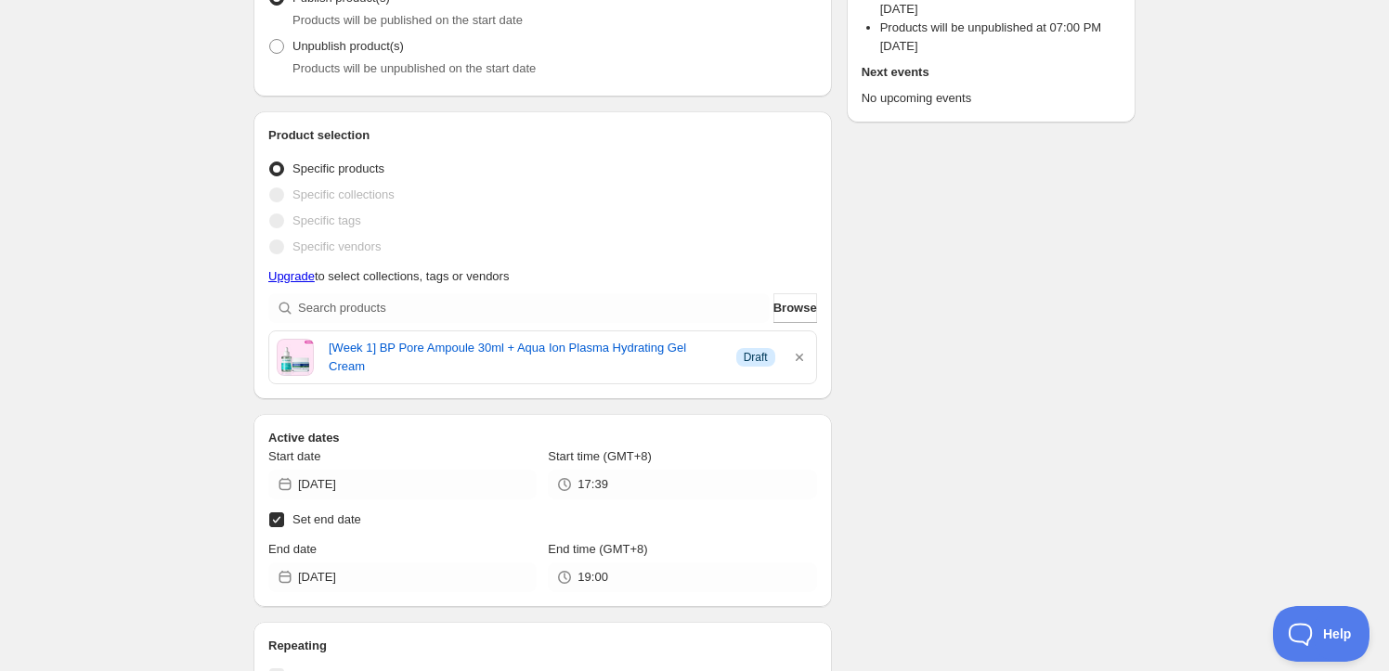
type input "week1_off_251001"
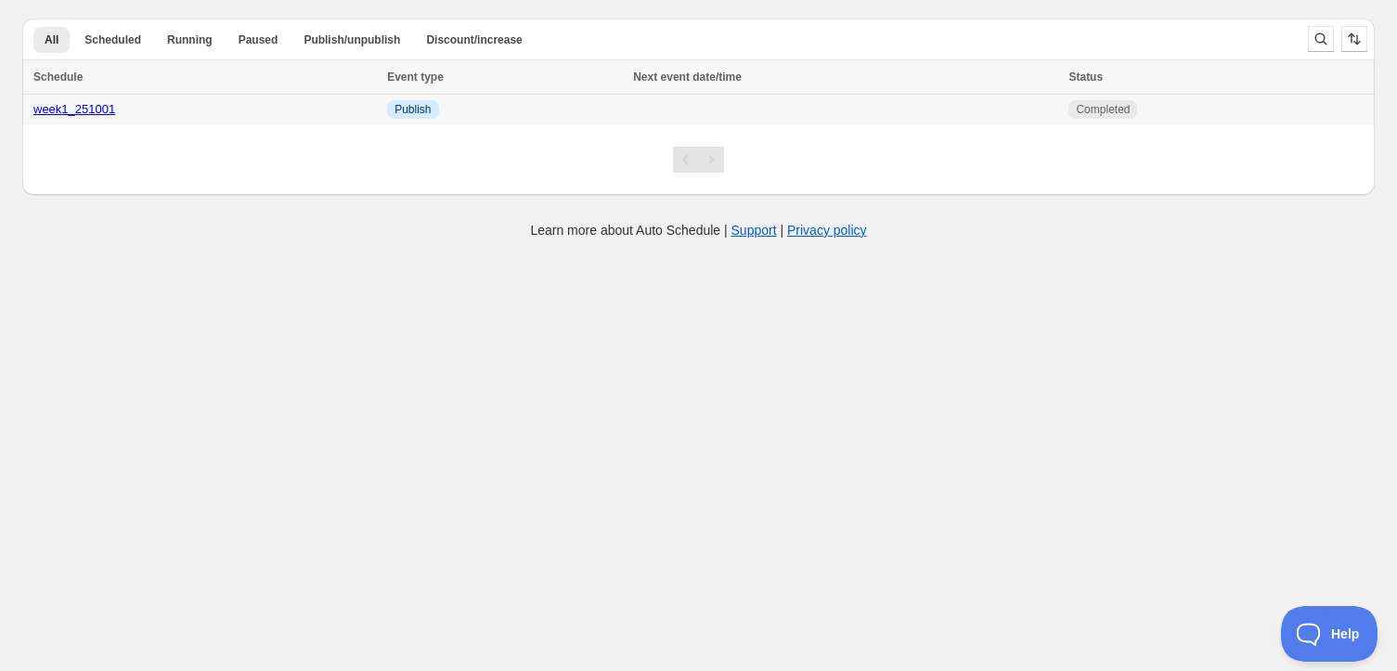
click at [1204, 106] on td "Completed" at bounding box center [1219, 110] width 312 height 31
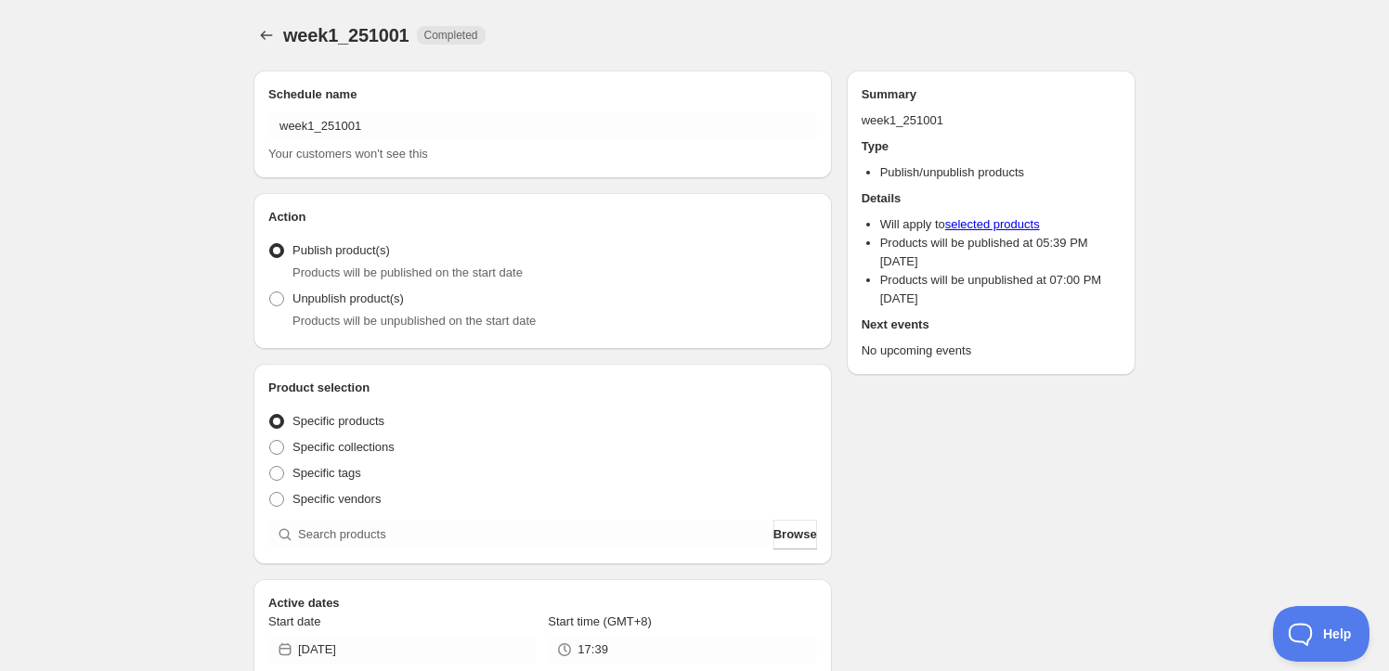
radio input "true"
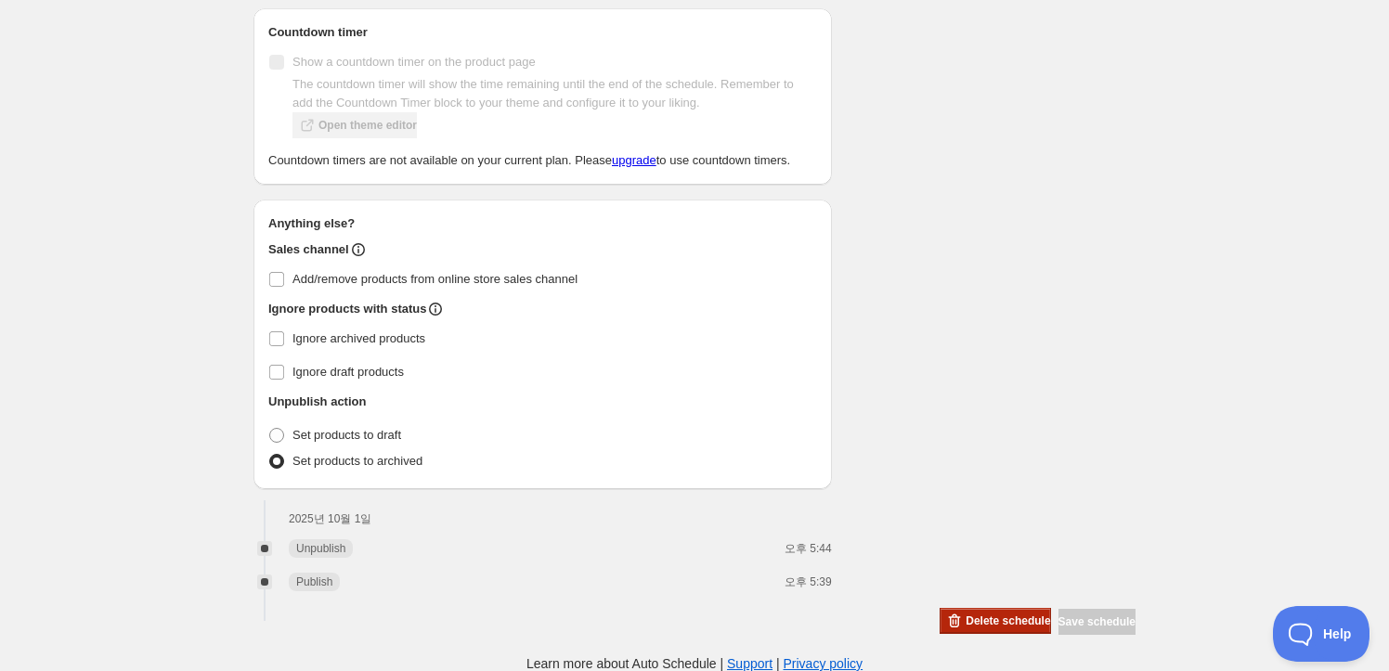
click at [1014, 620] on span "Delete schedule" at bounding box center [1007, 621] width 84 height 15
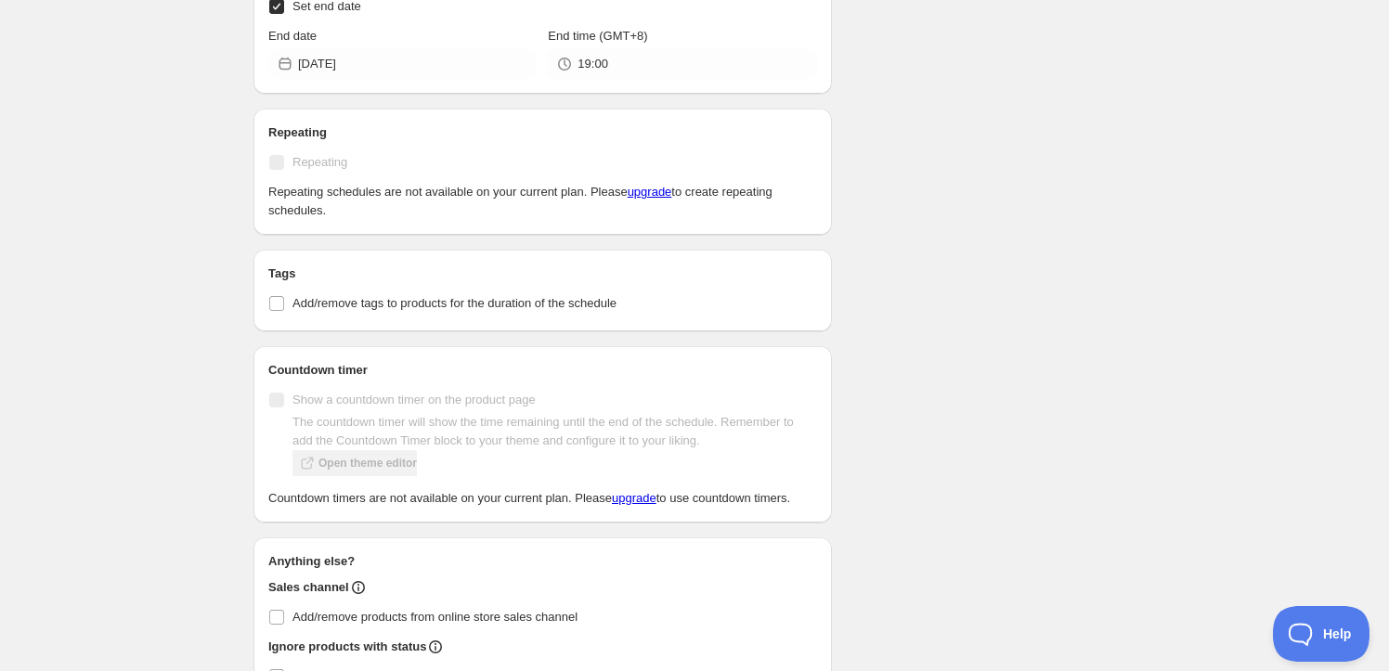
scroll to position [545, 0]
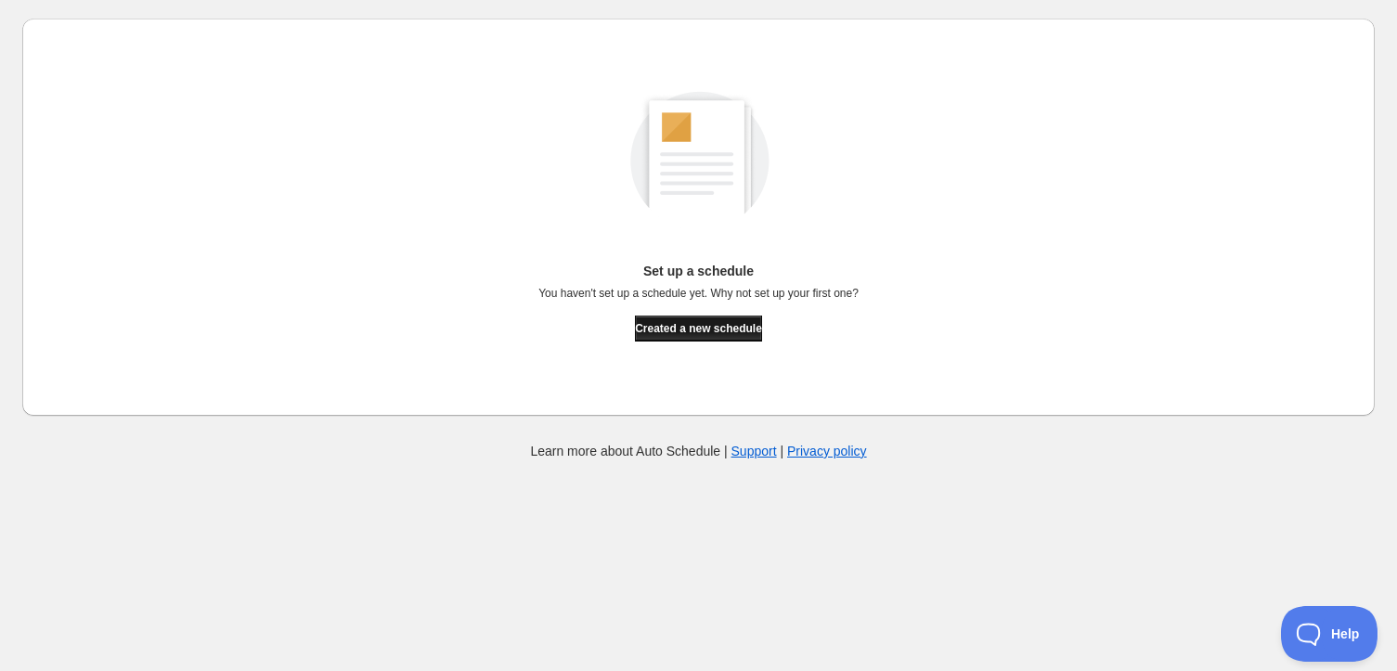
click at [723, 330] on span "Created a new schedule" at bounding box center [698, 328] width 127 height 15
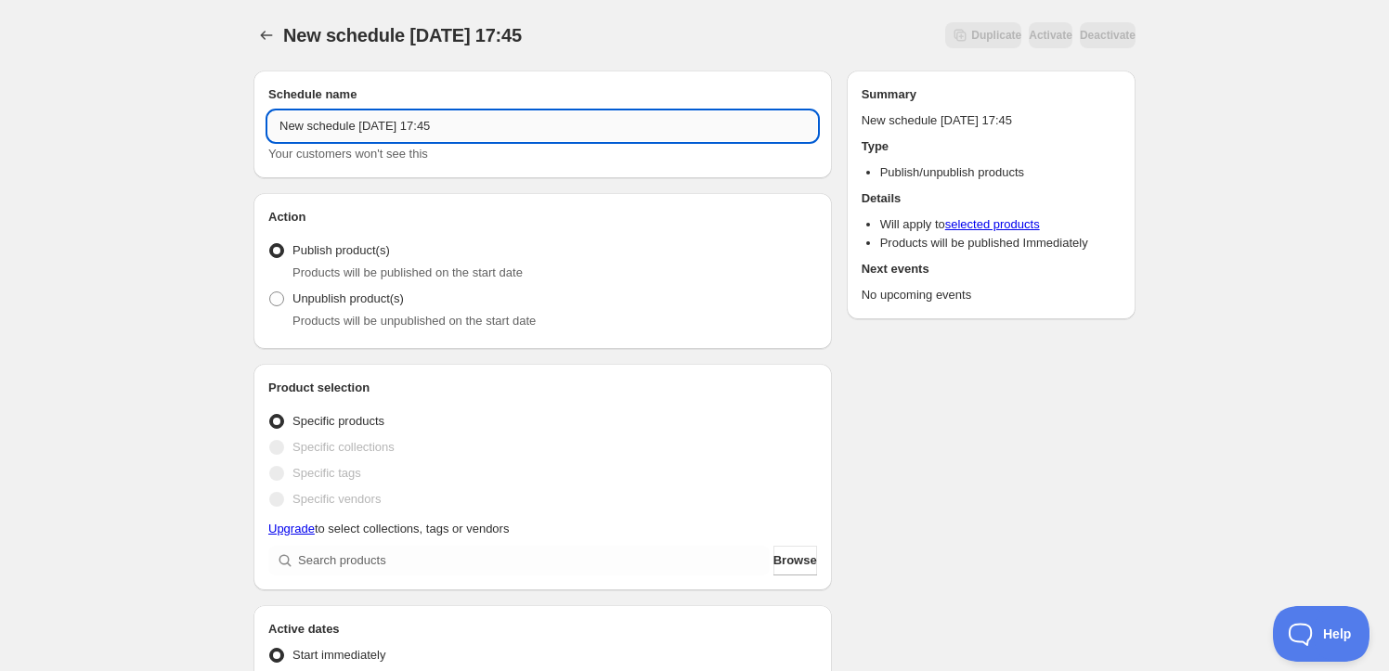
click at [480, 132] on input "New schedule Oct 01 2025 17:45" at bounding box center [542, 126] width 549 height 30
type input "i"
type input "week1_off_251001"
click at [297, 299] on span "Unpublish product(s)" at bounding box center [347, 299] width 111 height 14
click at [270, 292] on input "Unpublish product(s)" at bounding box center [269, 292] width 1 height 1
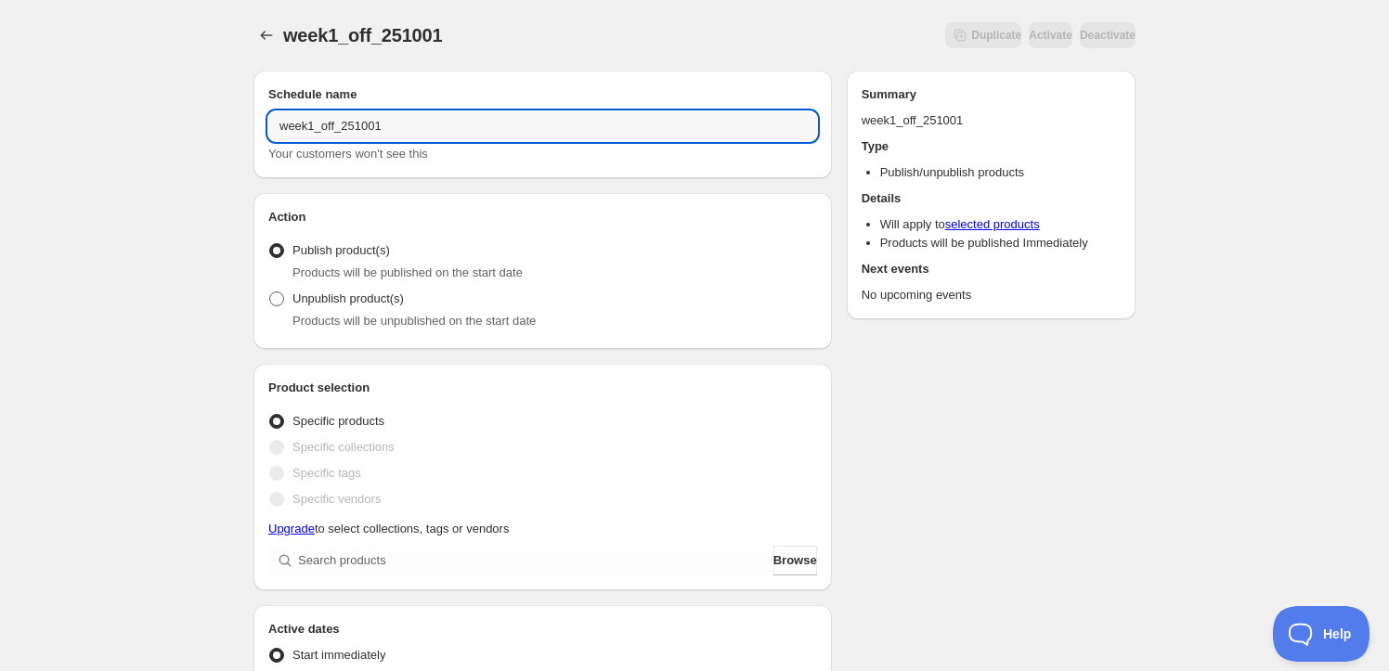
radio input "true"
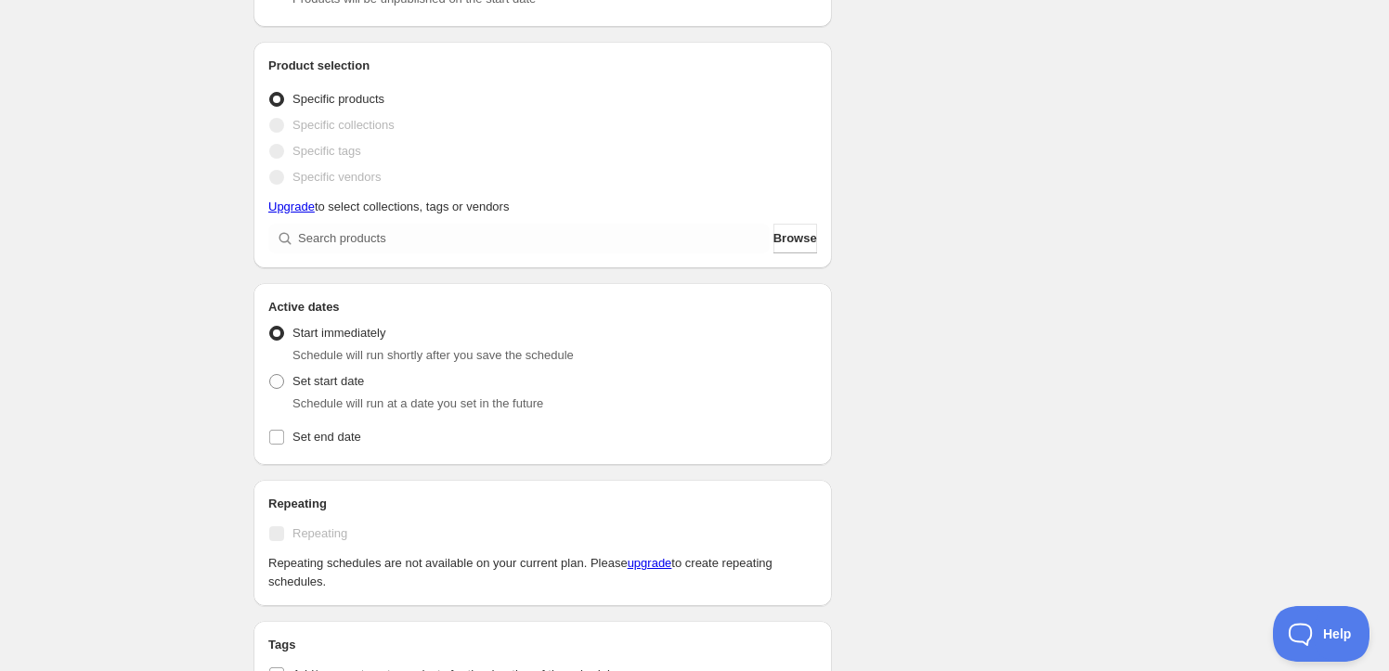
scroll to position [337, 0]
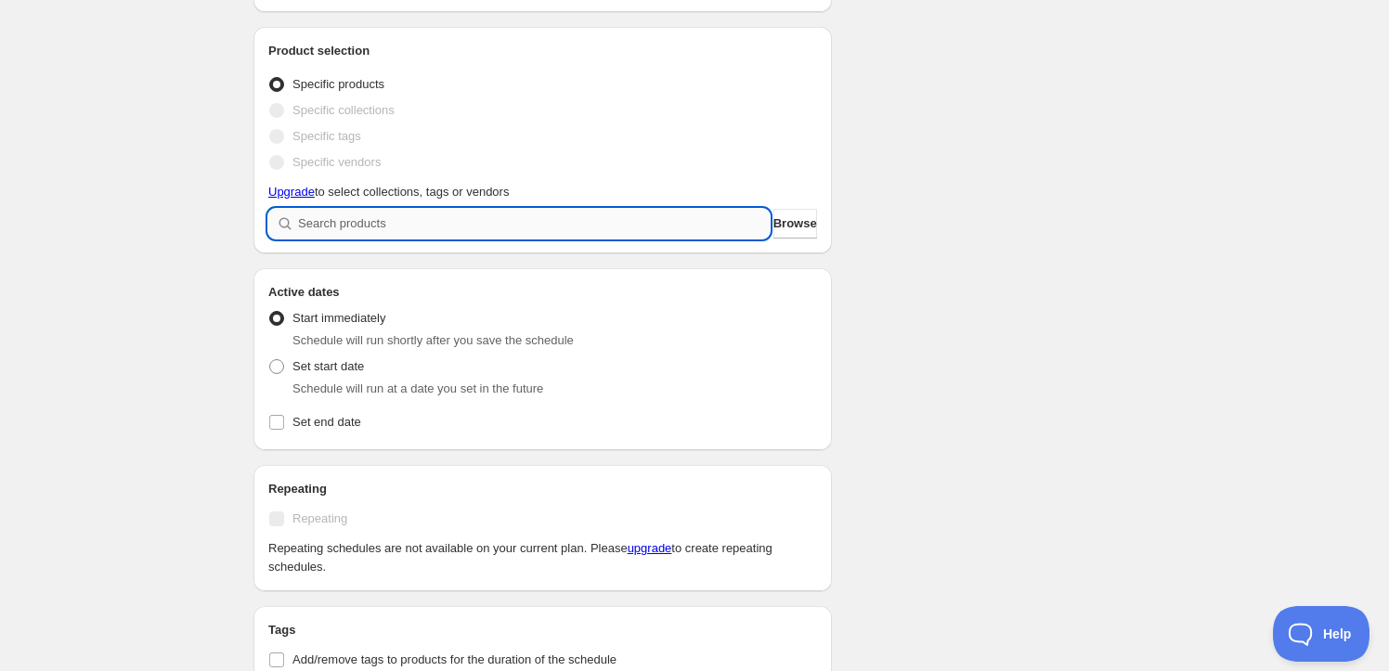
click at [405, 211] on input "search" at bounding box center [534, 224] width 472 height 30
type input "w"
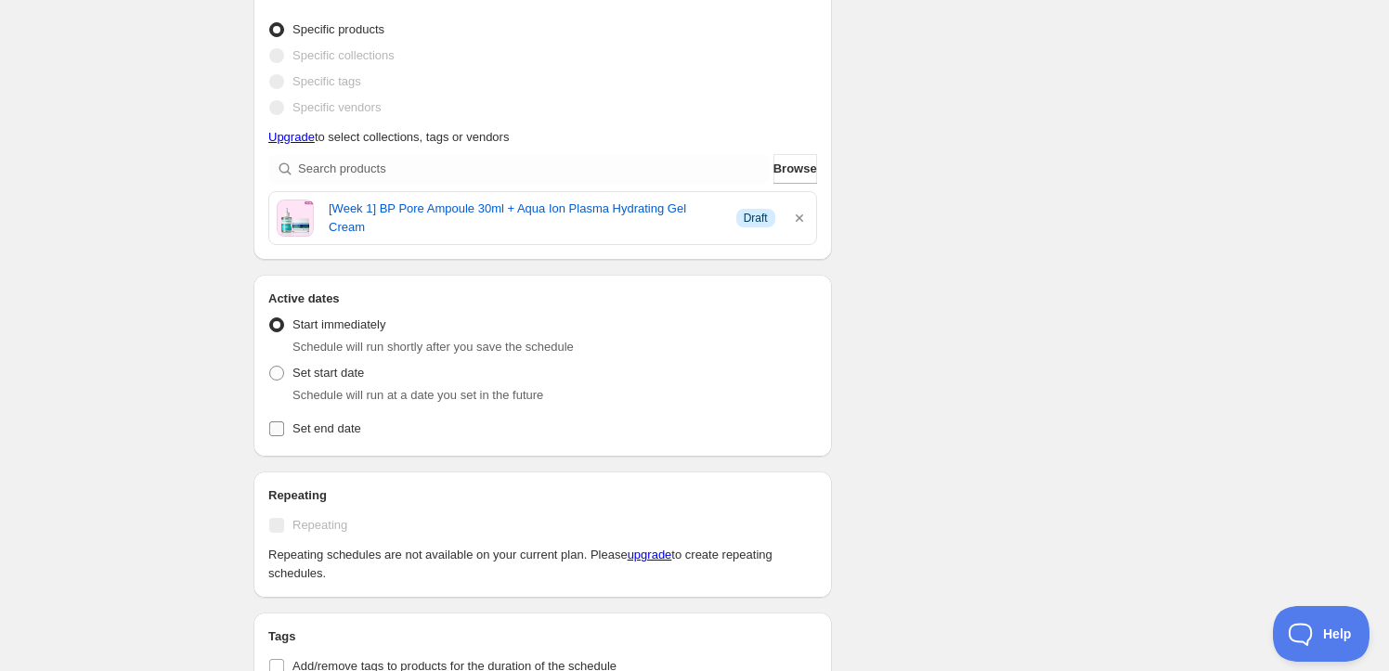
scroll to position [421, 0]
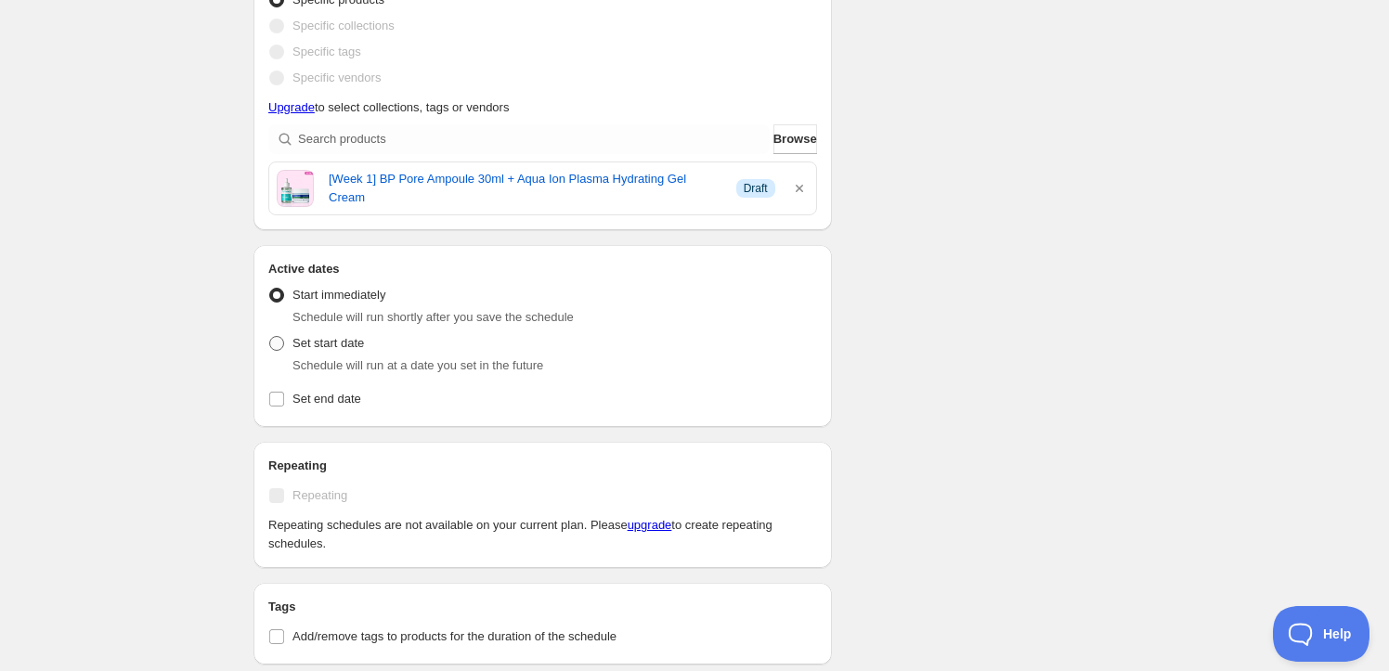
click at [285, 343] on label "Set start date" at bounding box center [316, 343] width 96 height 26
click at [270, 337] on input "Set start date" at bounding box center [269, 336] width 1 height 1
radio input "true"
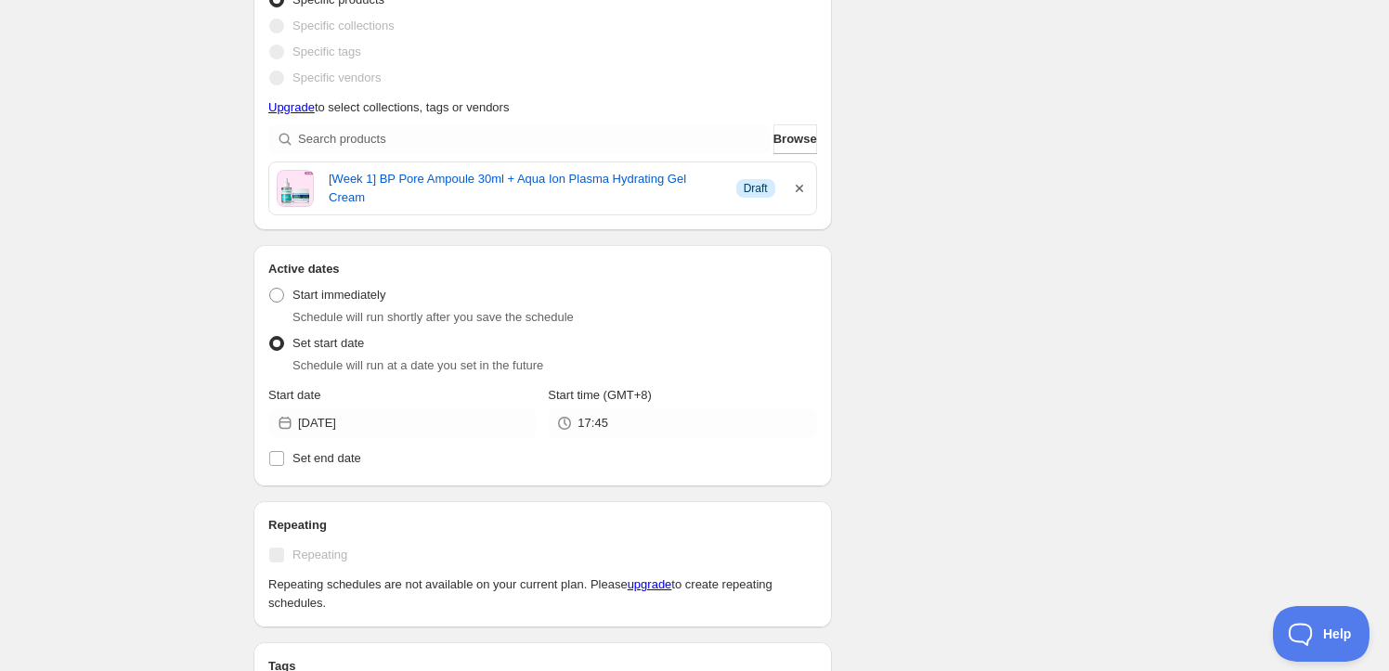
click at [794, 193] on icon "button" at bounding box center [799, 188] width 19 height 19
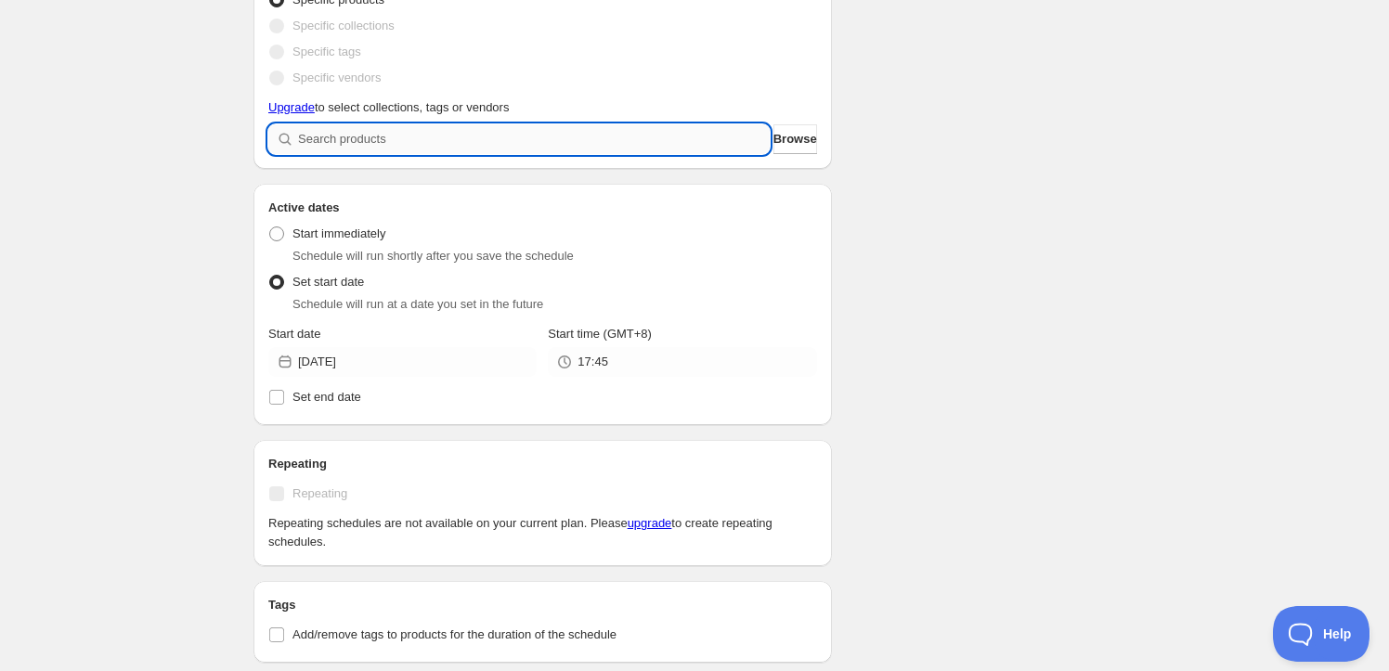
click at [645, 151] on input "search" at bounding box center [534, 139] width 472 height 30
type input "s"
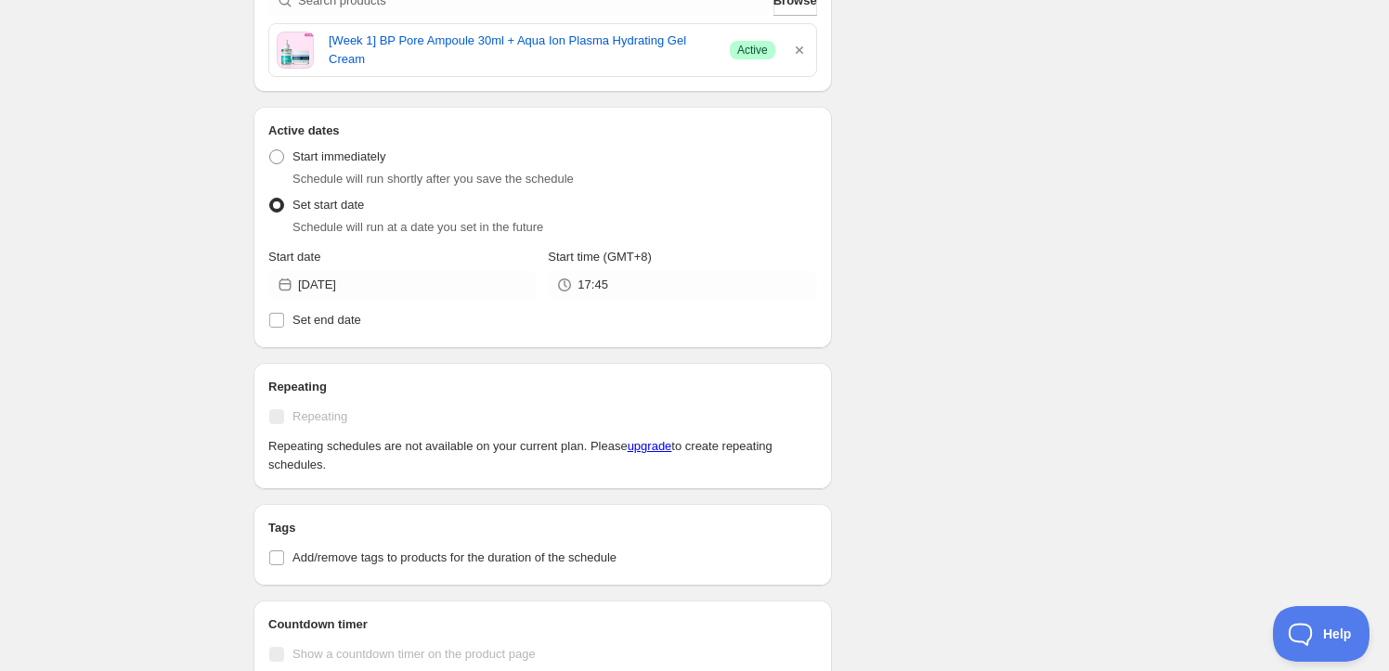
scroll to position [590, 0]
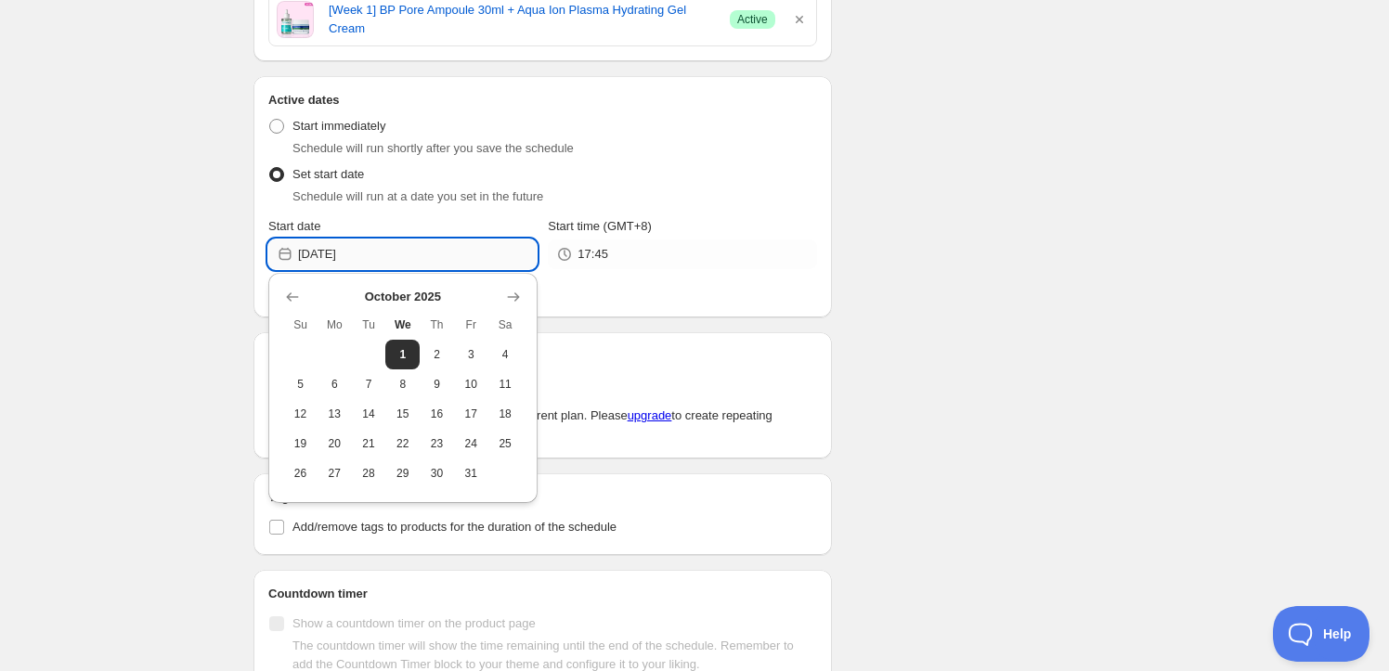
click at [411, 264] on input "2025-10-01" at bounding box center [417, 255] width 239 height 30
click at [414, 389] on button "8" at bounding box center [402, 384] width 34 height 30
type input "2025-10-08"
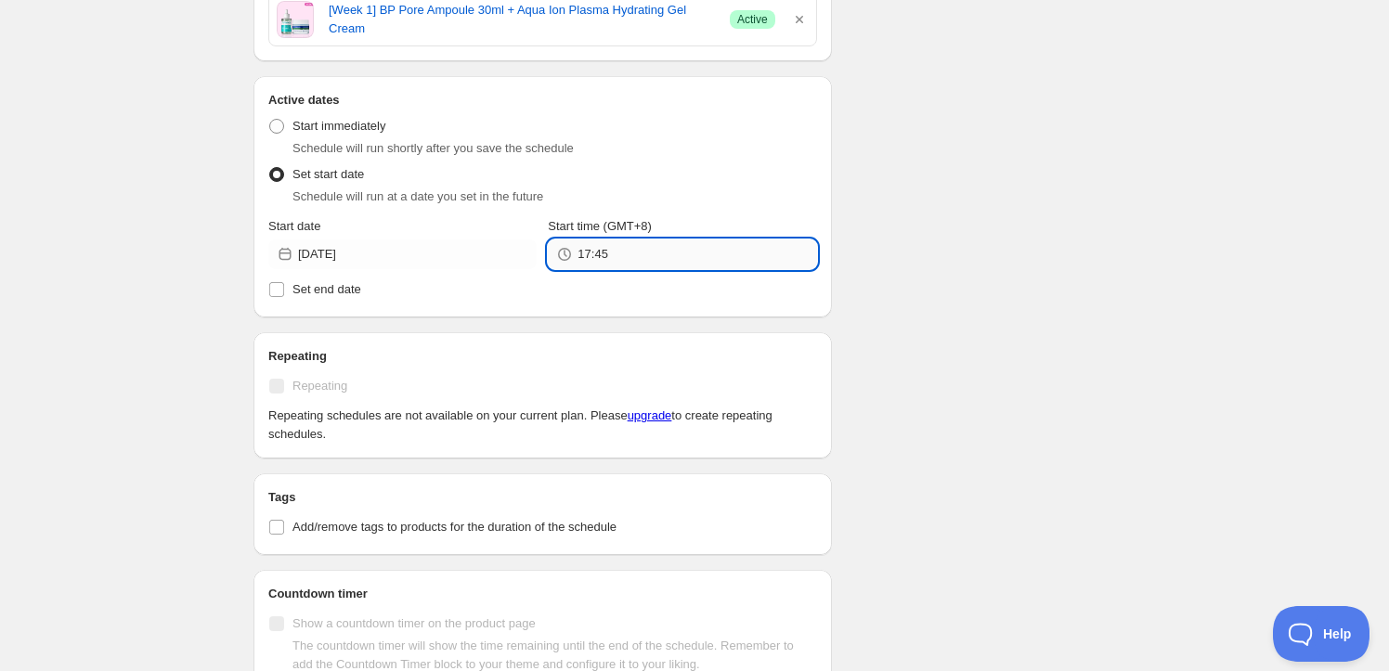
click at [592, 266] on input "17:45" at bounding box center [696, 255] width 239 height 30
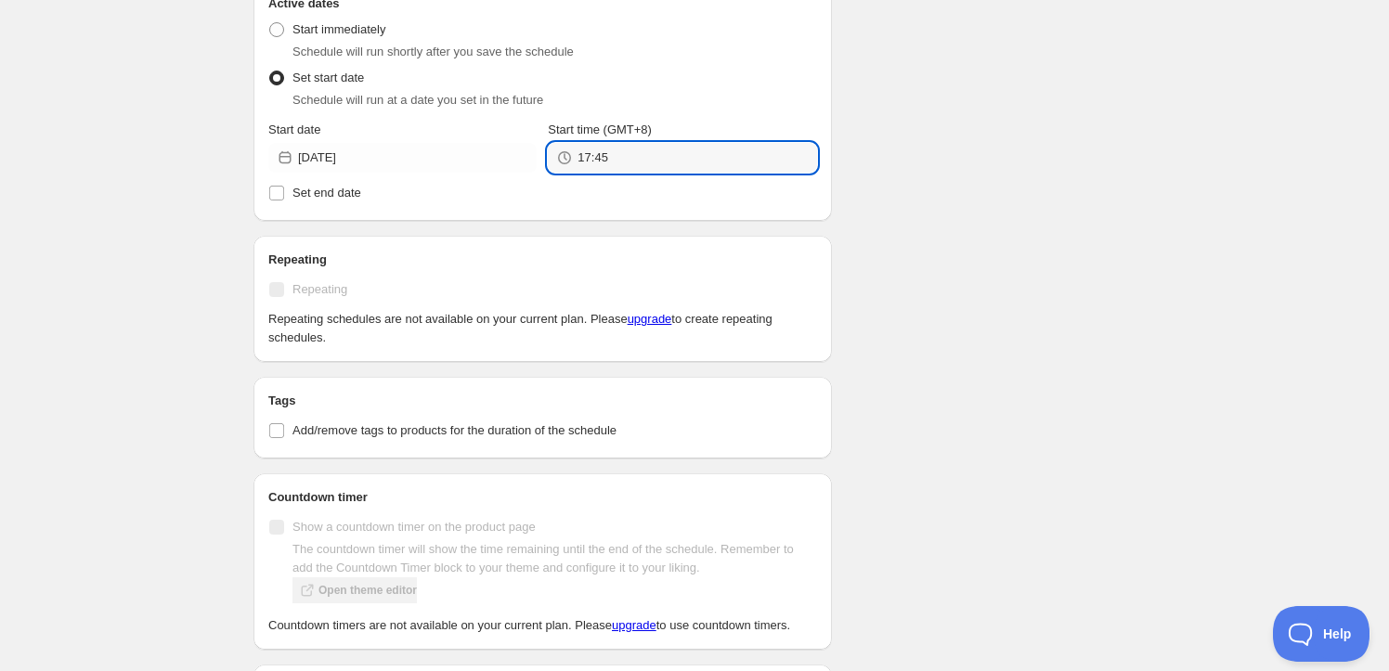
scroll to position [448, 0]
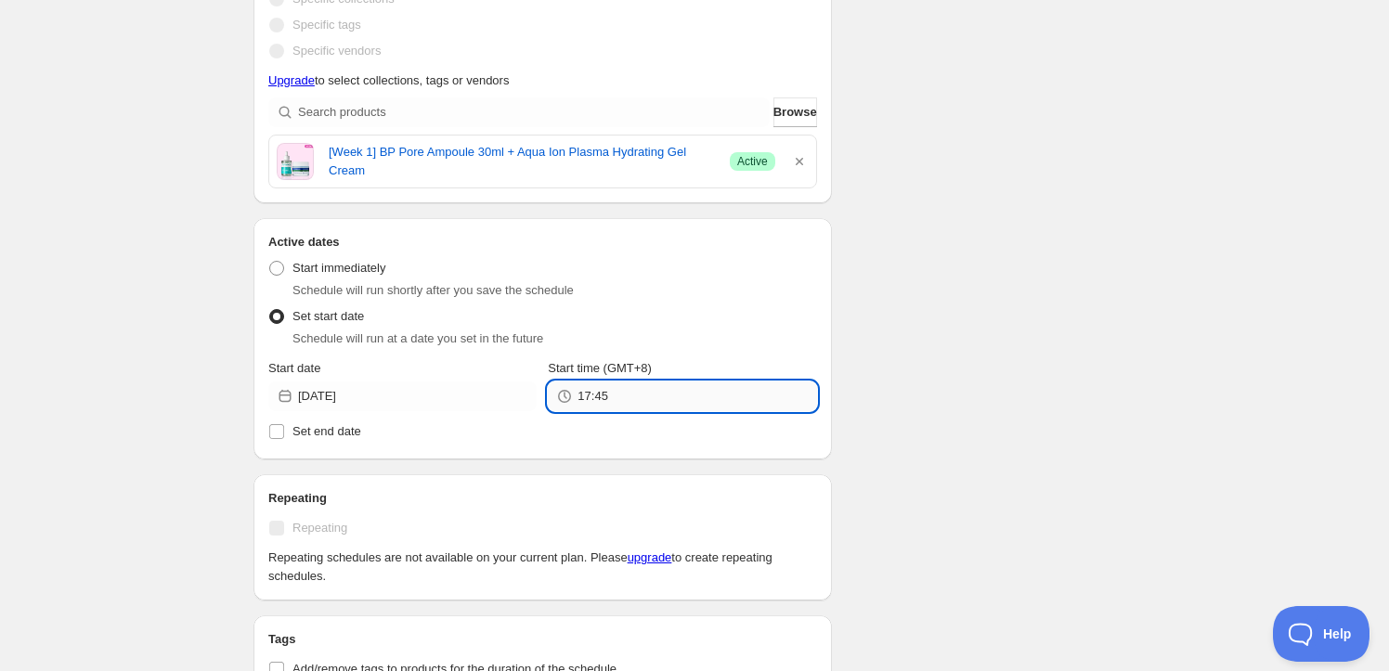
click at [598, 396] on input "17:45" at bounding box center [696, 397] width 239 height 30
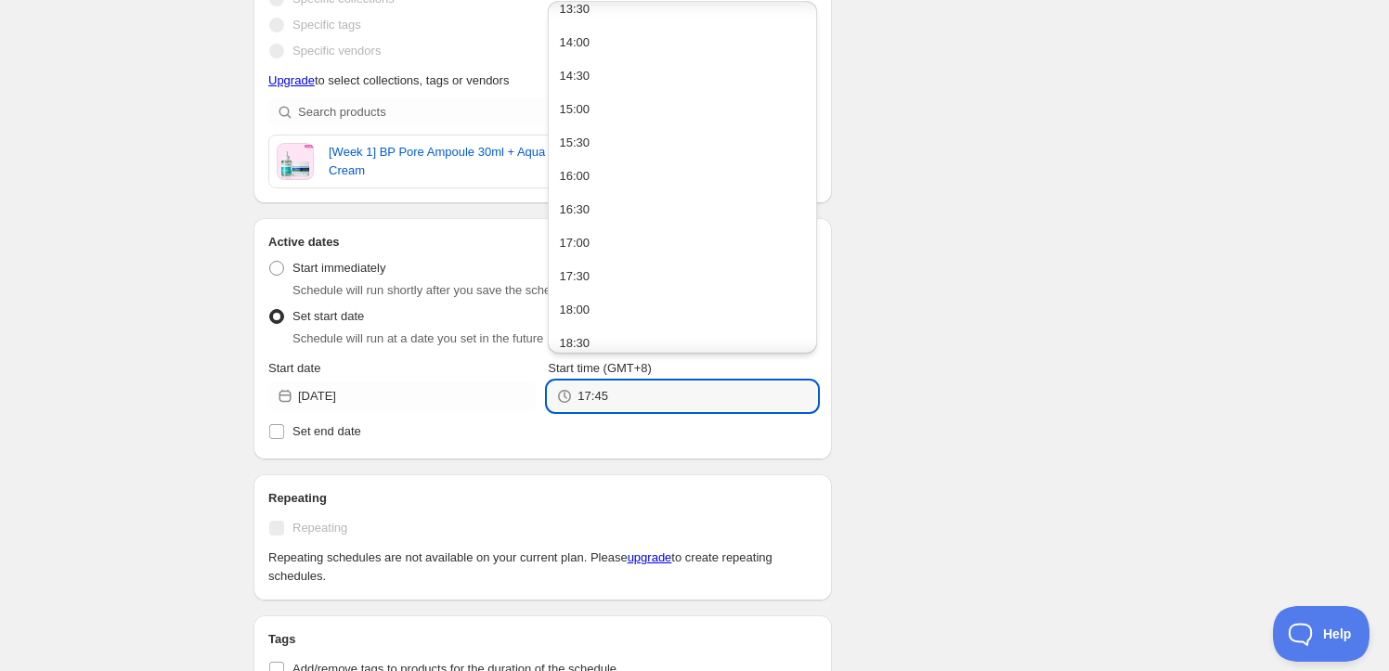
scroll to position [1257, 0]
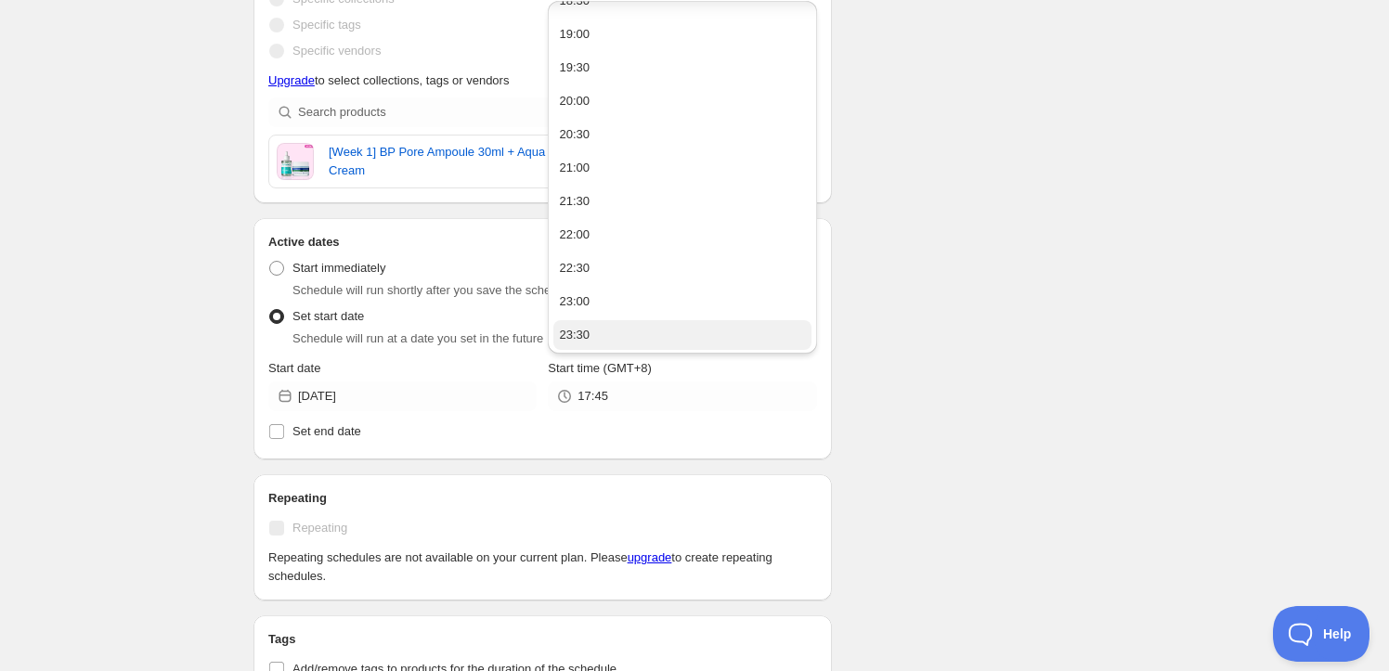
click at [622, 323] on button "23:30" at bounding box center [681, 335] width 257 height 30
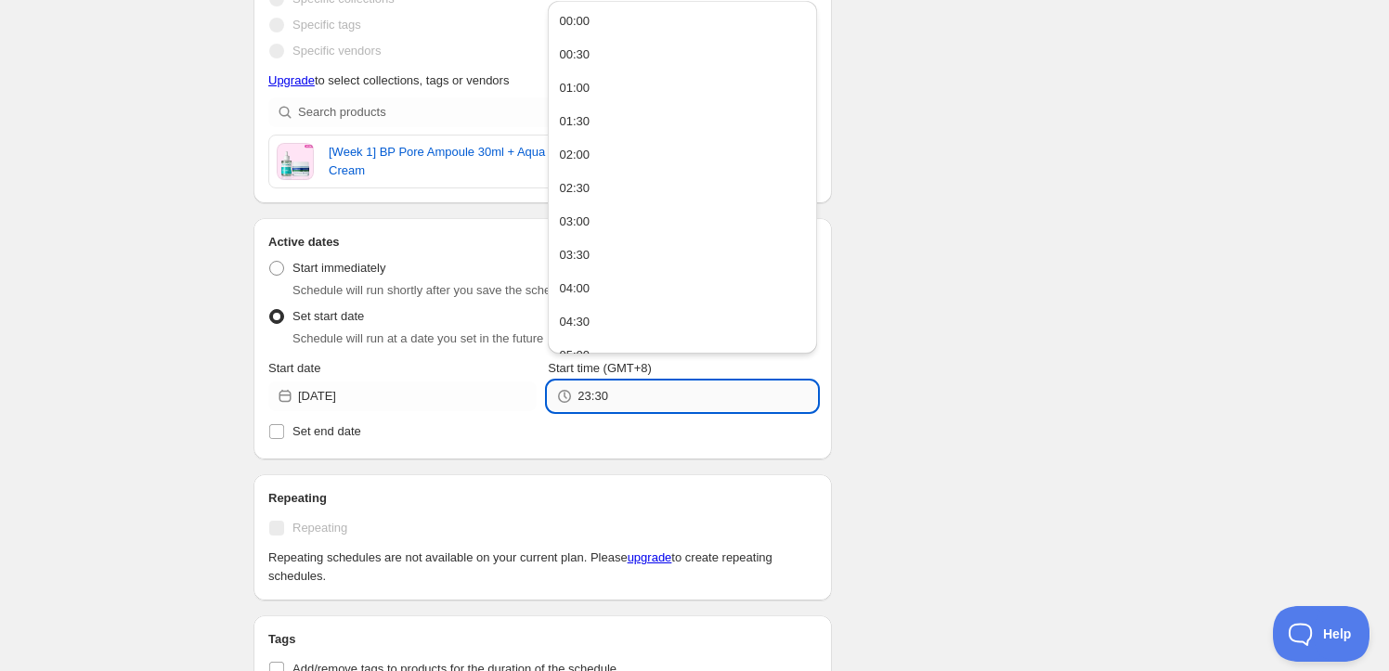
click at [630, 399] on input "23:30" at bounding box center [696, 397] width 239 height 30
type input "23:59"
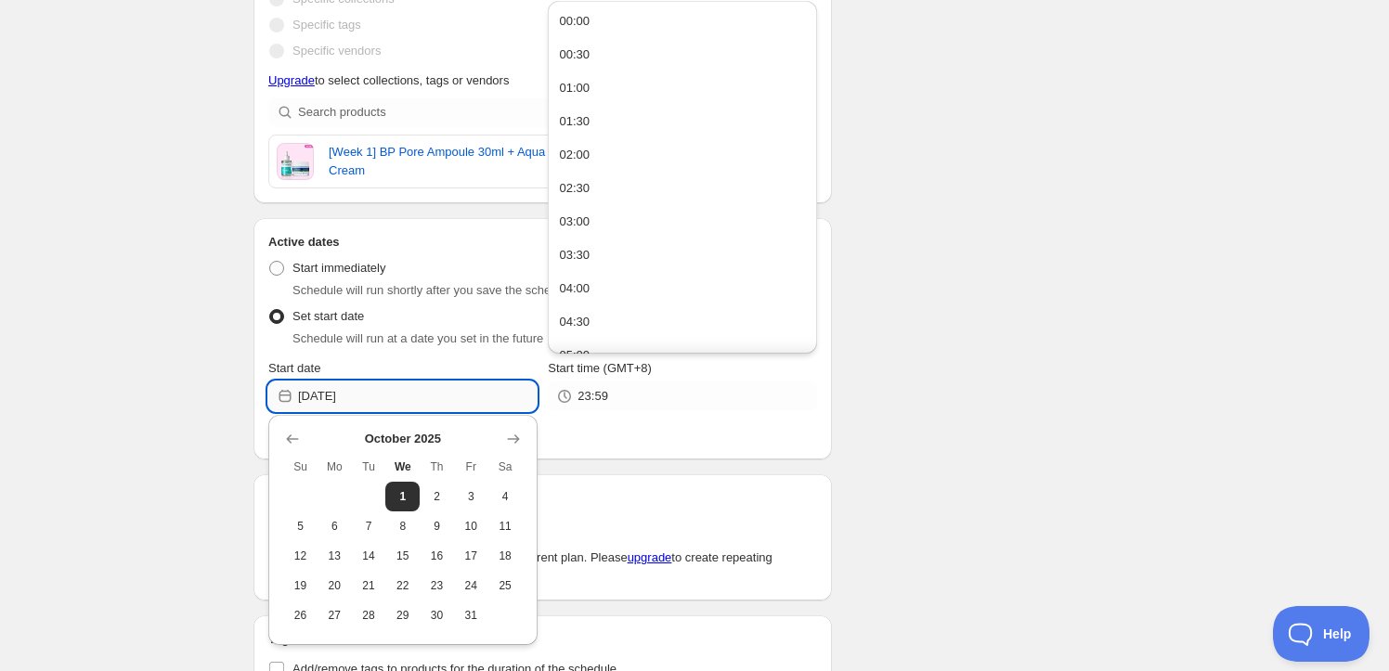
click at [420, 401] on input "2025-10-08" at bounding box center [417, 397] width 239 height 30
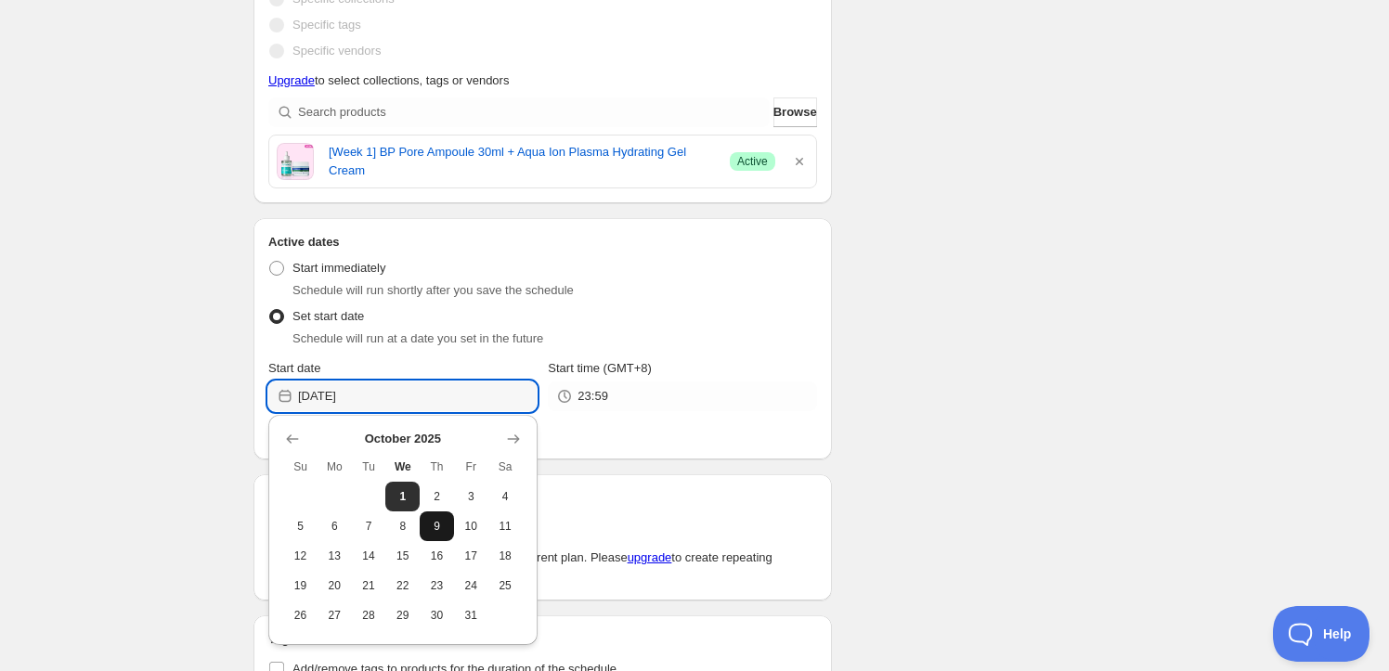
click at [436, 527] on span "9" at bounding box center [436, 526] width 19 height 15
type input "2025-10-09"
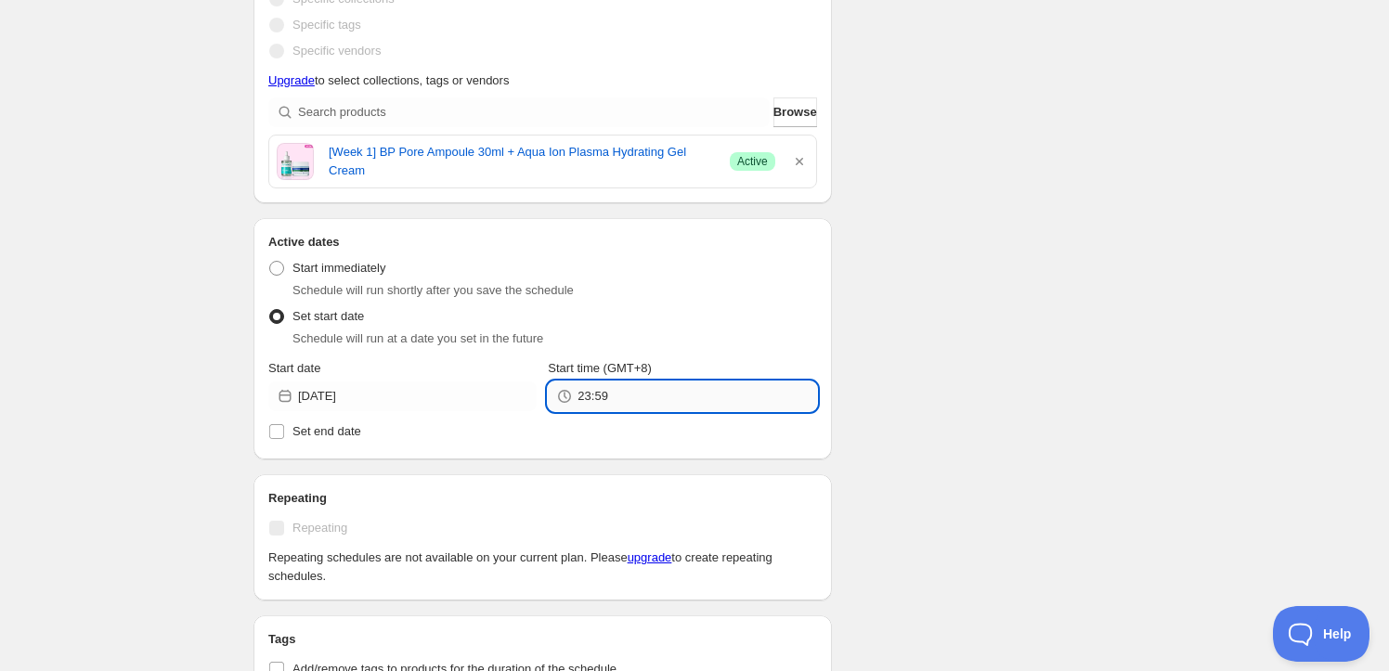
click at [647, 395] on input "23:59" at bounding box center [696, 397] width 239 height 30
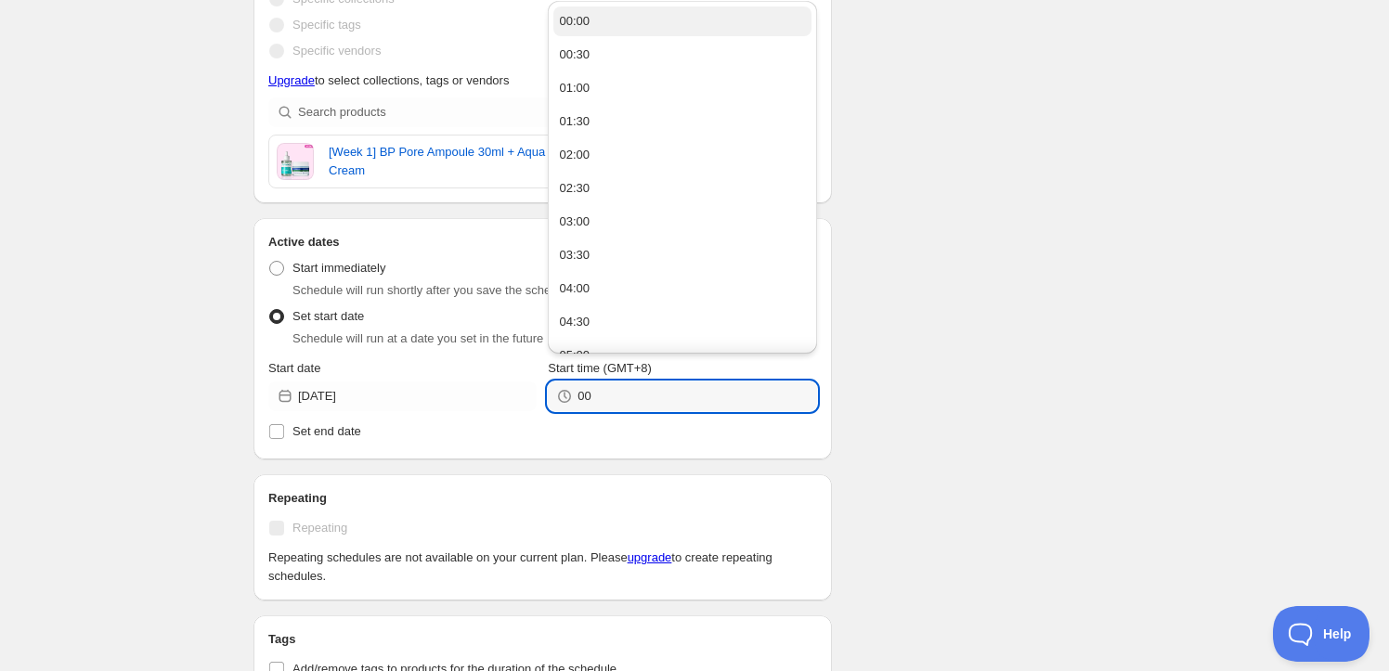
type input "00:00"
click at [673, 20] on button "00:00" at bounding box center [681, 21] width 257 height 30
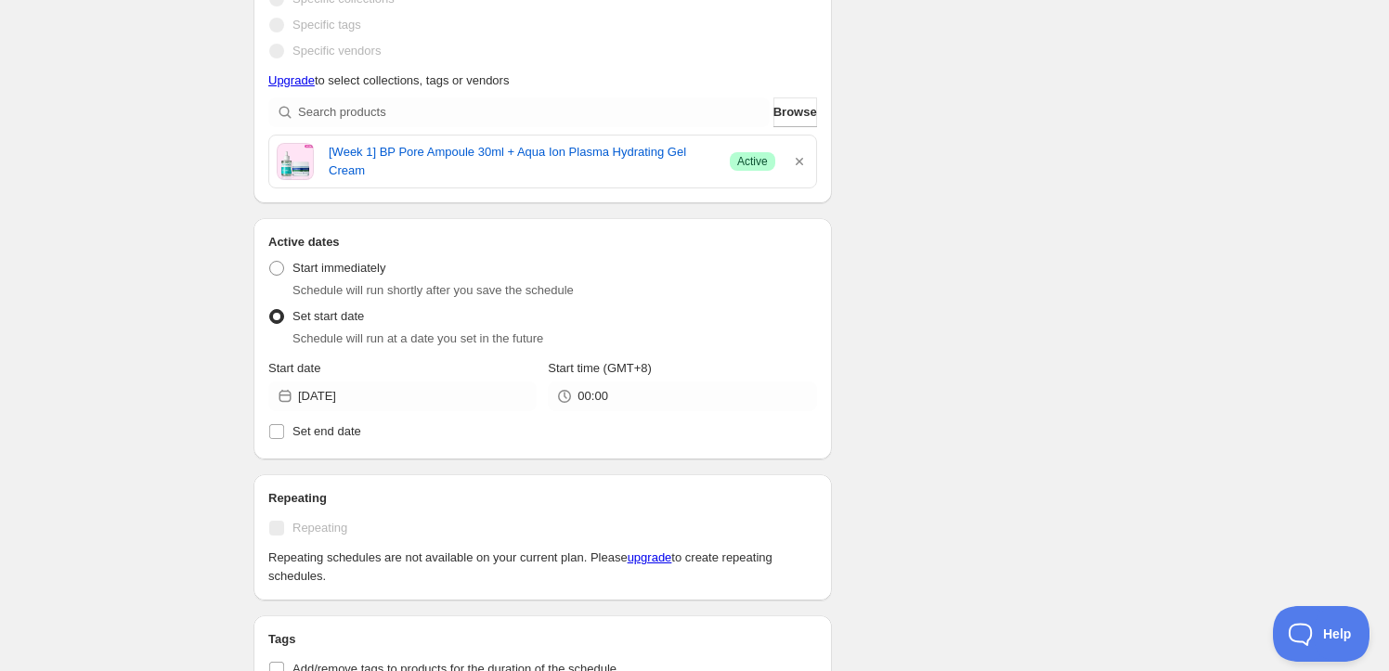
click at [1013, 414] on div "Schedule name week1_off_251001 Your customers won't see this Action Action Publ…" at bounding box center [687, 375] width 897 height 1536
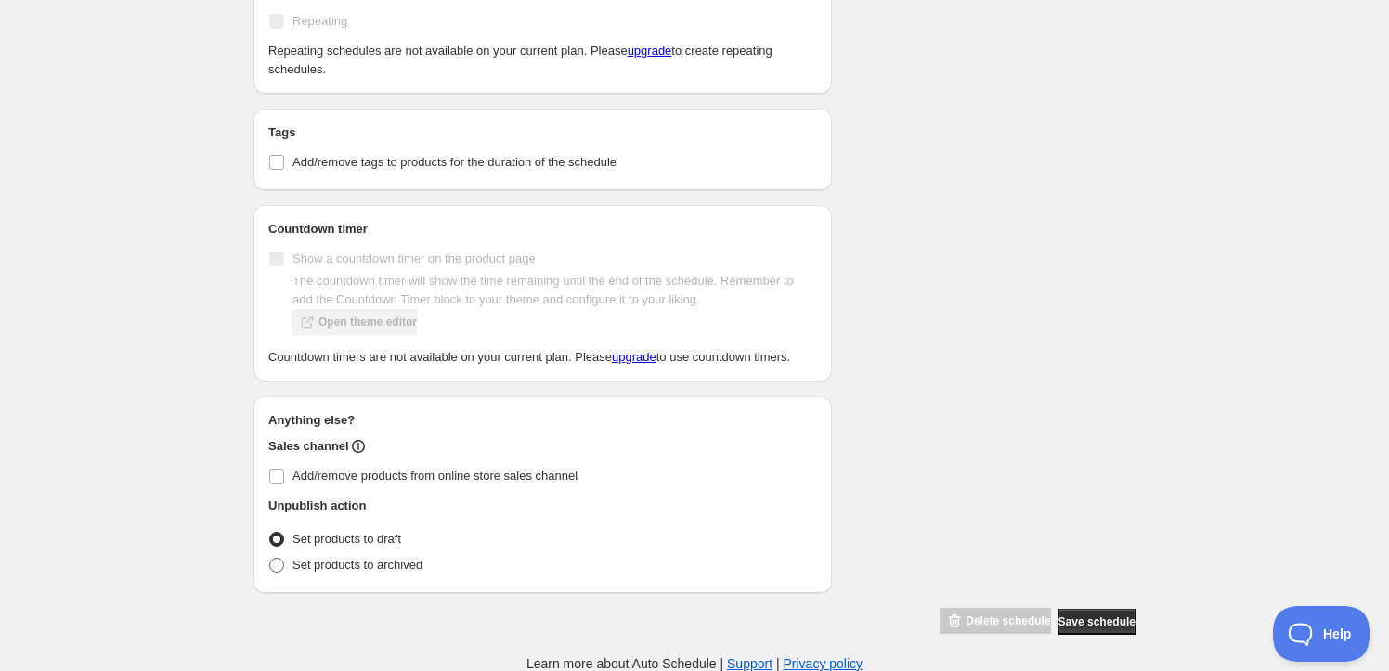
click at [270, 568] on span at bounding box center [276, 565] width 15 height 15
click at [270, 559] on input "Set products to archived" at bounding box center [269, 558] width 1 height 1
radio input "true"
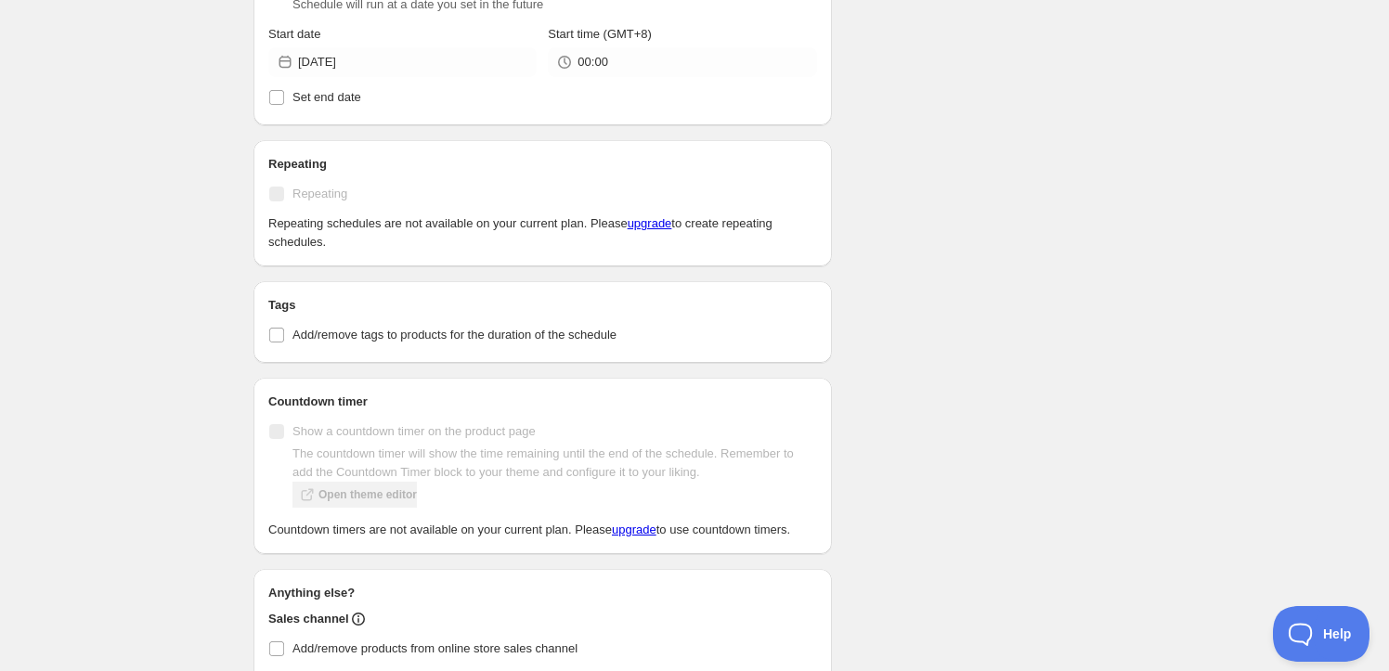
scroll to position [533, 0]
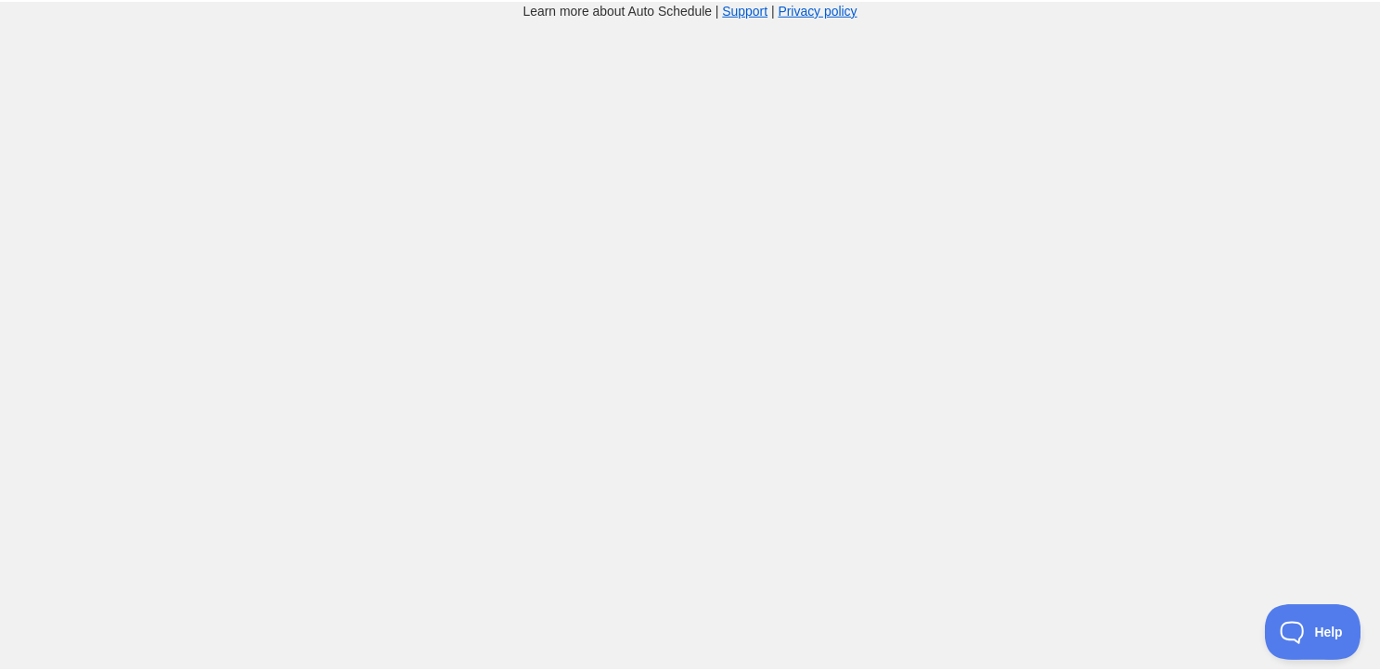
scroll to position [533, 0]
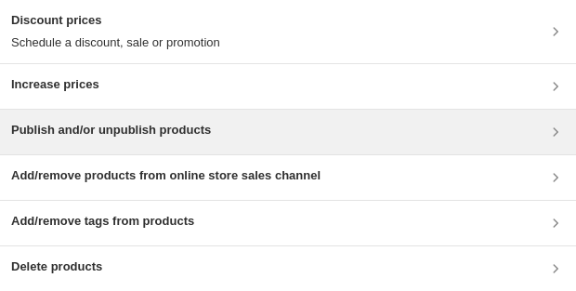
click at [251, 126] on div "Publish and/or unpublish products" at bounding box center [287, 132] width 553 height 22
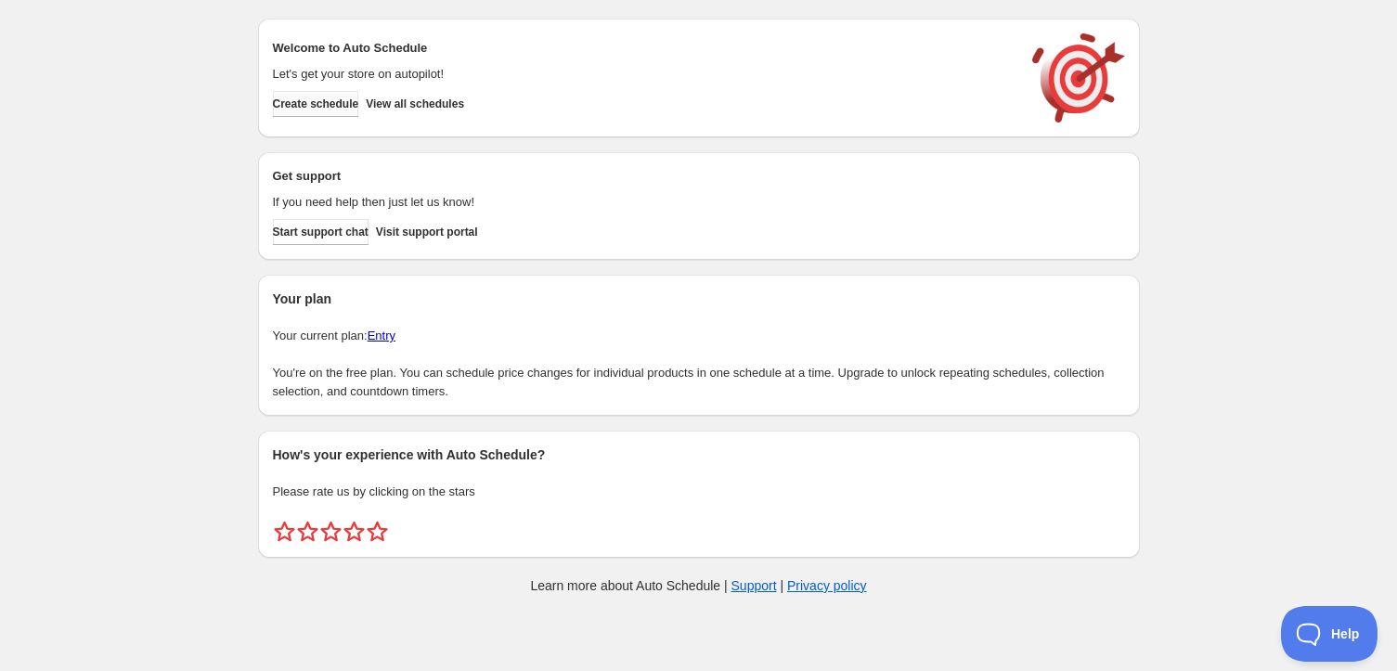
click at [359, 100] on span "Create schedule" at bounding box center [316, 104] width 86 height 15
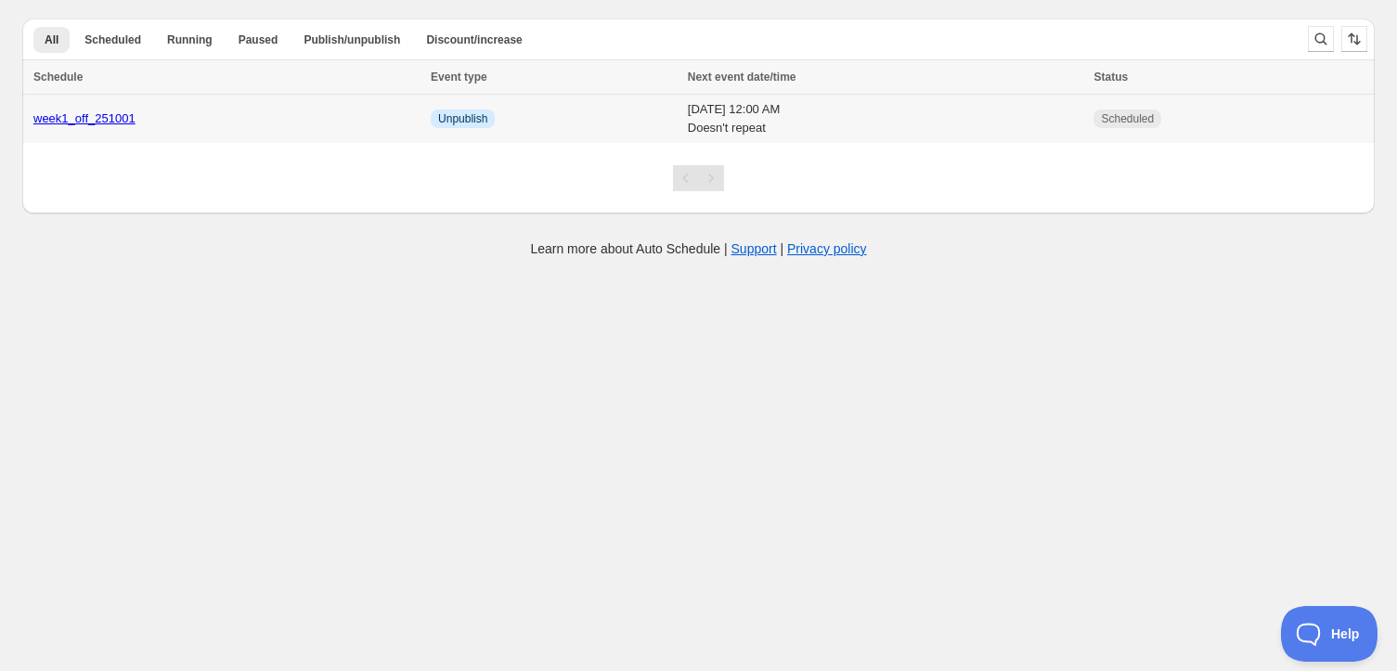
click at [330, 110] on div "week1_off_251001" at bounding box center [226, 119] width 386 height 19
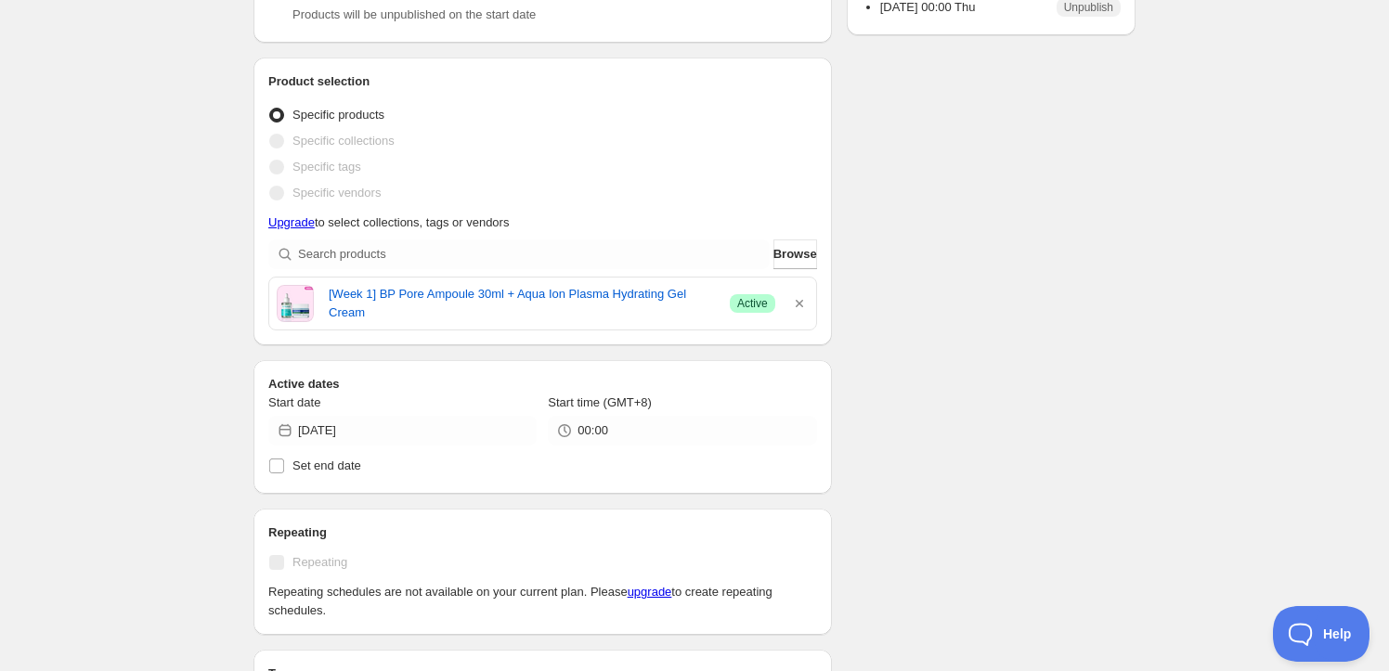
scroll to position [337, 0]
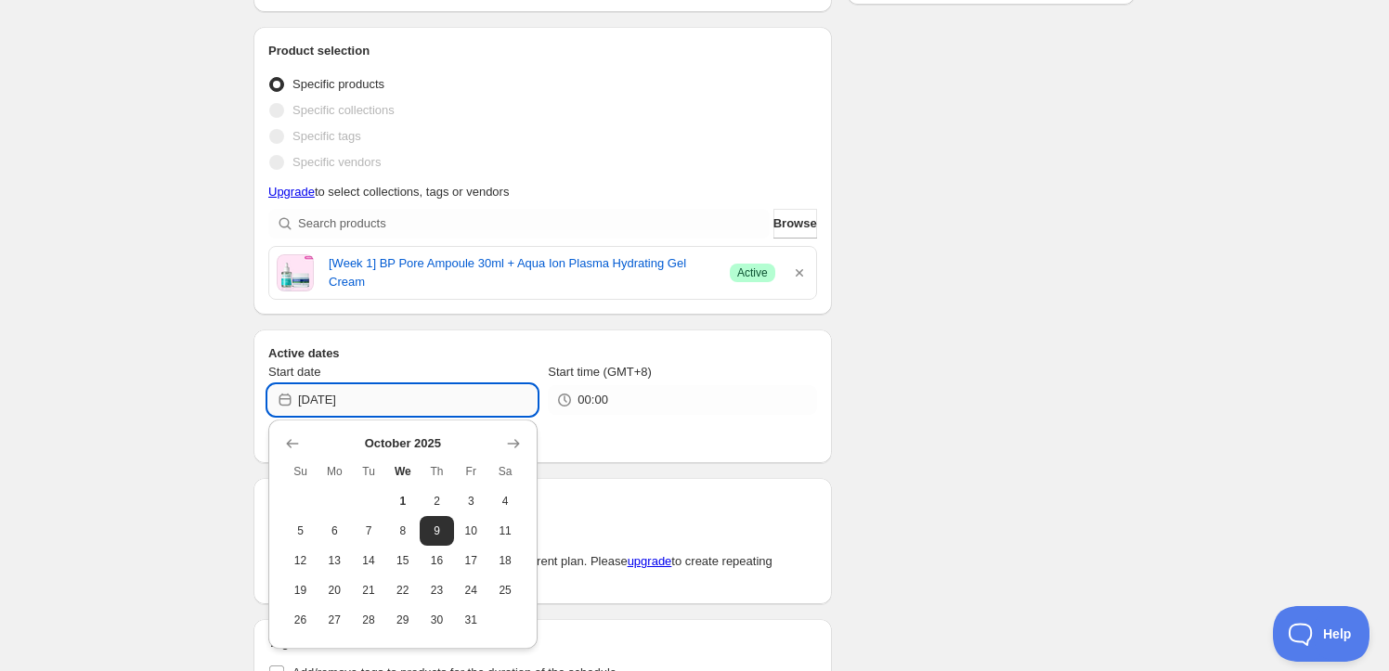
drag, startPoint x: 369, startPoint y: 410, endPoint x: 353, endPoint y: 406, distance: 17.3
click at [353, 406] on input "2025-10-09" at bounding box center [417, 400] width 239 height 30
click at [980, 407] on div "Schedule name week1_off_251001 Your customers won't see this Action Action Publ…" at bounding box center [687, 433] width 897 height 1428
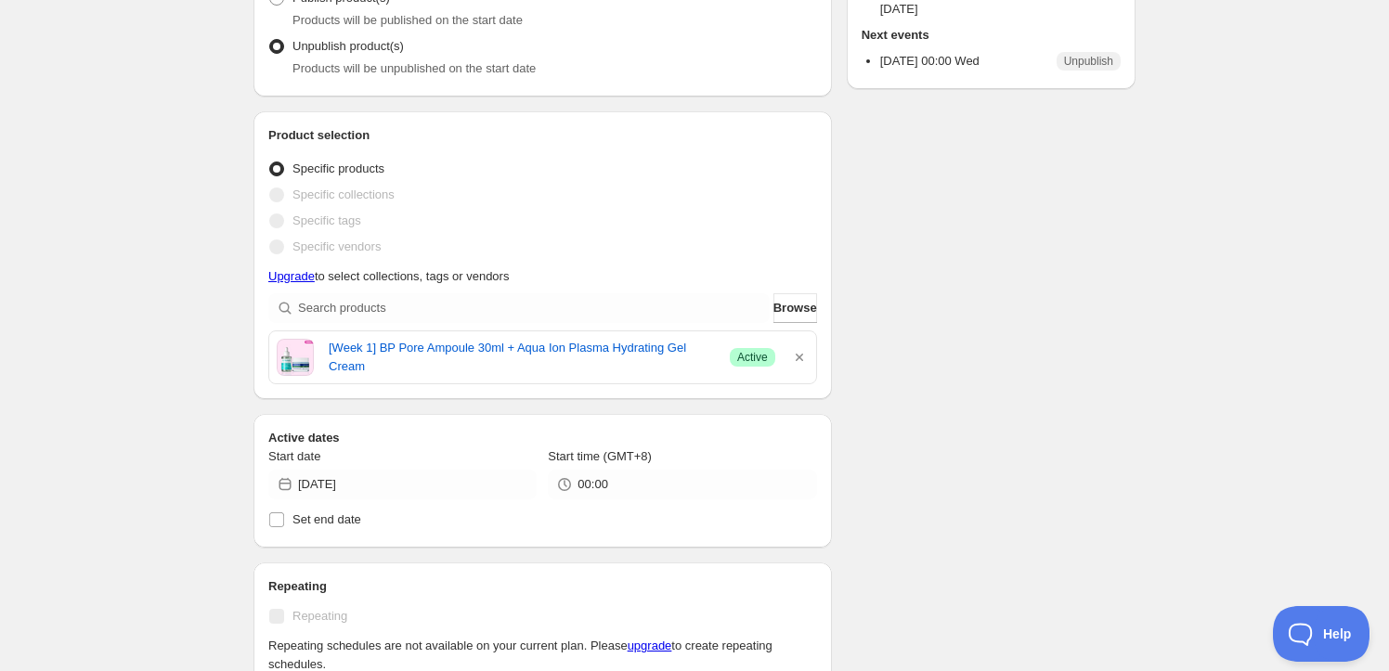
scroll to position [257, 0]
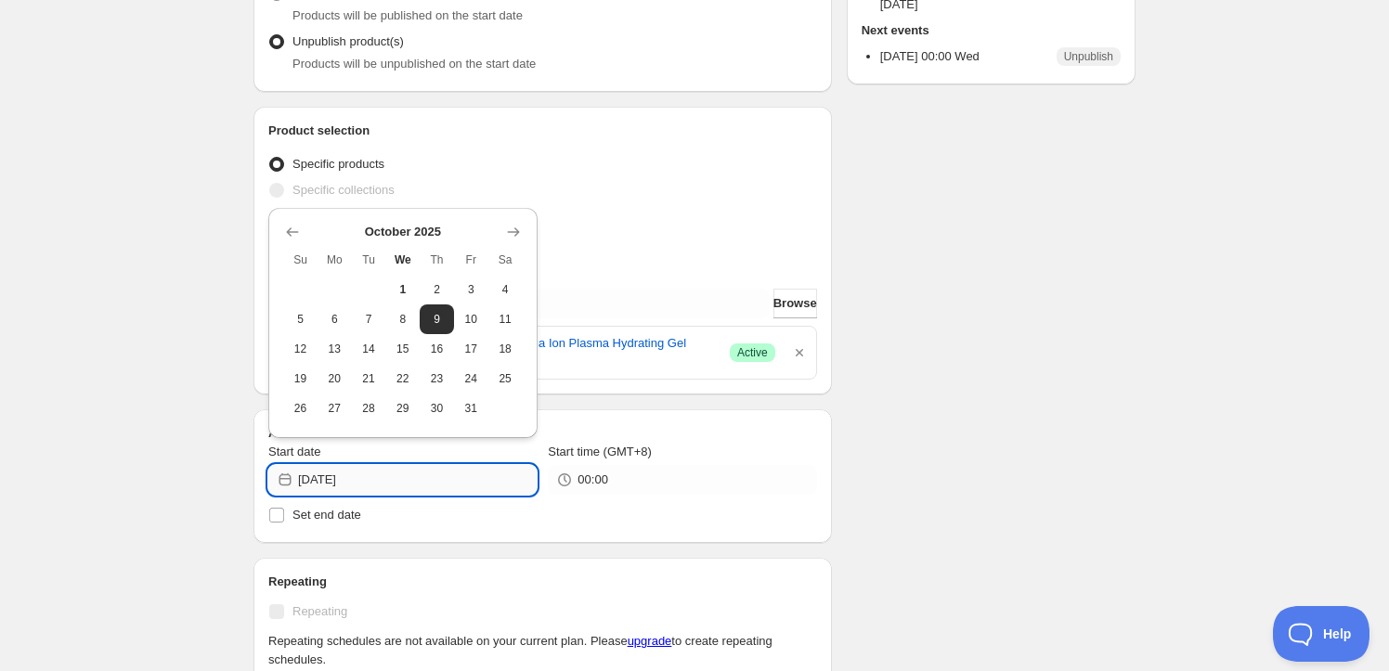
click at [473, 482] on input "2025-10-08" at bounding box center [417, 480] width 239 height 30
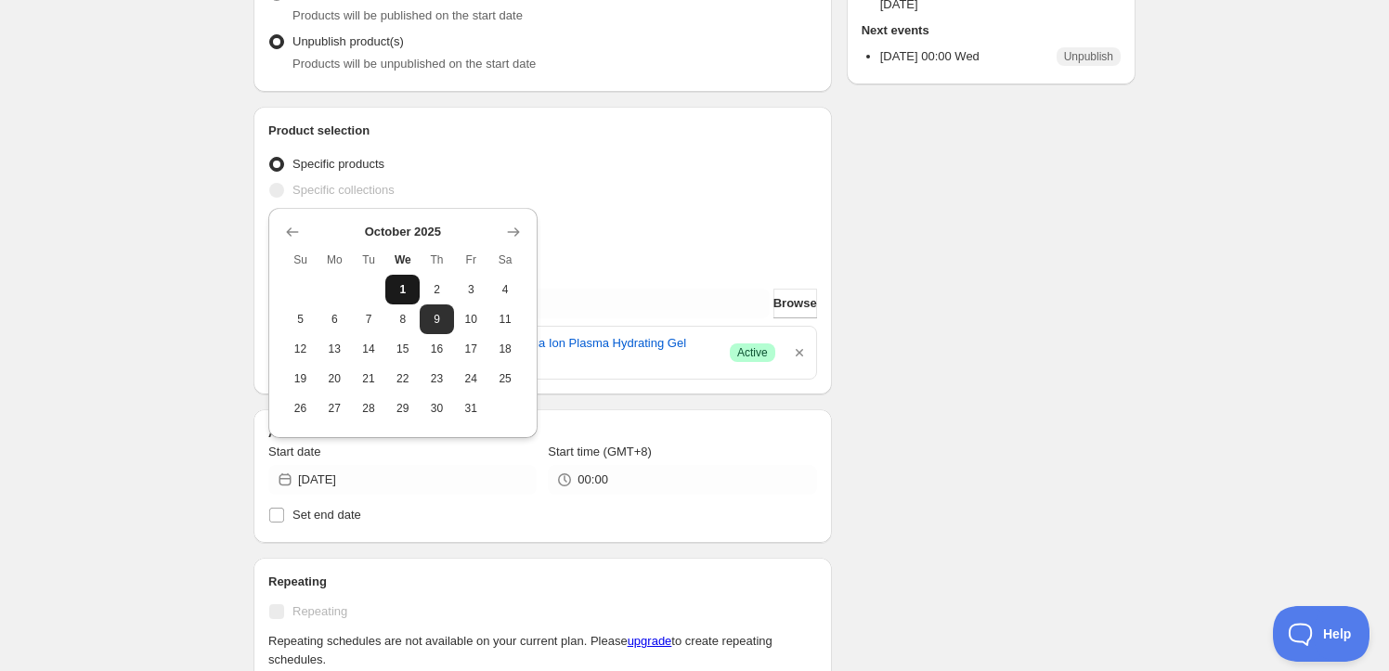
click at [400, 292] on span "1" at bounding box center [402, 289] width 19 height 15
type input "2025-10-01"
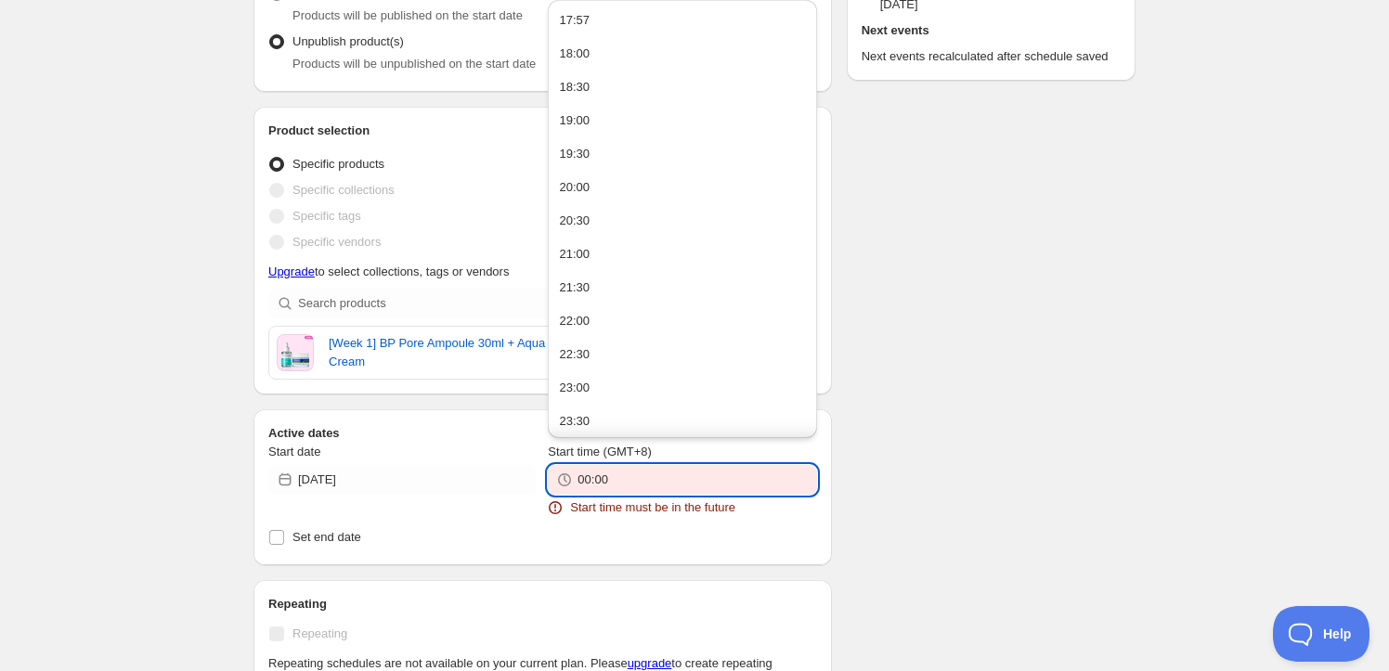
click at [582, 484] on input "00:00" at bounding box center [696, 480] width 239 height 30
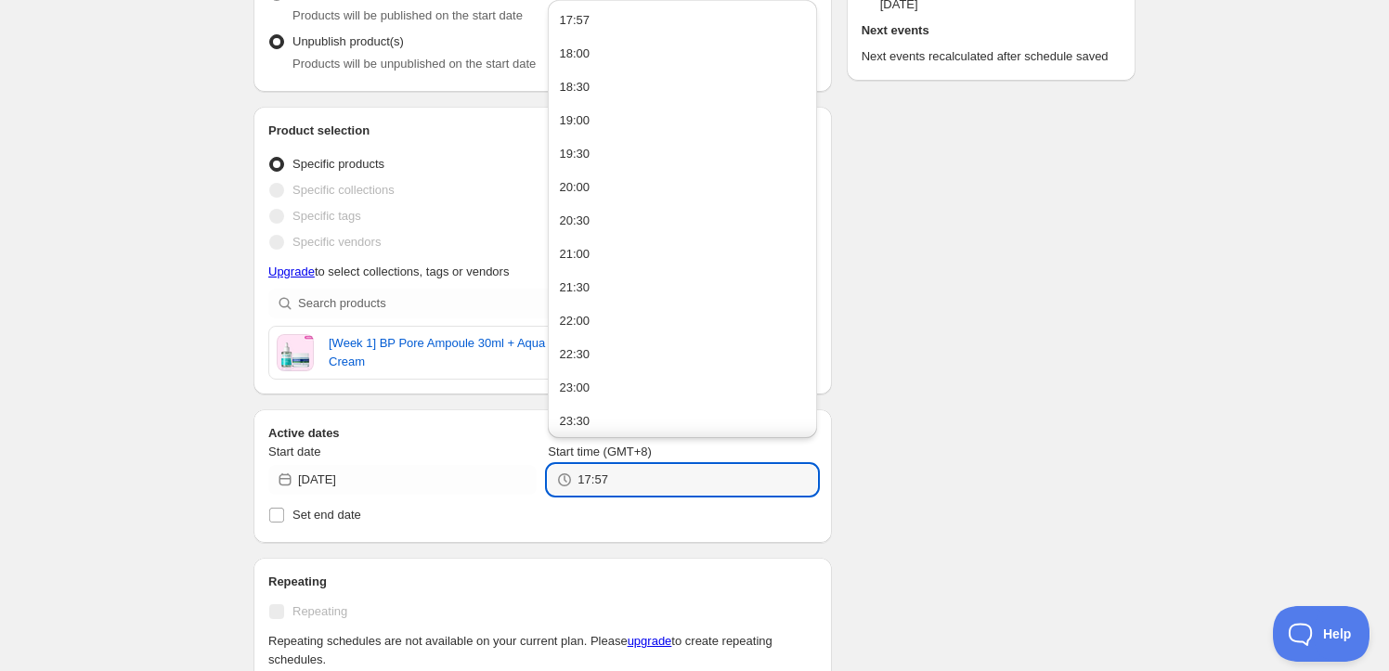
type input "17:57"
click at [1014, 409] on div "Schedule name week1_off_251001 Your customers won't see this Action Action Publ…" at bounding box center [687, 513] width 897 height 1428
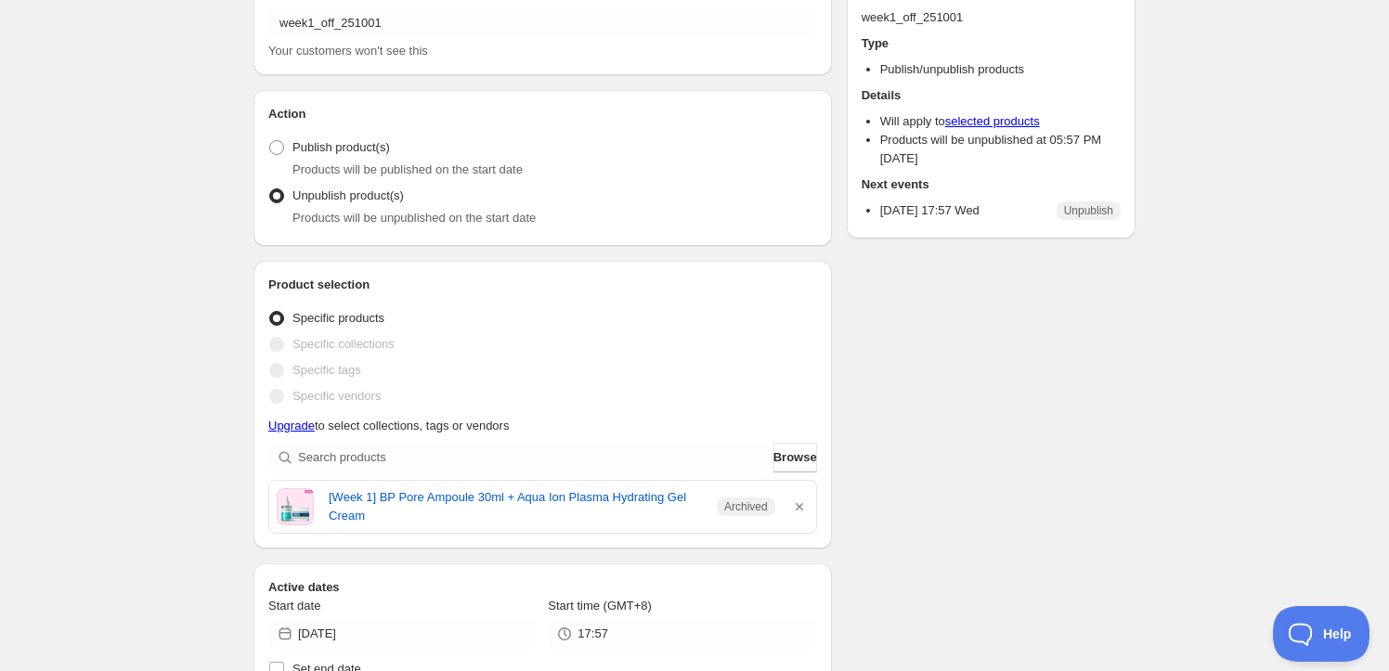
scroll to position [421, 0]
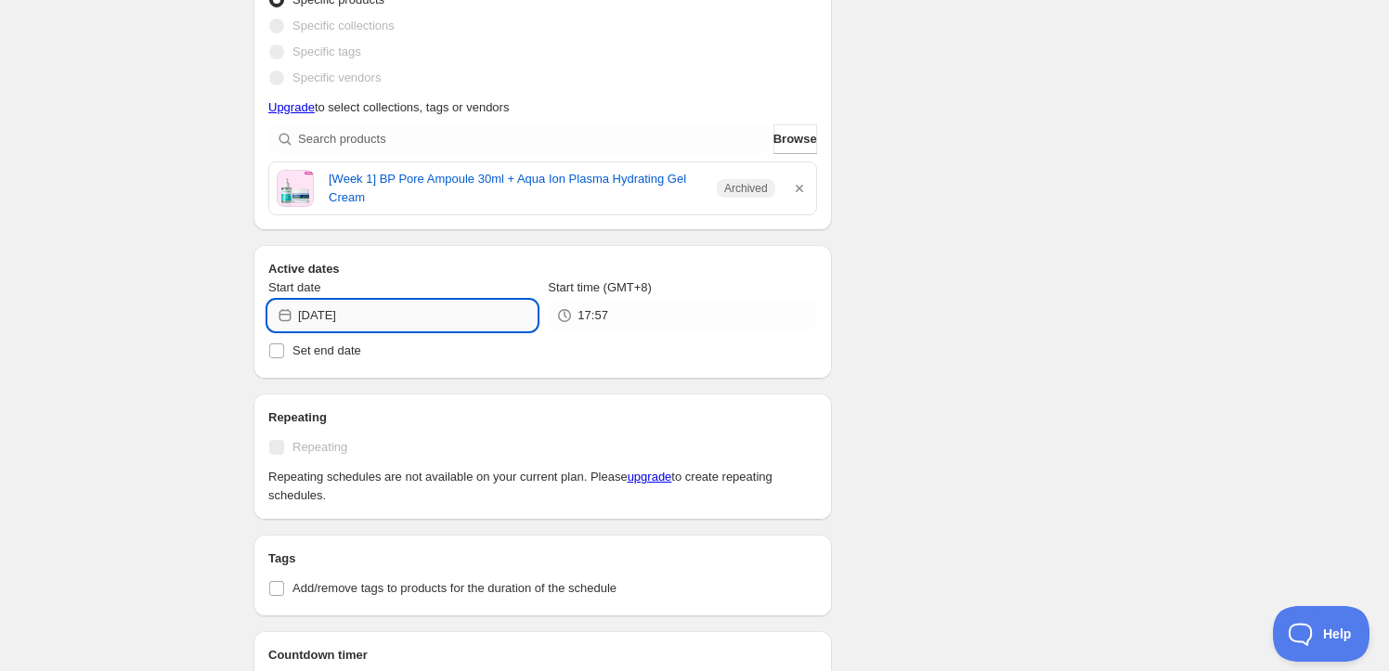
click at [406, 320] on input "2025-10-01" at bounding box center [417, 316] width 239 height 30
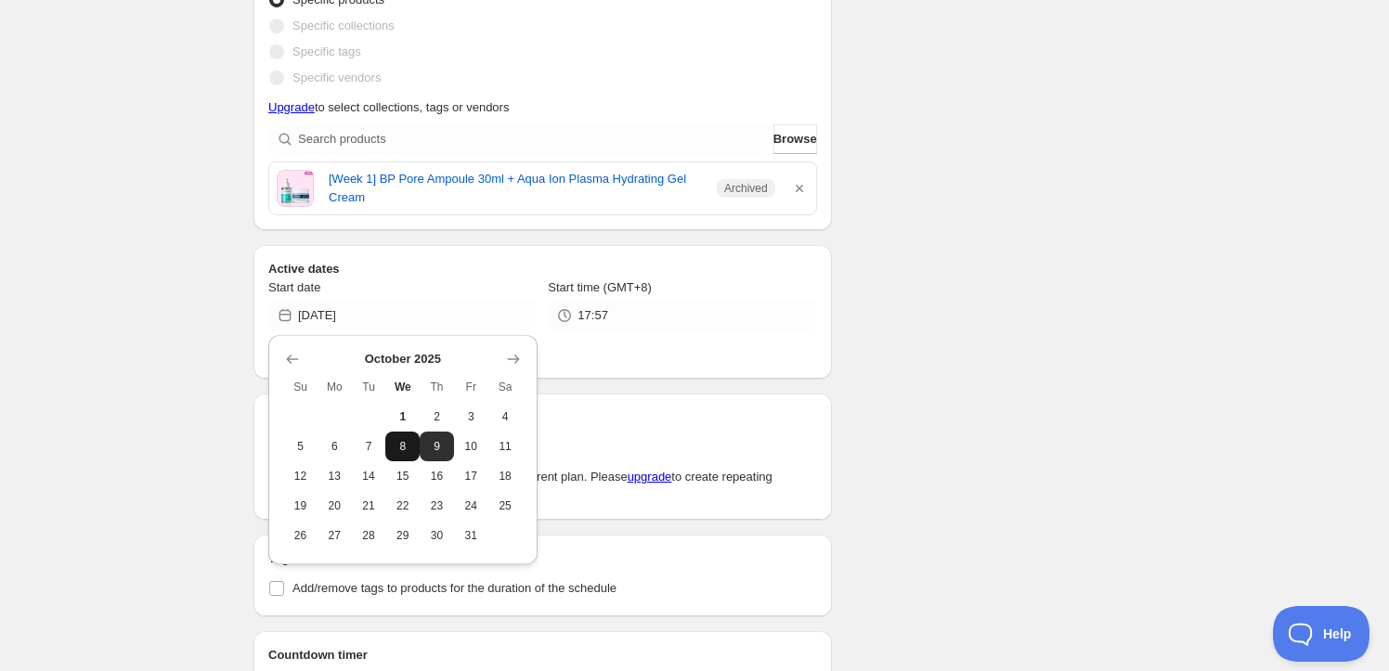
click at [409, 452] on span "8" at bounding box center [402, 446] width 19 height 15
type input "2025-10-08"
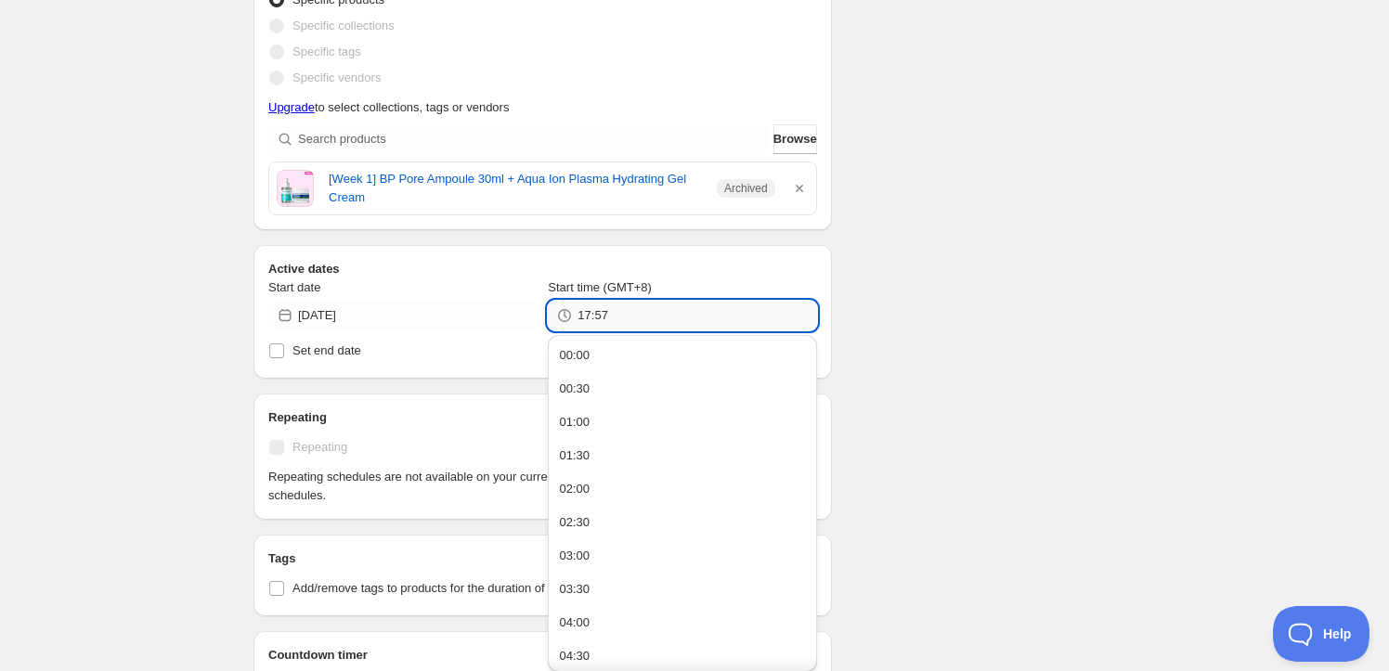
drag, startPoint x: 612, startPoint y: 325, endPoint x: 622, endPoint y: 323, distance: 10.4
click at [590, 325] on input "17:57" at bounding box center [696, 316] width 239 height 30
click at [626, 347] on button "00:00" at bounding box center [681, 356] width 257 height 30
type input "00:00"
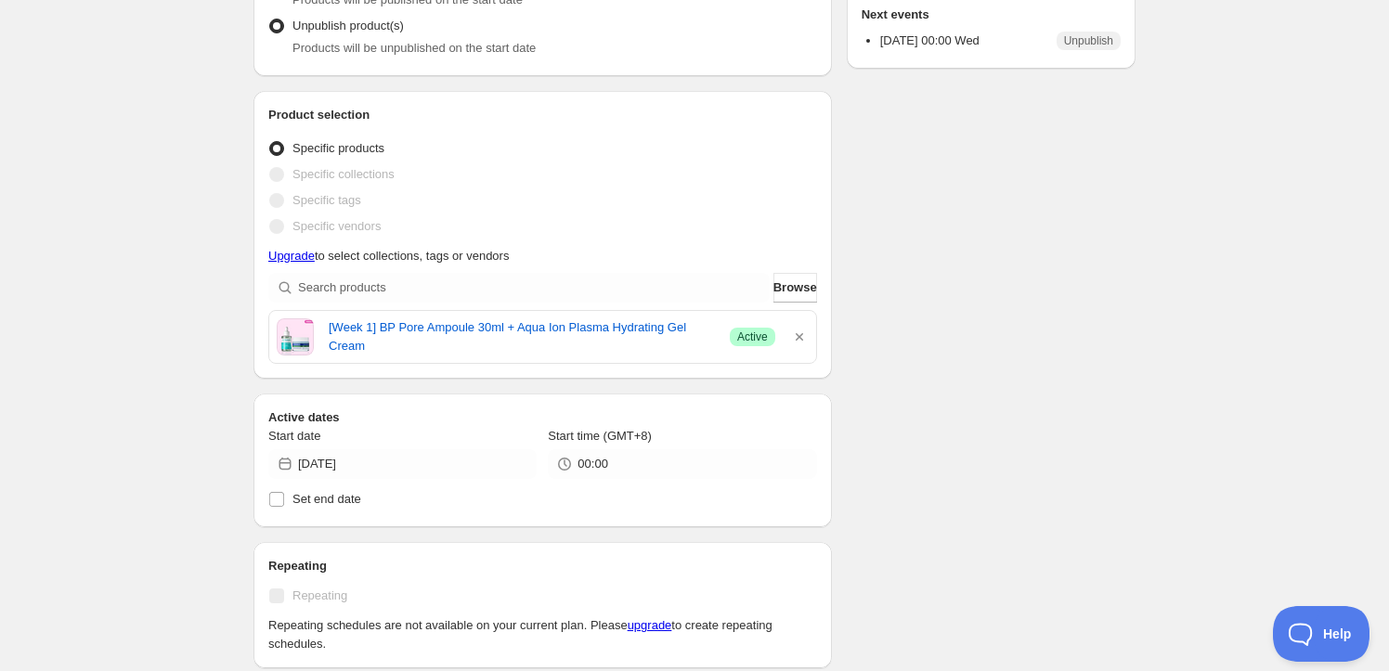
scroll to position [253, 0]
